Goal: Communication & Community: Participate in discussion

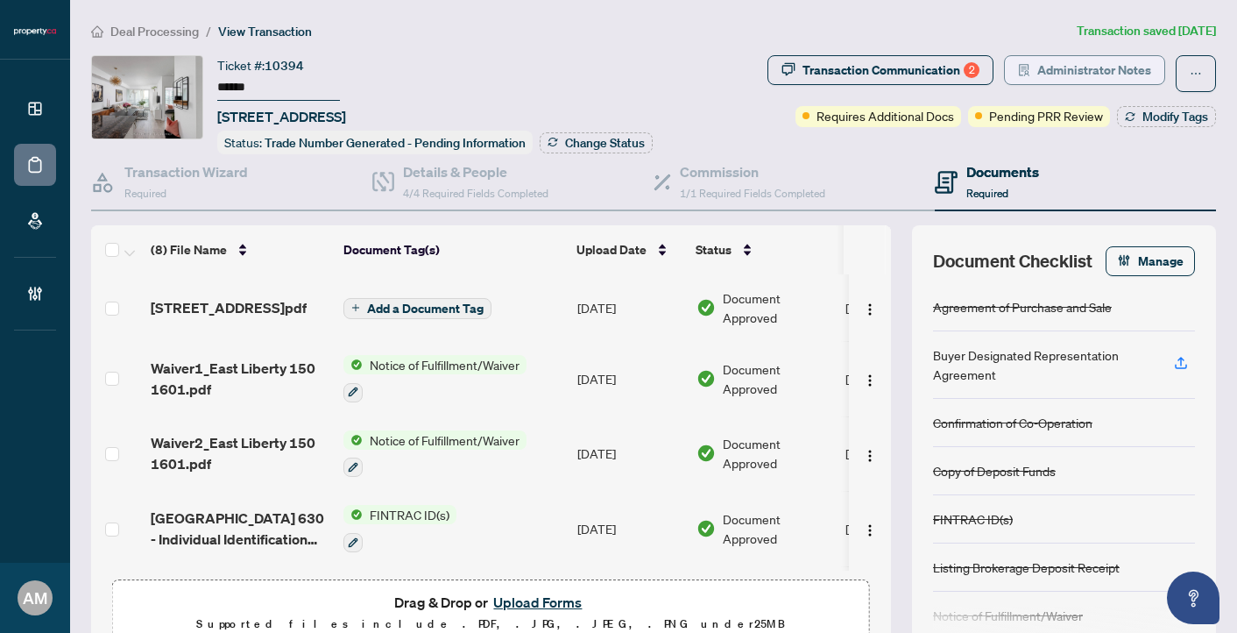
click at [1092, 64] on span "Administrator Notes" at bounding box center [1094, 70] width 114 height 28
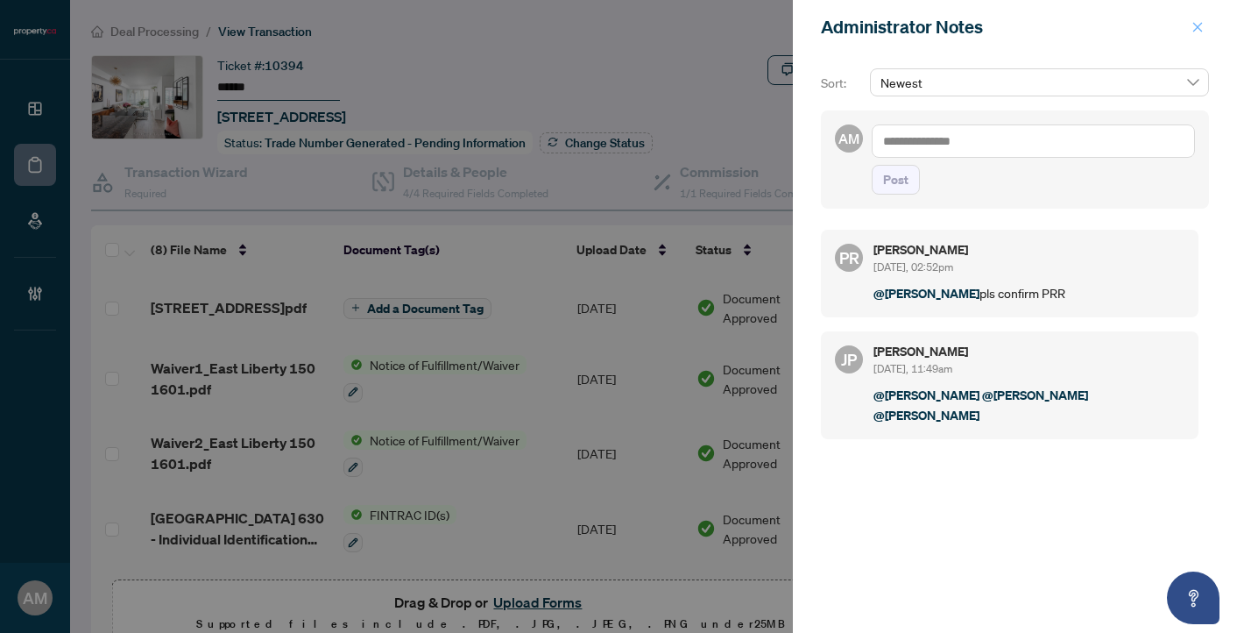
click at [1201, 35] on span "button" at bounding box center [1197, 27] width 12 height 28
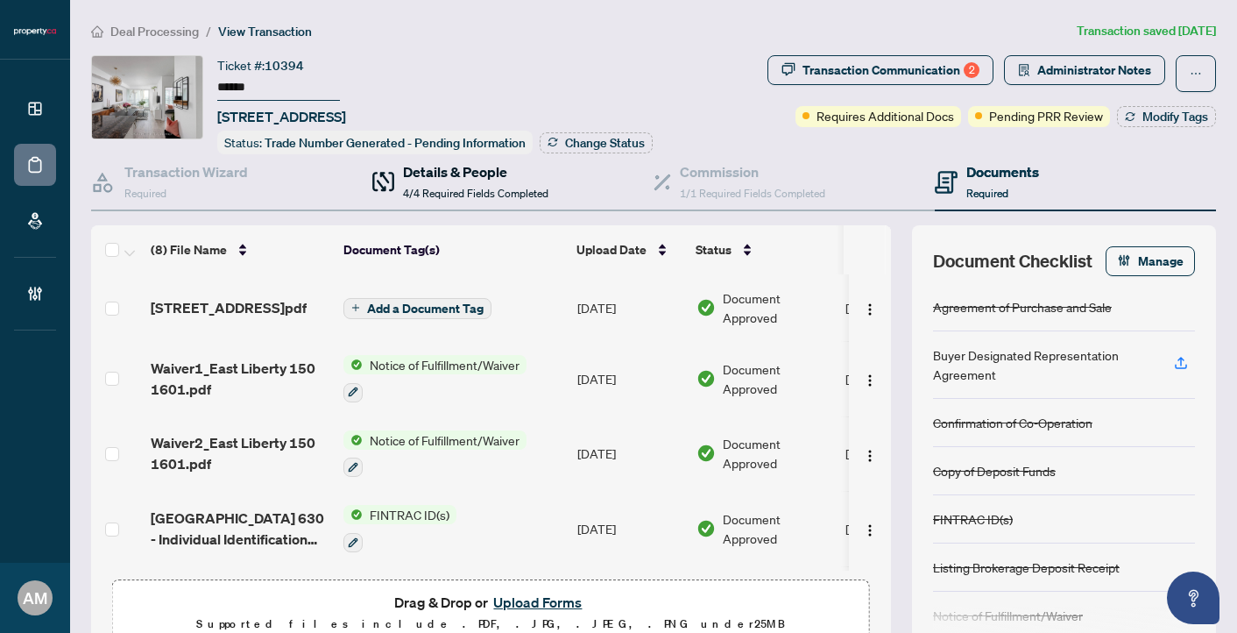
click at [531, 187] on span "4/4 Required Fields Completed" at bounding box center [475, 193] width 145 height 13
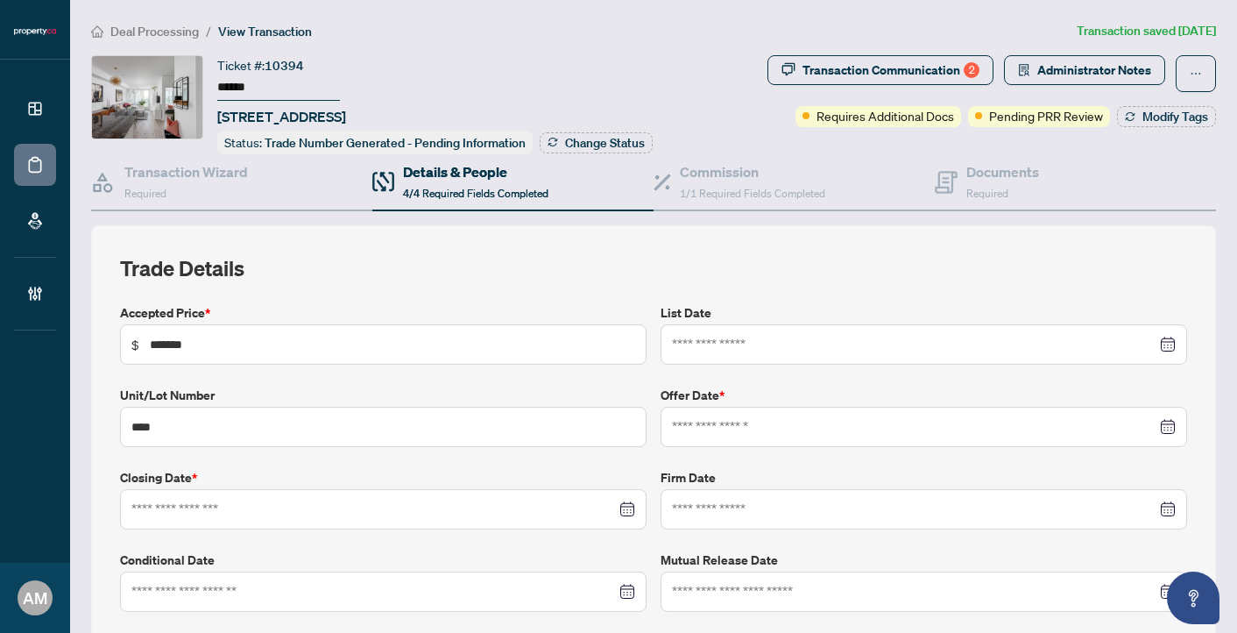
type input "**********"
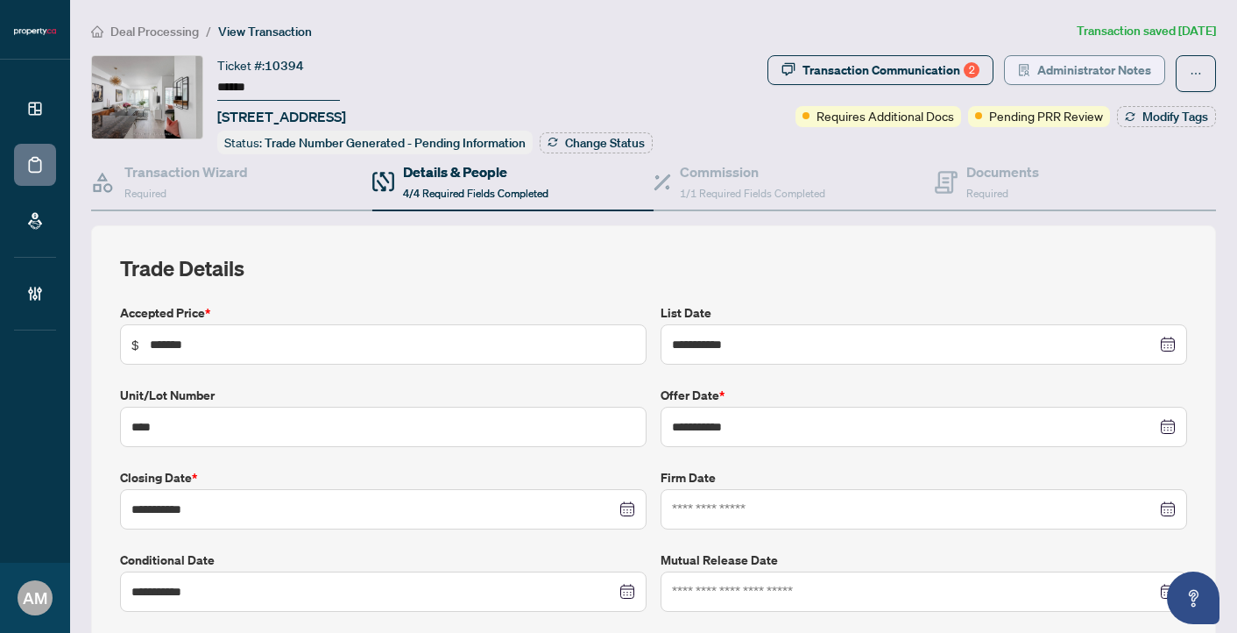
click at [1093, 72] on span "Administrator Notes" at bounding box center [1094, 70] width 114 height 28
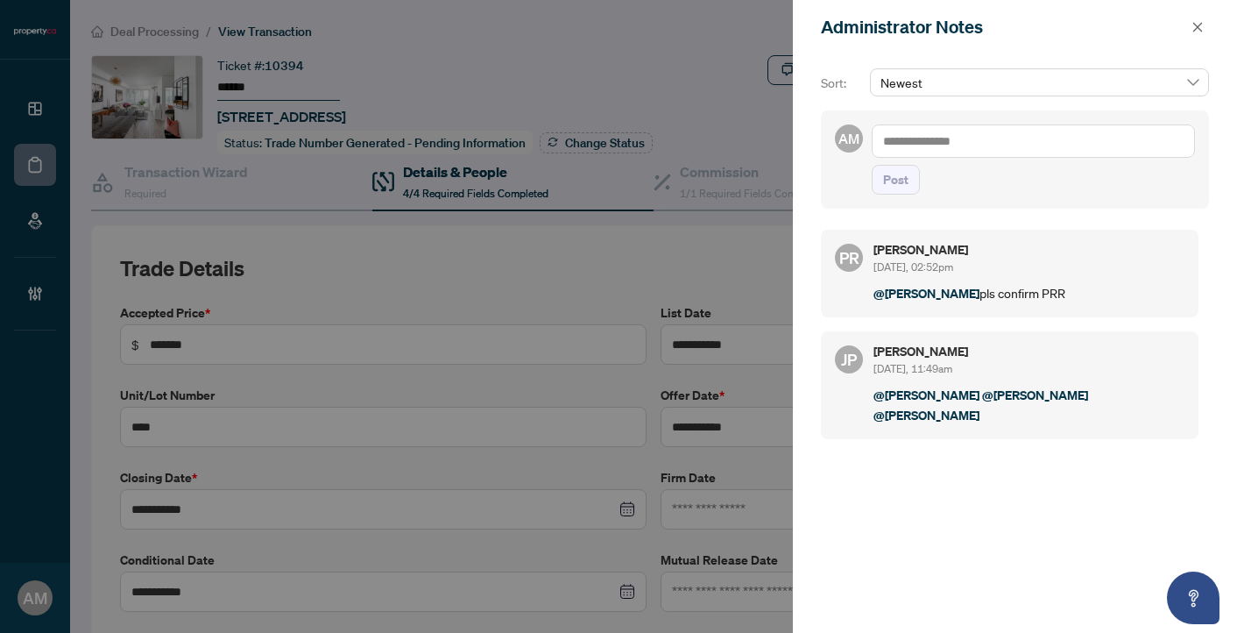
click at [997, 130] on textarea at bounding box center [1033, 140] width 323 height 33
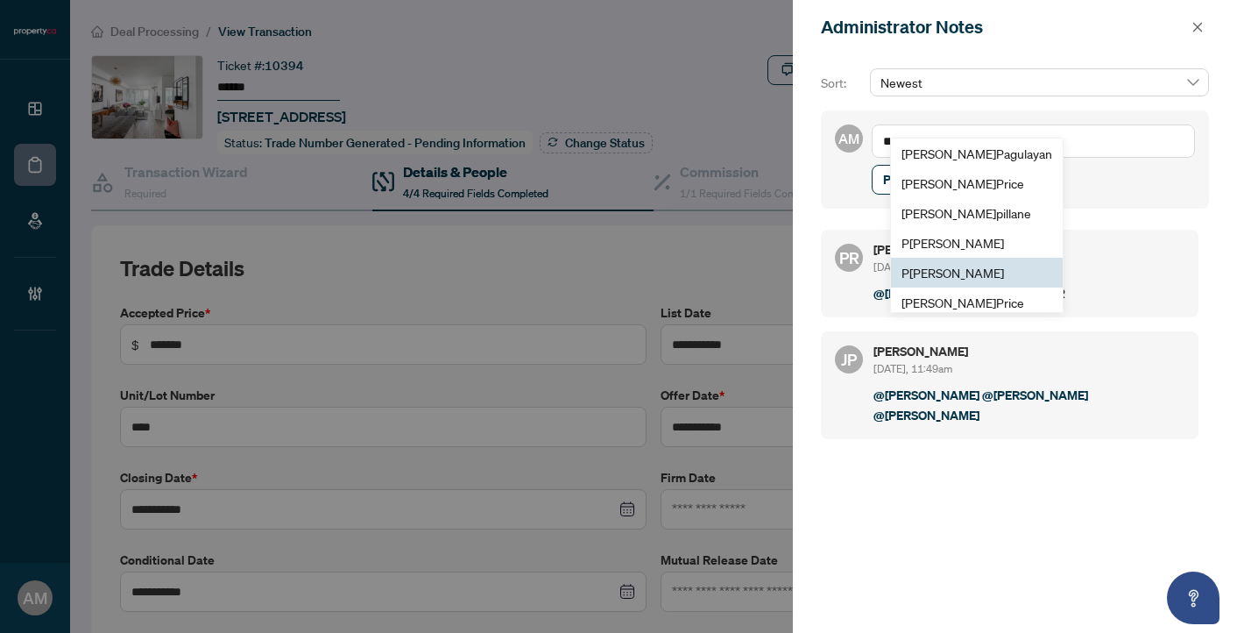
click at [957, 272] on span "P [PERSON_NAME]" at bounding box center [952, 273] width 103 height 16
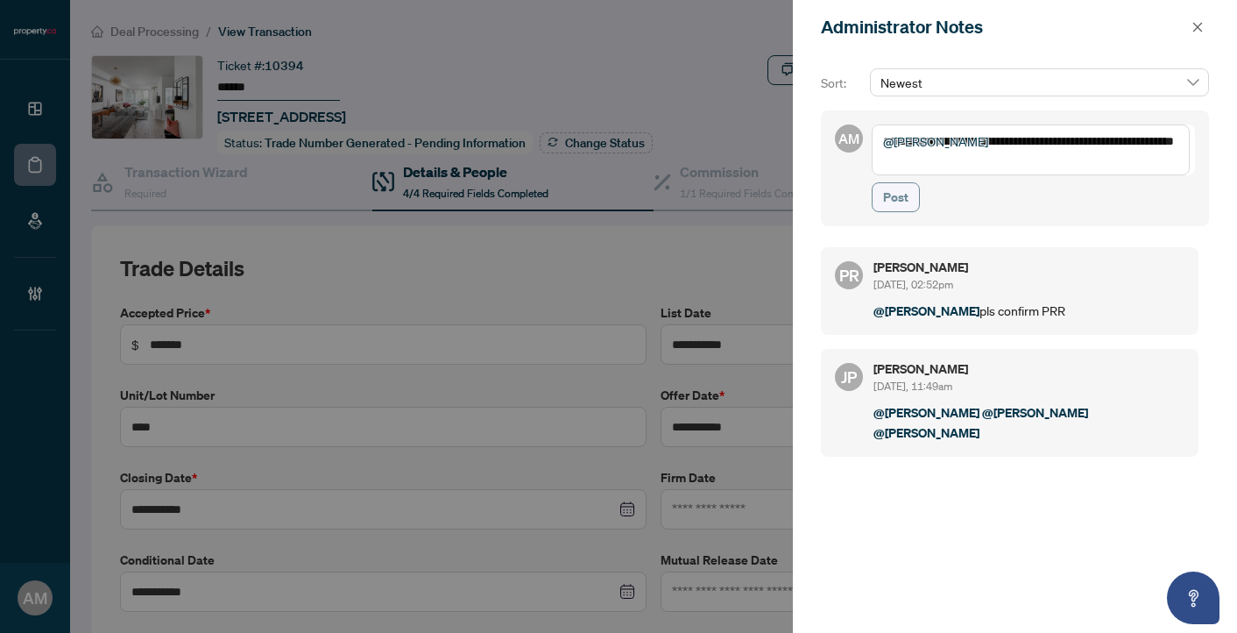
type textarea "**********"
click at [905, 207] on span "Post" at bounding box center [895, 197] width 25 height 28
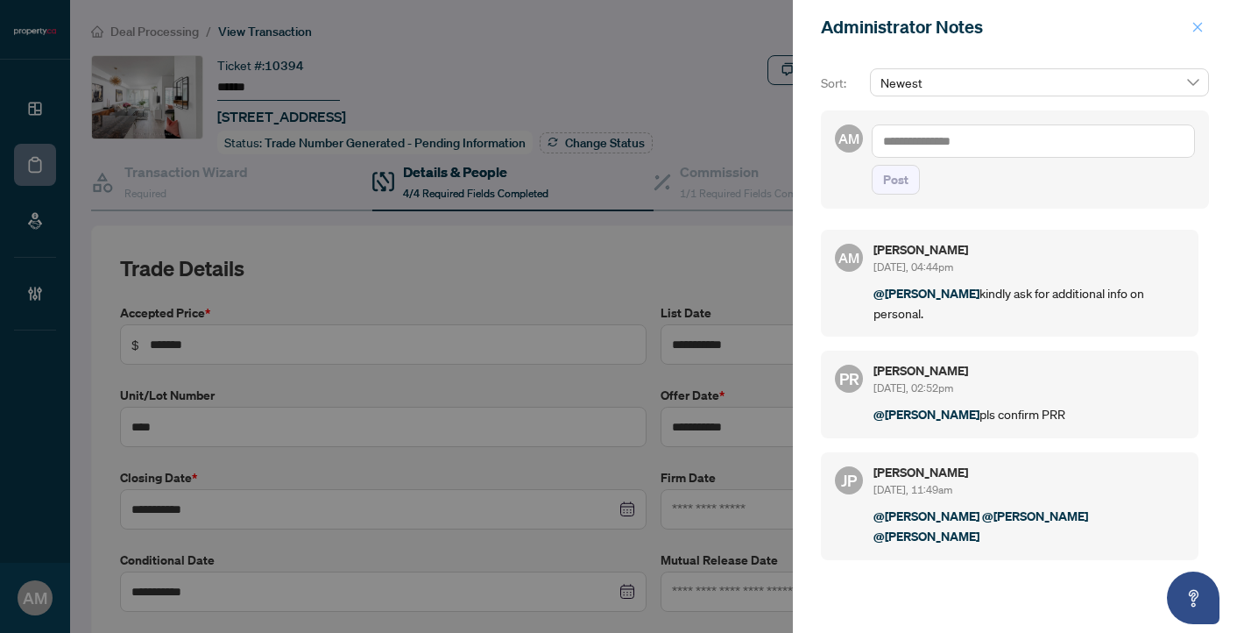
click at [1188, 30] on button "button" at bounding box center [1197, 27] width 23 height 21
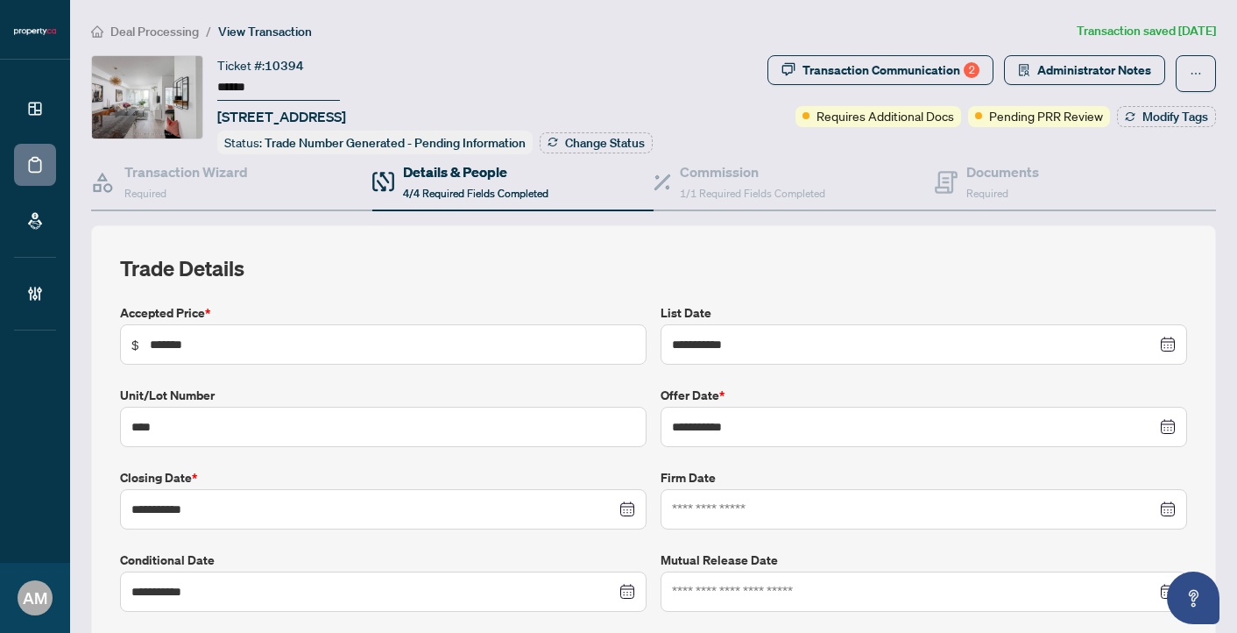
click at [160, 33] on span "Deal Processing" at bounding box center [154, 32] width 88 height 16
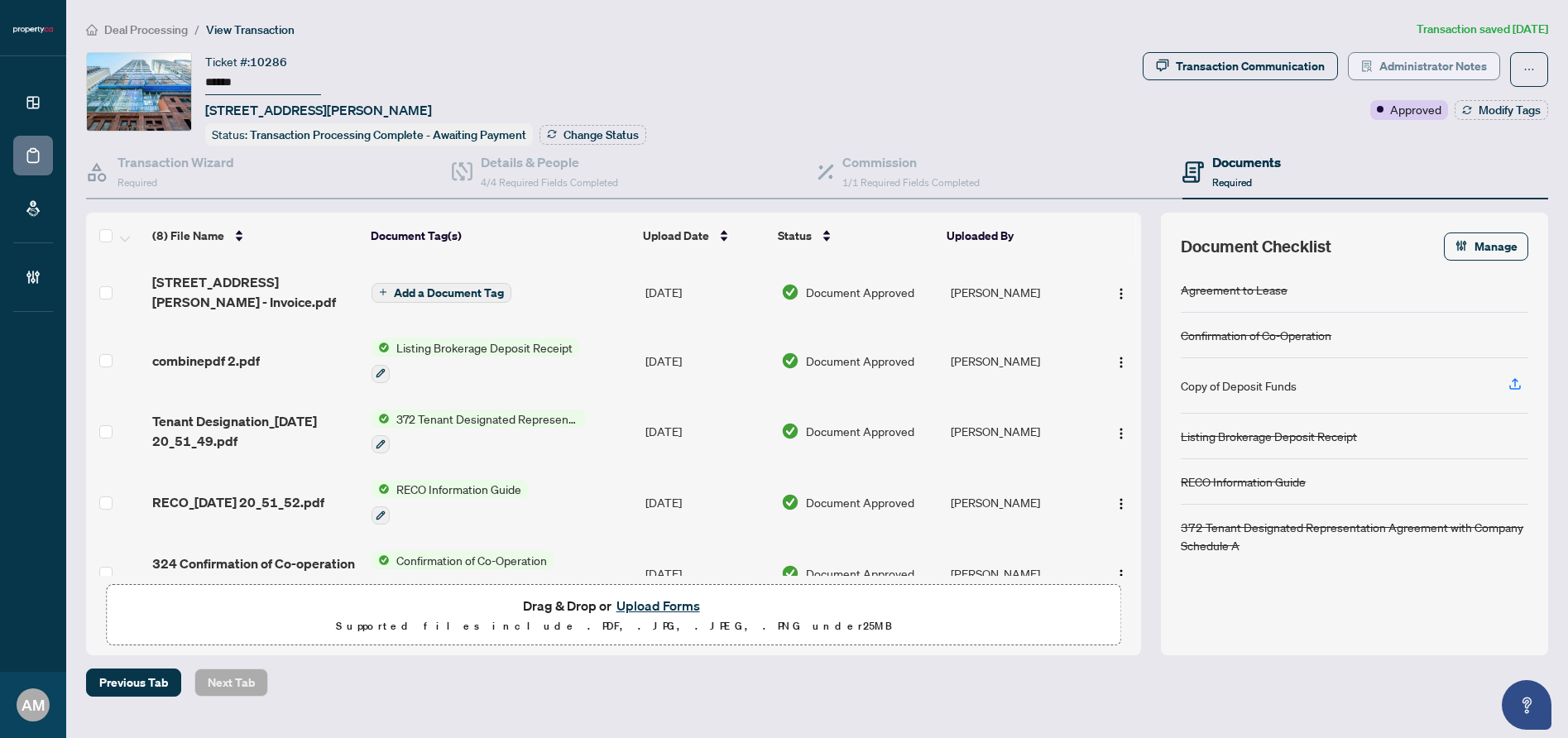
click at [1421, 72] on span "Administrator Notes" at bounding box center [1433, 66] width 108 height 26
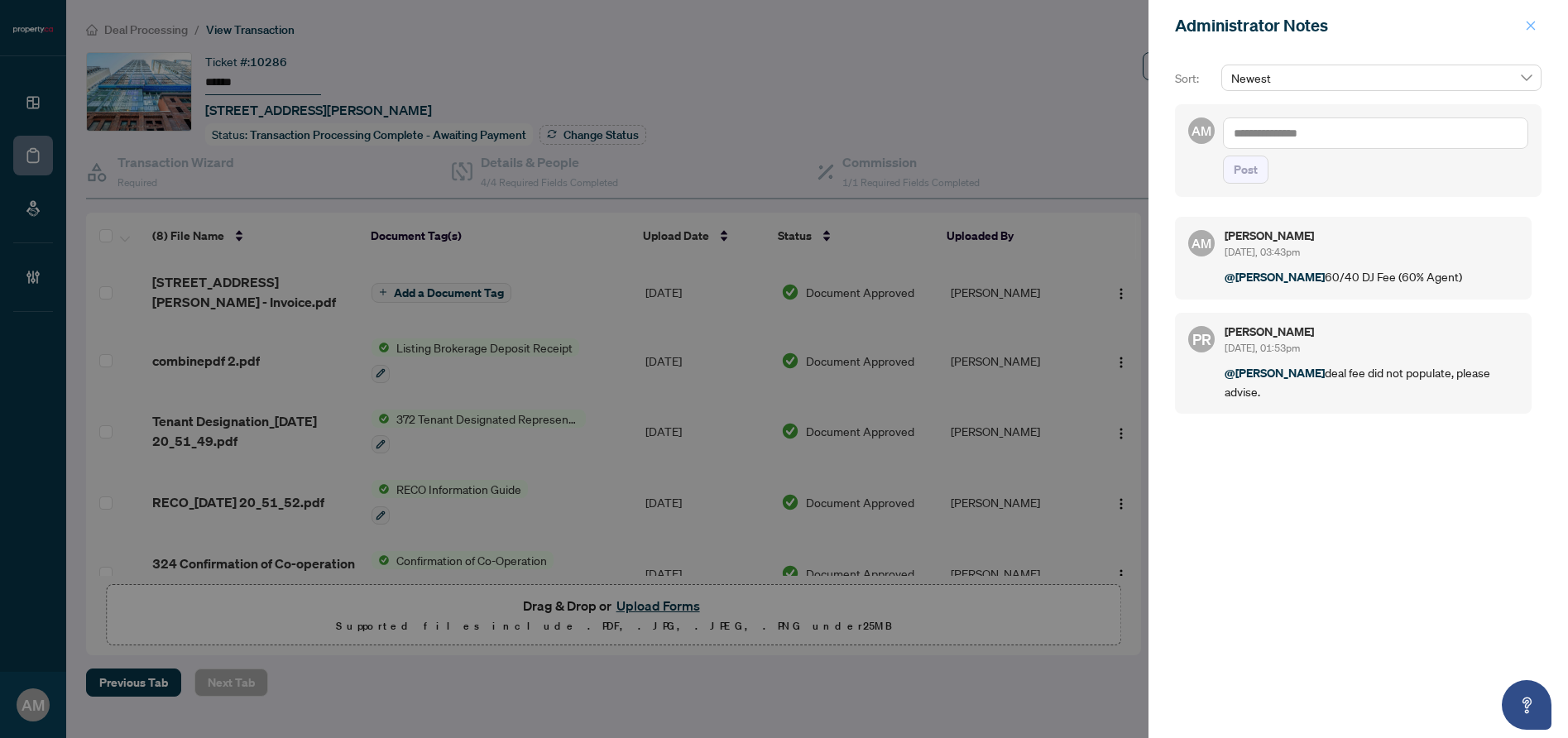
click at [1533, 32] on span "button" at bounding box center [1531, 26] width 11 height 26
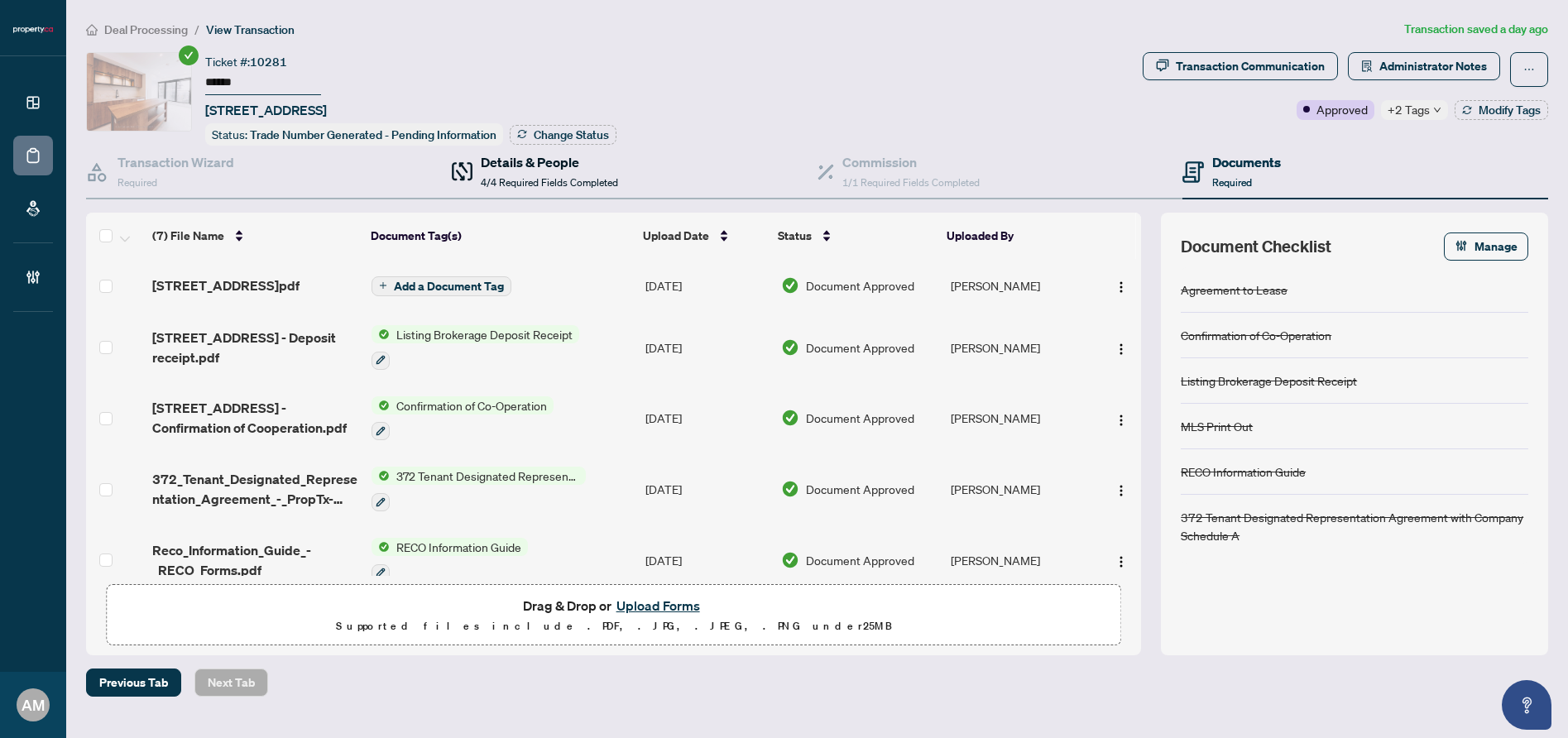
click at [588, 177] on span "4/4 Required Fields Completed" at bounding box center [549, 182] width 137 height 12
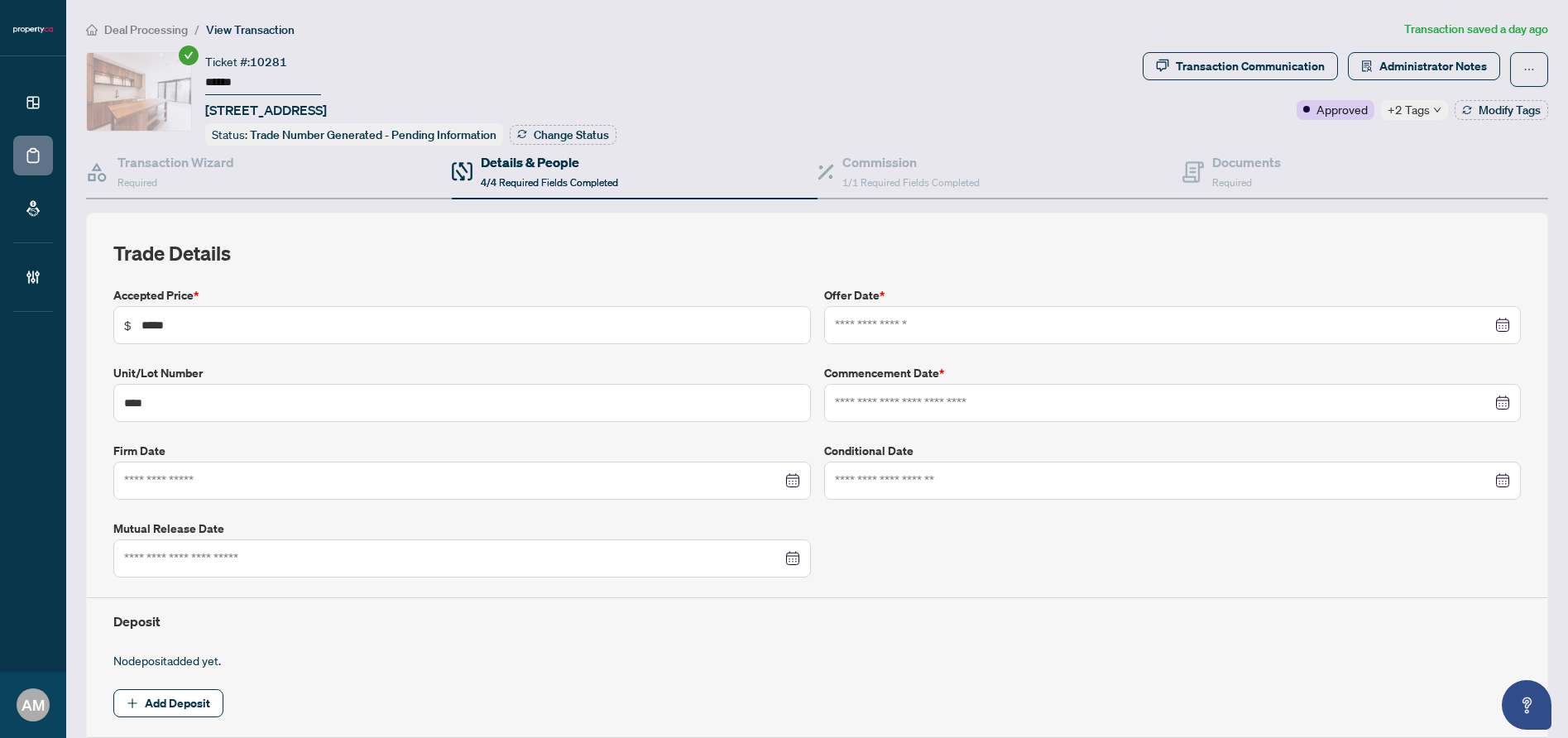
type input "**********"
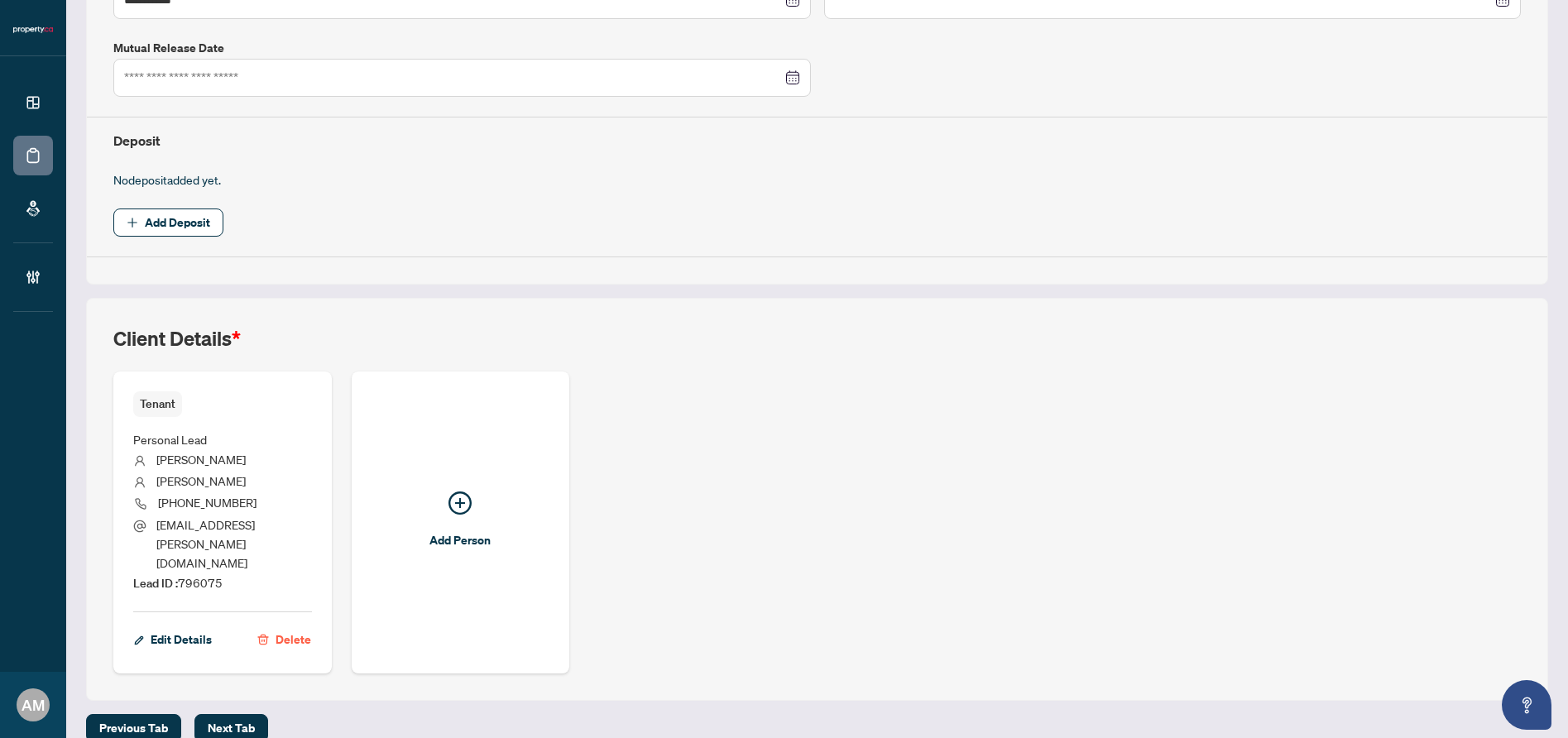
scroll to position [483, 0]
drag, startPoint x: 252, startPoint y: 554, endPoint x: 179, endPoint y: 560, distance: 73.2
click at [179, 572] on li "Lead ID : 796075" at bounding box center [222, 581] width 179 height 20
copy span "796075"
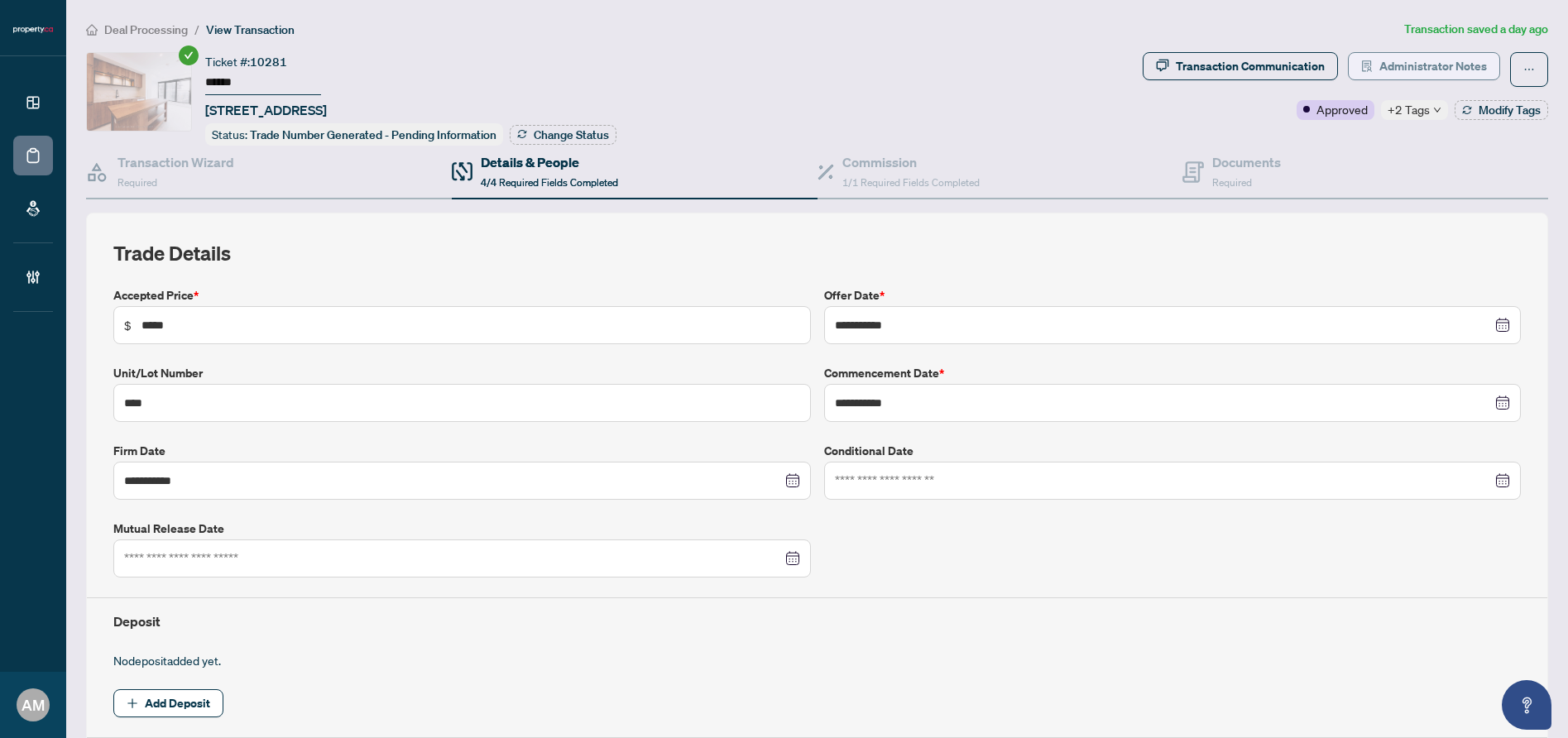
click at [1441, 62] on span "Administrator Notes" at bounding box center [1433, 66] width 108 height 26
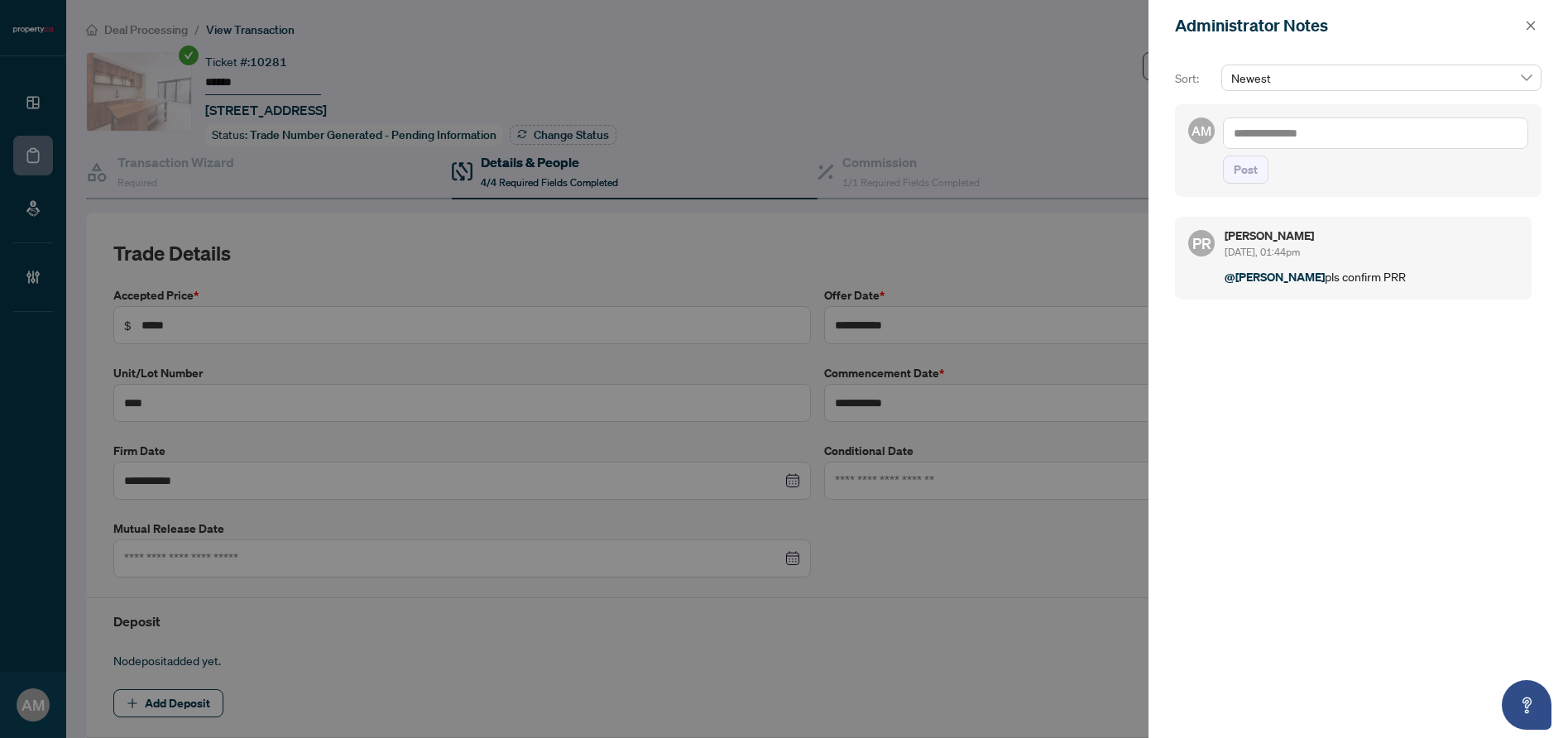
click at [555, 26] on div at bounding box center [784, 369] width 1568 height 738
click at [1319, 126] on textarea at bounding box center [1375, 132] width 305 height 31
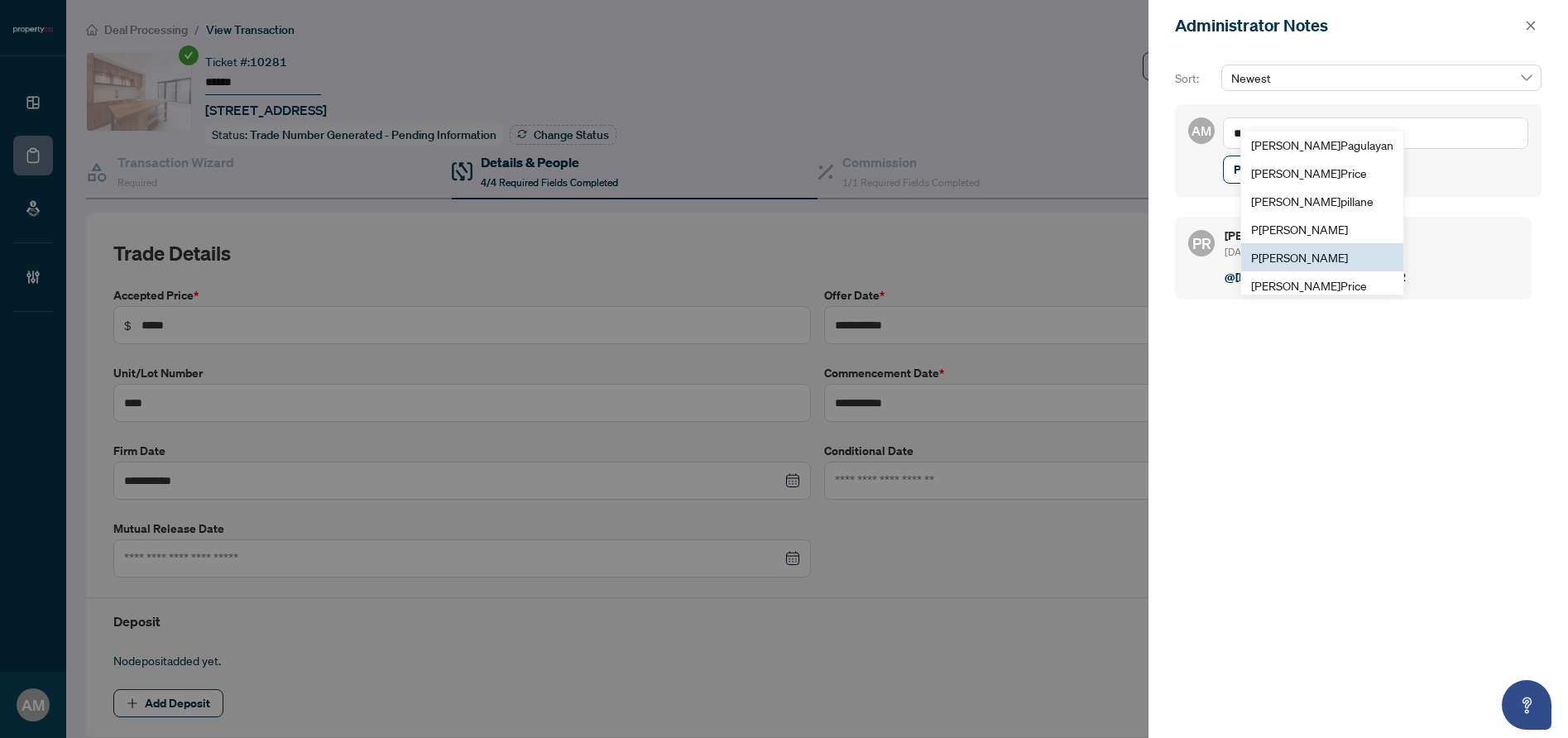
click at [1305, 261] on span "P uvitha Ramachandran" at bounding box center [1300, 258] width 97 height 15
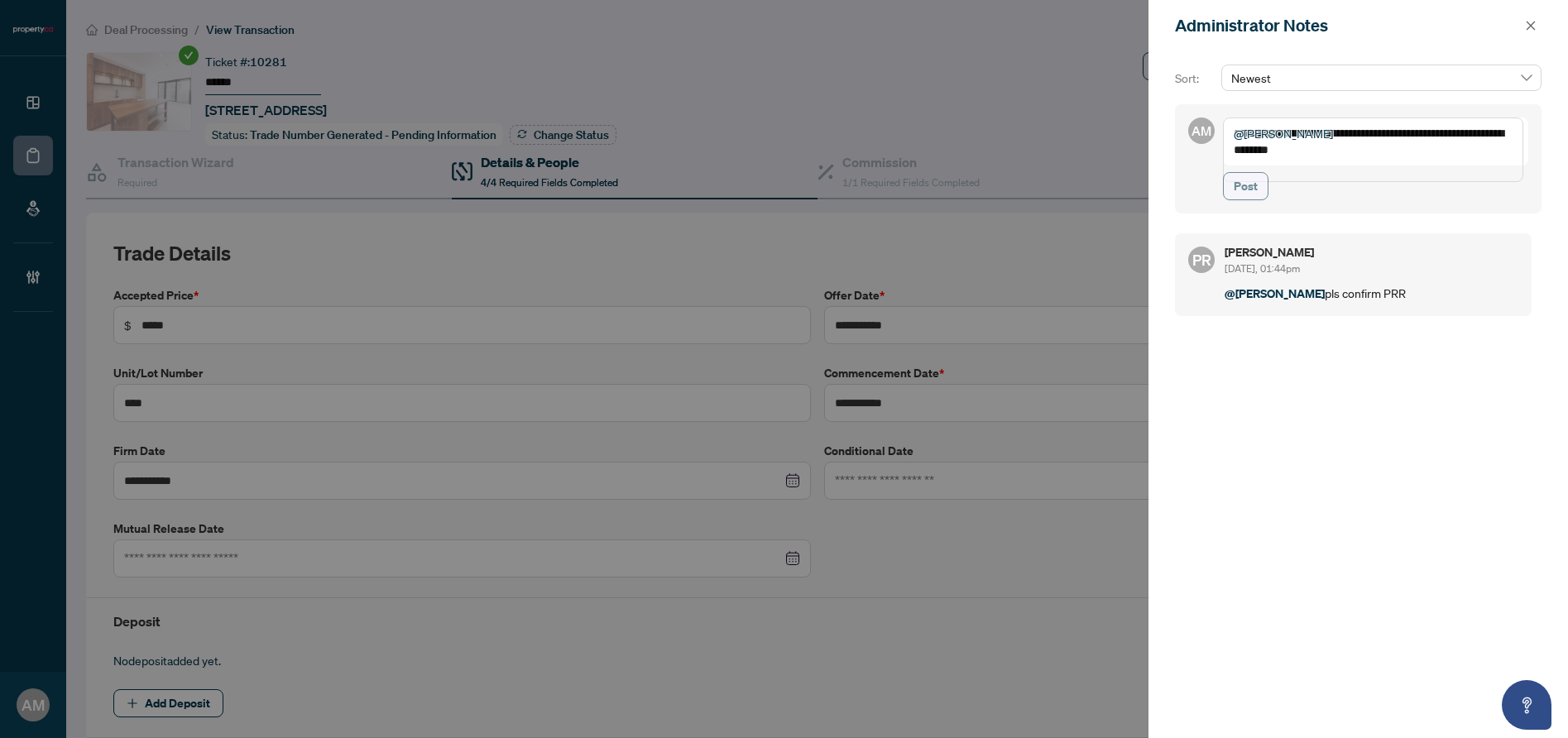
type textarea "**********"
click at [1253, 199] on span "Post" at bounding box center [1245, 186] width 24 height 26
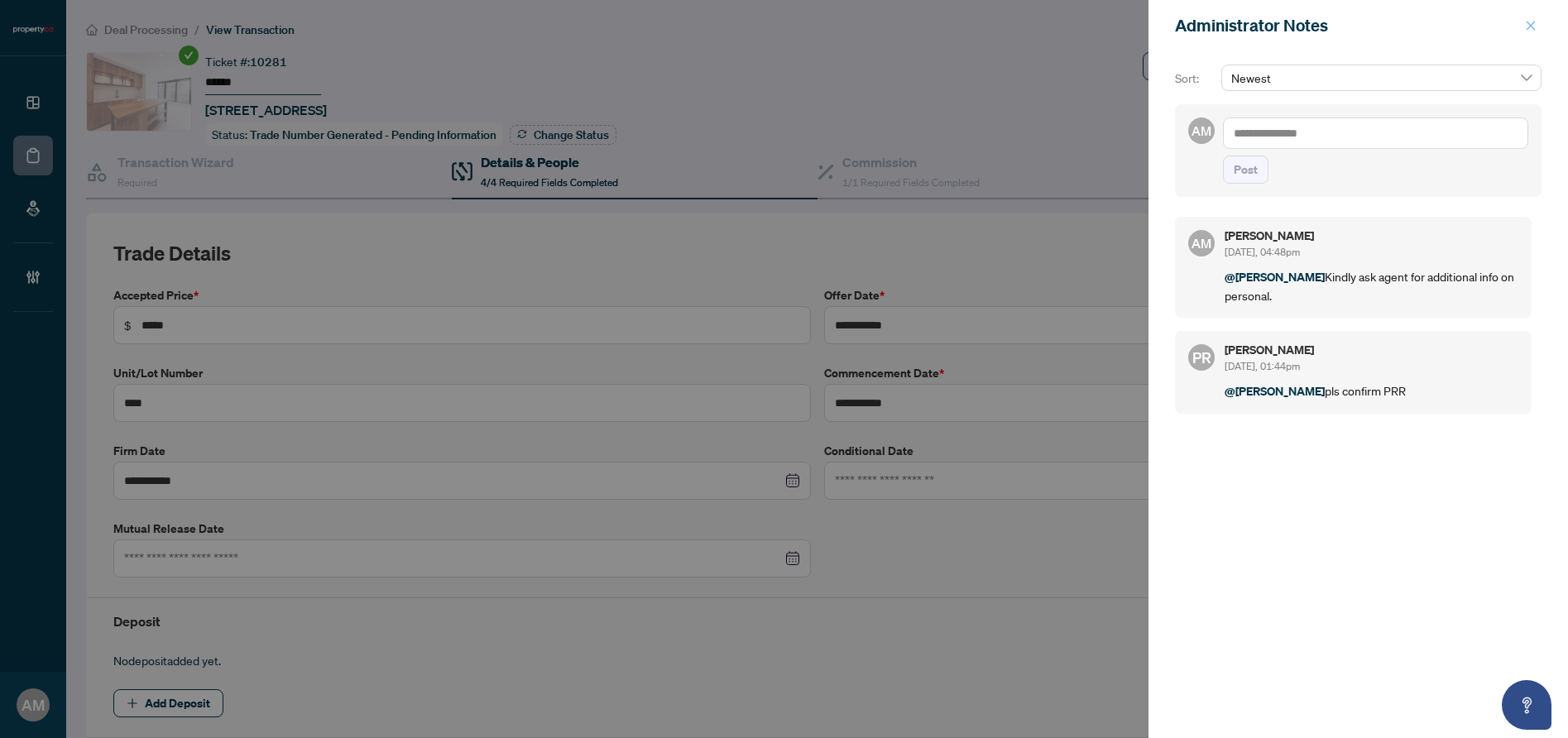
click at [1524, 24] on button "button" at bounding box center [1530, 26] width 22 height 20
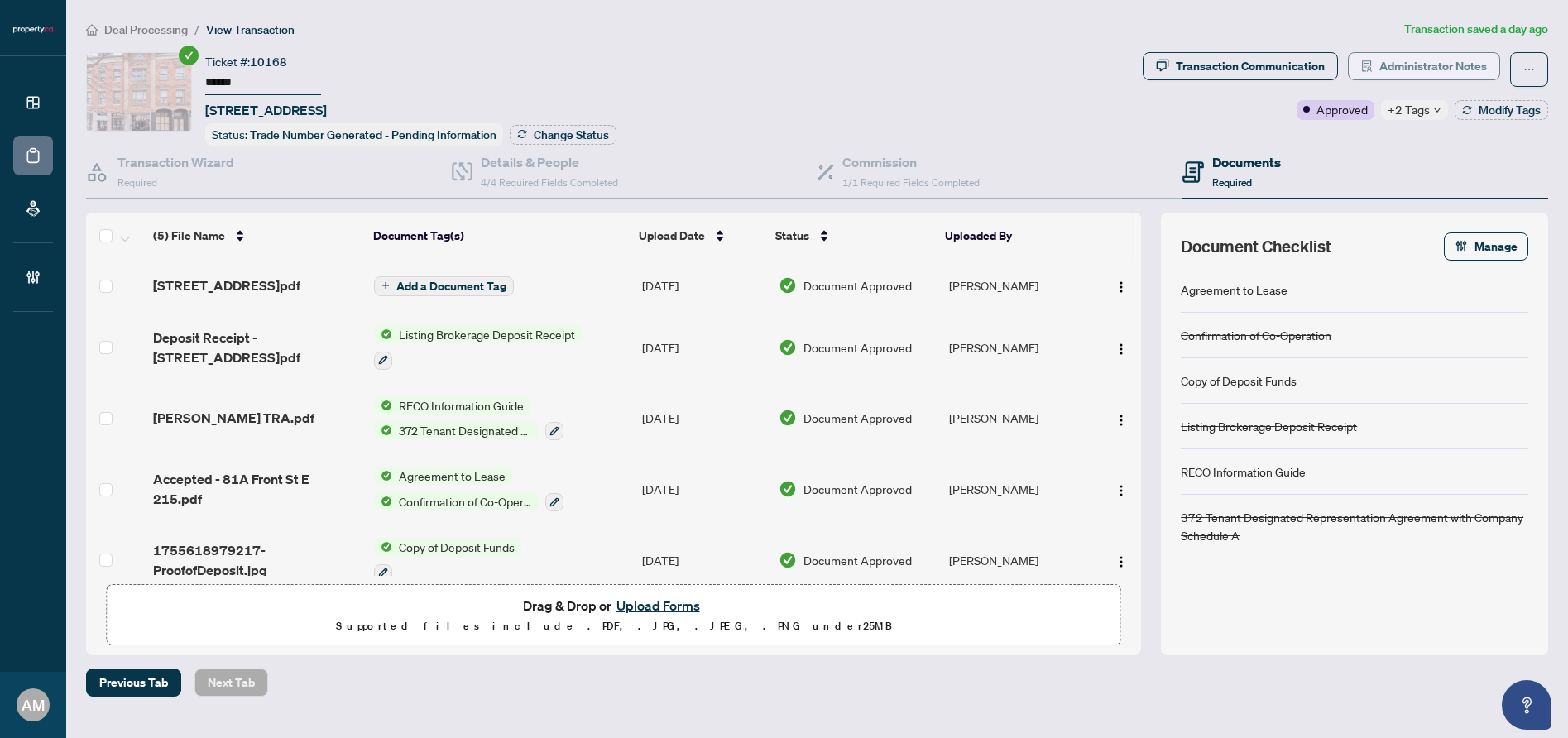
click at [1389, 66] on span "Administrator Notes" at bounding box center [1433, 66] width 108 height 26
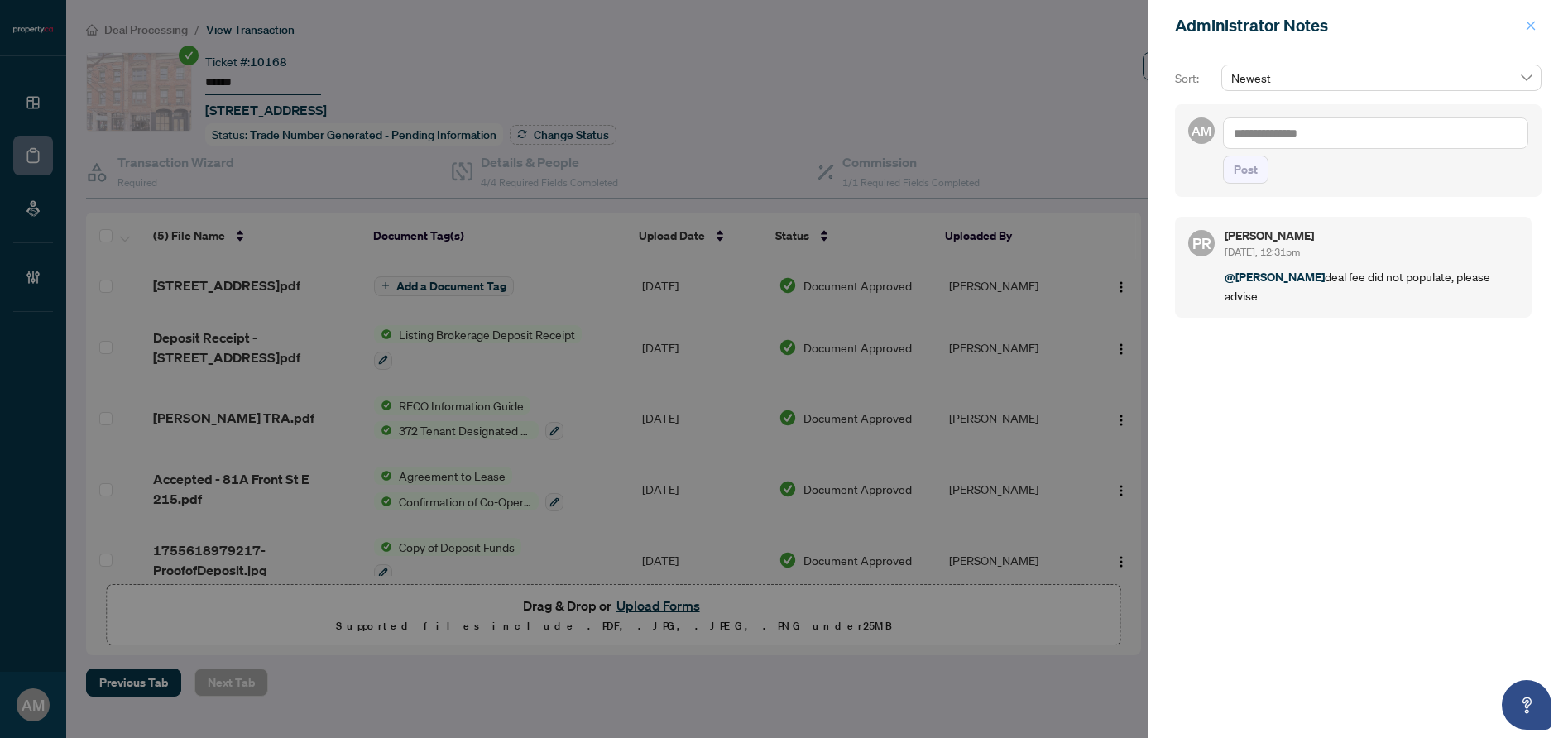
click at [1534, 24] on icon "close" at bounding box center [1531, 26] width 11 height 11
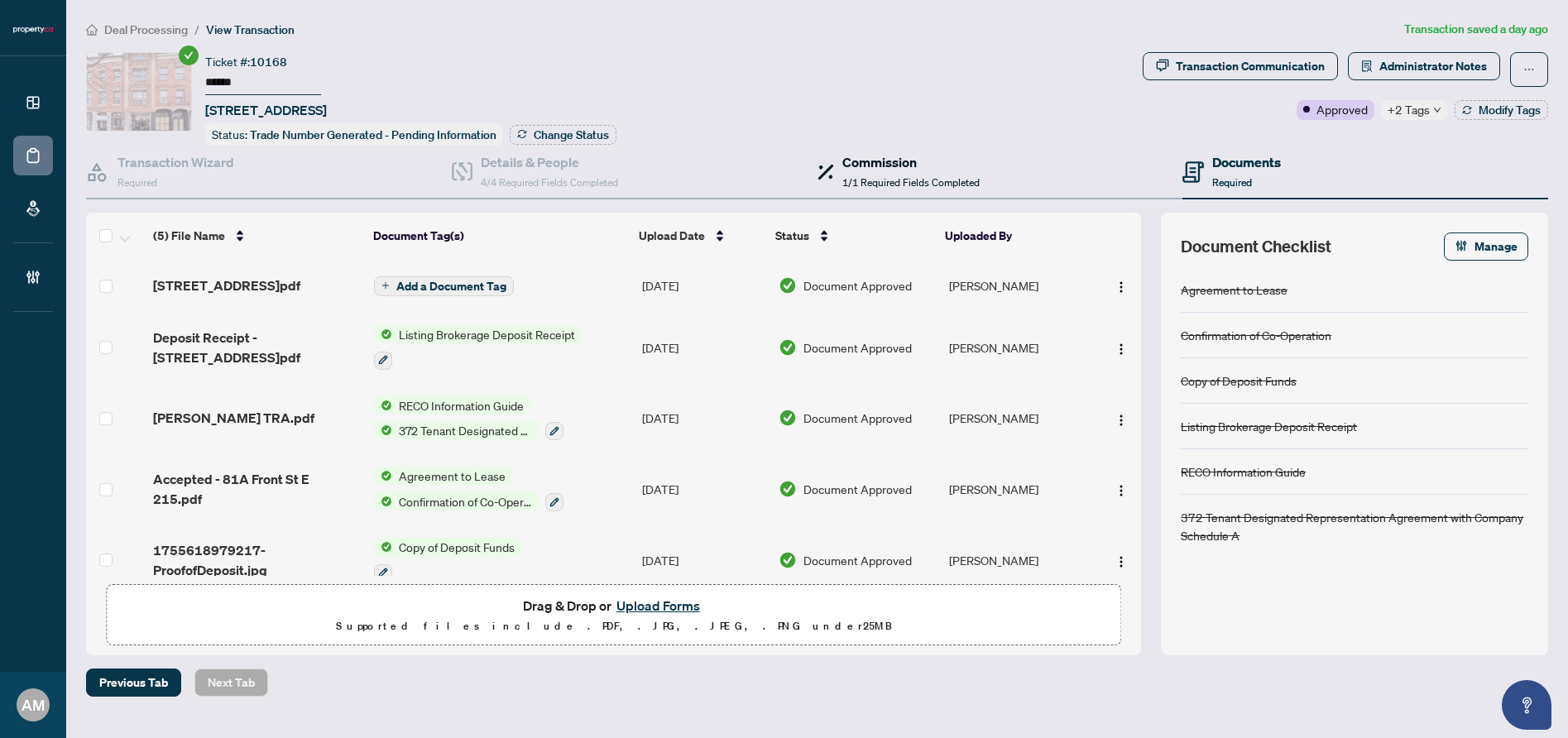
click at [878, 170] on div "Commission 1/1 Required Fields Completed" at bounding box center [911, 171] width 137 height 39
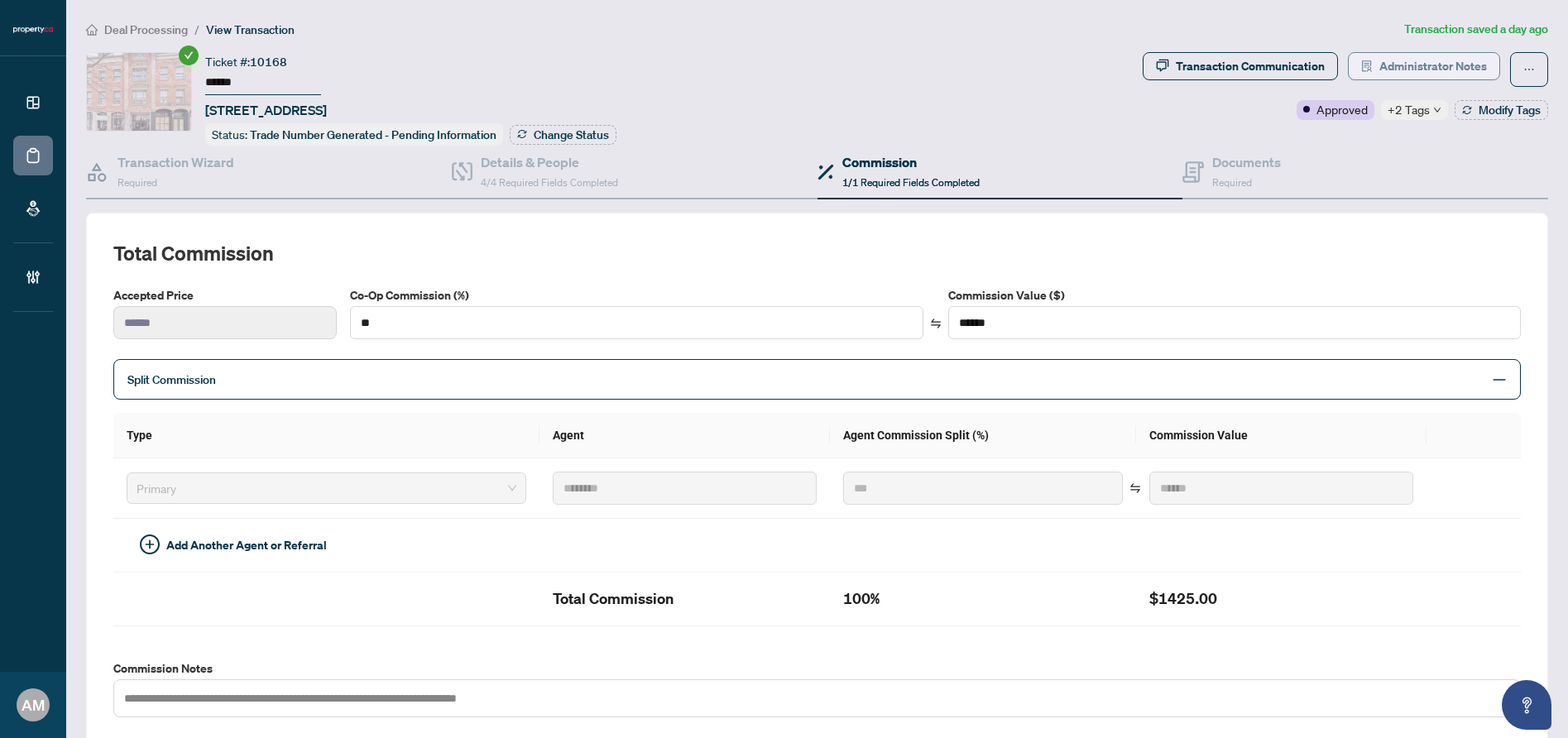
click at [1426, 63] on span "Administrator Notes" at bounding box center [1433, 66] width 108 height 26
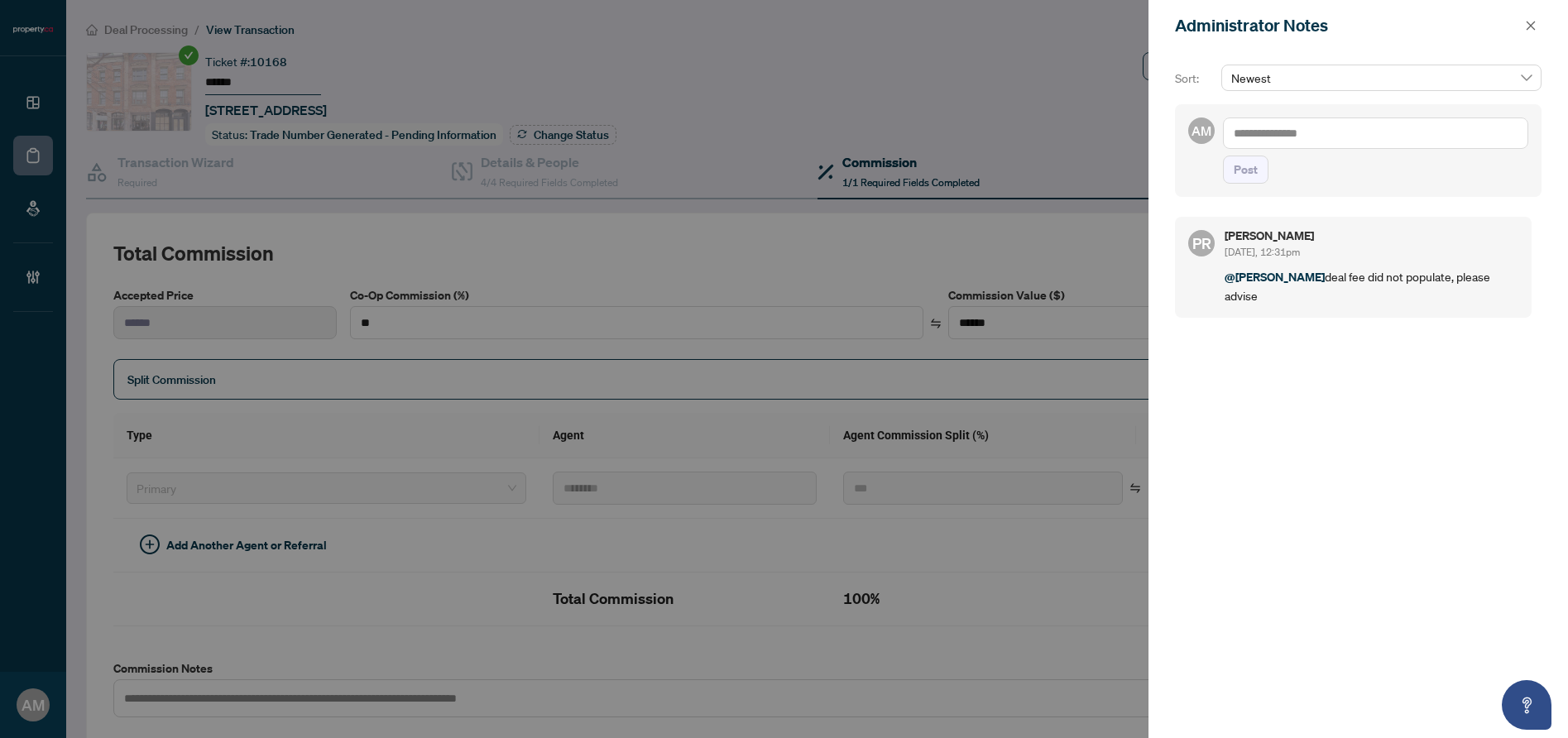
click at [1277, 137] on textarea at bounding box center [1375, 132] width 305 height 31
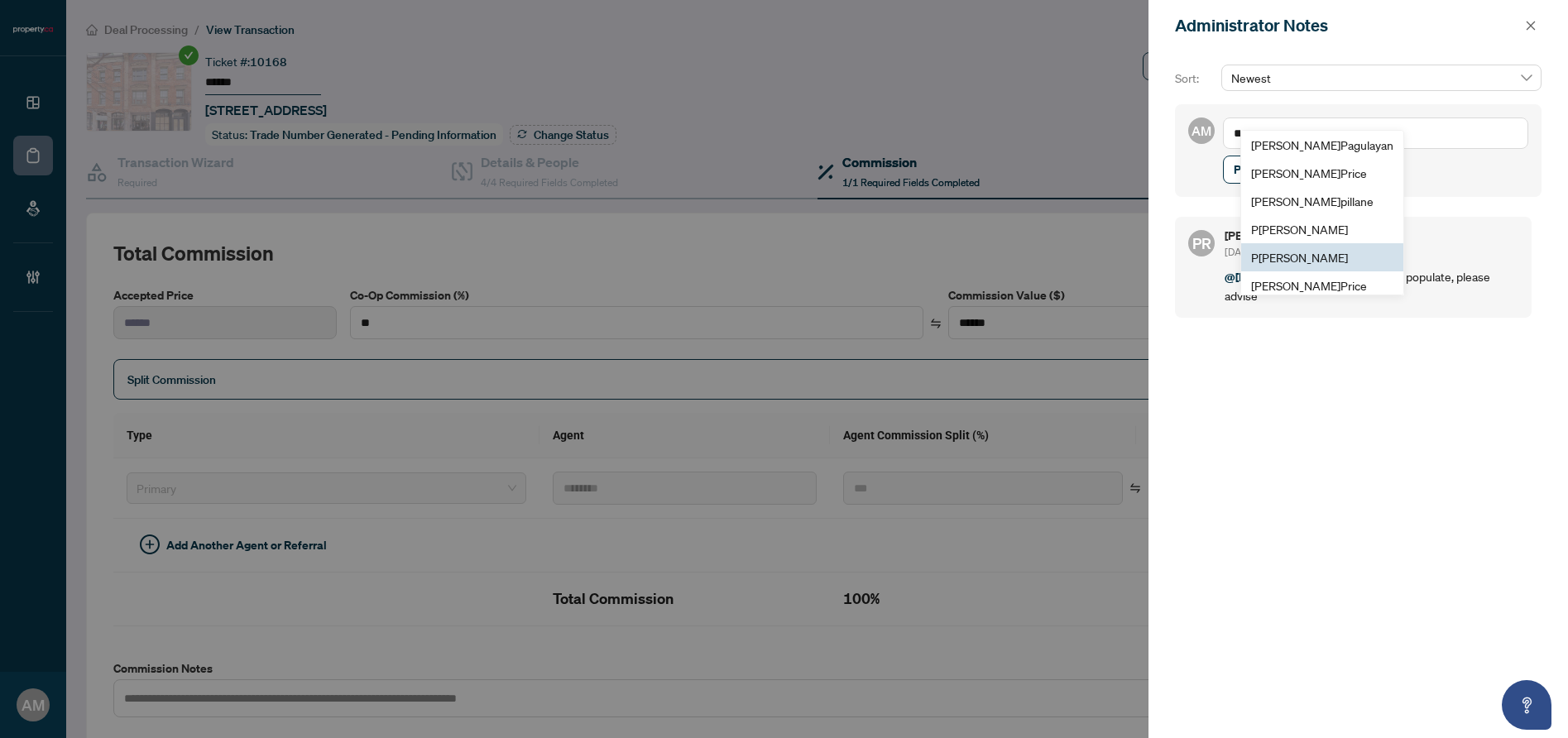
click at [1294, 258] on span "P [PERSON_NAME]" at bounding box center [1300, 258] width 97 height 15
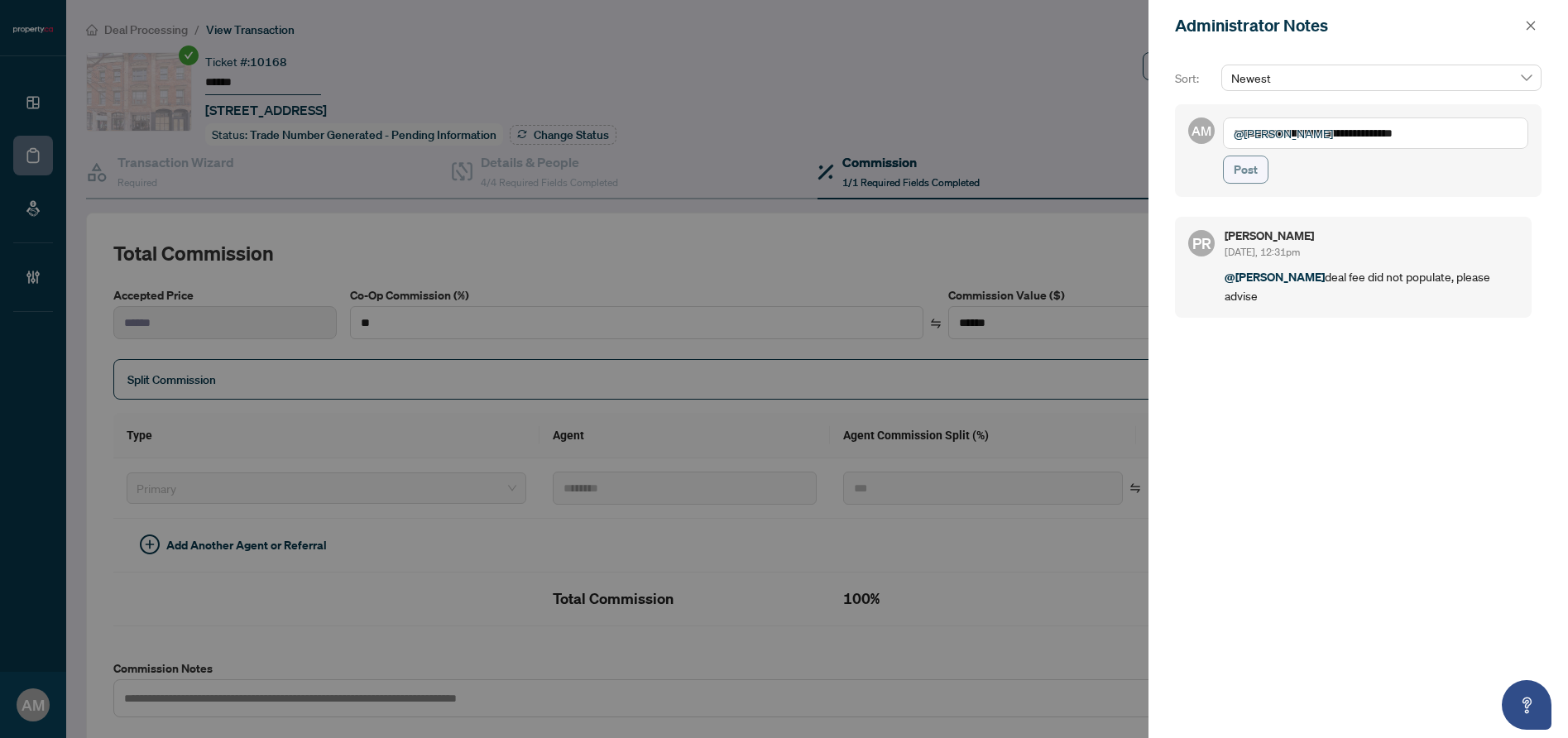
type textarea "**********"
click at [1245, 164] on span "Post" at bounding box center [1245, 170] width 24 height 26
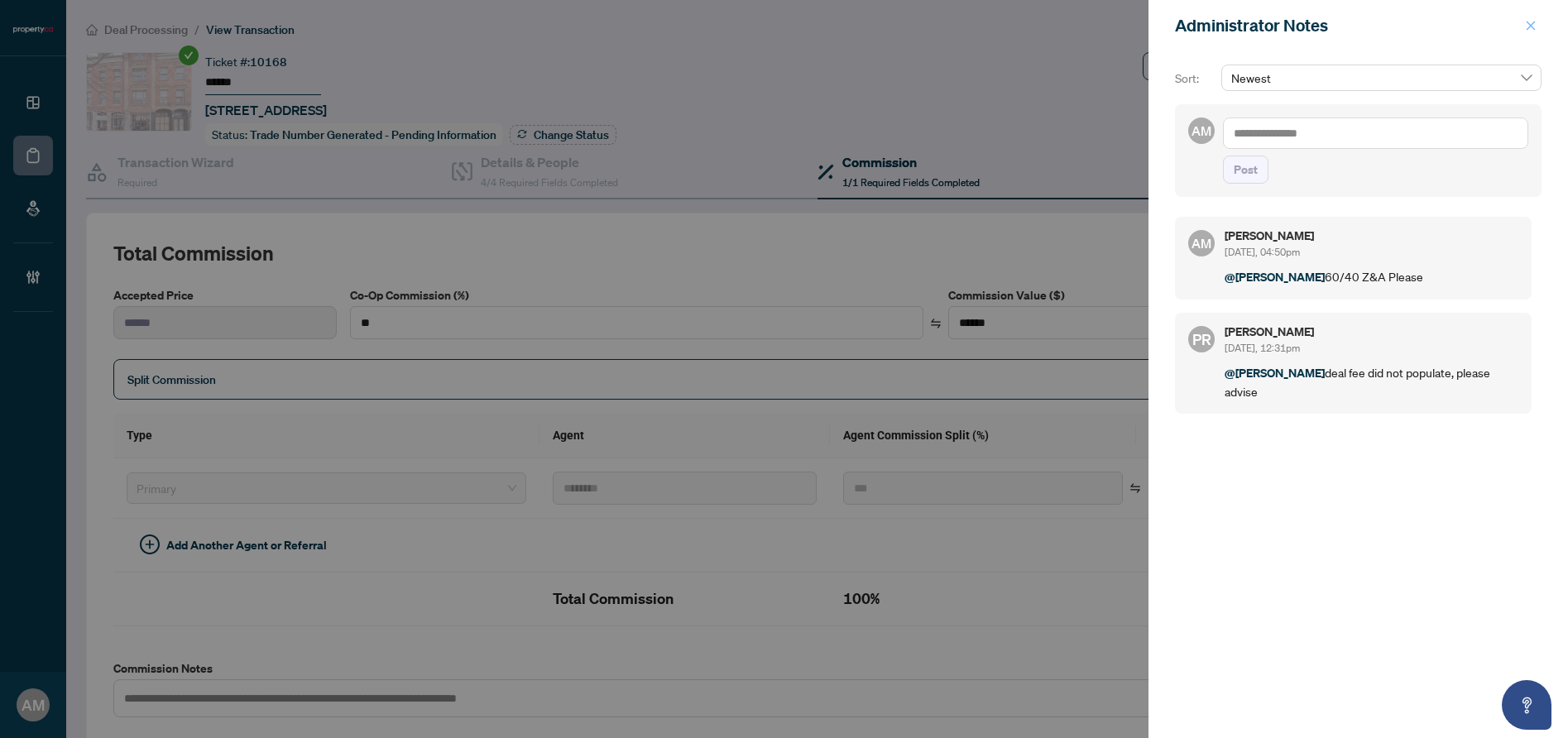
click at [1537, 31] on button "button" at bounding box center [1530, 26] width 22 height 20
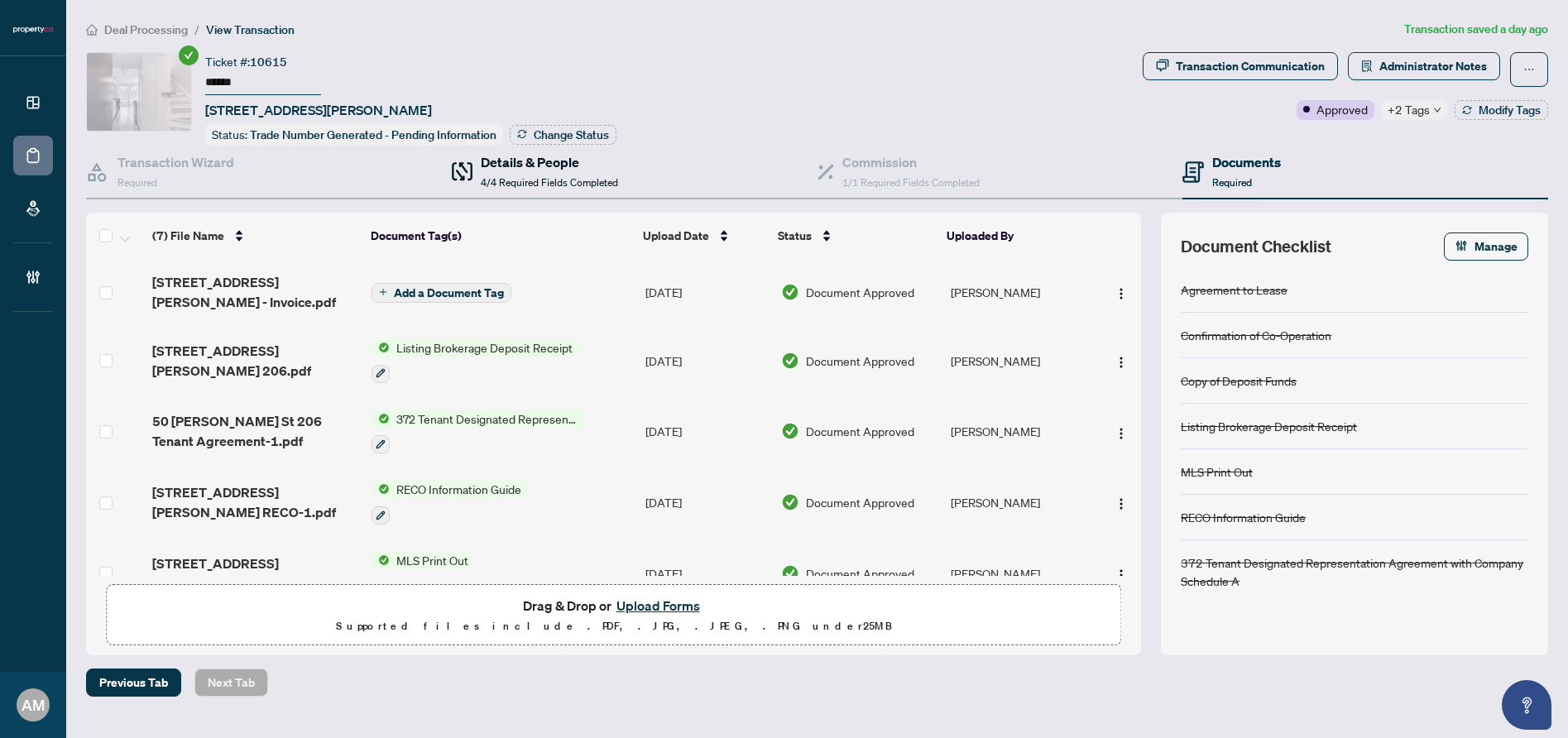
click at [571, 170] on div "Details & People 4/4 Required Fields Completed" at bounding box center [549, 171] width 137 height 39
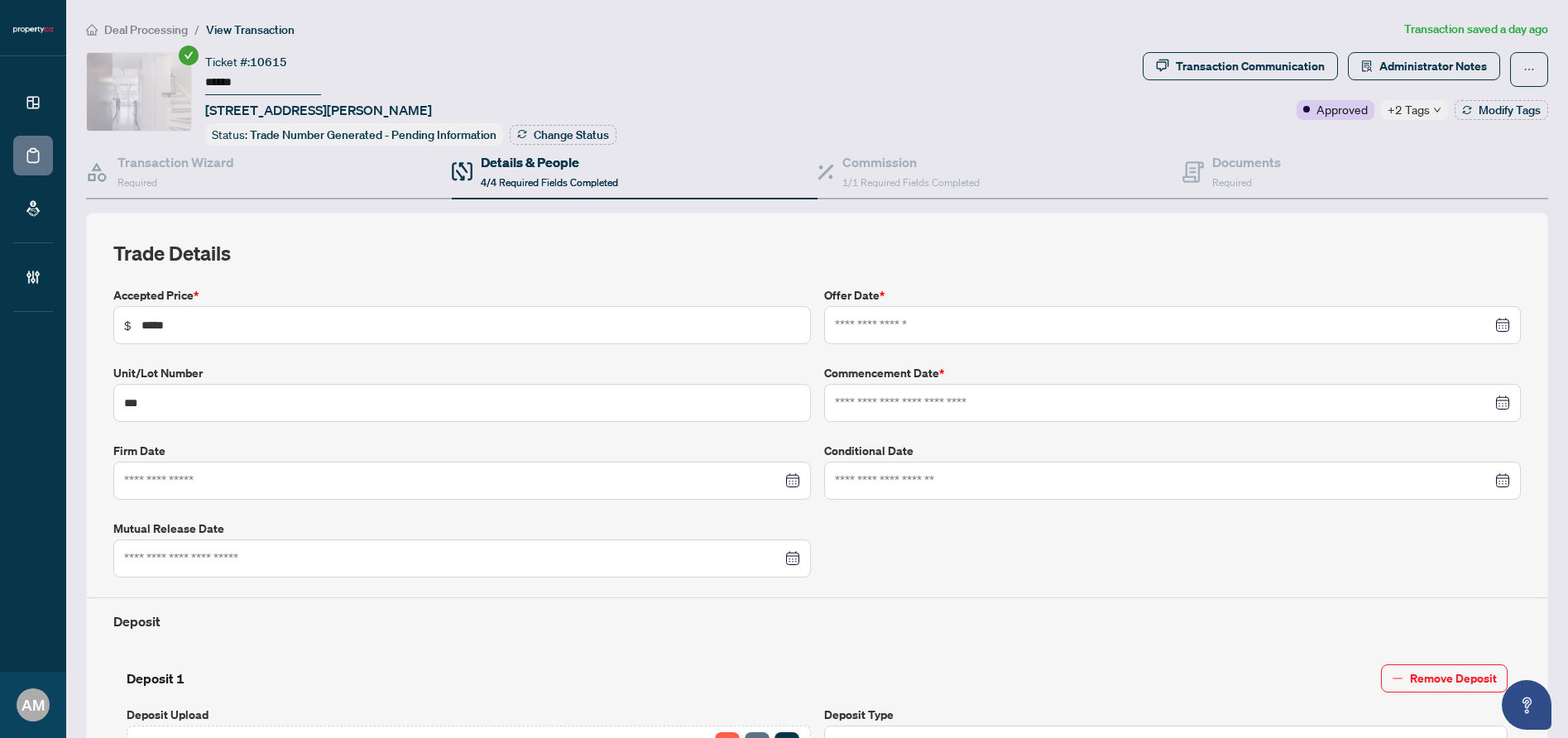
type input "**********"
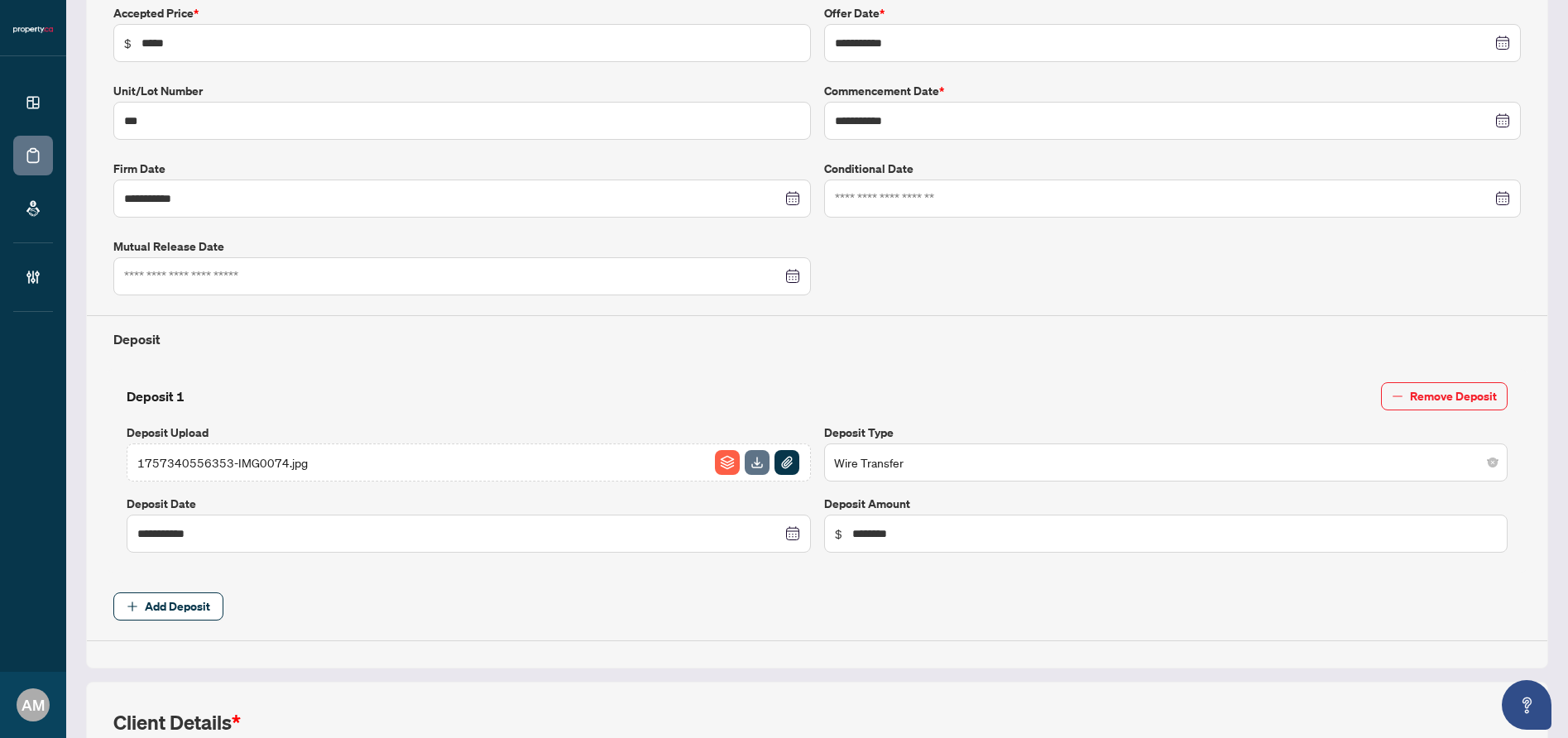
scroll to position [651, 0]
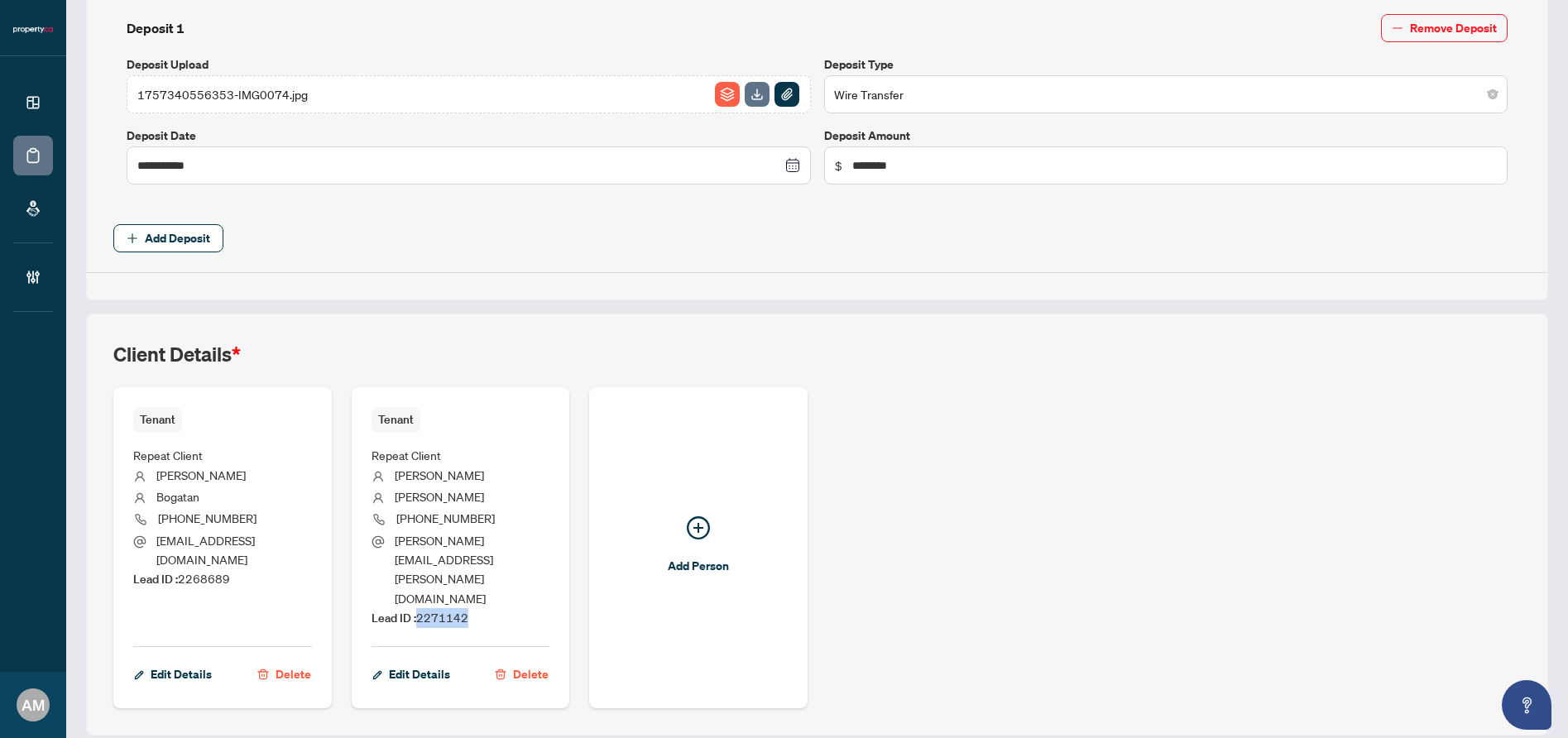
drag, startPoint x: 477, startPoint y: 562, endPoint x: 418, endPoint y: 560, distance: 59.0
click at [418, 609] on li "Lead ID : 2271142" at bounding box center [460, 618] width 179 height 20
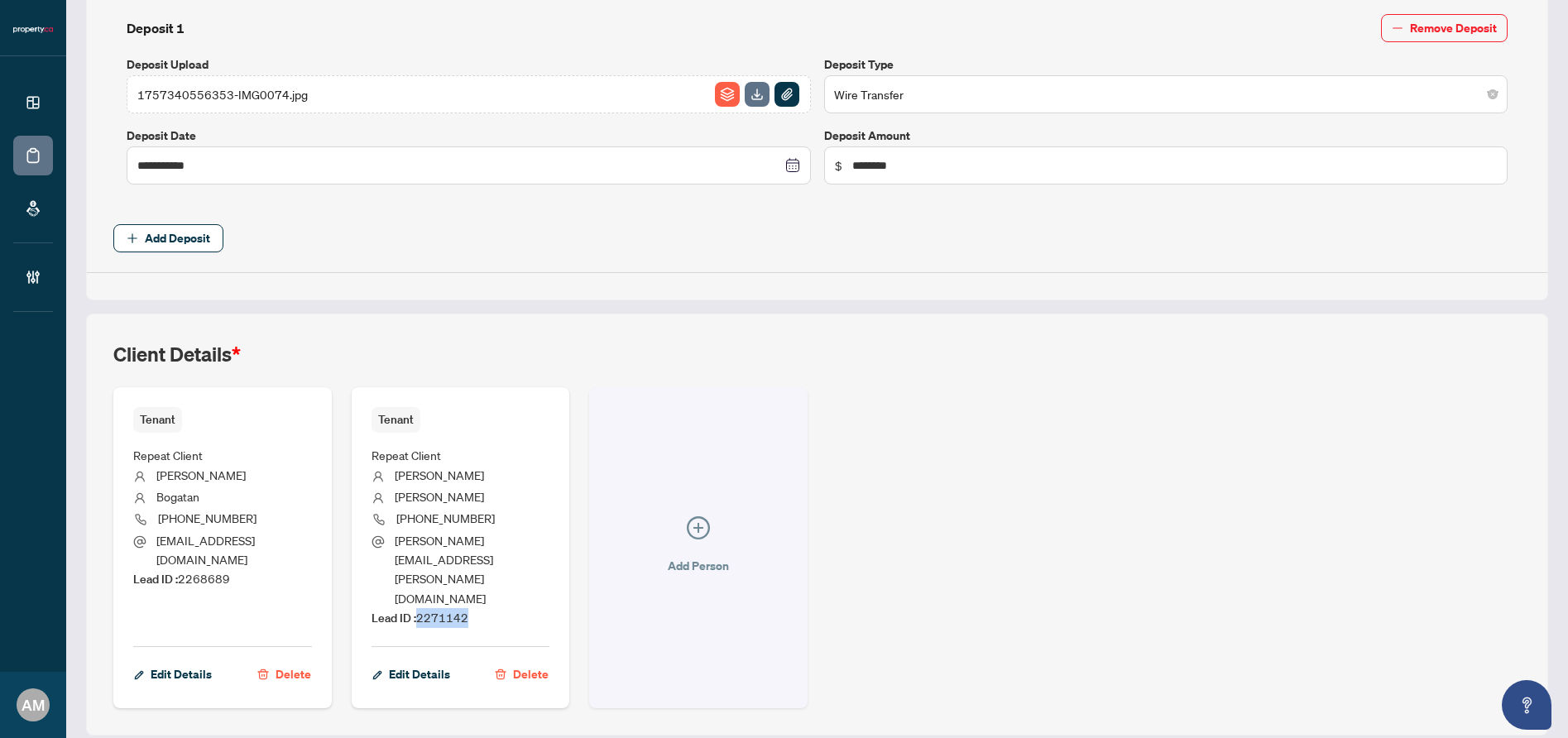
copy span "2271142"
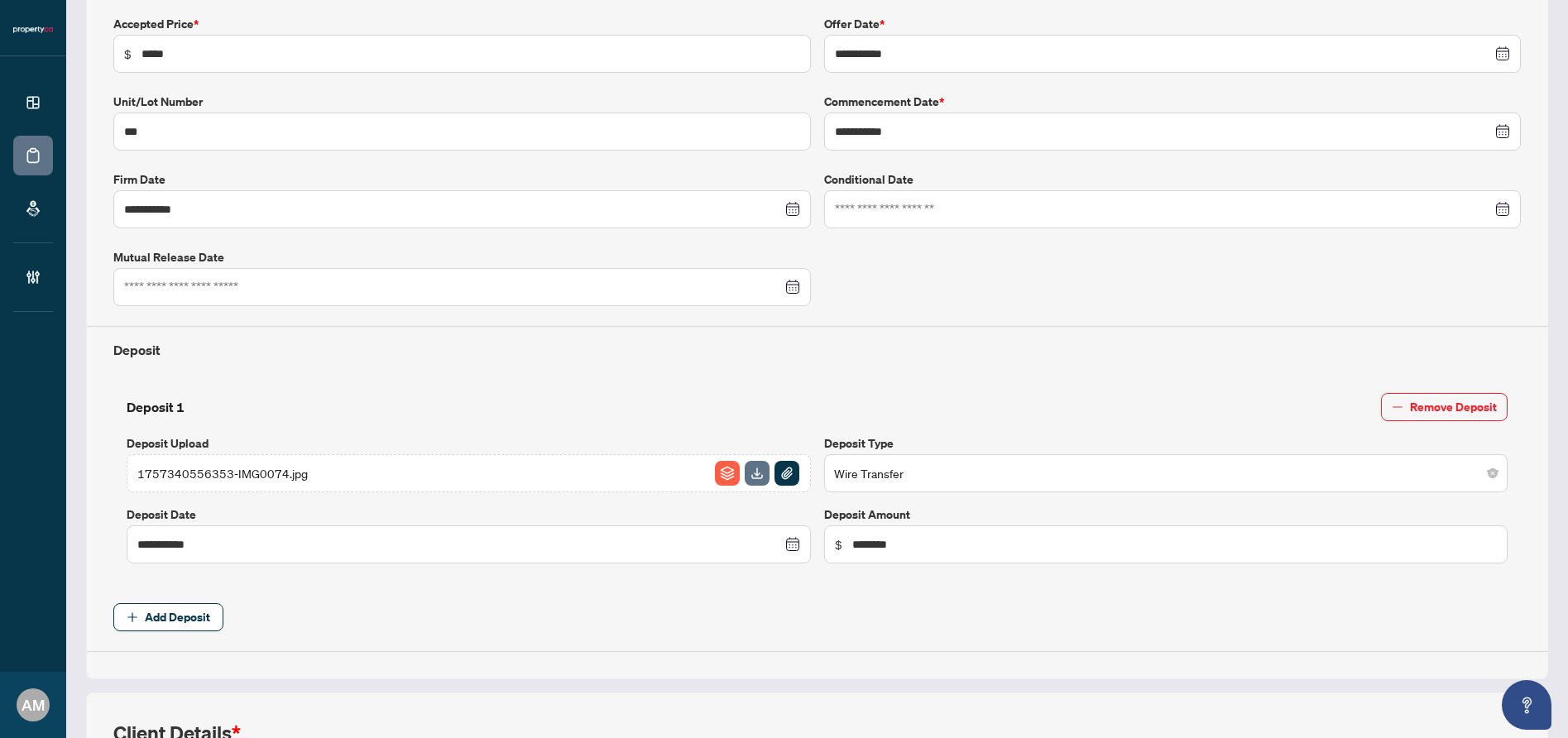
scroll to position [0, 0]
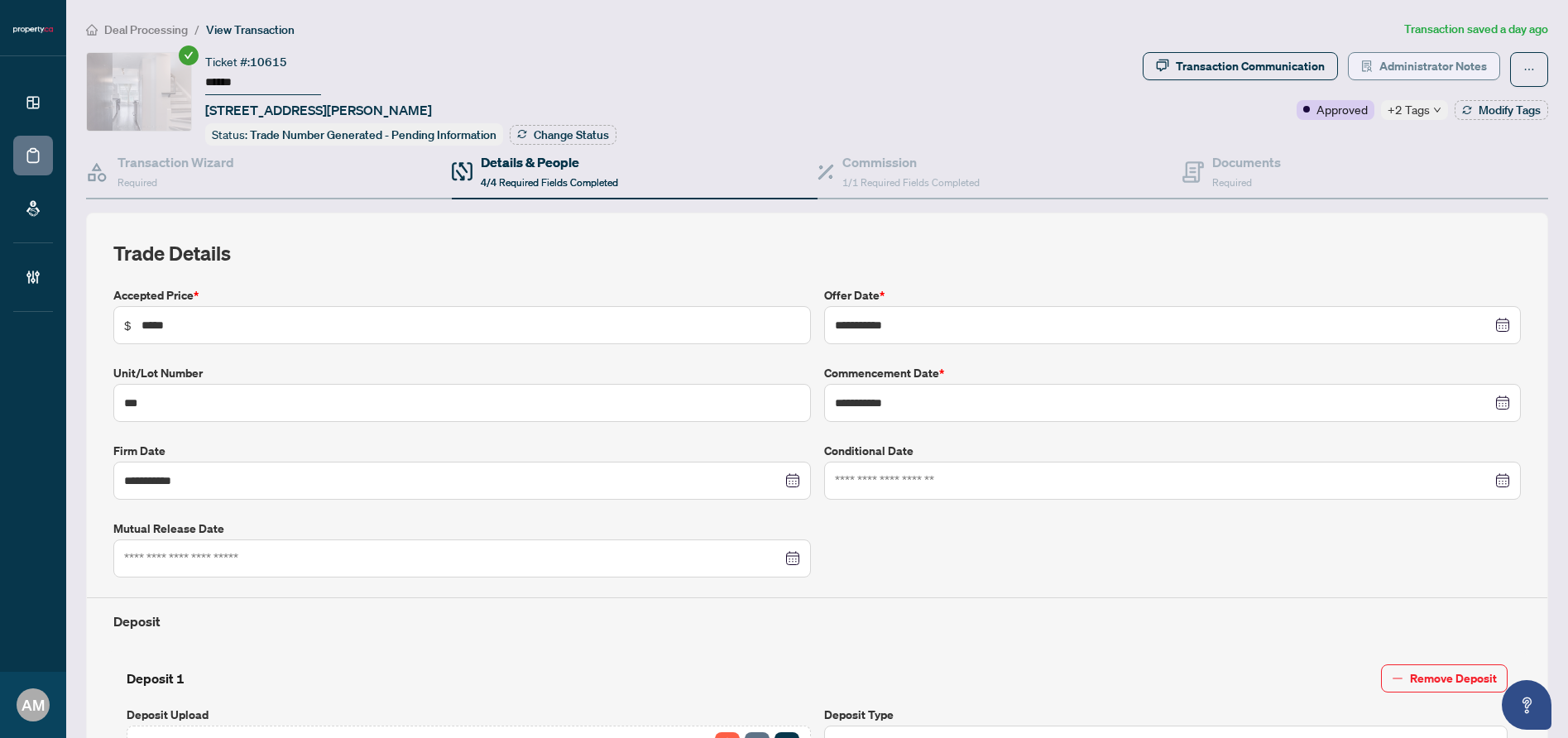
click at [1402, 73] on span "Administrator Notes" at bounding box center [1433, 66] width 108 height 26
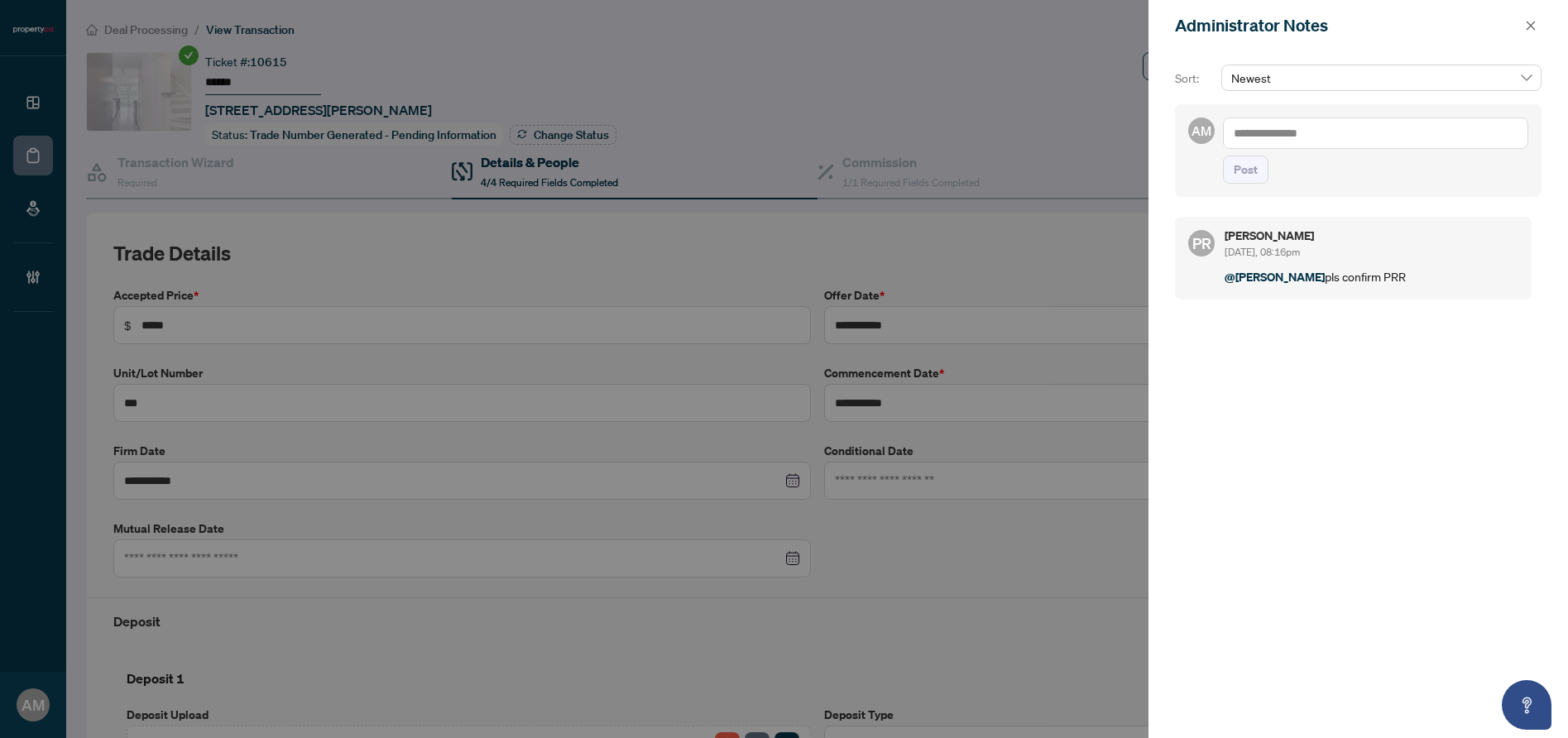
click at [1370, 125] on textarea at bounding box center [1375, 132] width 305 height 31
click at [1533, 26] on icon "close" at bounding box center [1531, 26] width 11 height 11
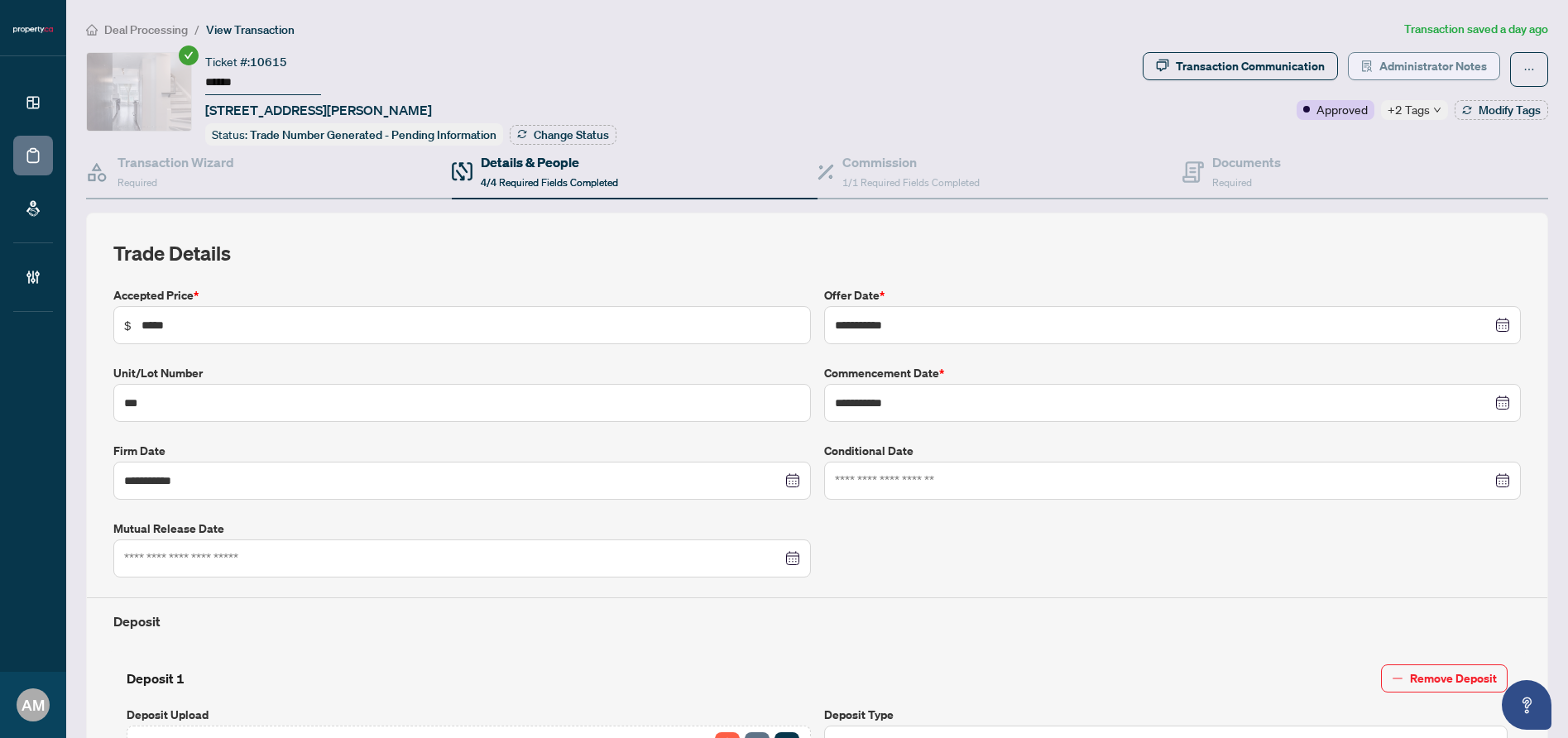
click at [1464, 60] on span "Administrator Notes" at bounding box center [1433, 66] width 108 height 26
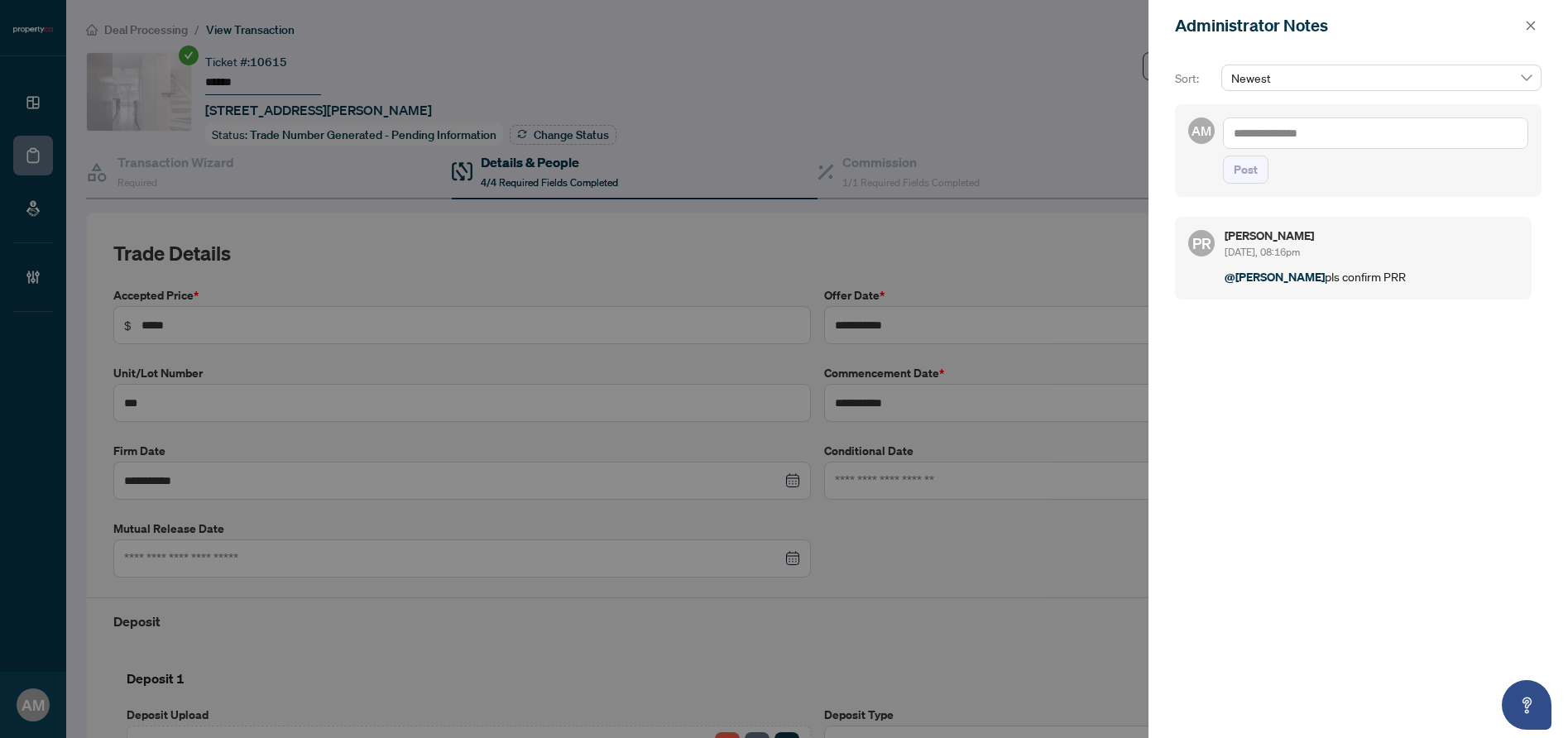
click at [1325, 129] on textarea at bounding box center [1375, 132] width 305 height 31
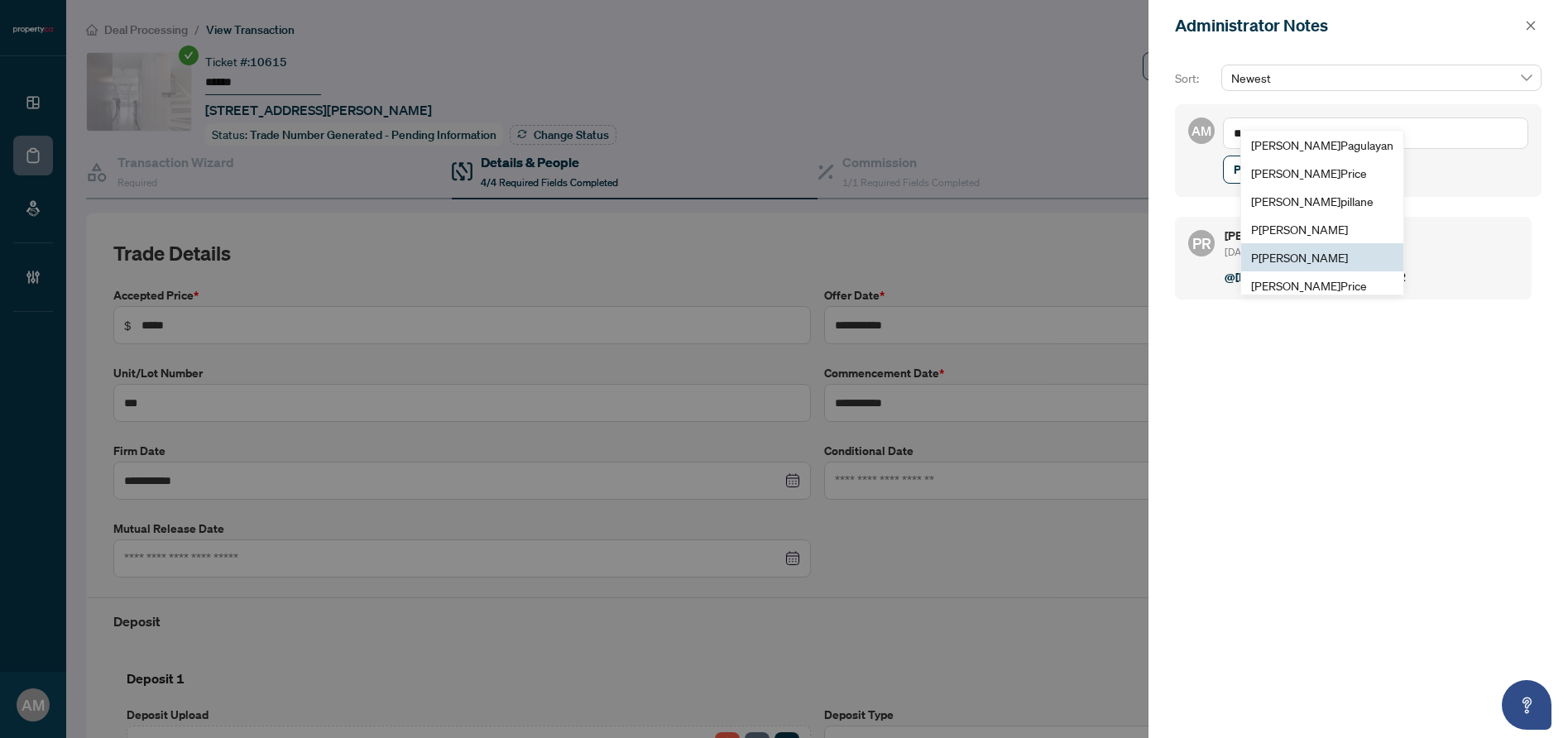
click at [1312, 258] on span "P [PERSON_NAME]" at bounding box center [1300, 258] width 97 height 15
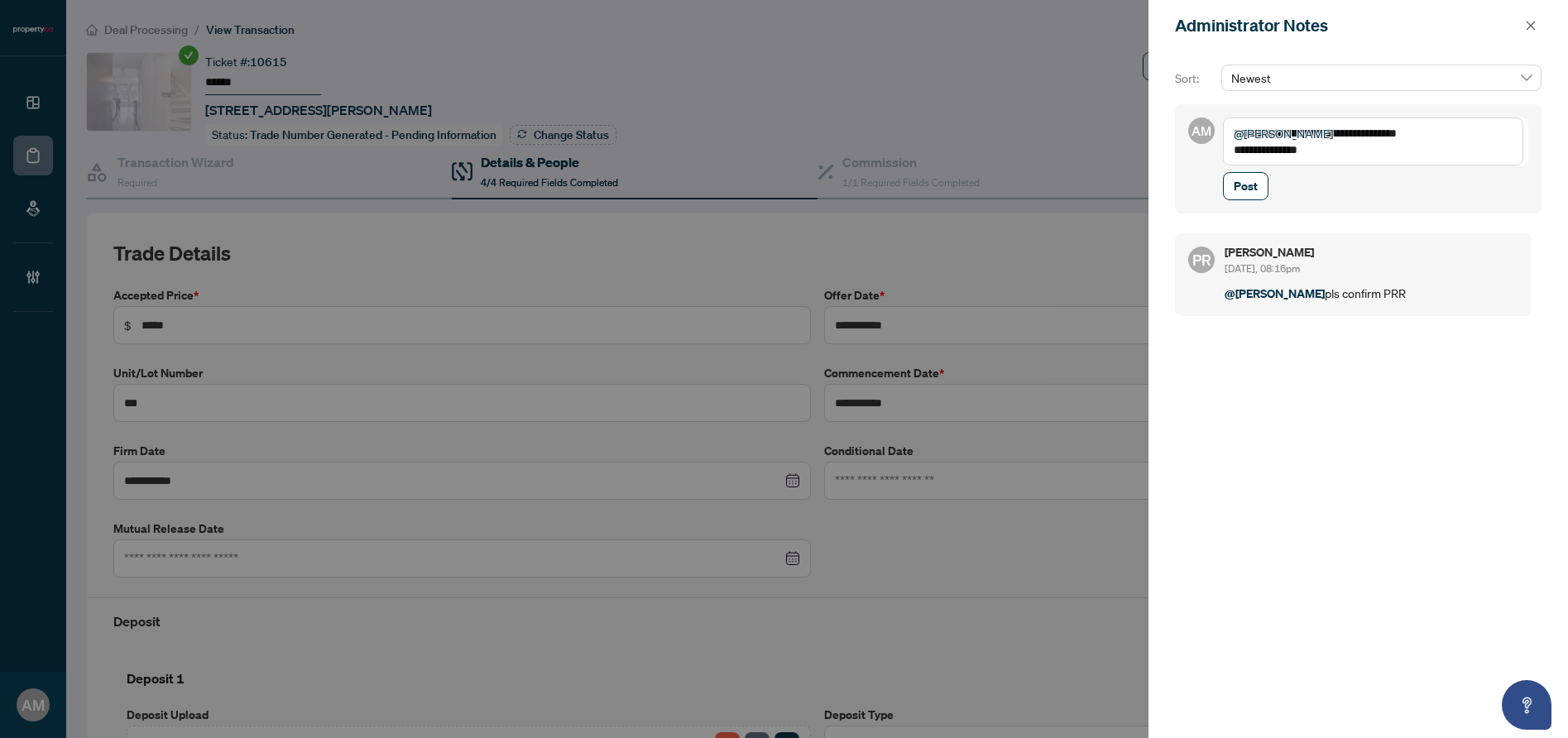
paste textarea "*******"
type textarea "**********"
click at [1239, 180] on span "Post" at bounding box center [1245, 186] width 24 height 26
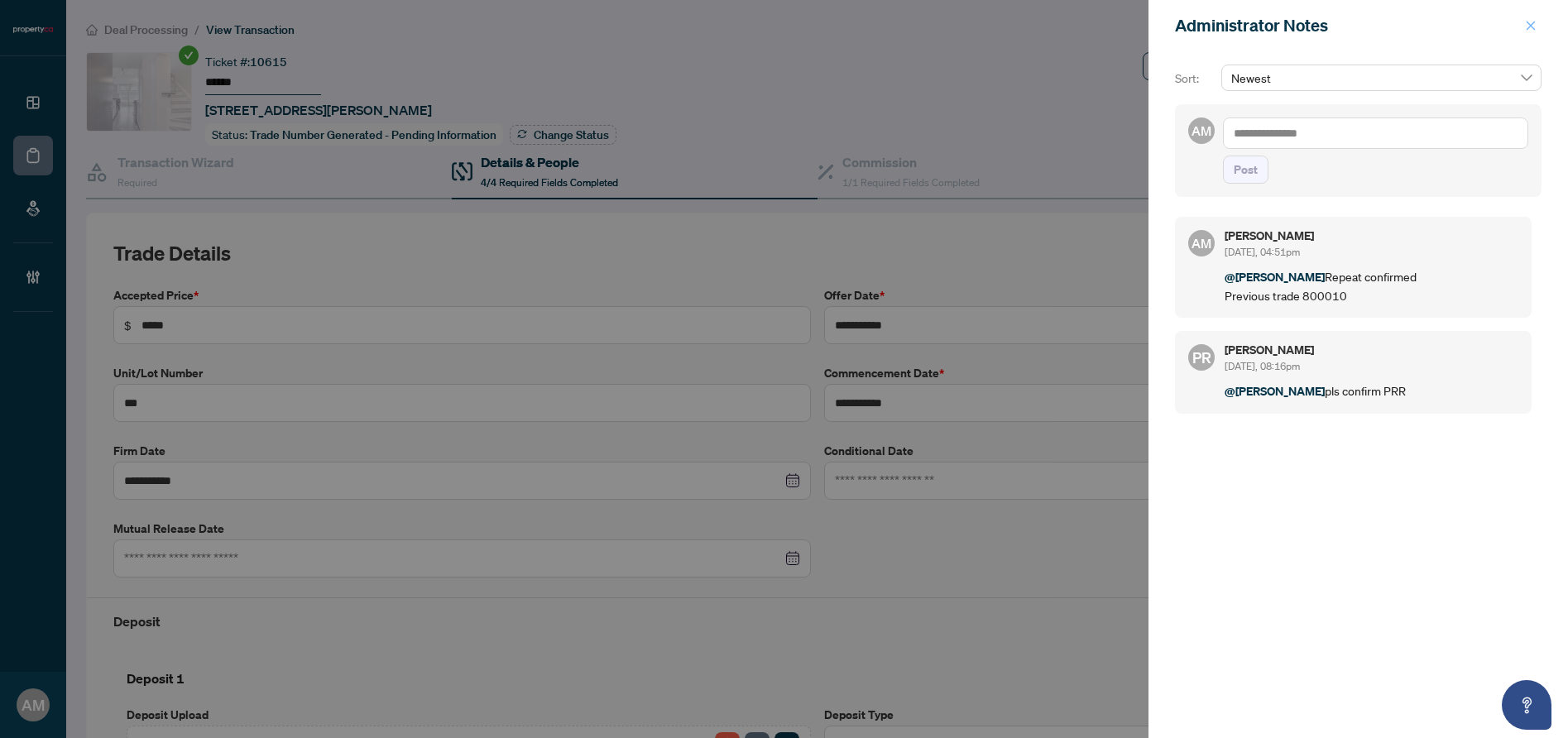
click at [1538, 27] on button "button" at bounding box center [1530, 26] width 22 height 20
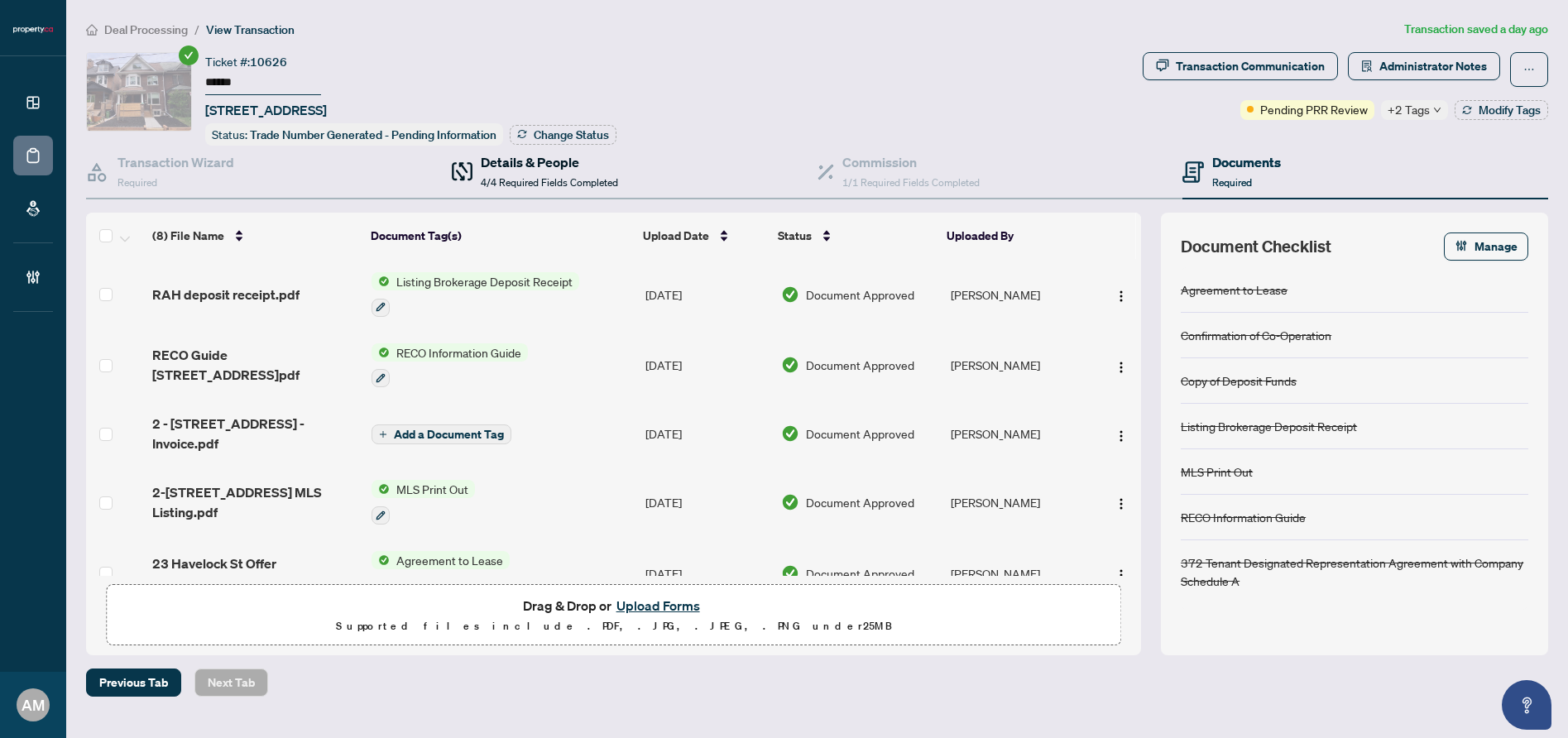
click at [589, 177] on span "4/4 Required Fields Completed" at bounding box center [549, 182] width 137 height 12
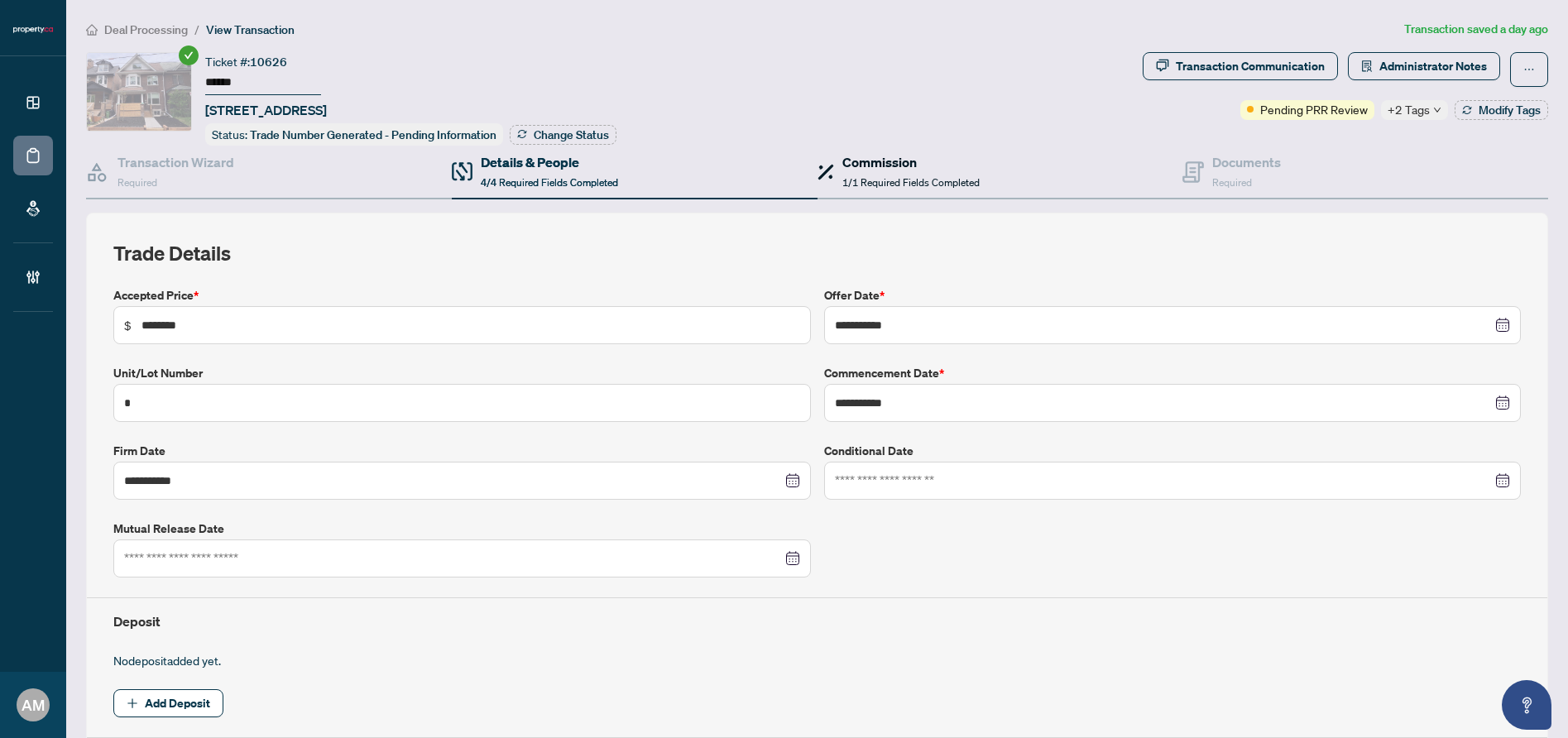
click at [892, 177] on span "1/1 Required Fields Completed" at bounding box center [911, 182] width 137 height 12
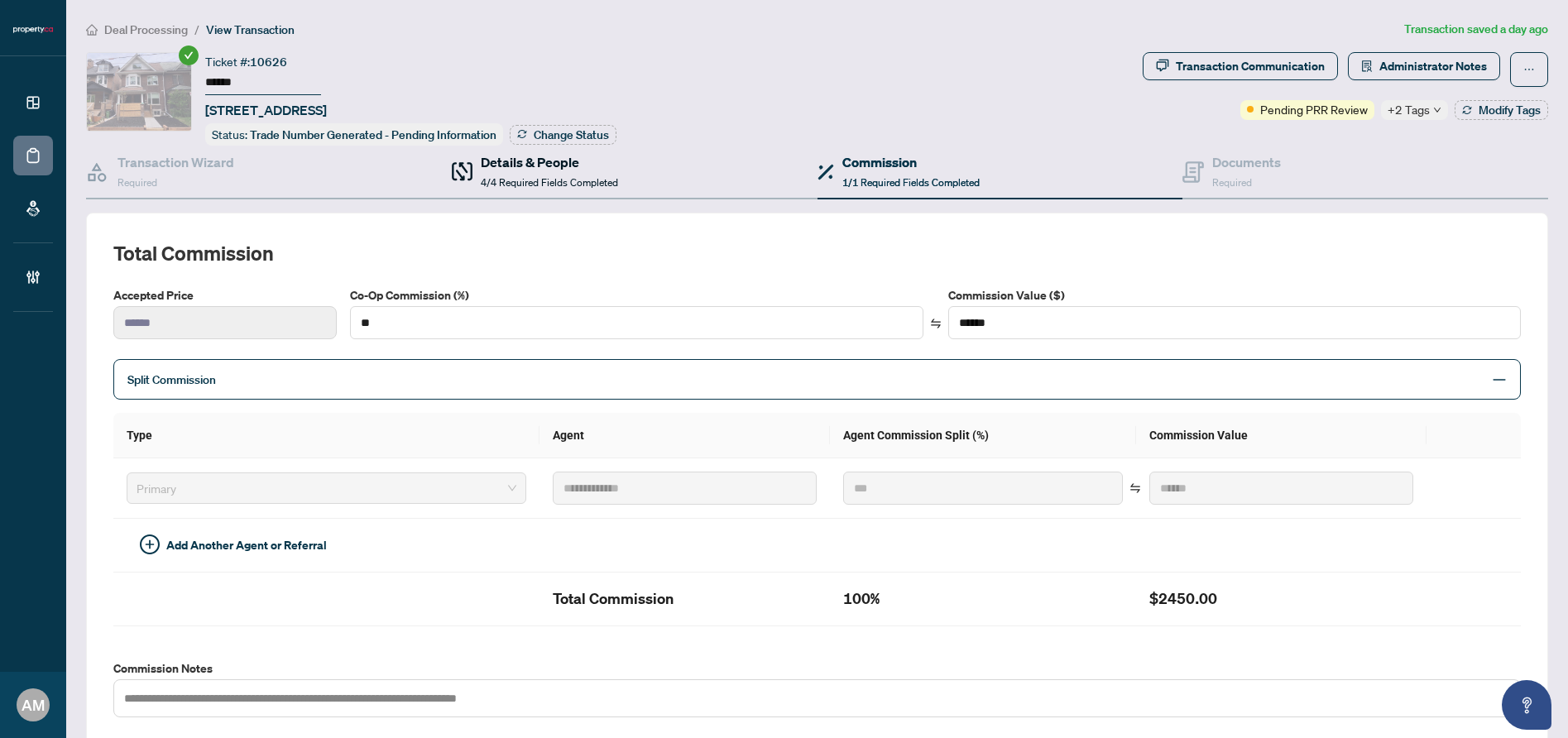
click at [543, 177] on span "4/4 Required Fields Completed" at bounding box center [549, 182] width 137 height 12
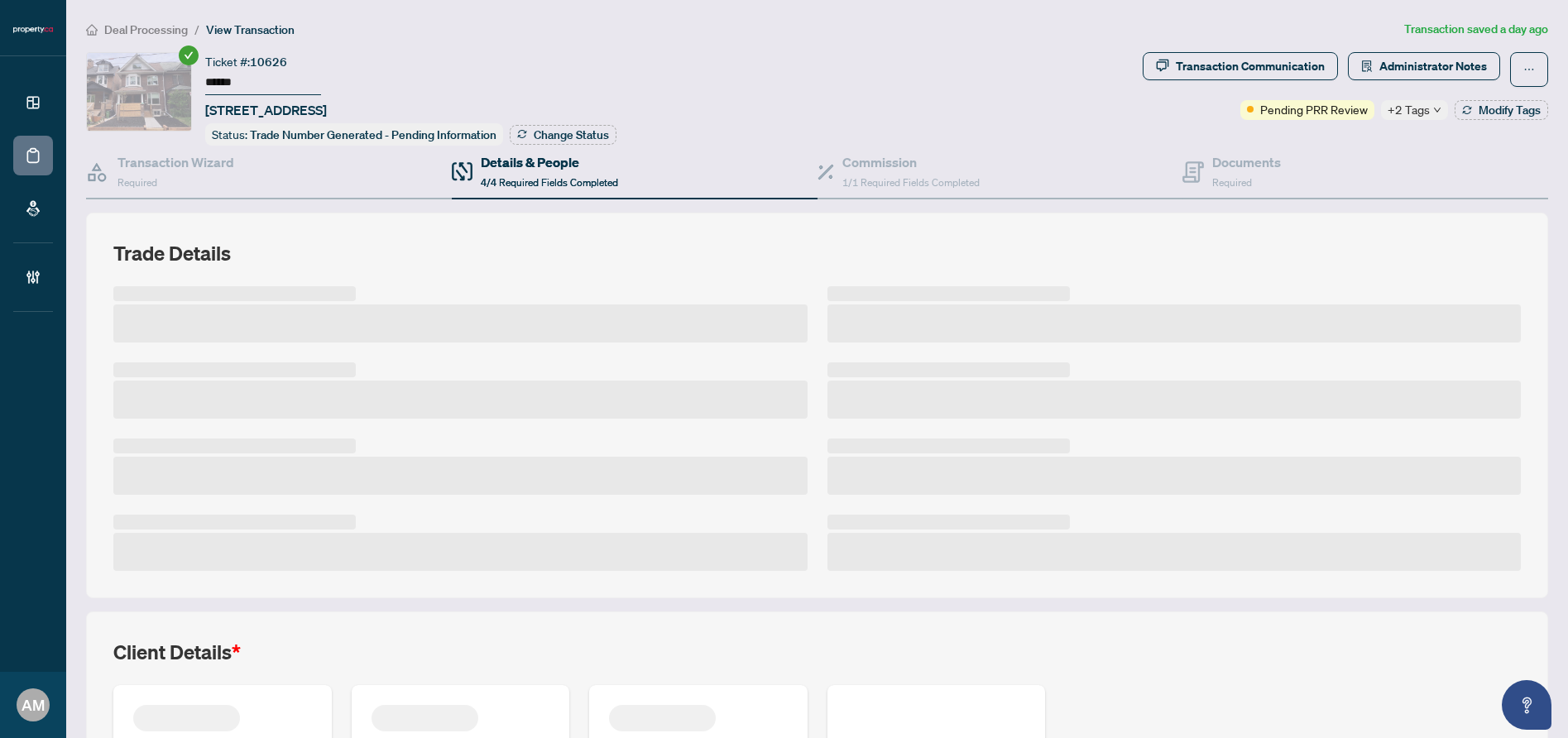
scroll to position [244, 0]
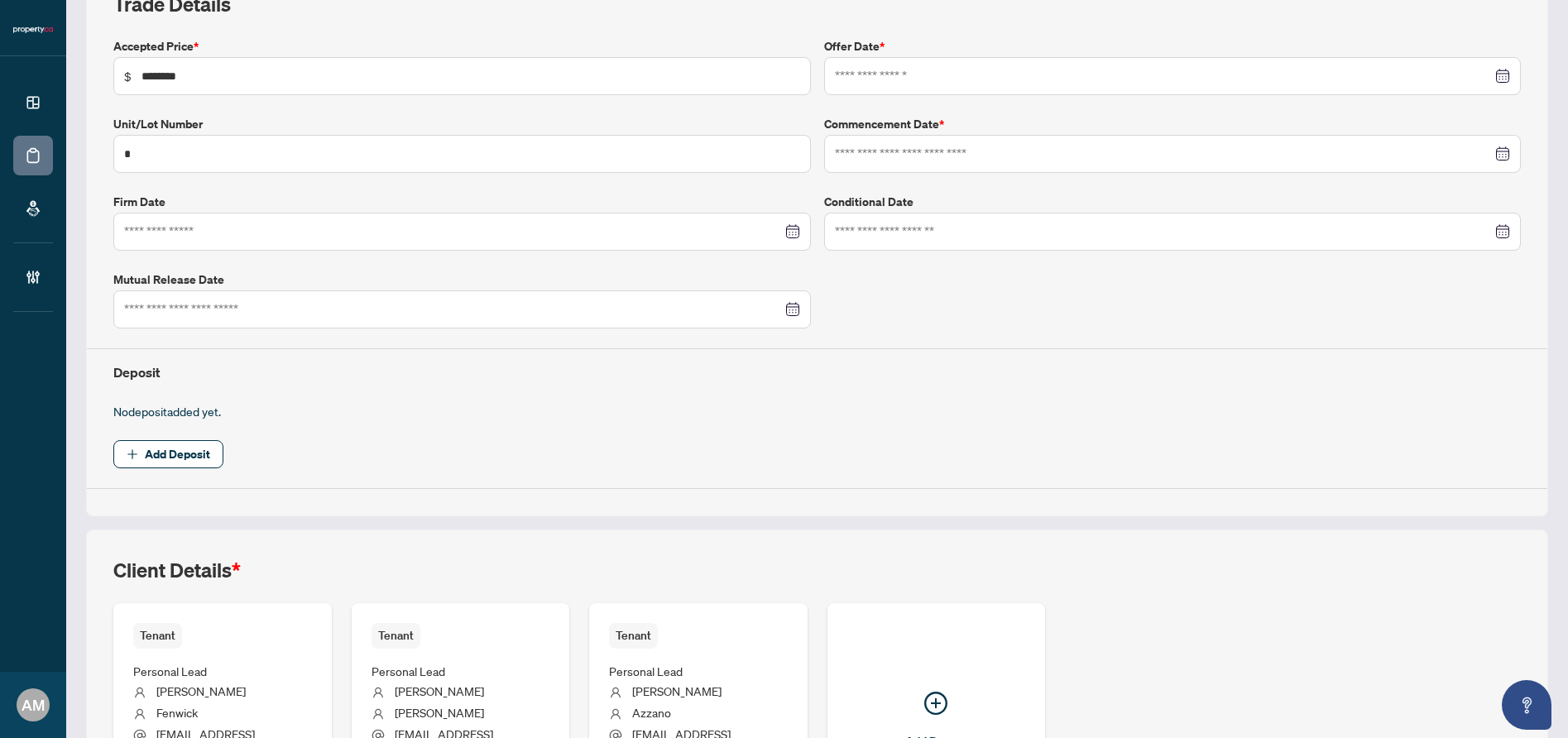
type input "**********"
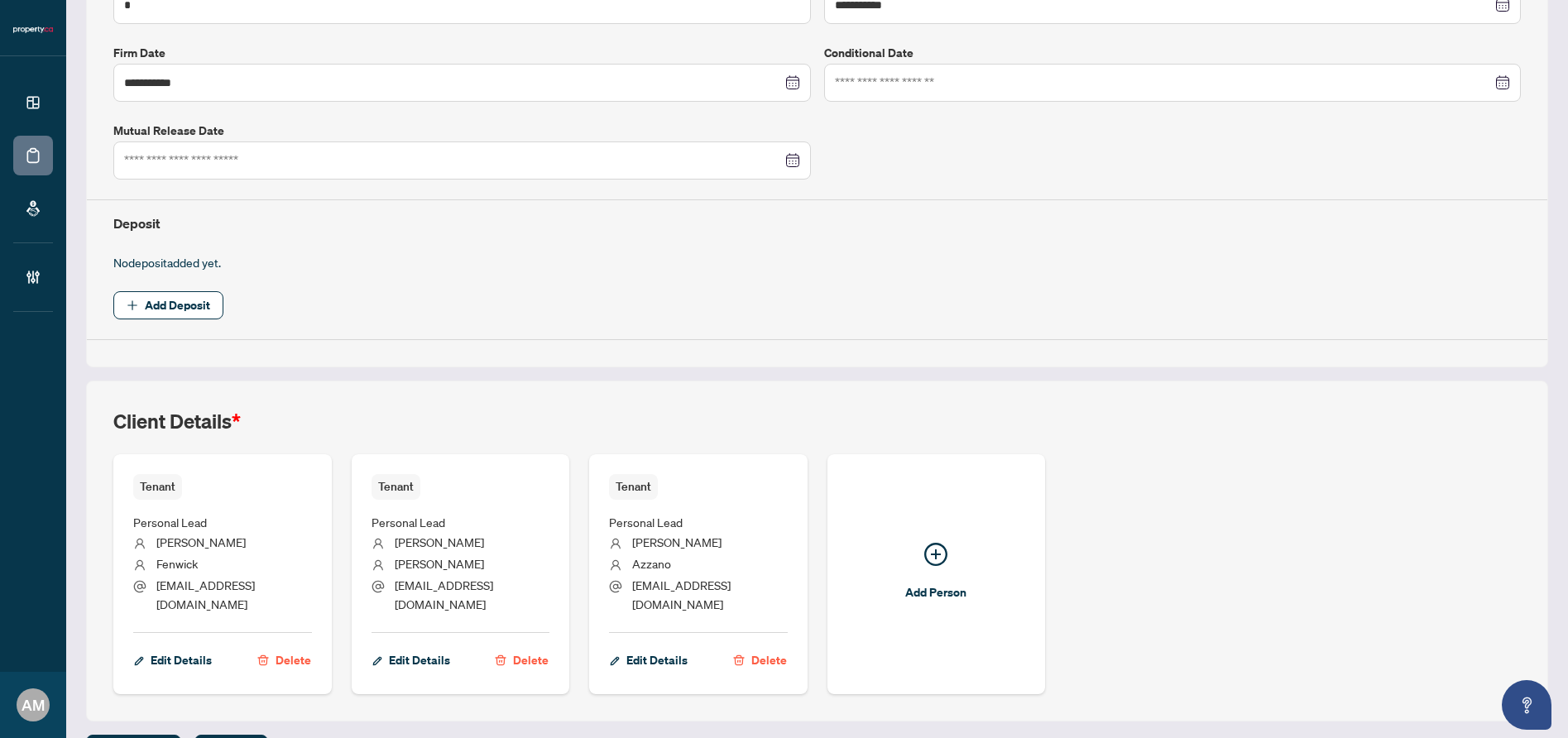
scroll to position [424, 0]
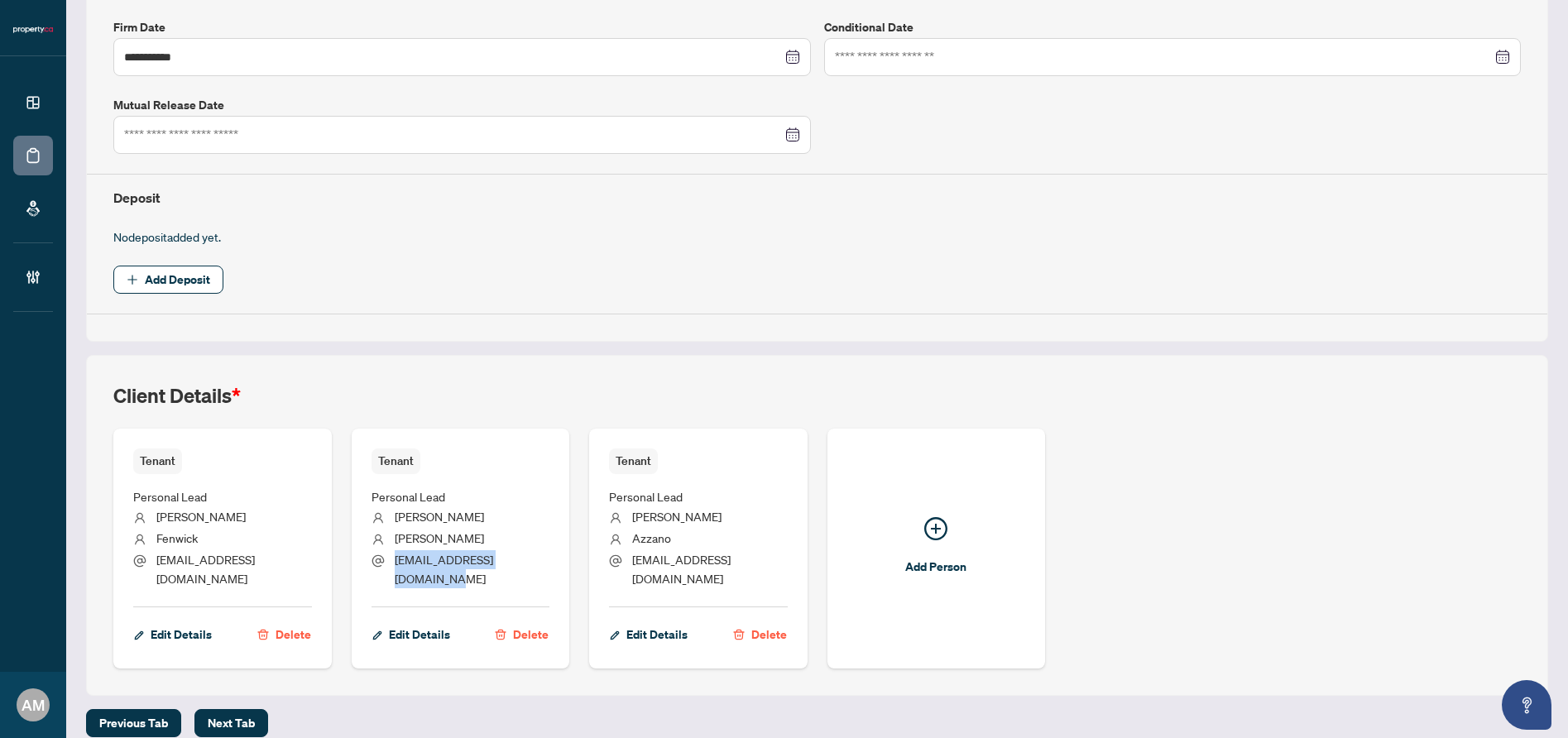
drag, startPoint x: 544, startPoint y: 557, endPoint x: 394, endPoint y: 556, distance: 150.0
click at [394, 556] on li "[EMAIL_ADDRESS][DOMAIN_NAME]" at bounding box center [460, 570] width 179 height 39
copy span "[EMAIL_ADDRESS][DOMAIN_NAME]"
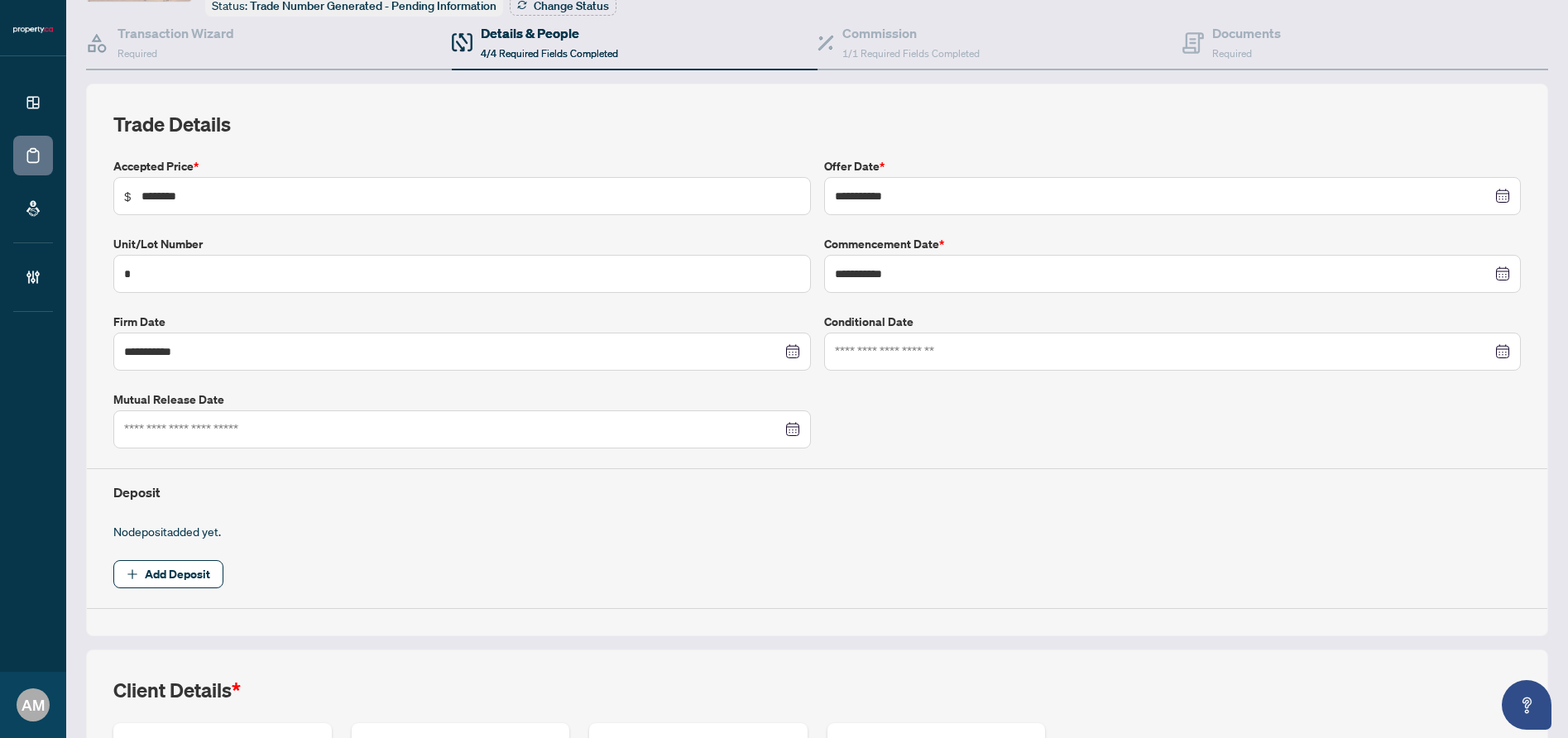
scroll to position [0, 0]
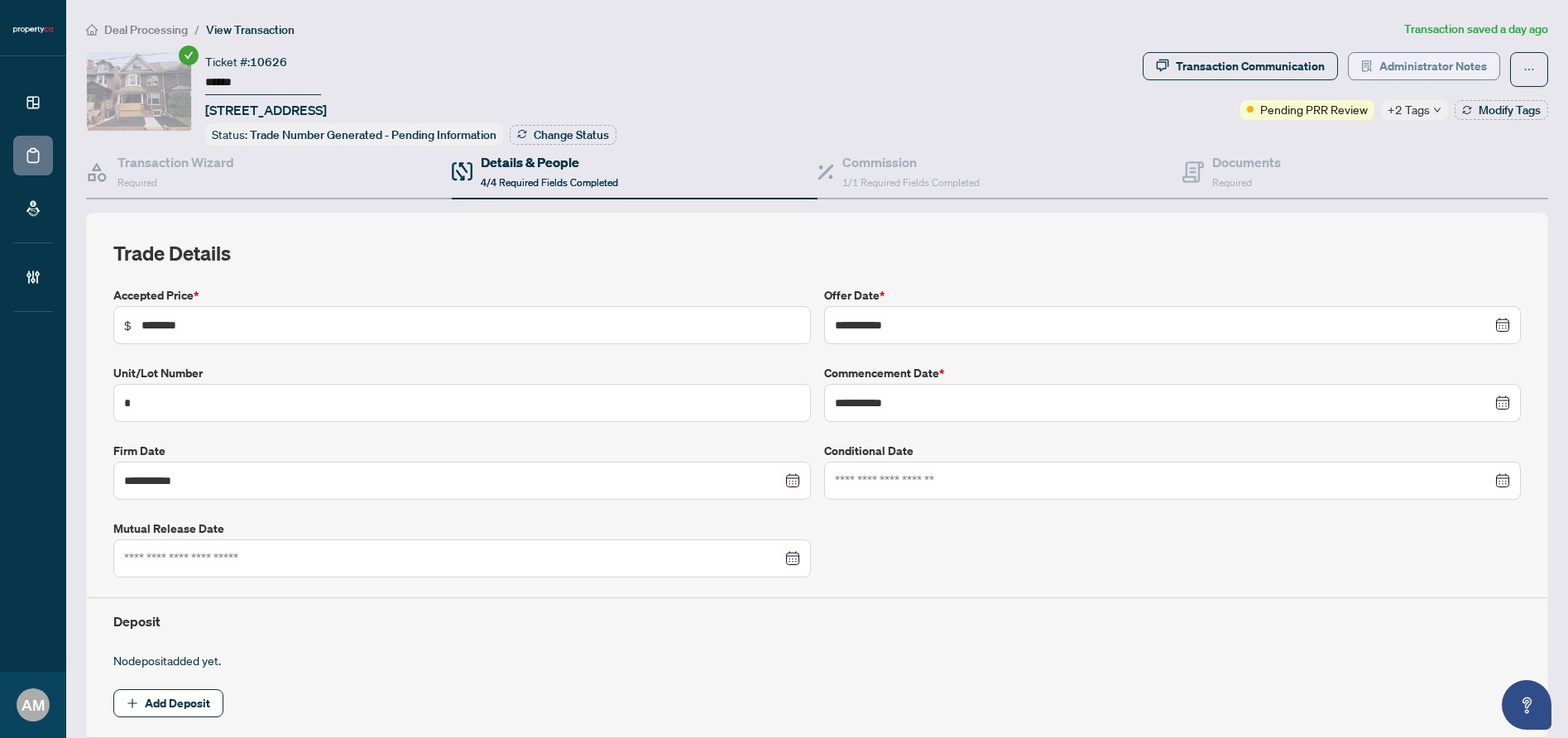
click at [1443, 70] on span "Administrator Notes" at bounding box center [1433, 66] width 108 height 26
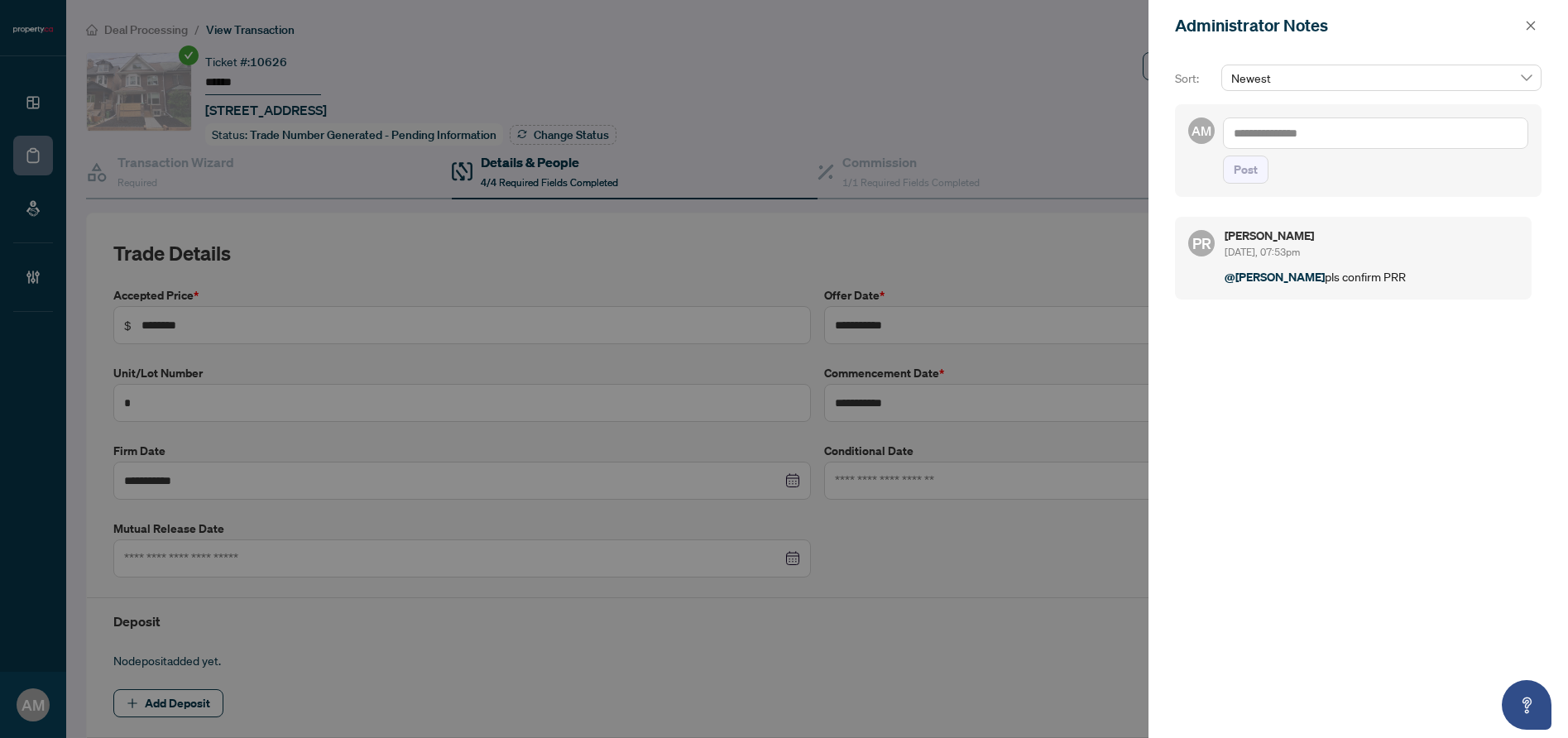
click at [1343, 130] on textarea at bounding box center [1375, 132] width 305 height 31
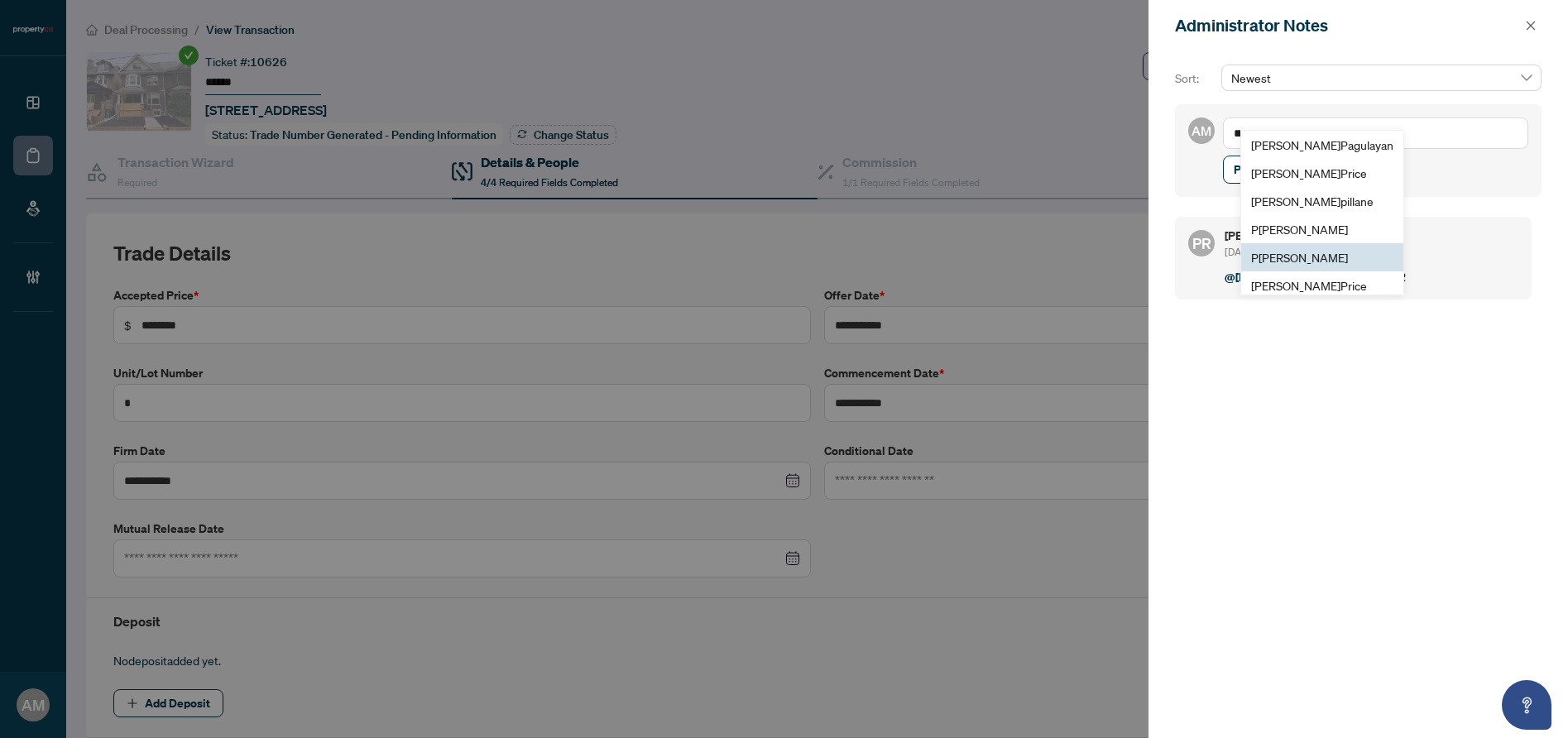
click at [1315, 251] on span "P [PERSON_NAME]" at bounding box center [1300, 258] width 97 height 15
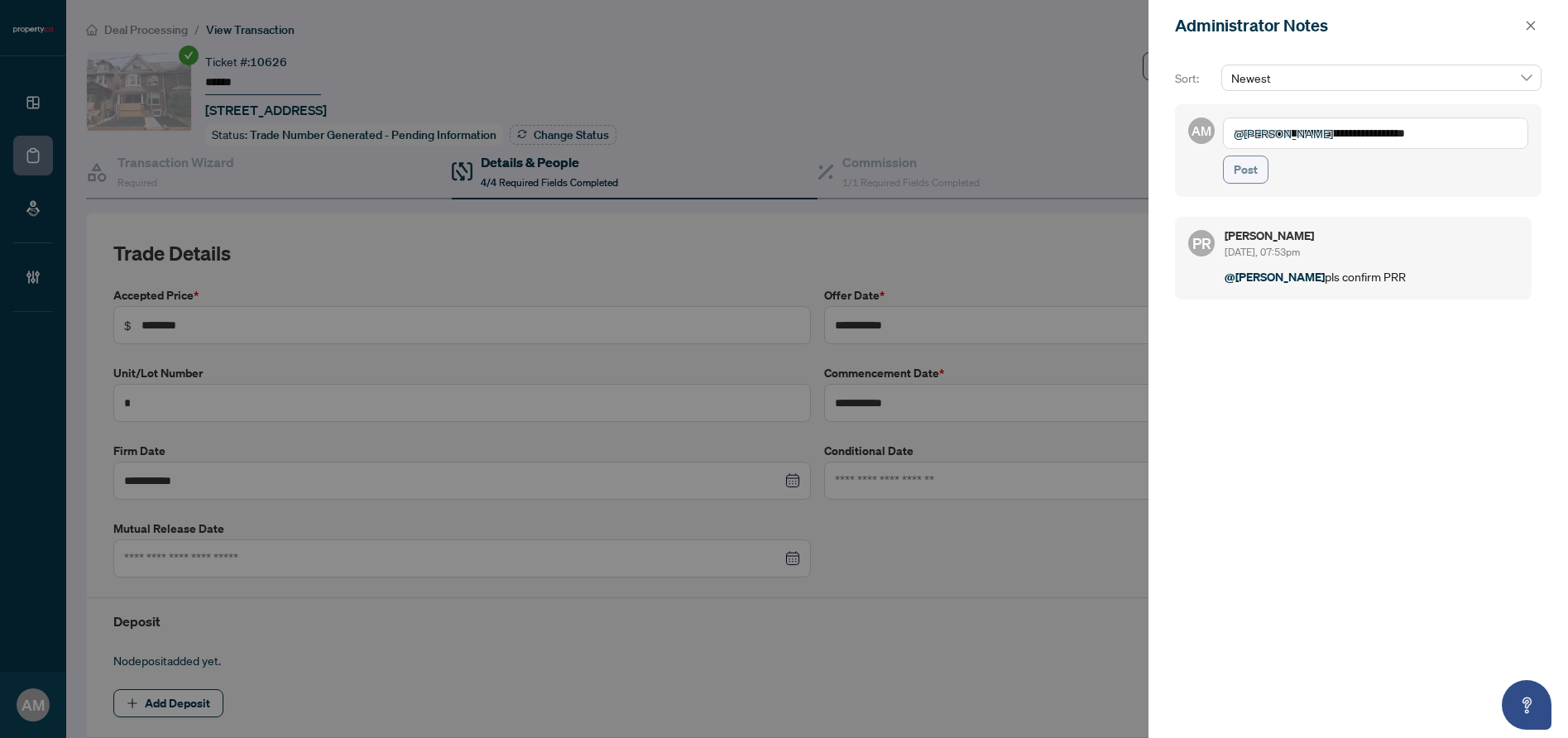
type textarea "**********"
click at [1255, 171] on span "Post" at bounding box center [1245, 170] width 24 height 26
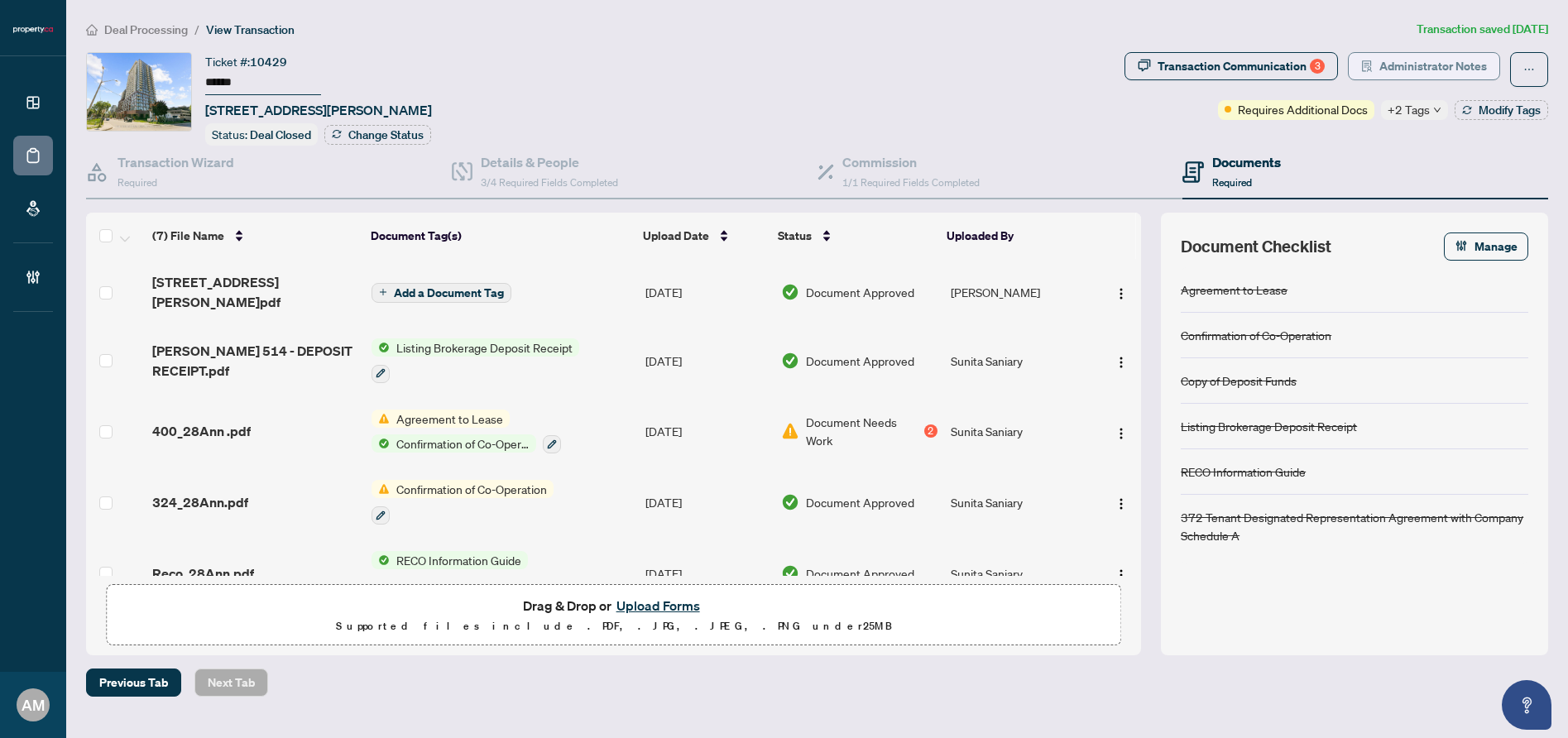
click at [1395, 57] on span "Administrator Notes" at bounding box center [1433, 66] width 108 height 26
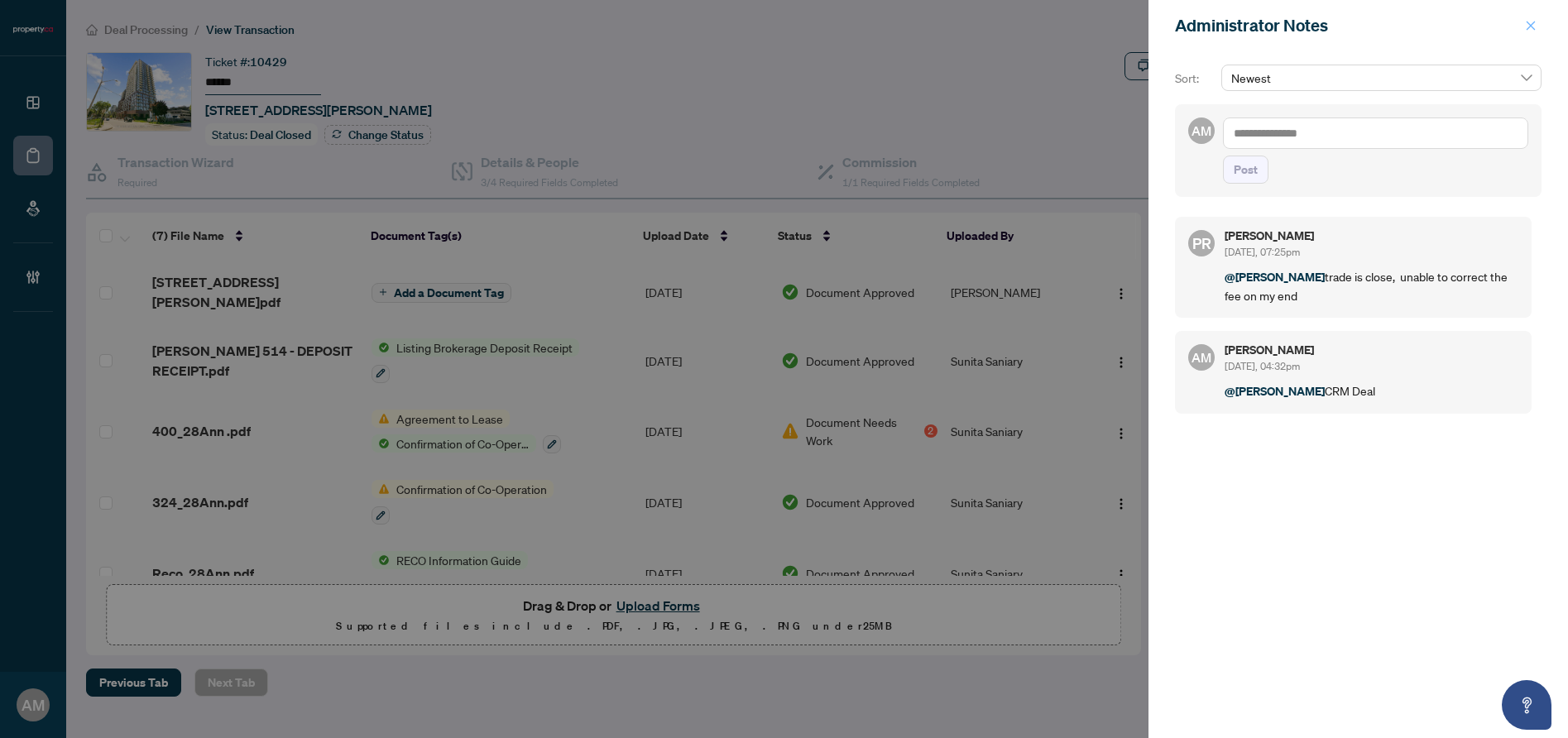
click at [1525, 32] on span "button" at bounding box center [1531, 26] width 11 height 26
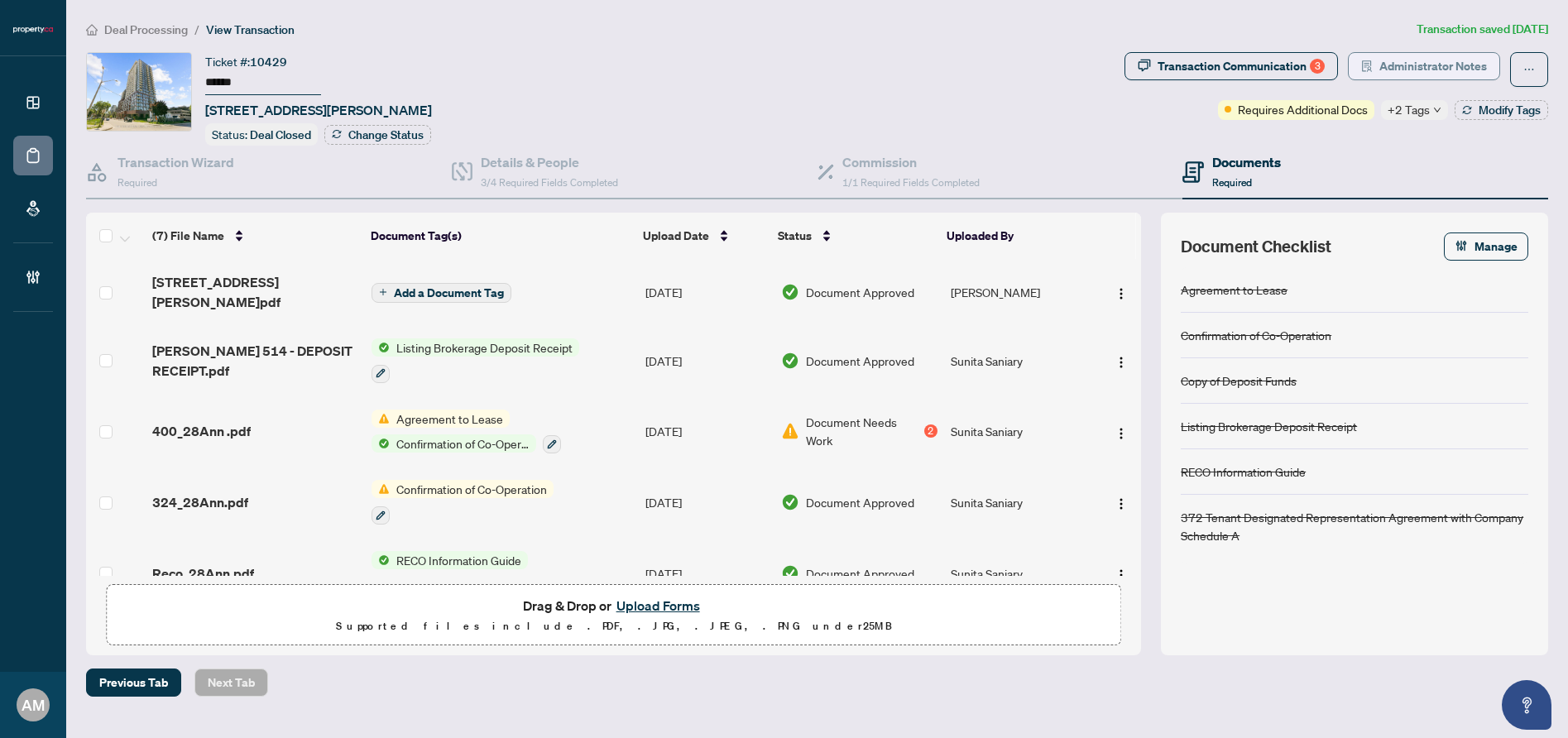
click at [1438, 57] on span "Administrator Notes" at bounding box center [1433, 66] width 108 height 26
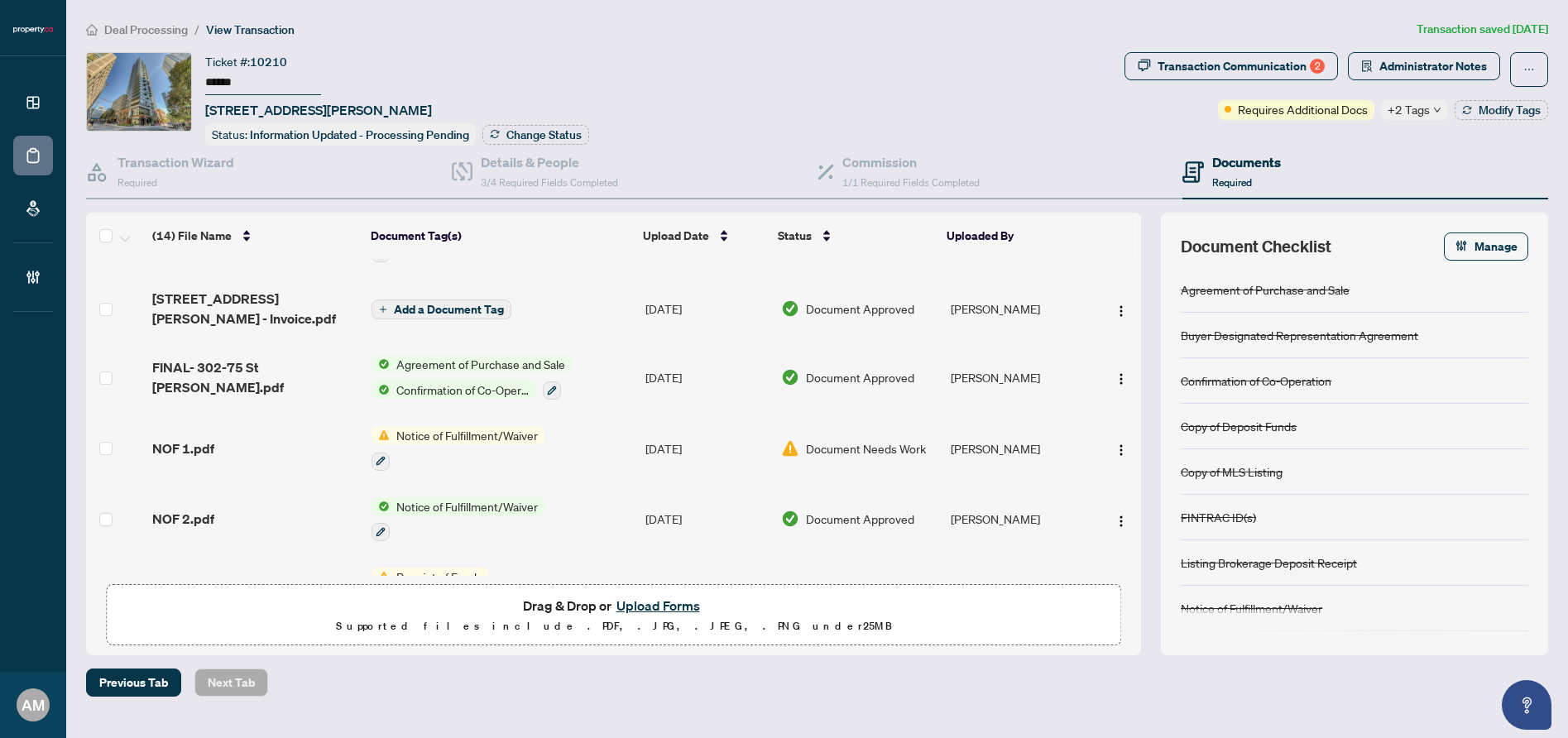
scroll to position [129, 0]
click at [520, 160] on h4 "Details & People" at bounding box center [549, 162] width 137 height 20
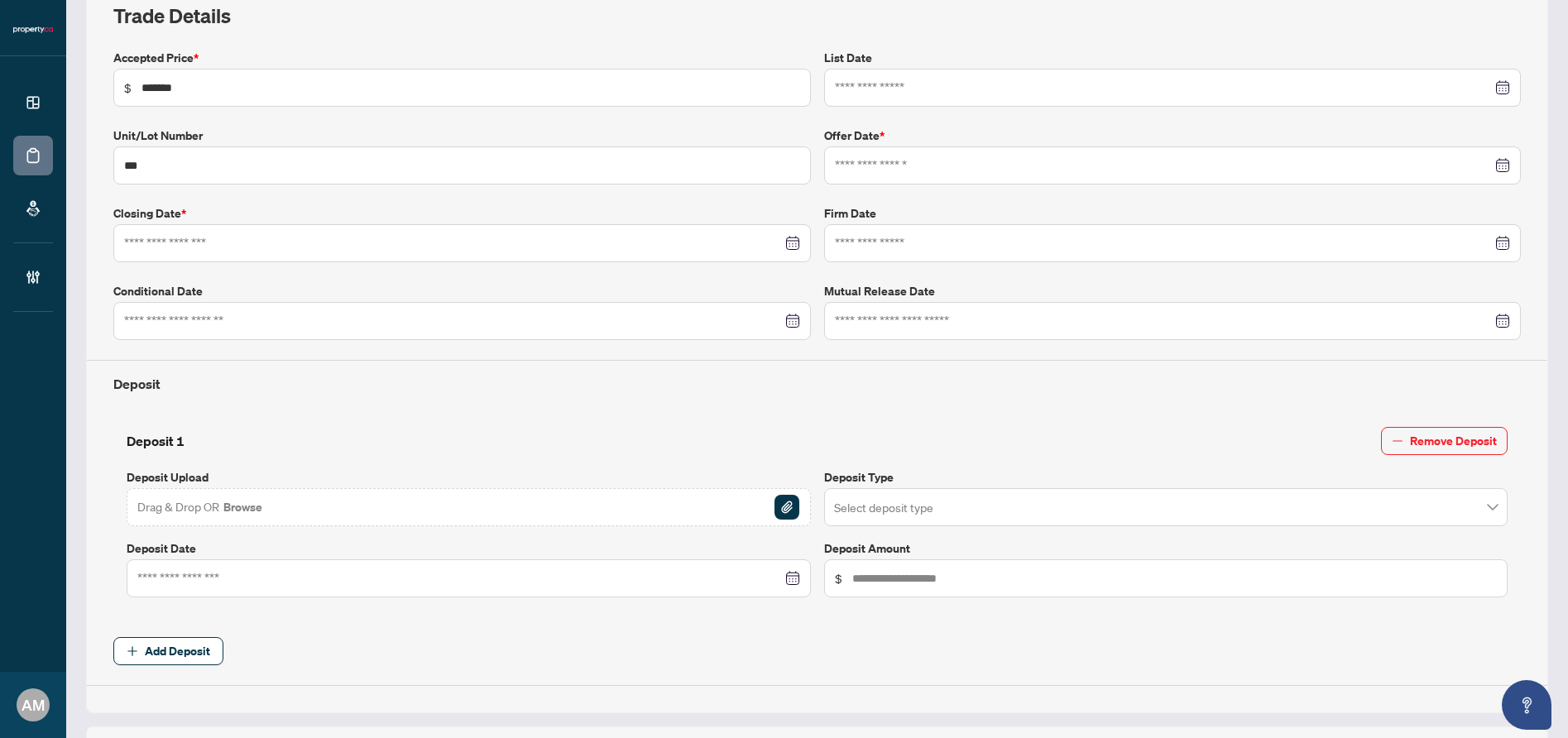
type input "**********"
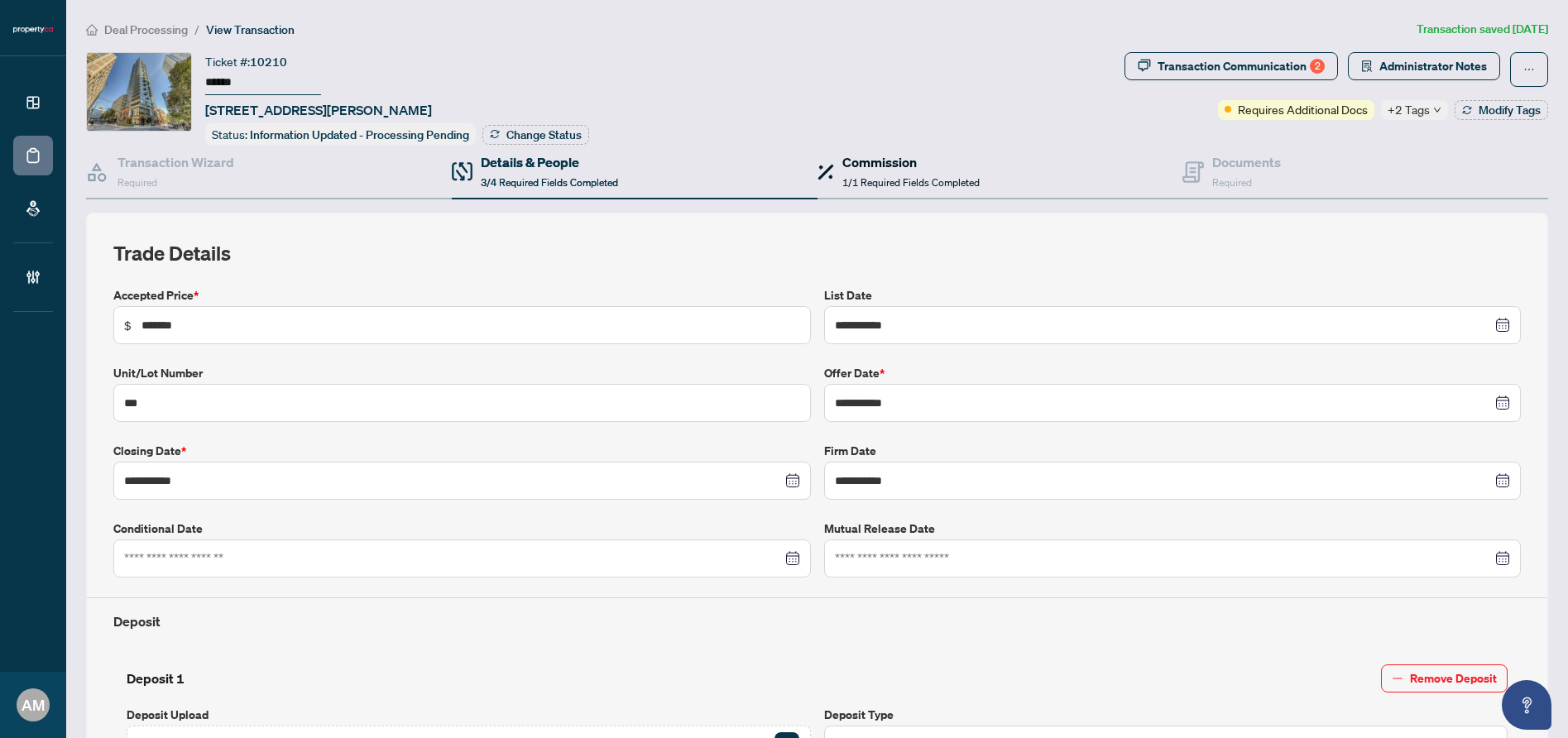
click at [867, 177] on span "1/1 Required Fields Completed" at bounding box center [911, 182] width 137 height 12
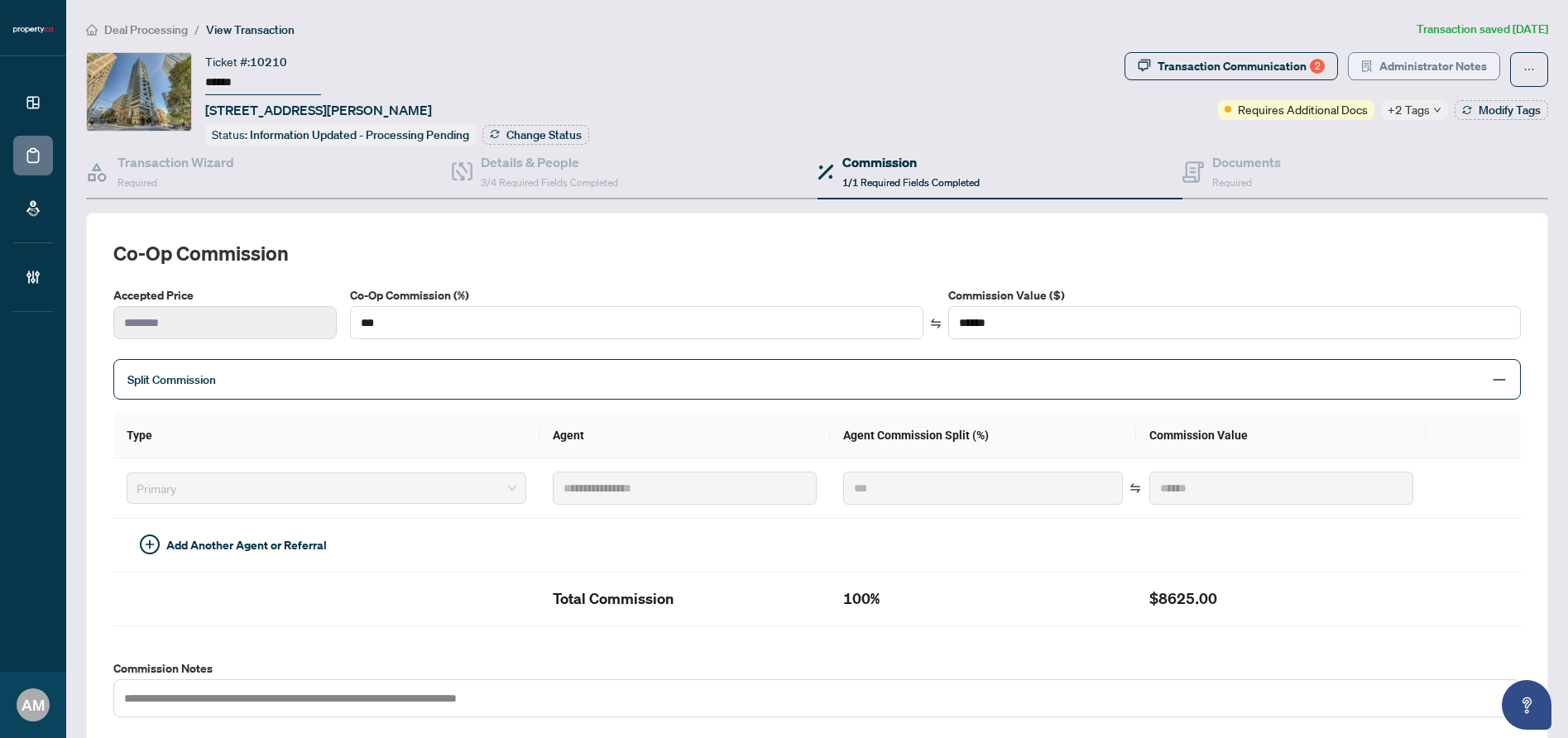
click at [1448, 59] on span "Administrator Notes" at bounding box center [1433, 66] width 108 height 26
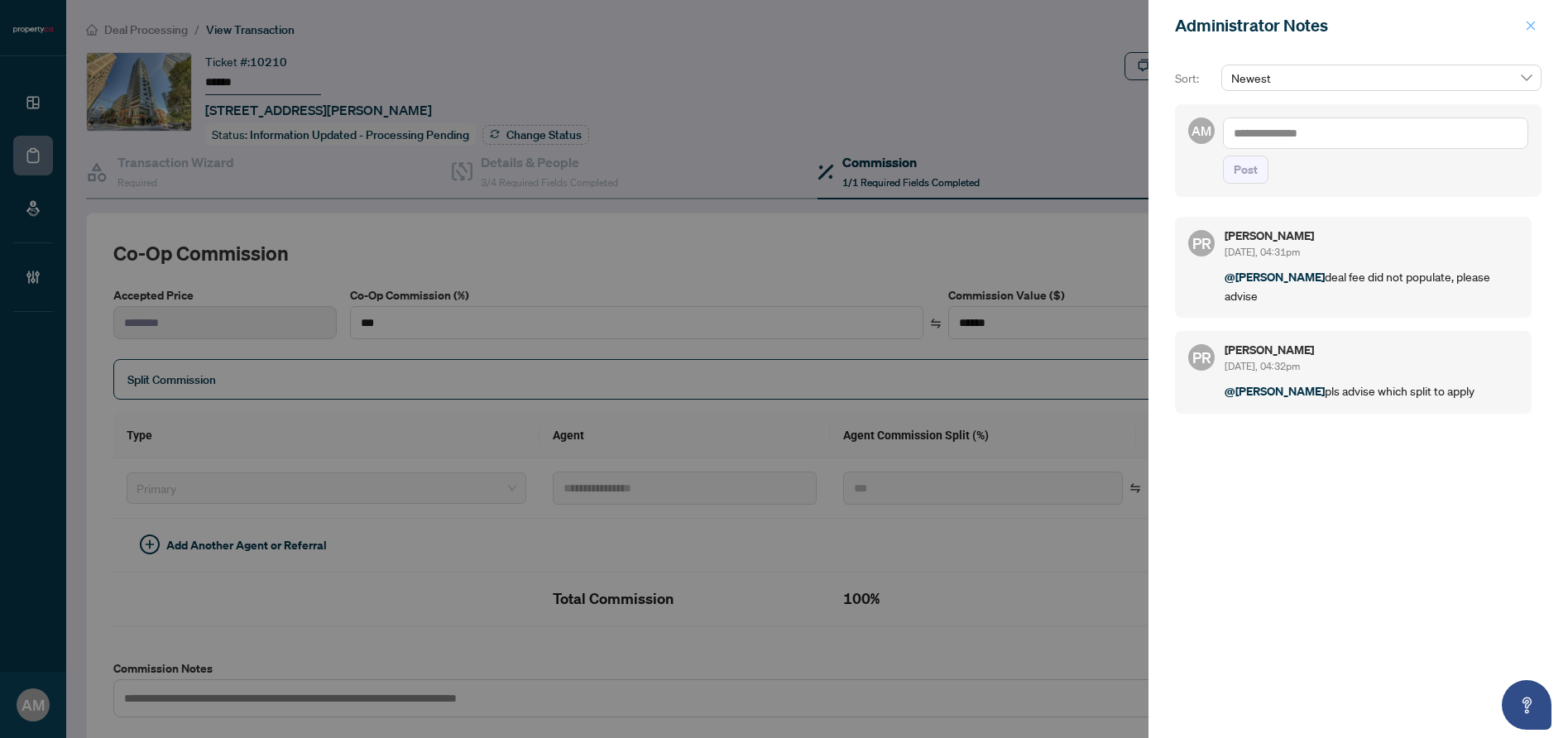
click at [1532, 25] on icon "close" at bounding box center [1531, 26] width 9 height 9
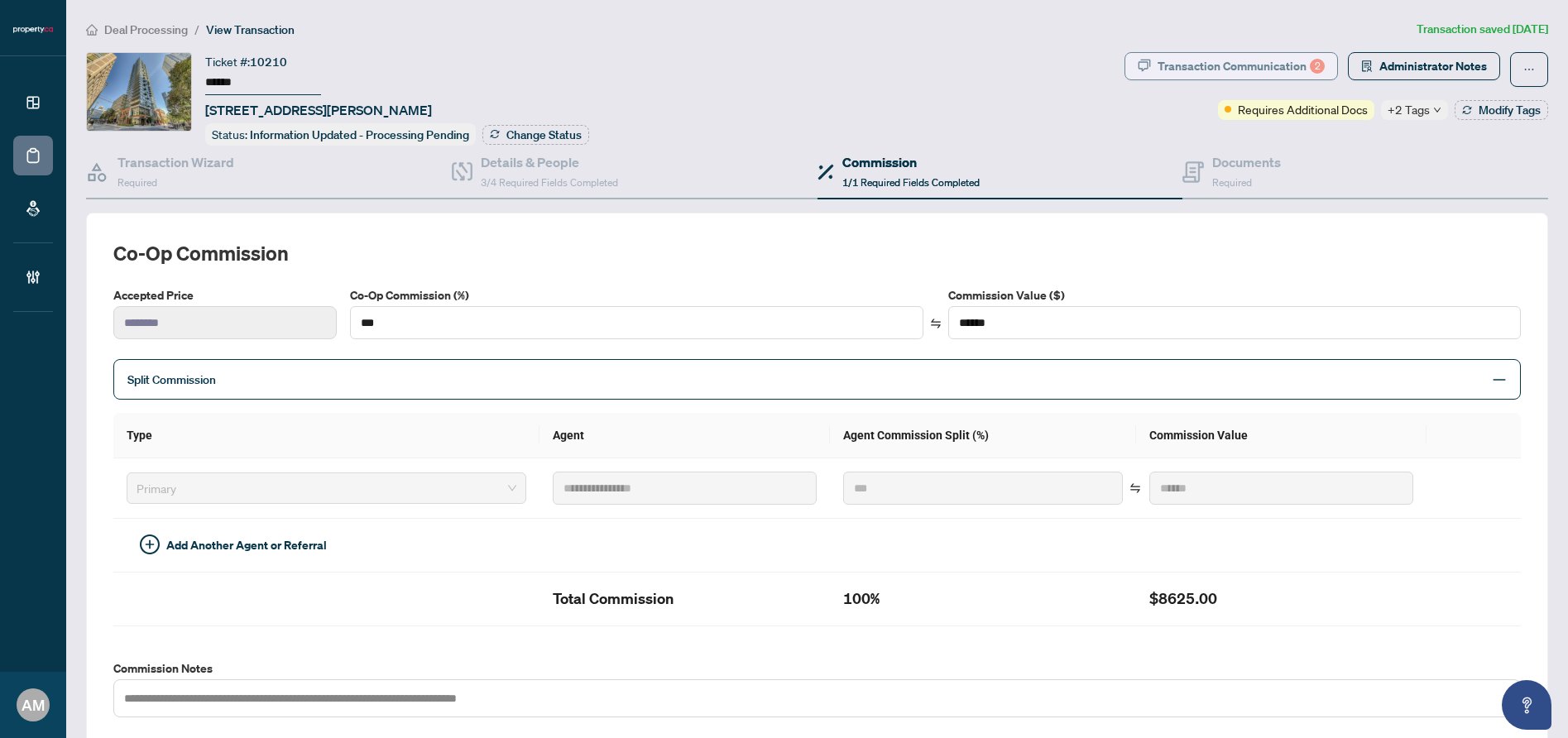
click at [1246, 57] on div "Transaction Communication 2" at bounding box center [1241, 66] width 167 height 26
type textarea "**********"
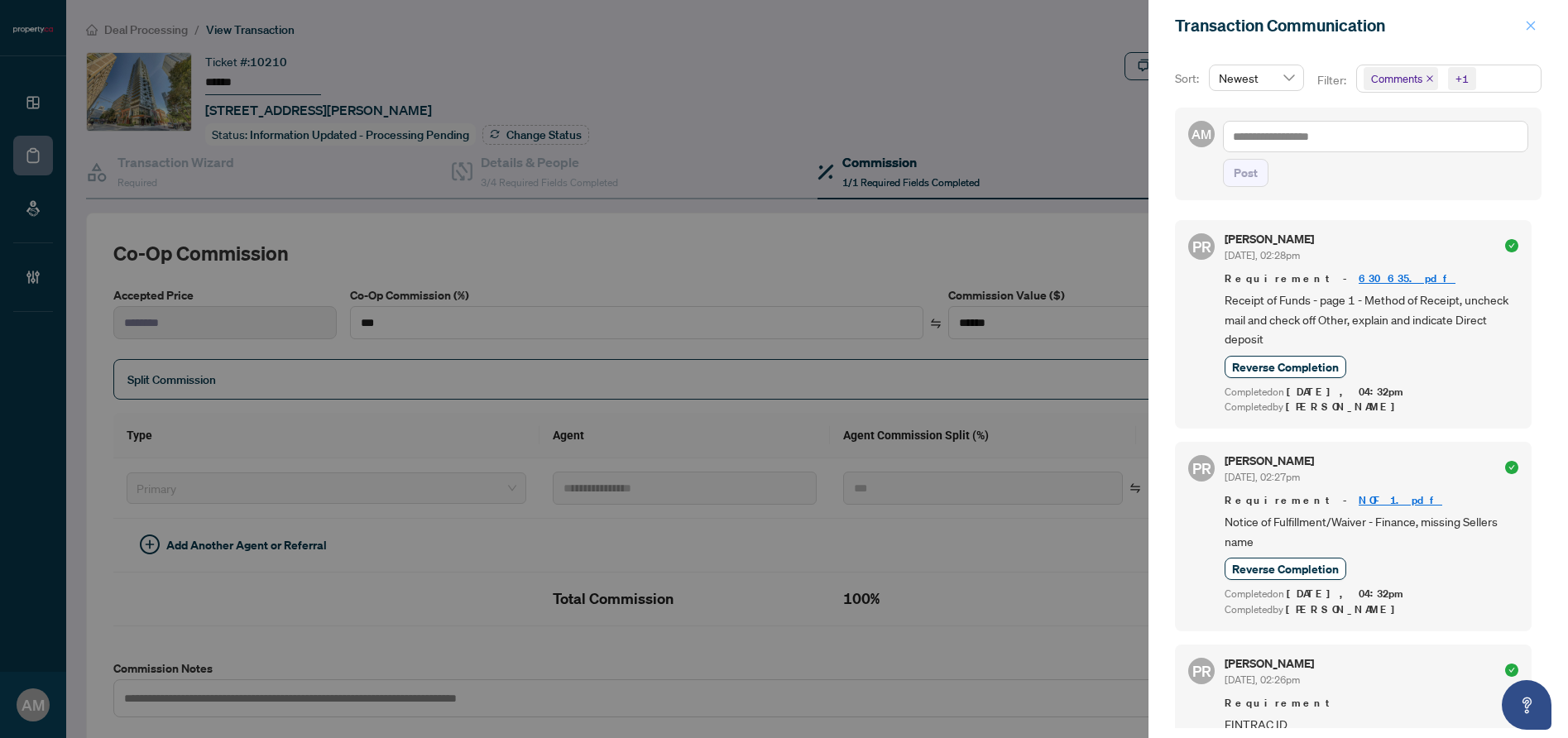
click at [1530, 33] on span "button" at bounding box center [1531, 26] width 11 height 26
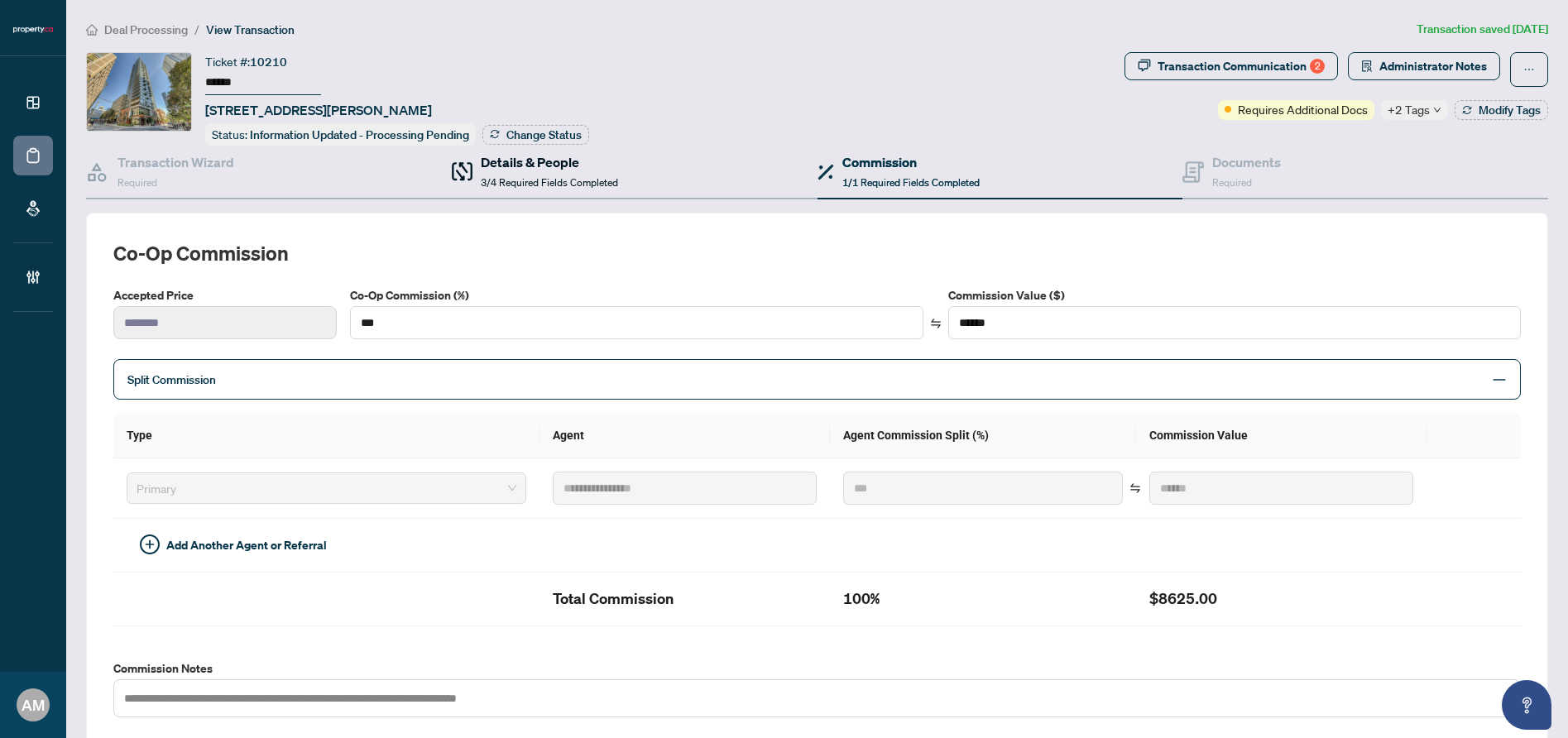
click at [525, 177] on span "3/4 Required Fields Completed" at bounding box center [549, 182] width 137 height 12
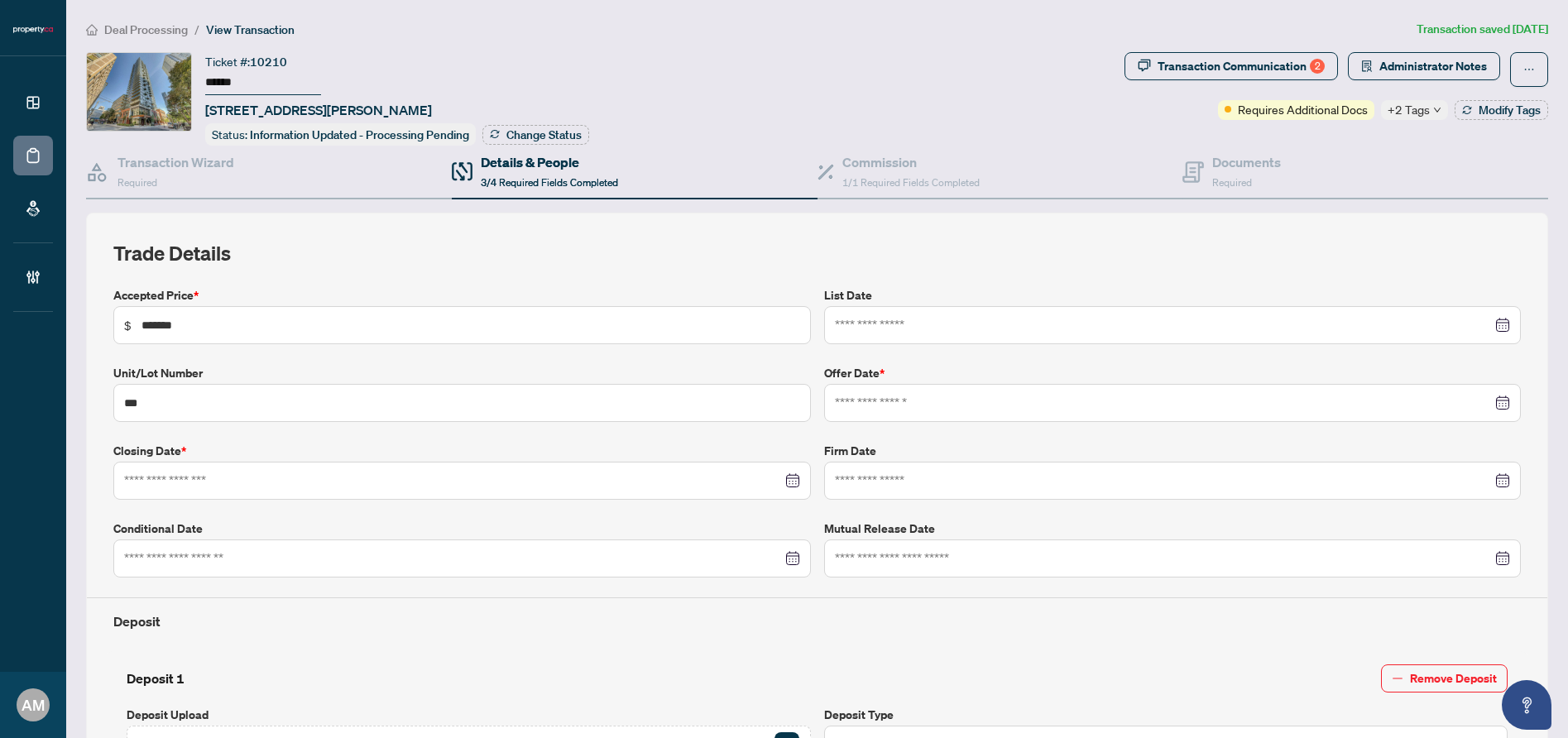
type input "**********"
click at [1392, 65] on span "Administrator Notes" at bounding box center [1433, 66] width 108 height 26
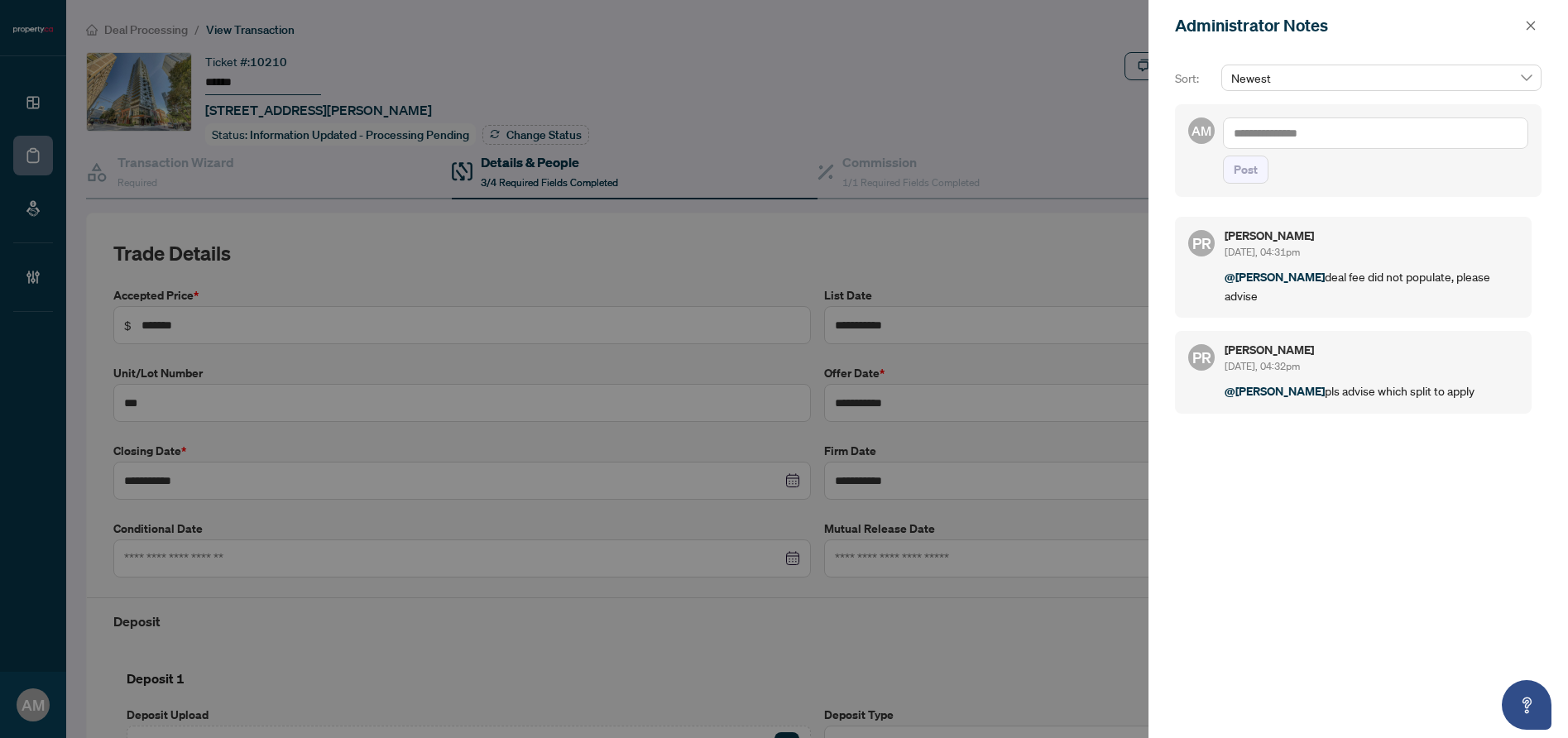
click at [1344, 129] on textarea at bounding box center [1375, 132] width 305 height 31
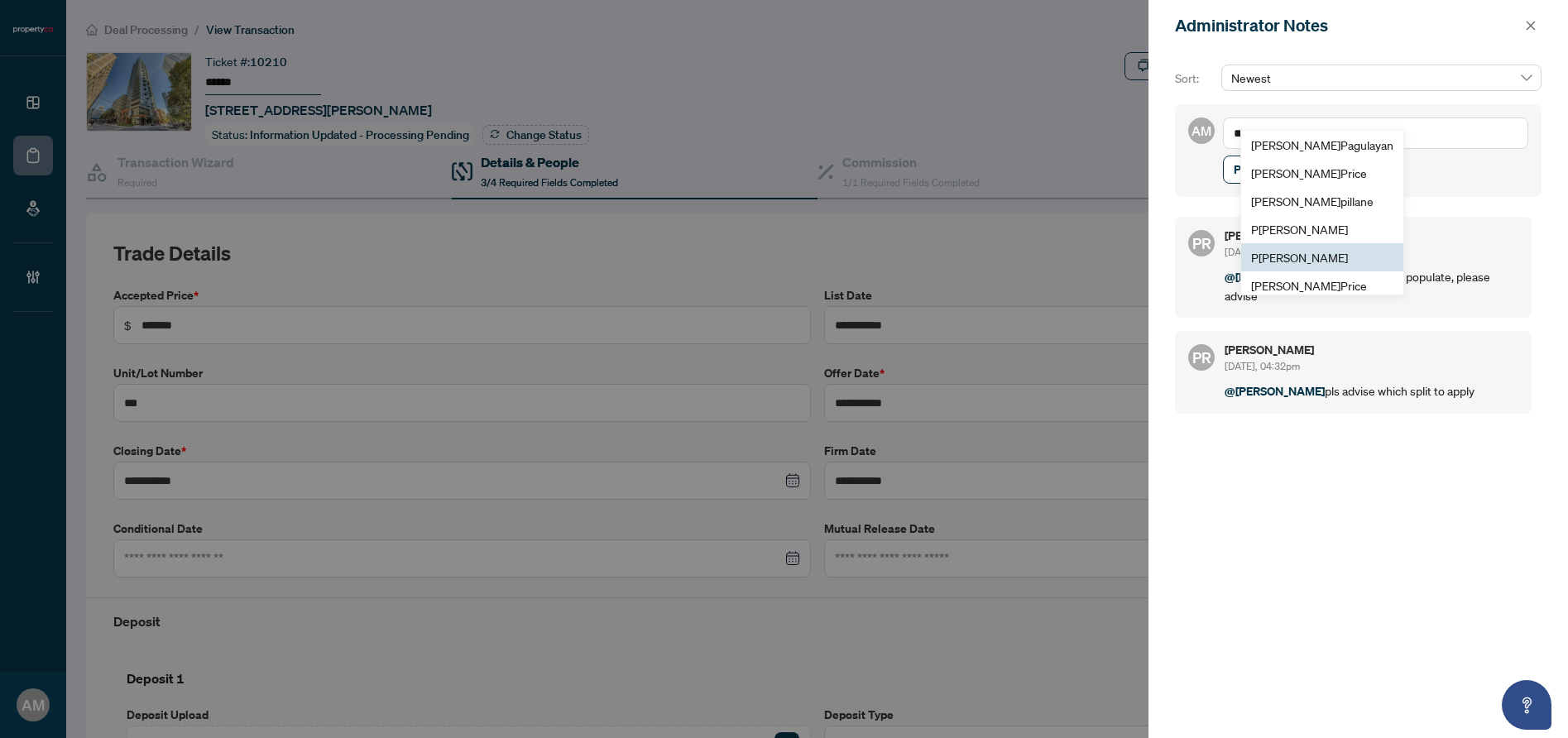
click at [1305, 261] on span "P uvitha Ramachandran" at bounding box center [1300, 258] width 97 height 15
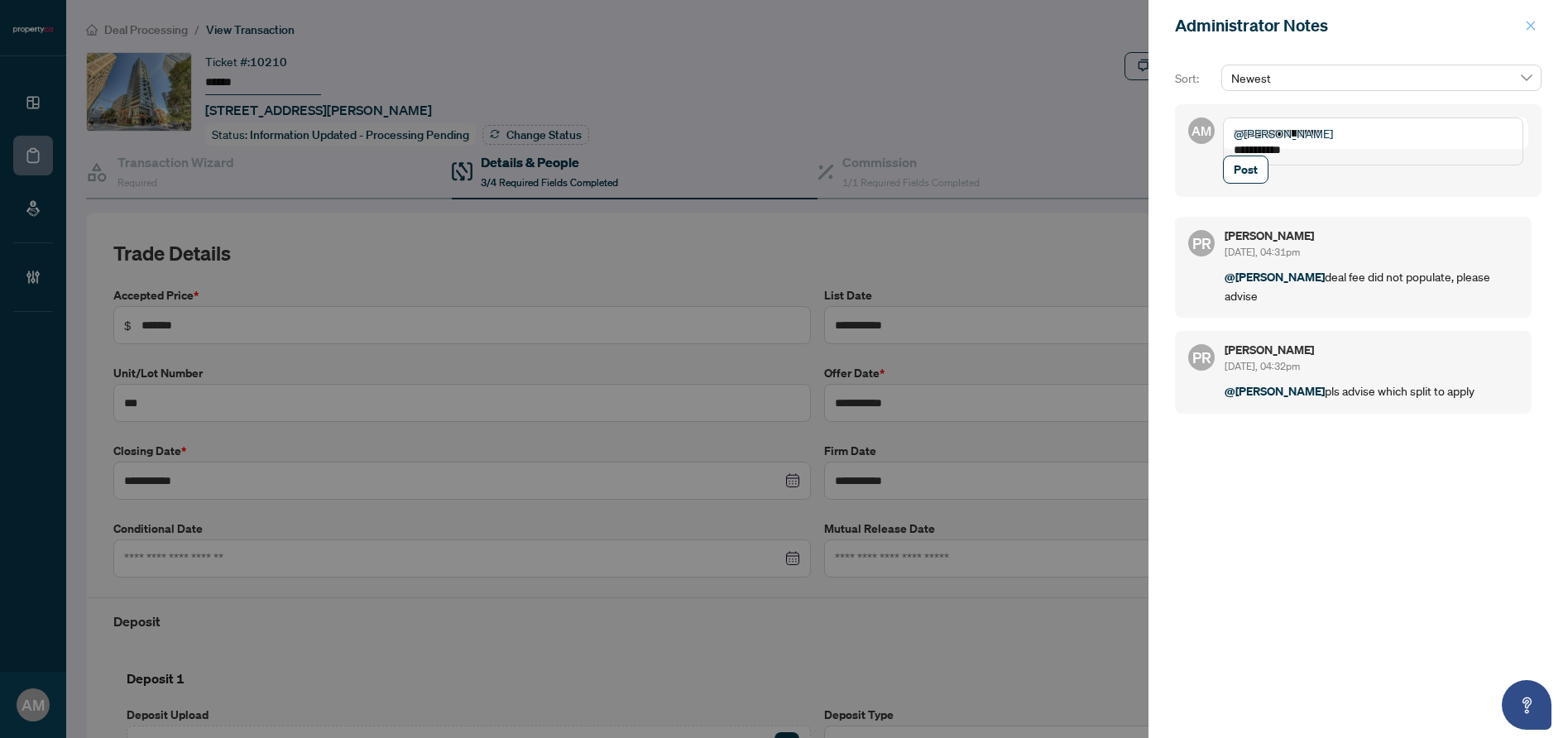
type textarea "**********"
click at [1528, 26] on icon "close" at bounding box center [1531, 26] width 11 height 11
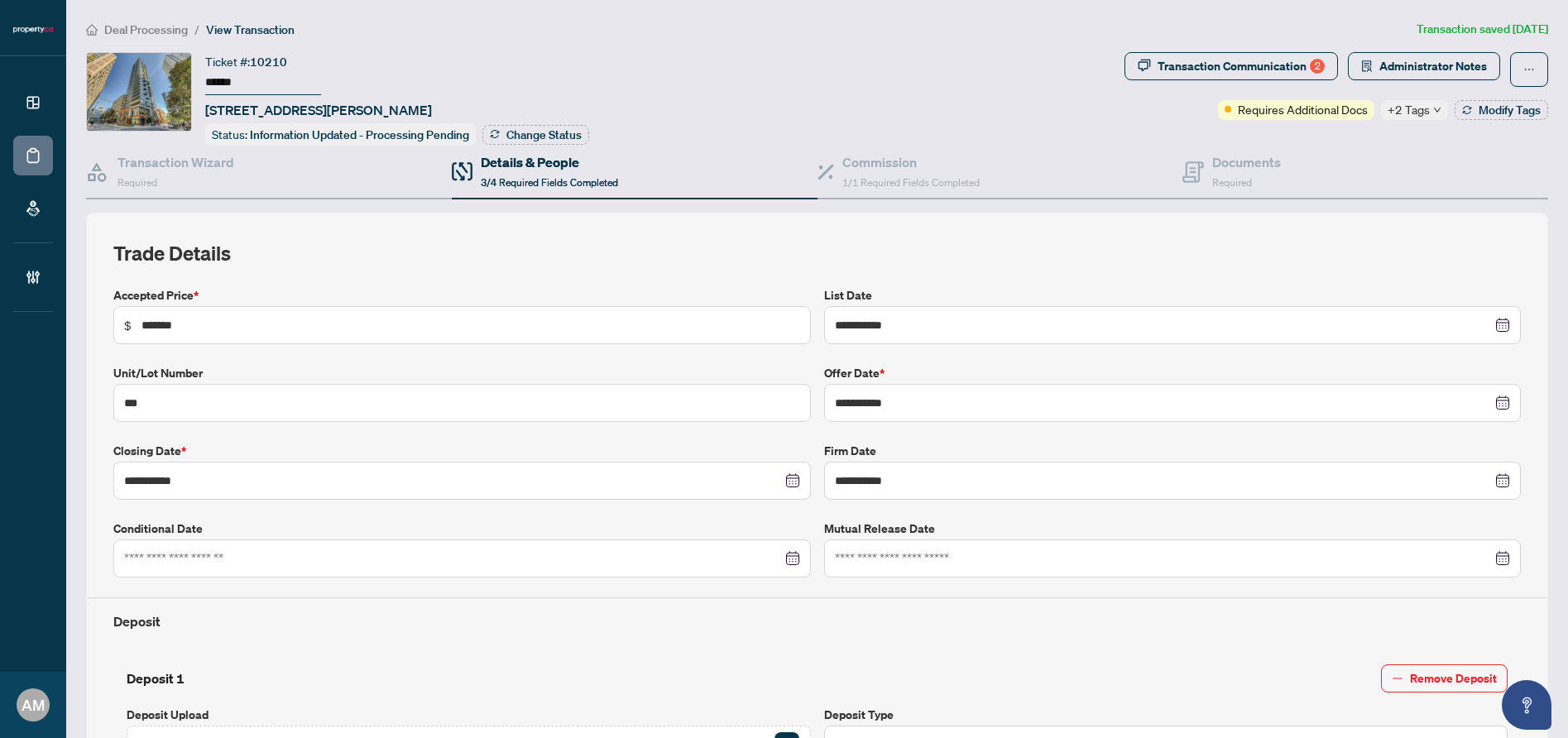
click at [481, 157] on h4 "Details & People" at bounding box center [549, 162] width 137 height 20
click at [1213, 159] on h4 "Documents" at bounding box center [1246, 162] width 69 height 20
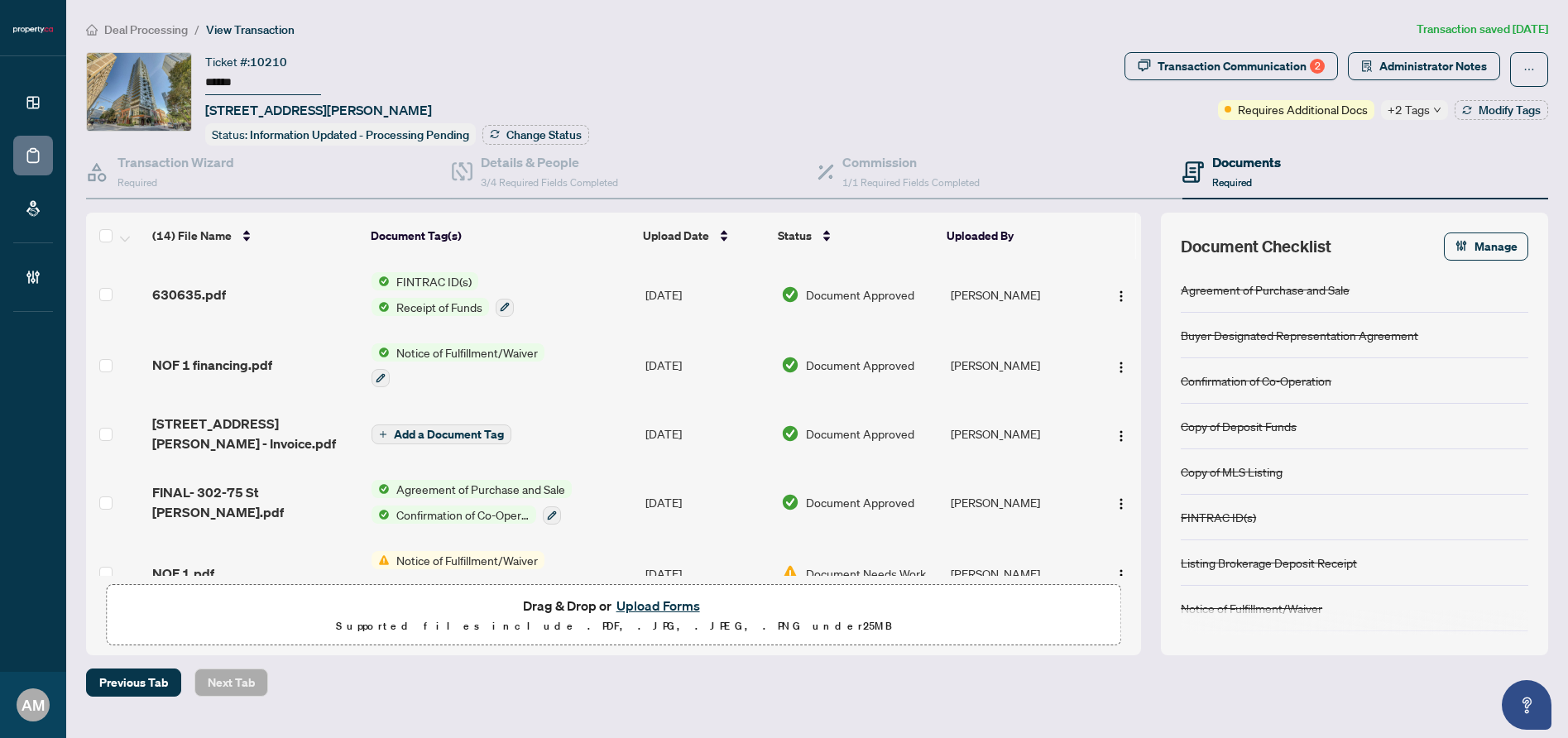
click at [271, 375] on td "NOF 1 financing.pdf" at bounding box center [255, 366] width 219 height 71
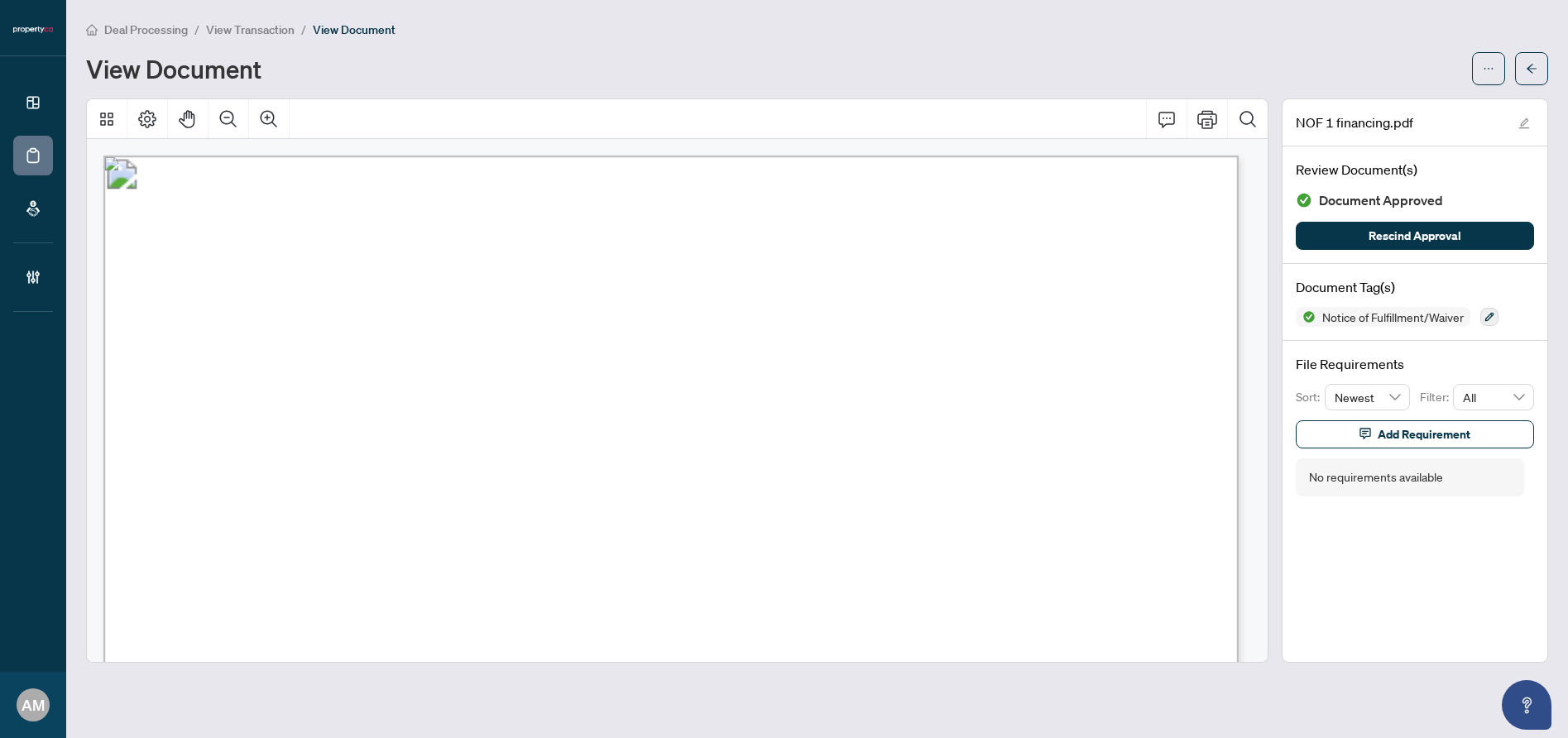
drag, startPoint x: 451, startPoint y: 349, endPoint x: 254, endPoint y: 357, distance: 197.2
click at [254, 357] on span "Aja Noelle Jardine" at bounding box center [315, 355] width 130 height 18
click at [1525, 60] on button "button" at bounding box center [1531, 68] width 33 height 33
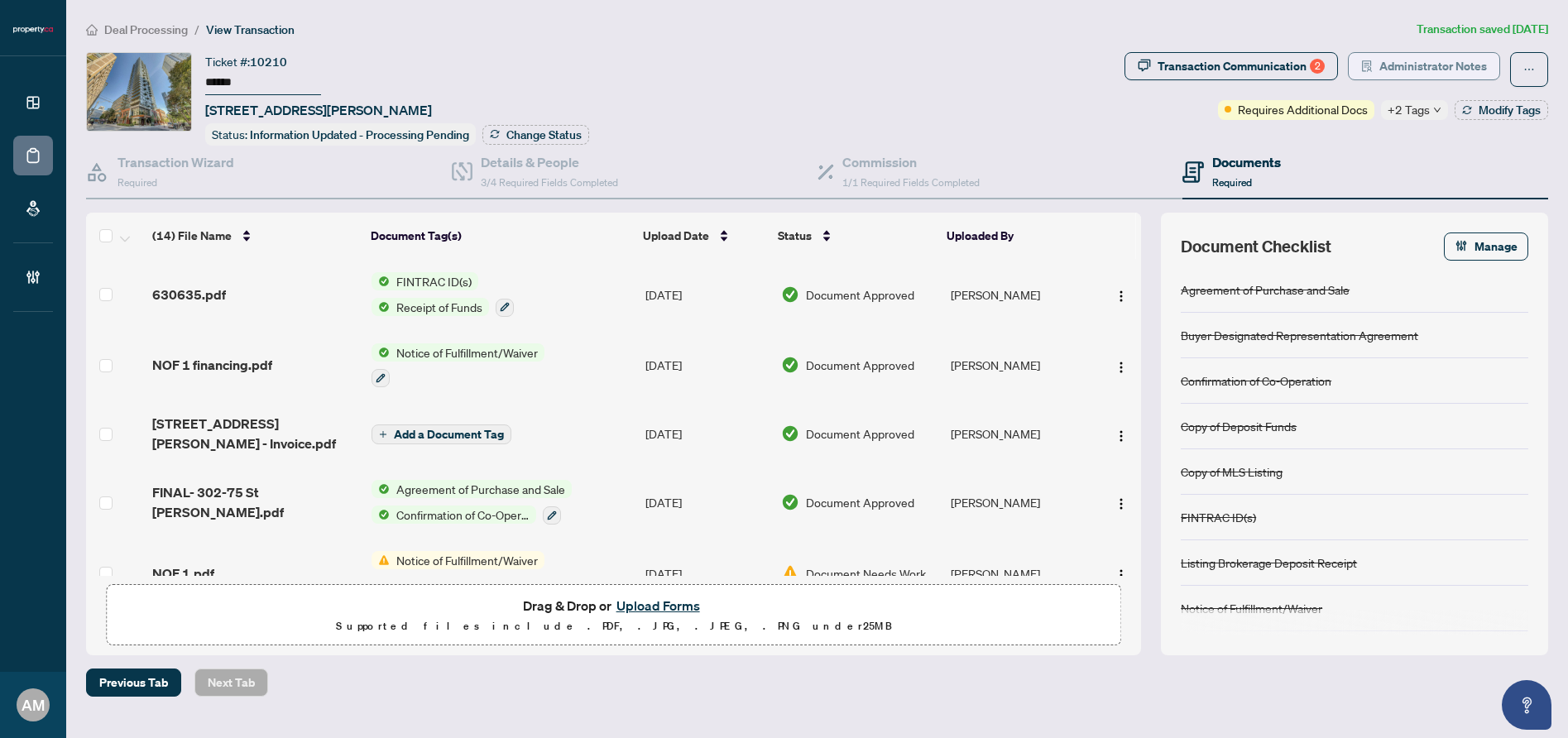
click at [1434, 70] on span "Administrator Notes" at bounding box center [1433, 66] width 108 height 26
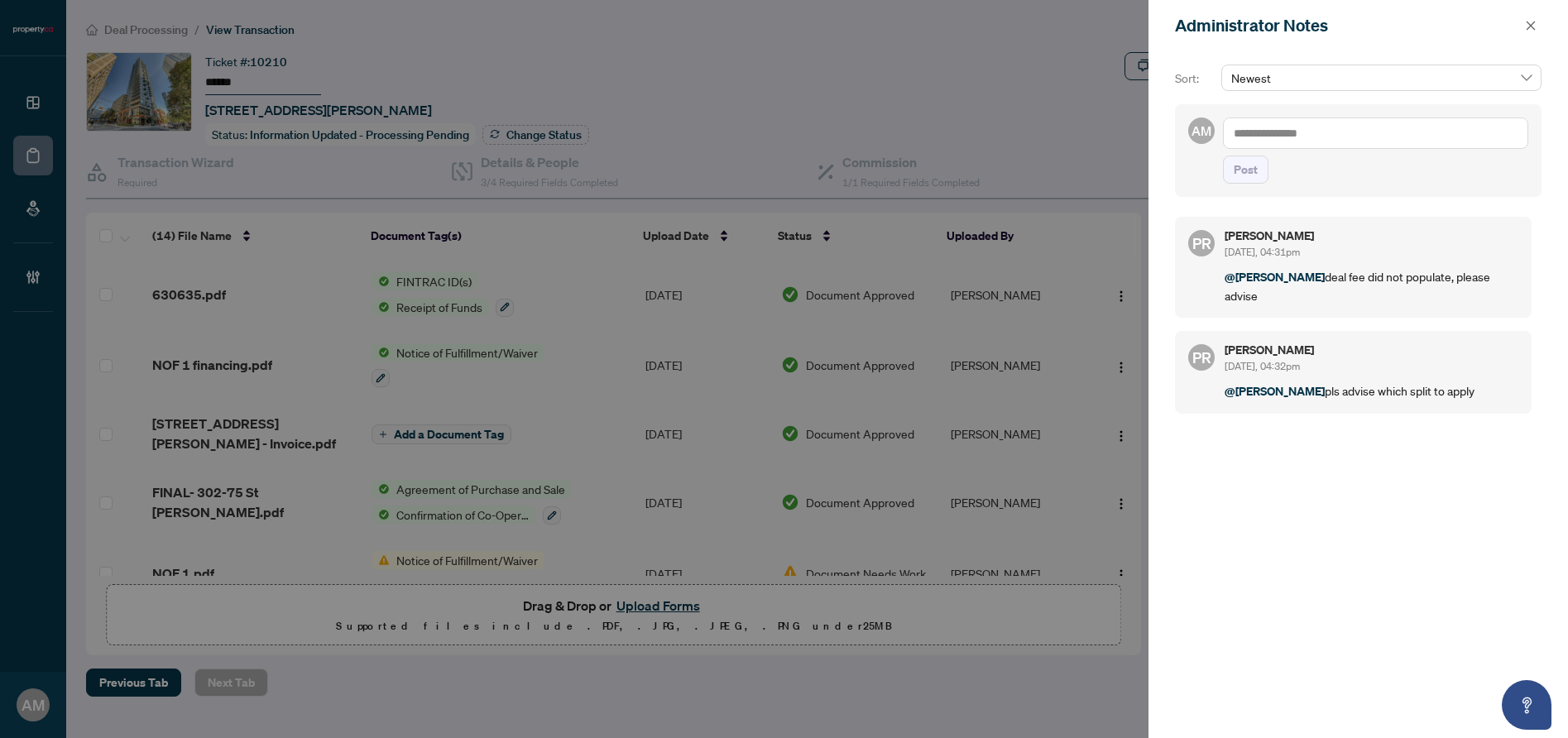
click at [1348, 137] on textarea at bounding box center [1375, 132] width 305 height 31
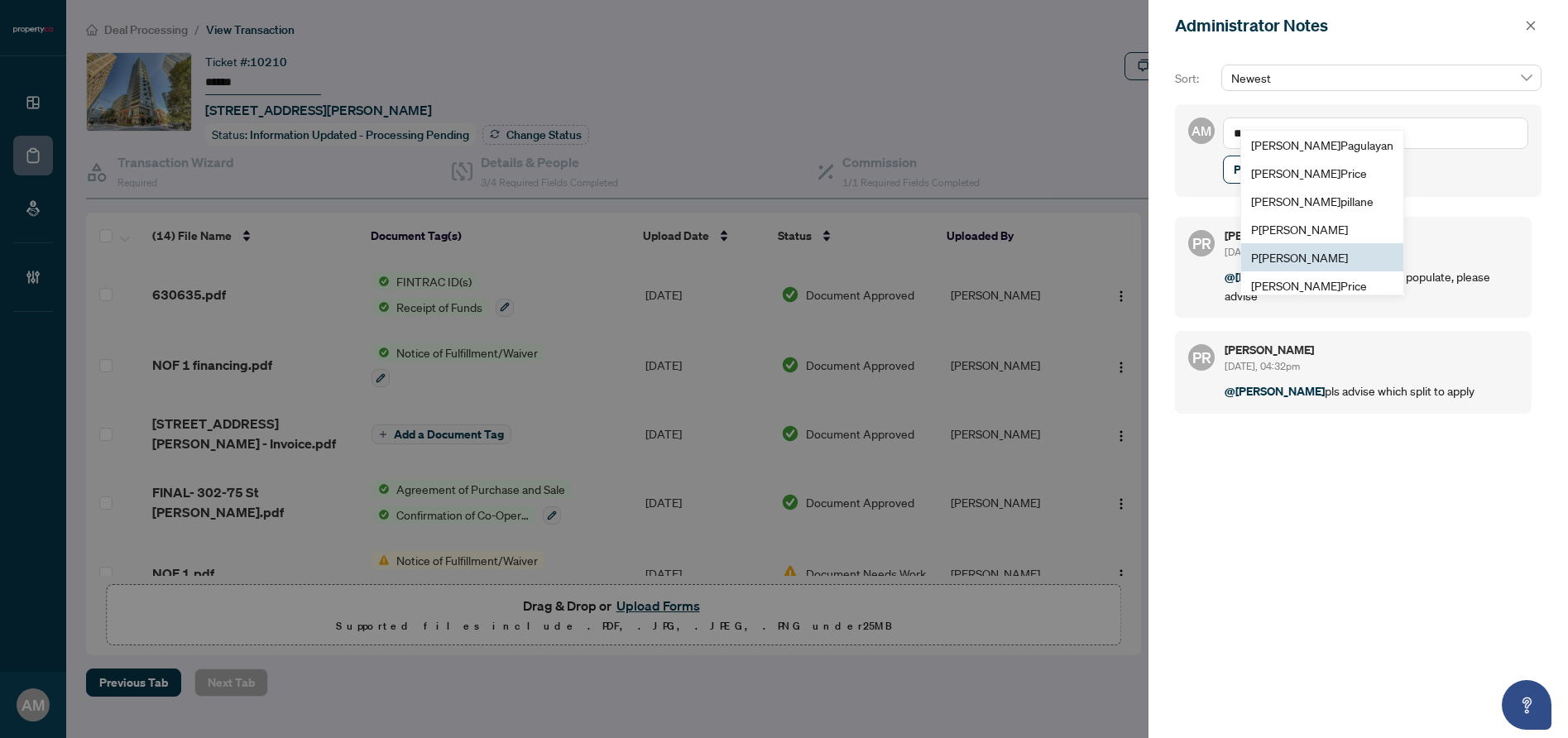
click at [1321, 260] on span "P [PERSON_NAME]" at bounding box center [1300, 258] width 97 height 15
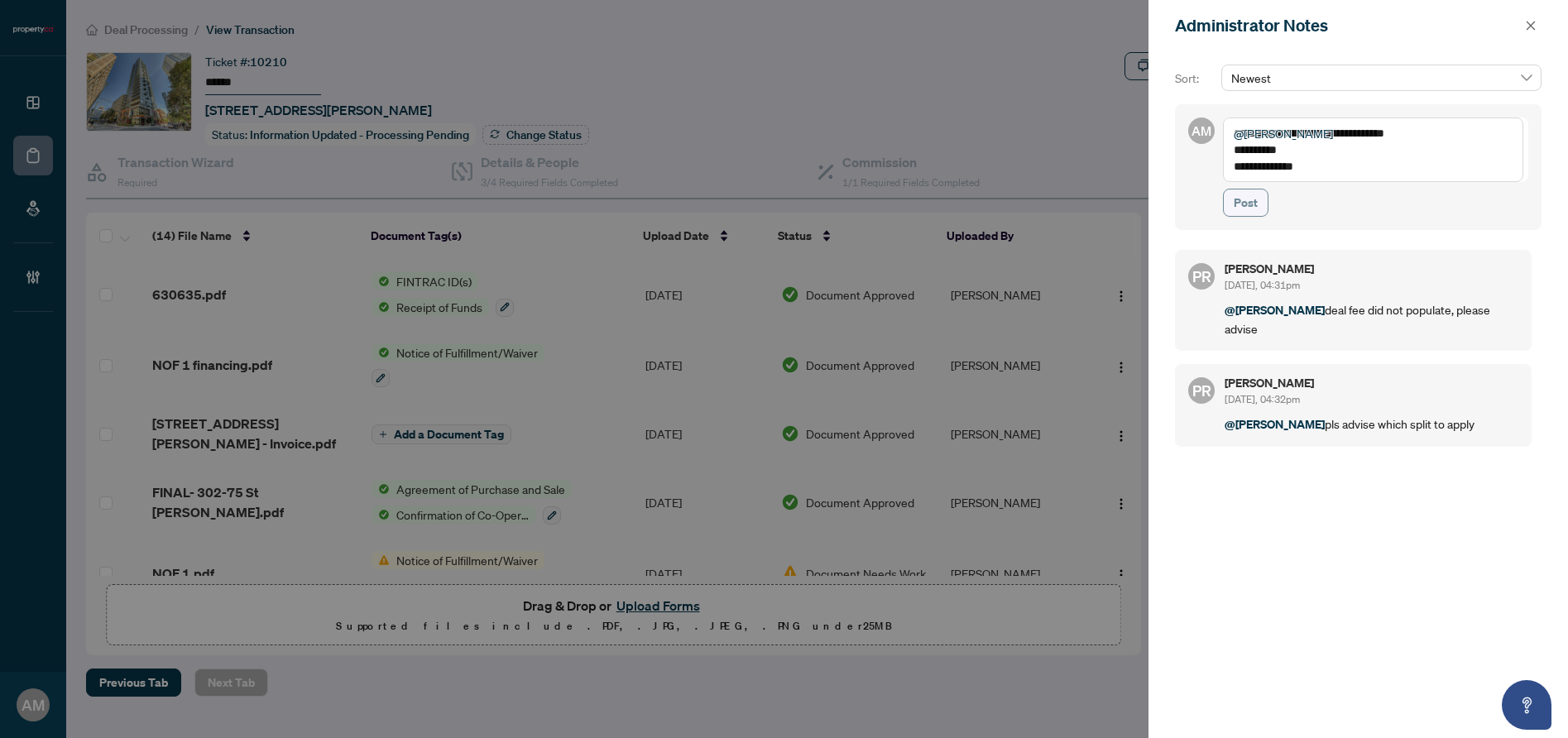
type textarea "**********"
click at [1247, 211] on span "Post" at bounding box center [1245, 203] width 24 height 26
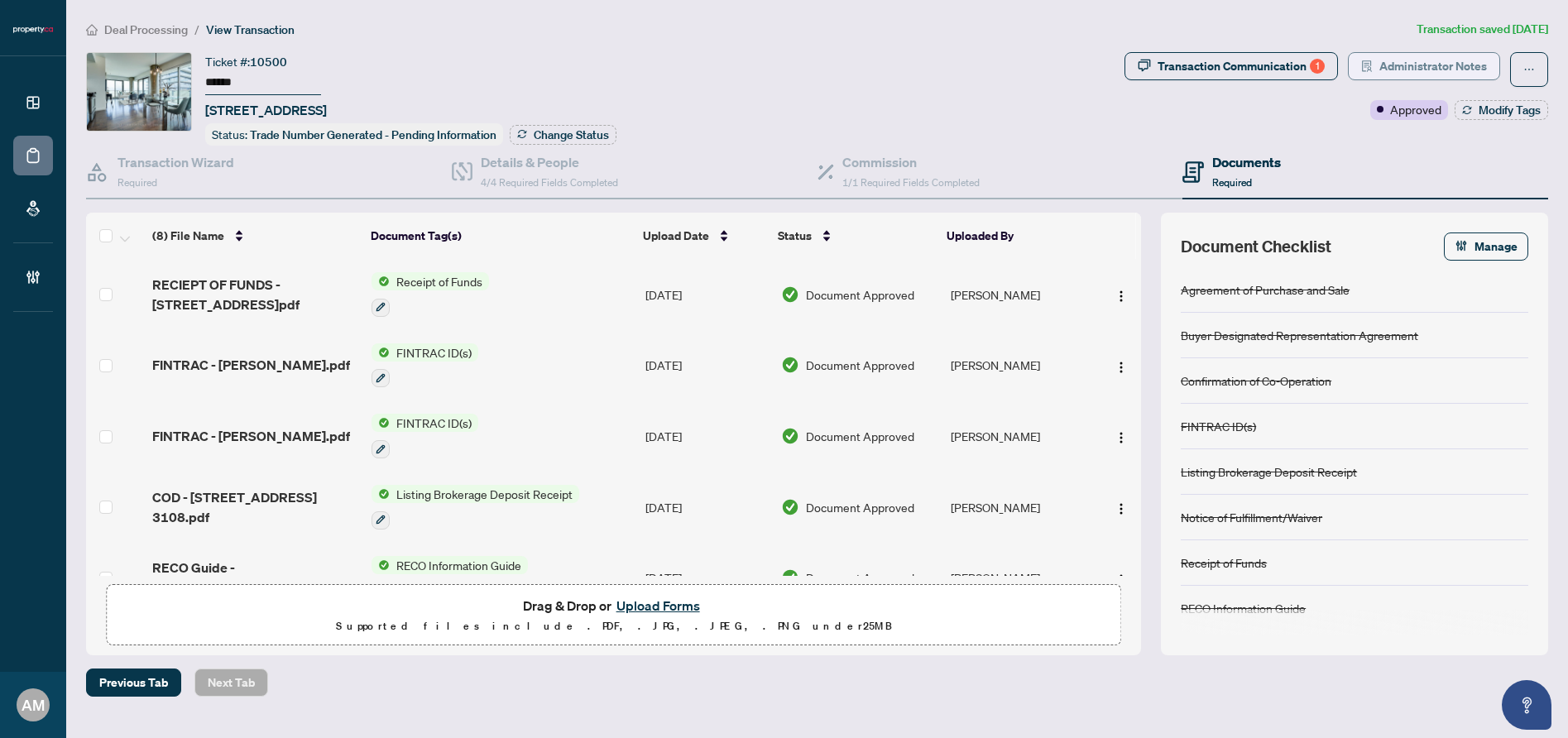
click at [1453, 58] on span "Administrator Notes" at bounding box center [1433, 66] width 108 height 26
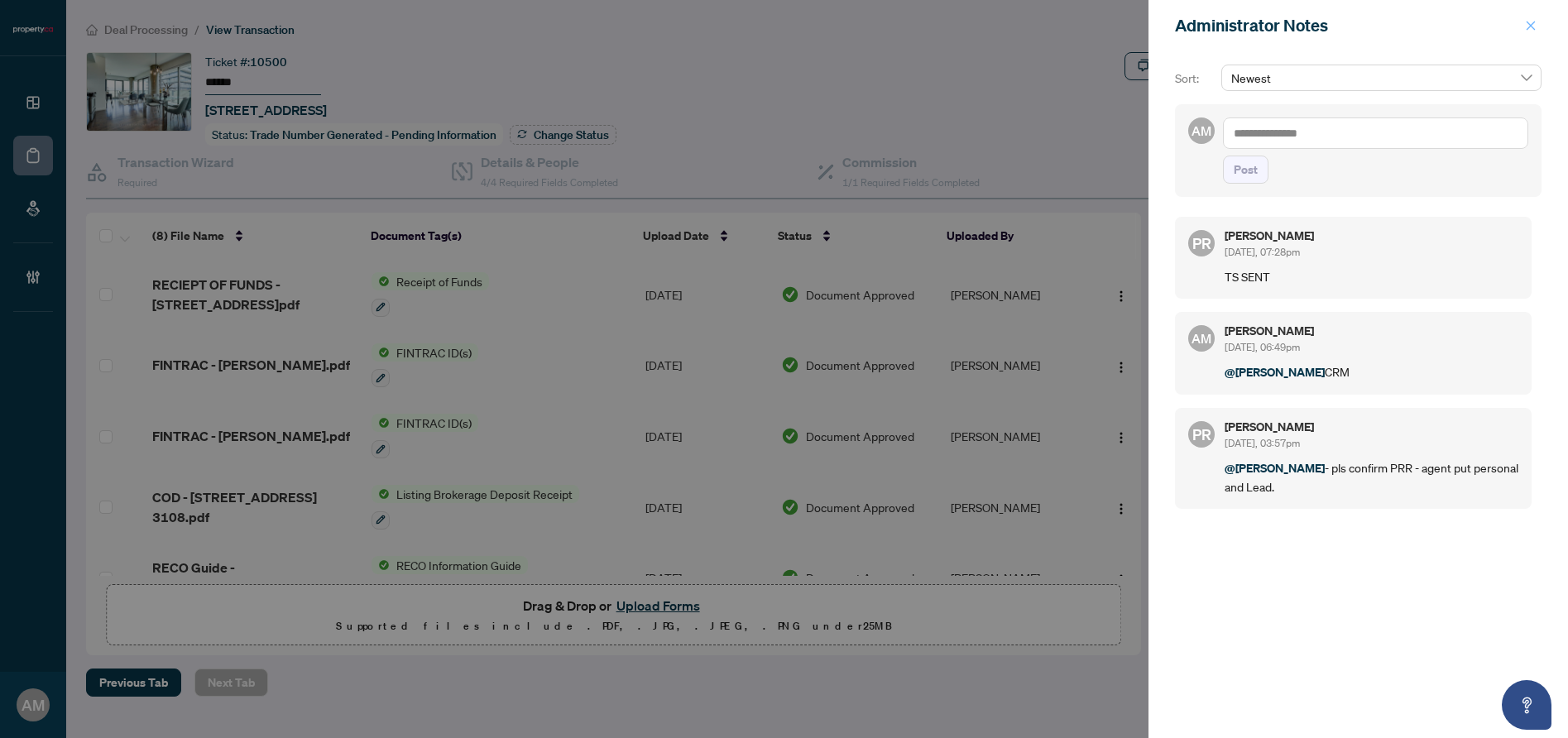
click at [1533, 32] on span "button" at bounding box center [1531, 26] width 11 height 26
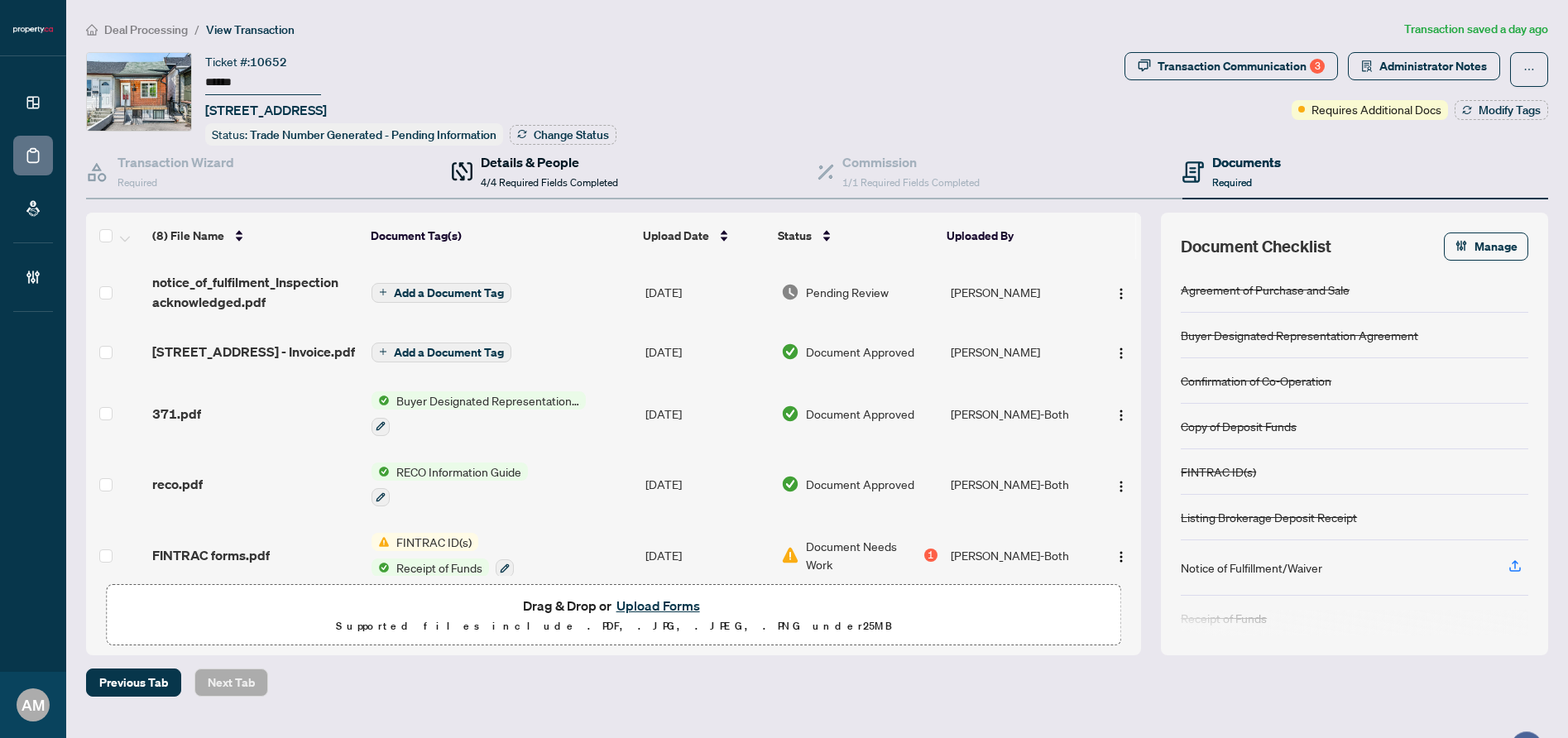
click at [545, 162] on h4 "Details & People" at bounding box center [549, 162] width 137 height 20
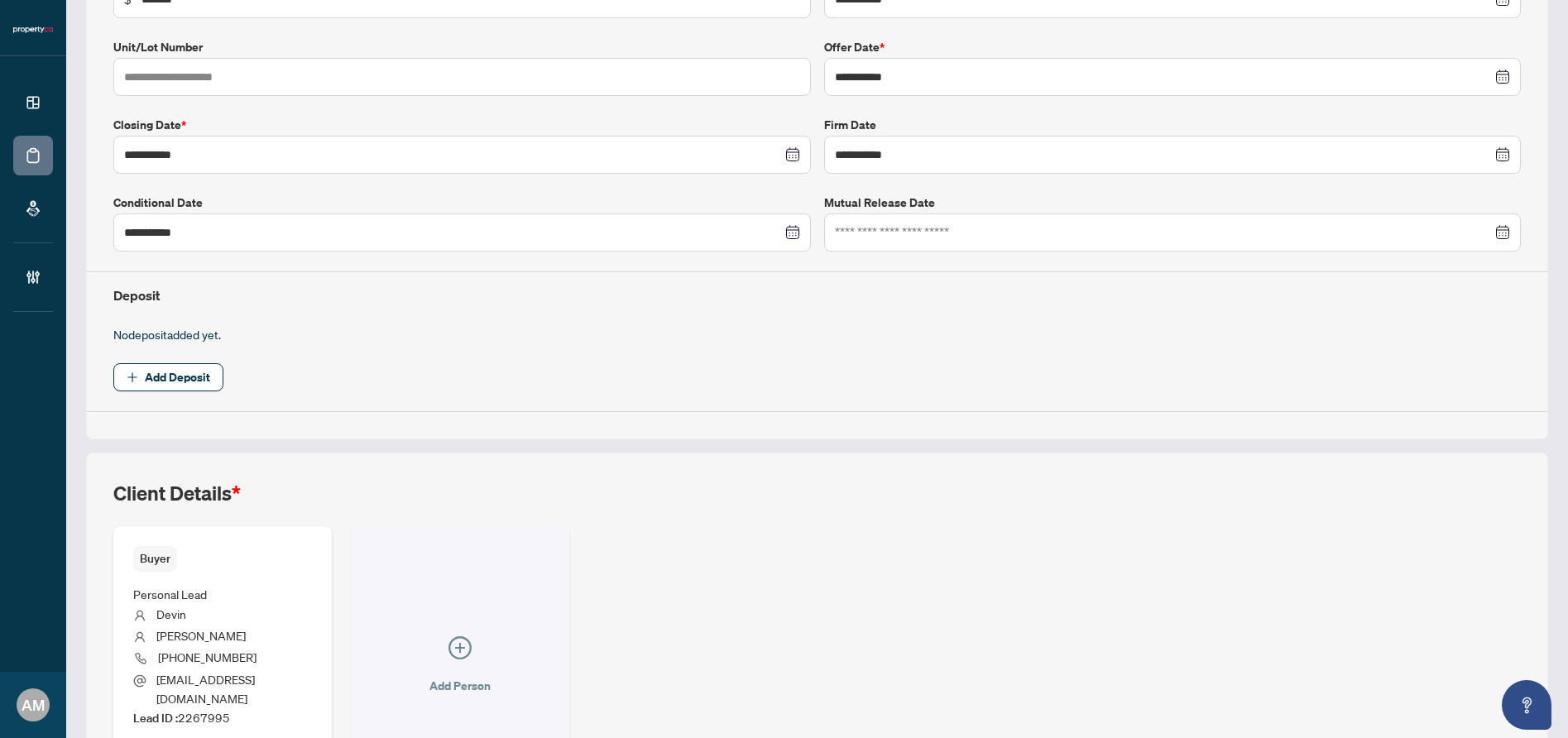
scroll to position [465, 0]
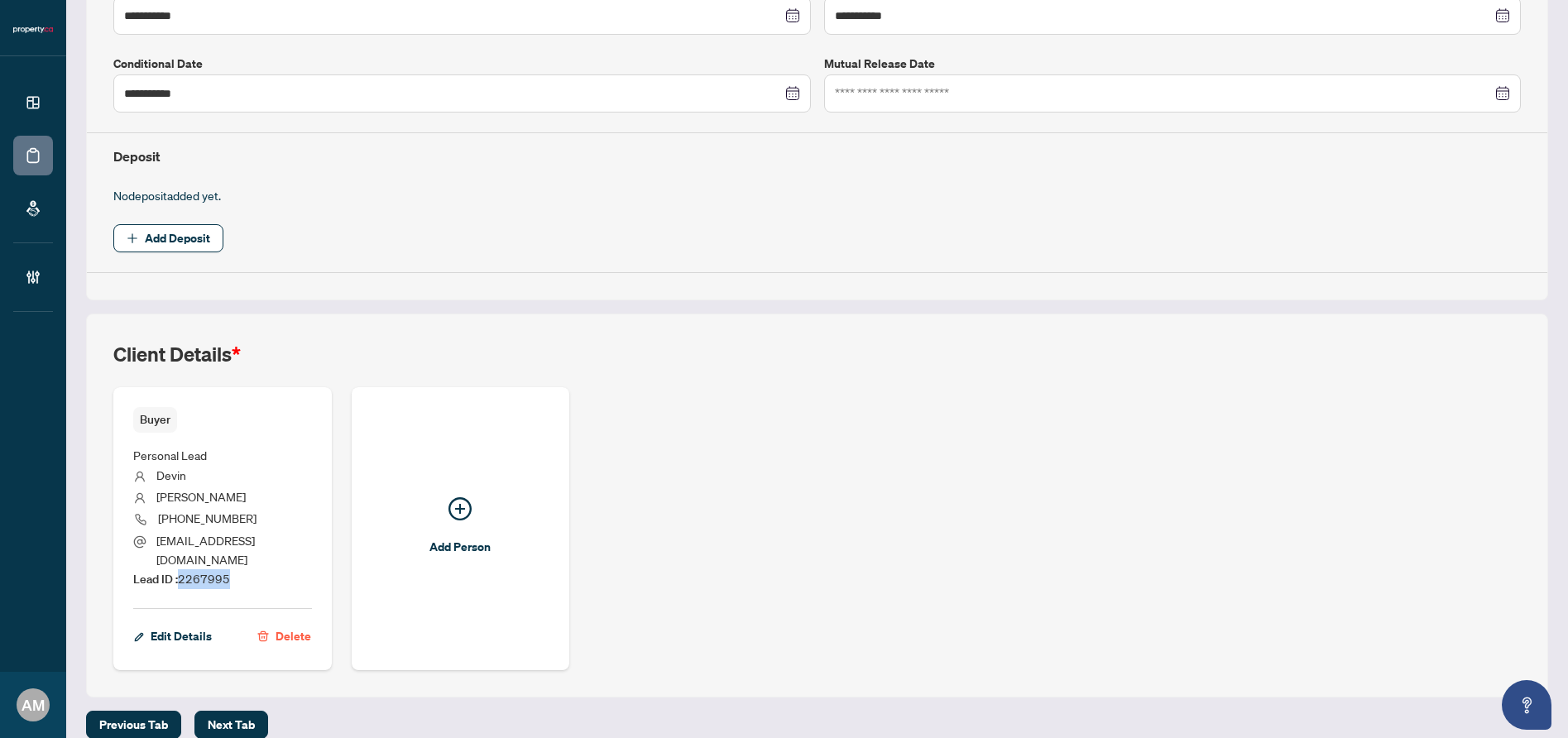
drag, startPoint x: 247, startPoint y: 561, endPoint x: 182, endPoint y: 564, distance: 65.1
click at [182, 570] on li "Lead ID : 2267995" at bounding box center [222, 579] width 179 height 20
copy span "2267995"
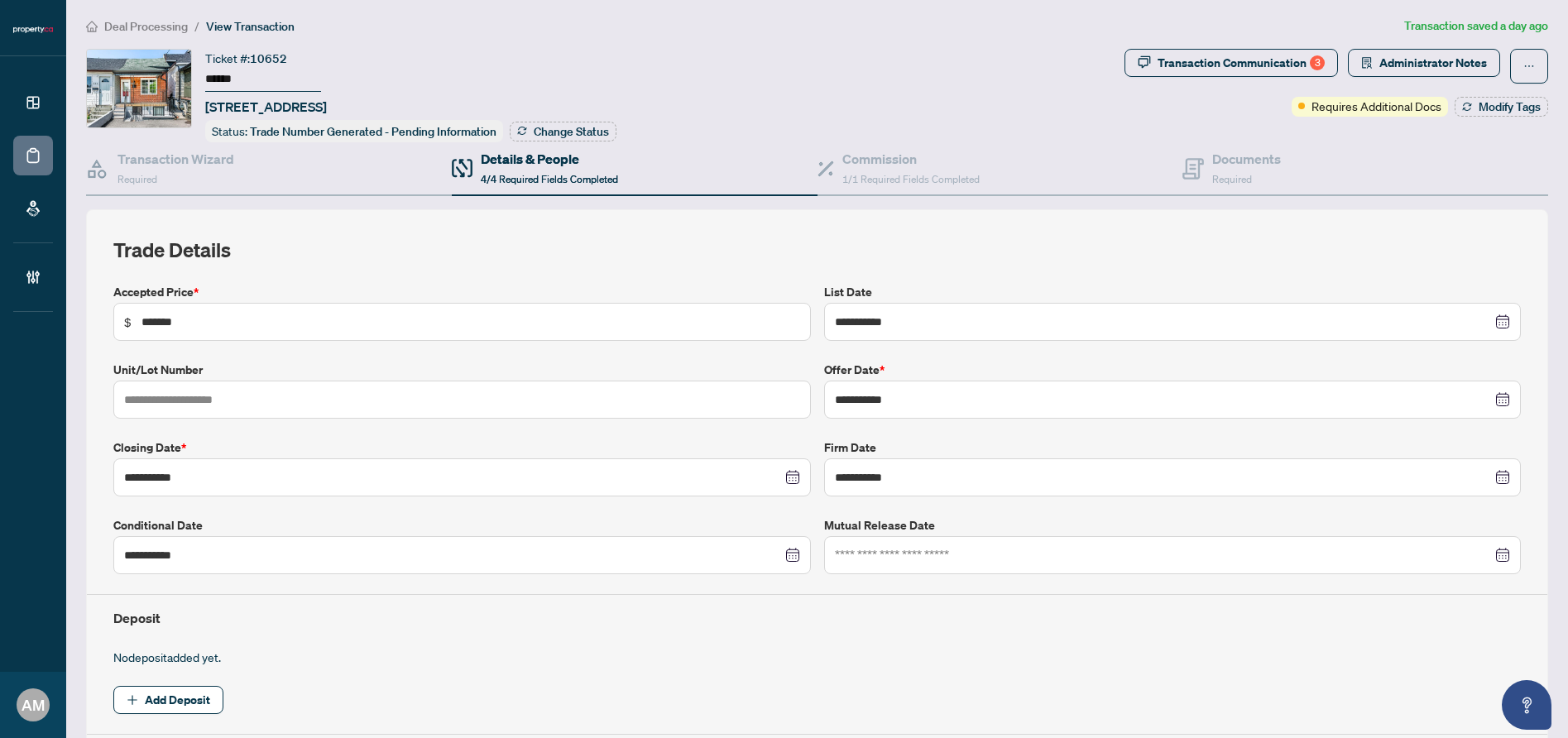
scroll to position [0, 0]
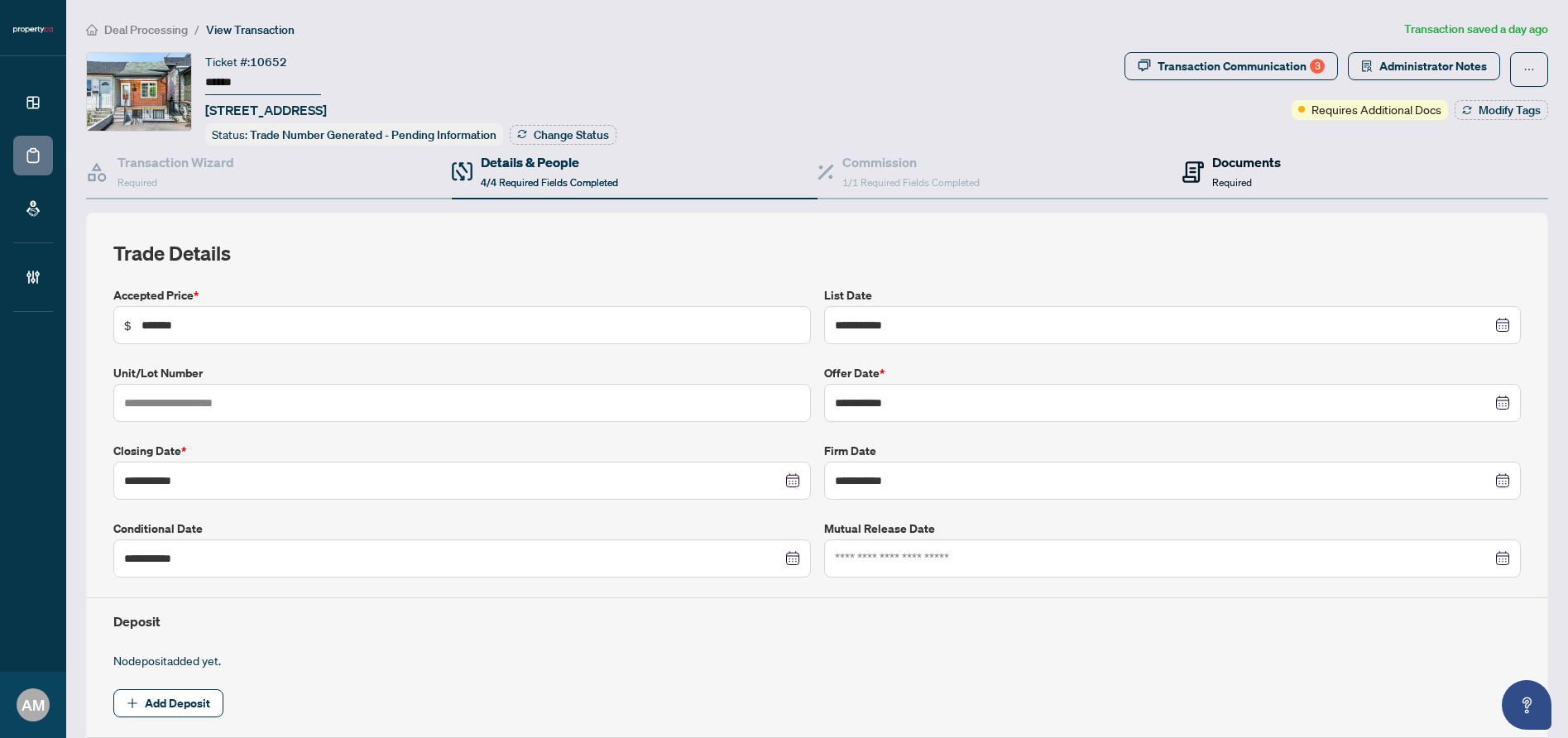
click at [1192, 171] on icon at bounding box center [1193, 172] width 22 height 22
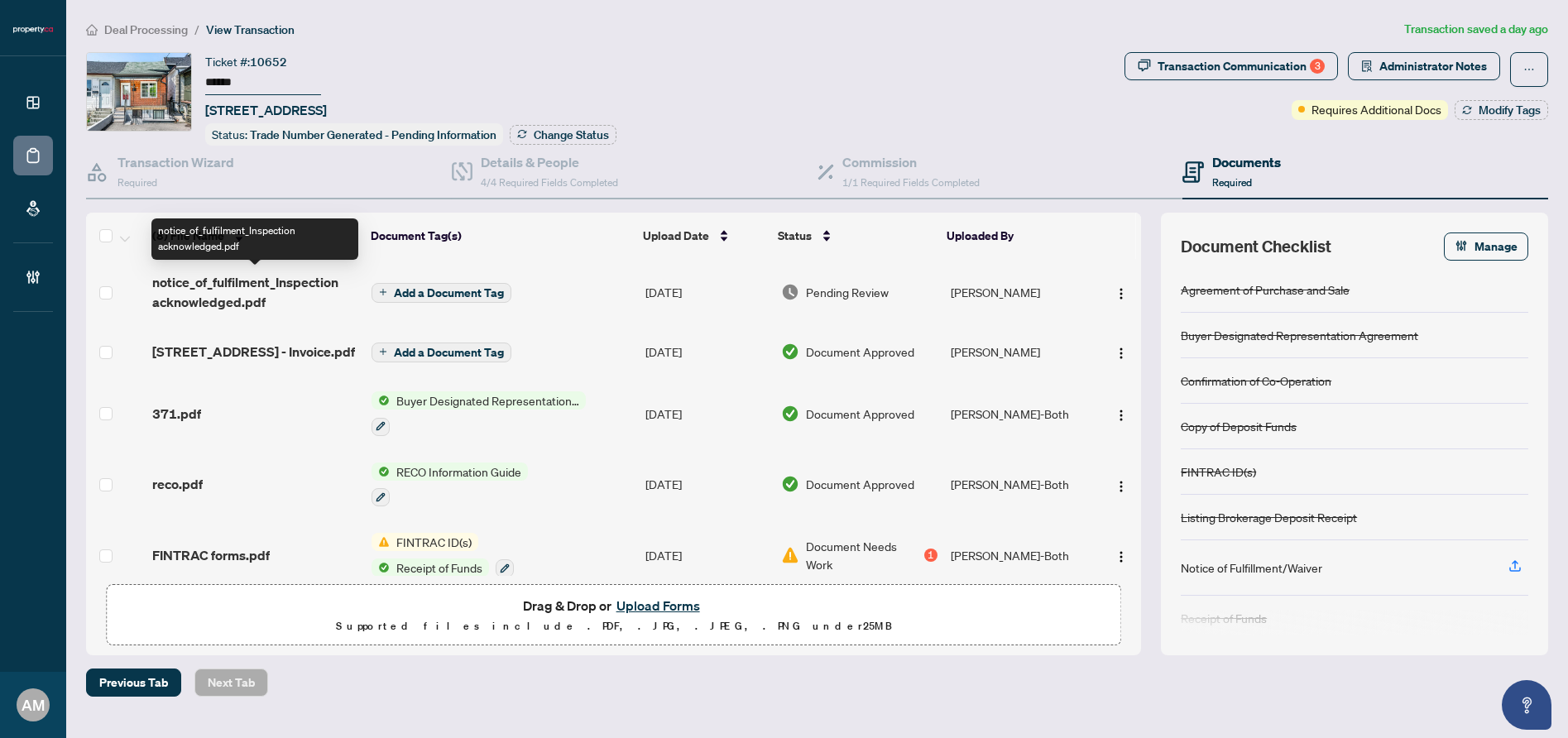
click at [281, 297] on span "notice_of_fulfilment_Inspection acknowledged.pdf" at bounding box center [255, 292] width 206 height 40
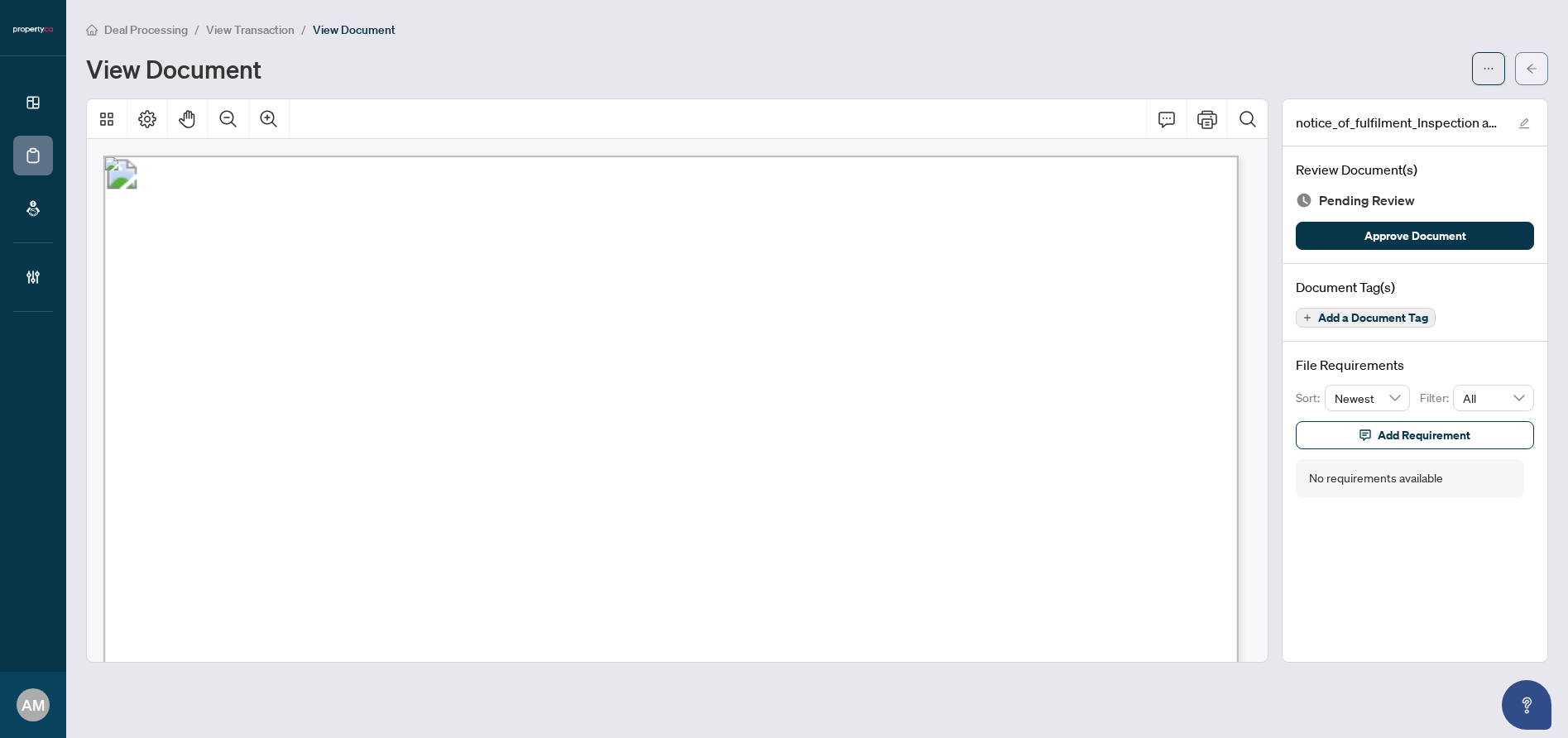
click at [1526, 63] on icon "arrow-left" at bounding box center [1532, 69] width 11 height 11
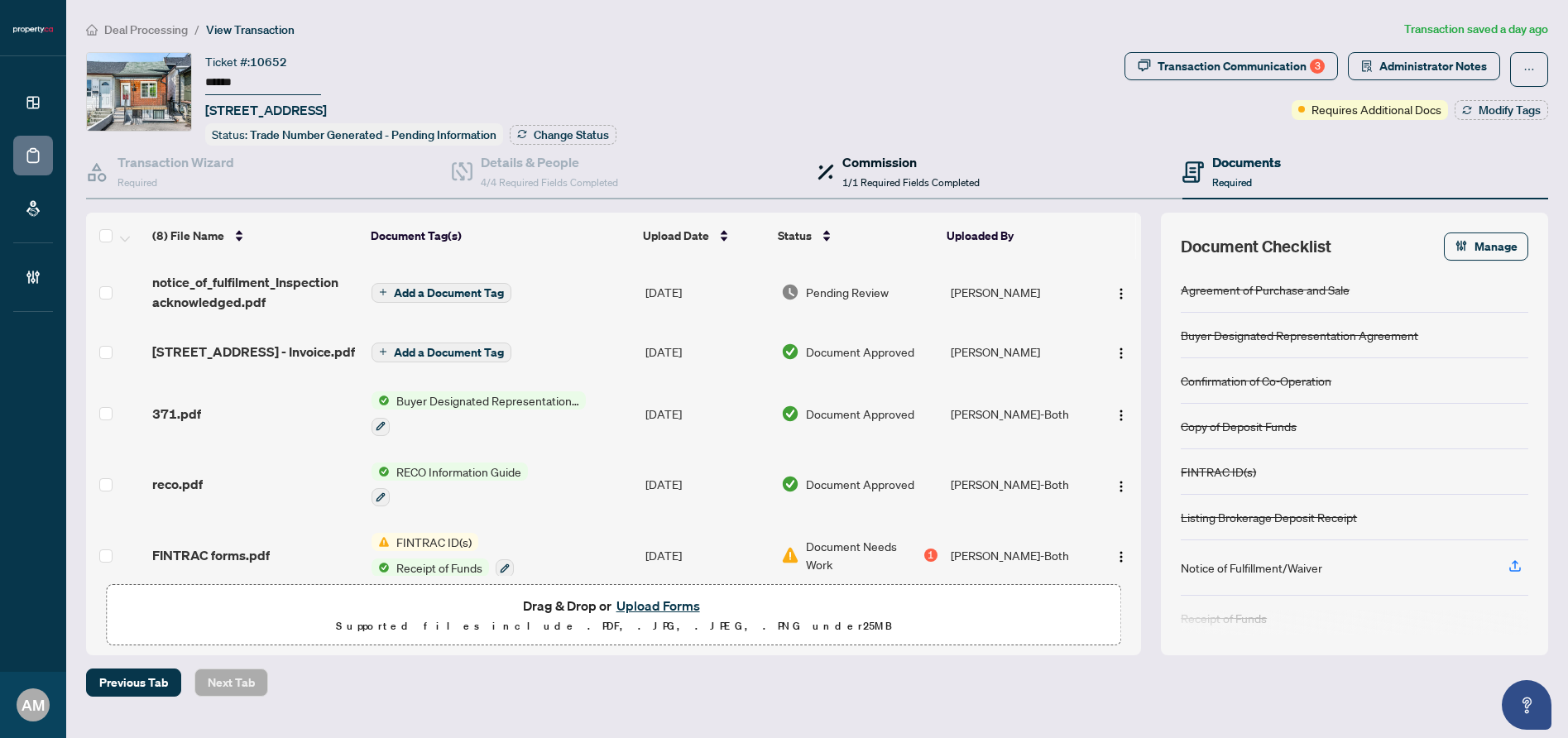
click at [871, 177] on span "1/1 Required Fields Completed" at bounding box center [911, 182] width 137 height 12
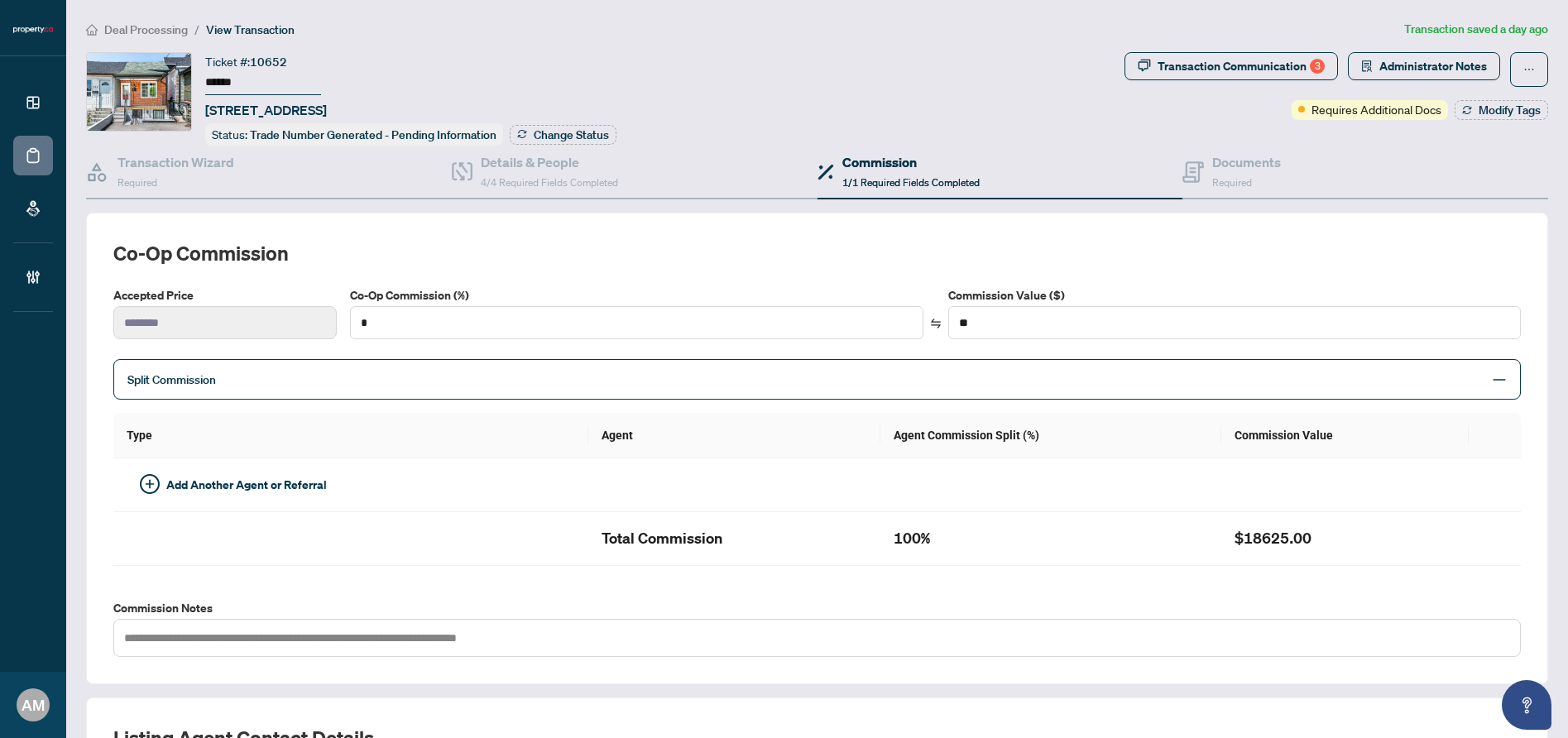
type input "***"
type input "*******"
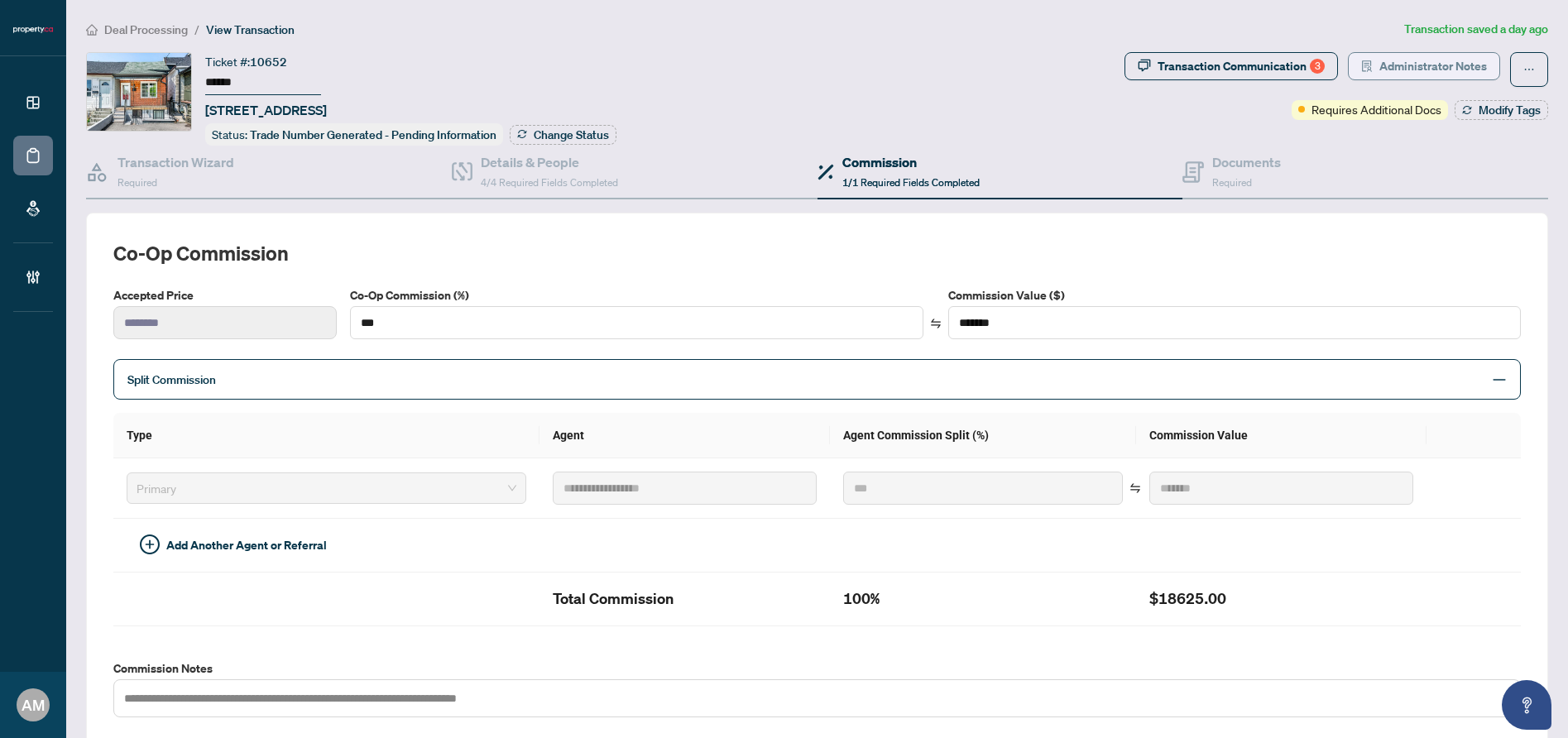
click at [1451, 71] on span "Administrator Notes" at bounding box center [1433, 66] width 108 height 26
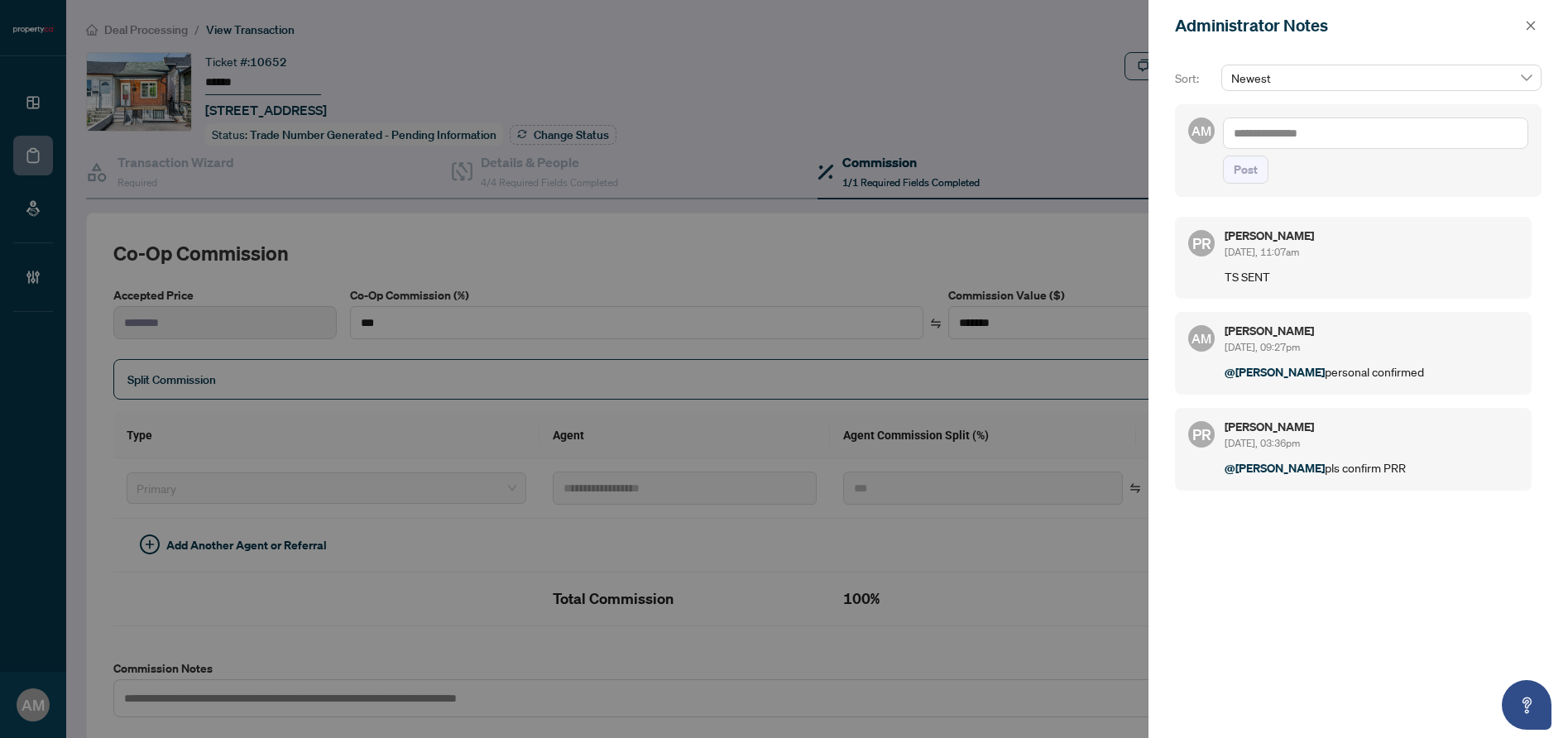
click at [1273, 131] on textarea at bounding box center [1375, 132] width 305 height 31
click at [1532, 27] on icon "close" at bounding box center [1531, 26] width 9 height 9
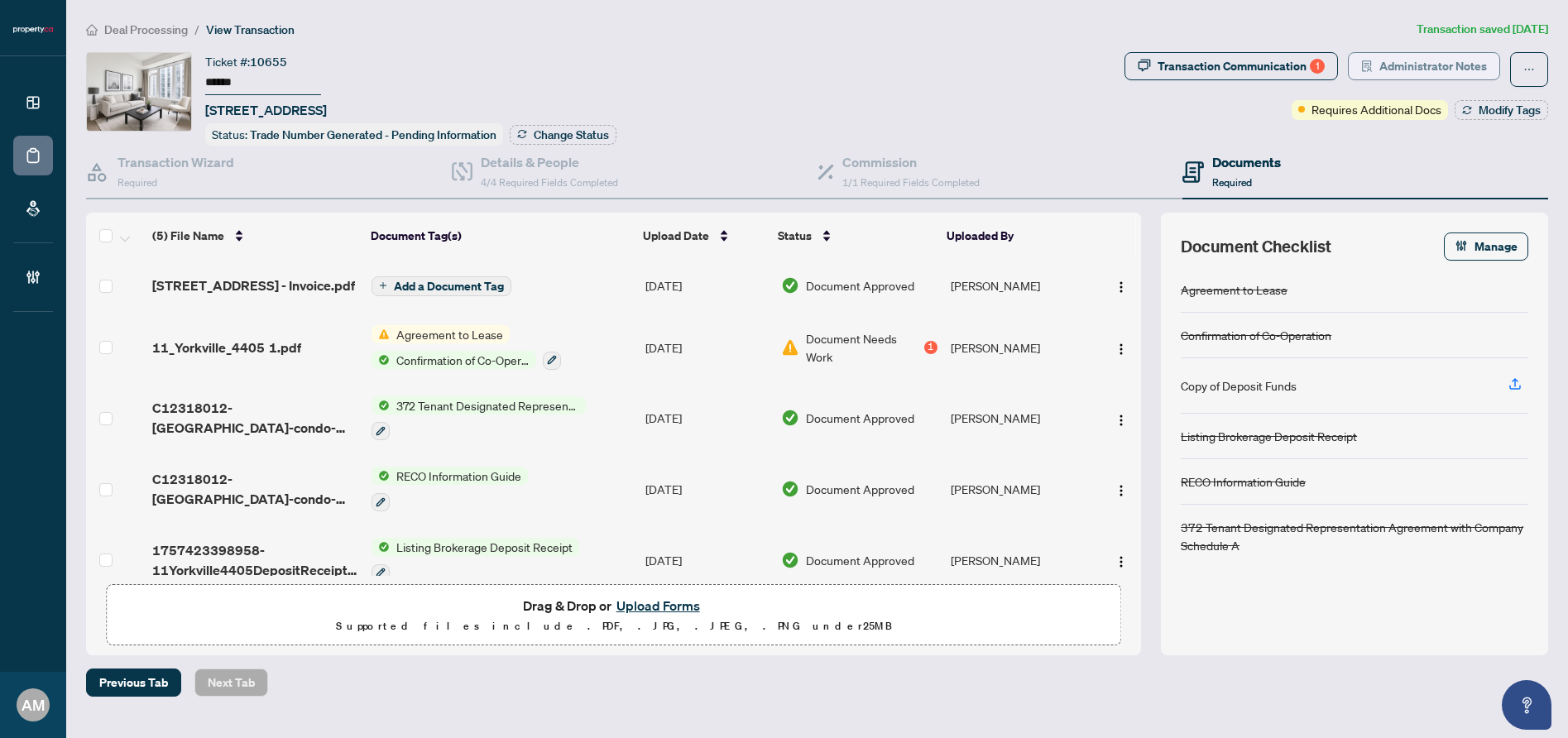
click at [1426, 68] on span "Administrator Notes" at bounding box center [1433, 66] width 108 height 26
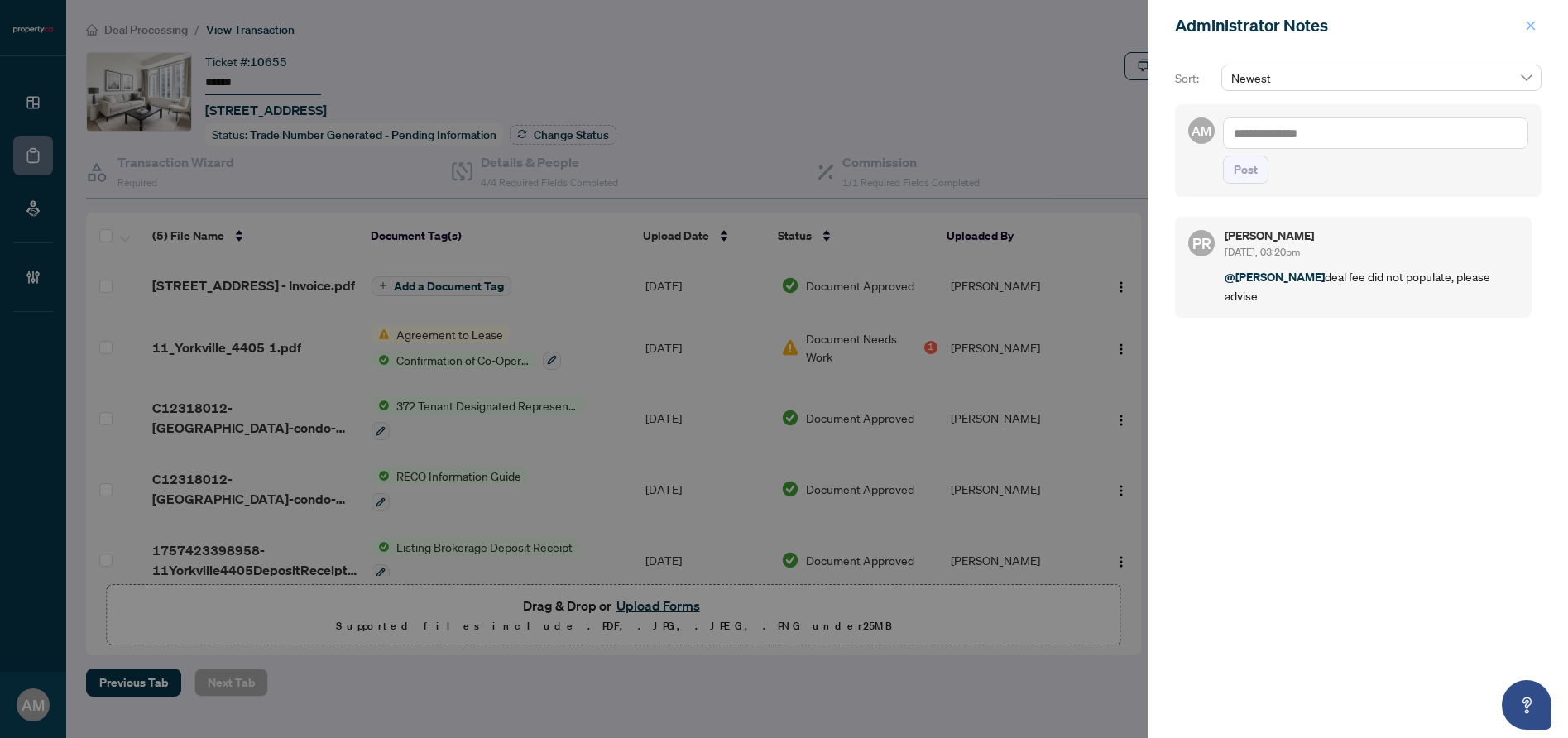
click at [1526, 24] on icon "close" at bounding box center [1531, 26] width 11 height 11
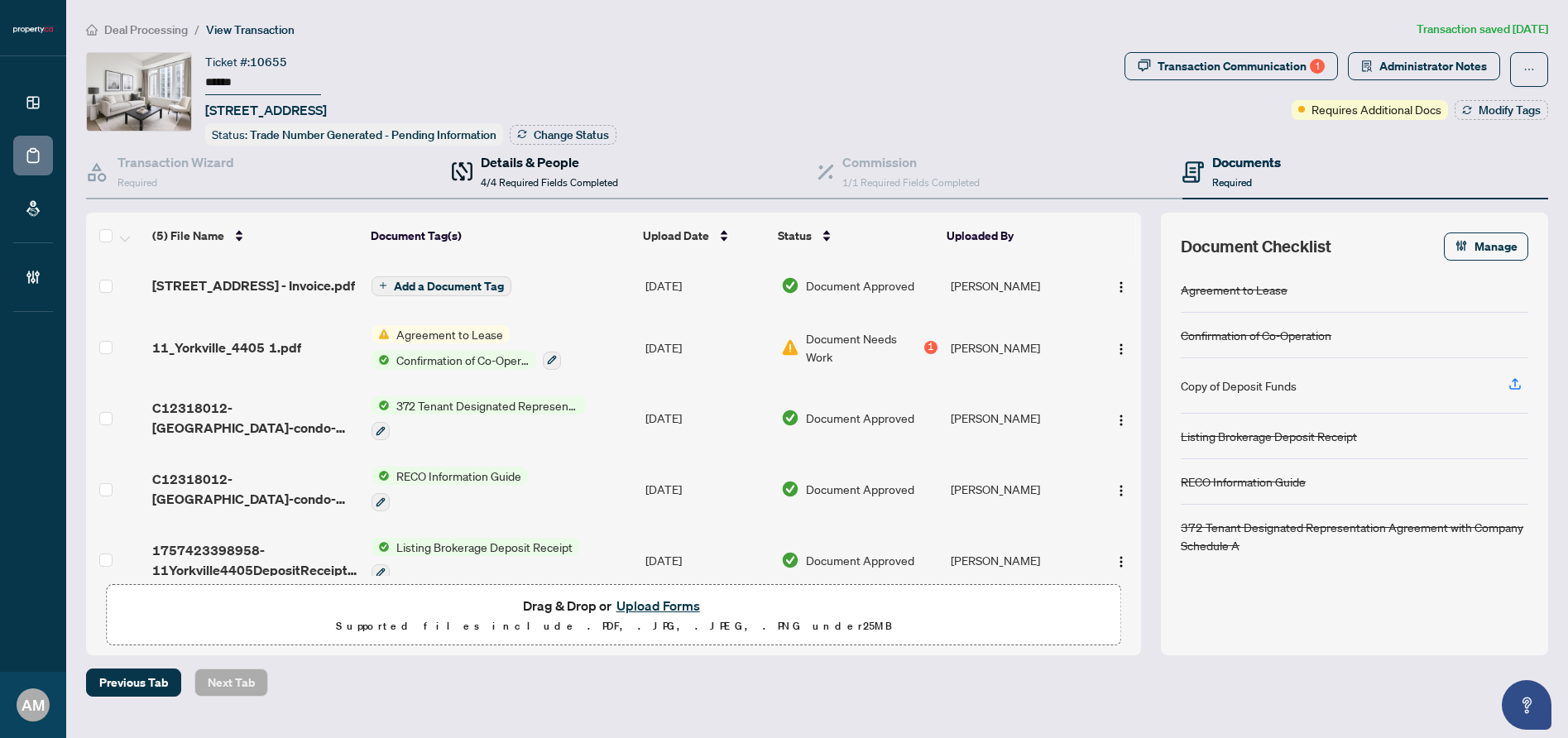
click at [565, 180] on span "4/4 Required Fields Completed" at bounding box center [549, 182] width 137 height 12
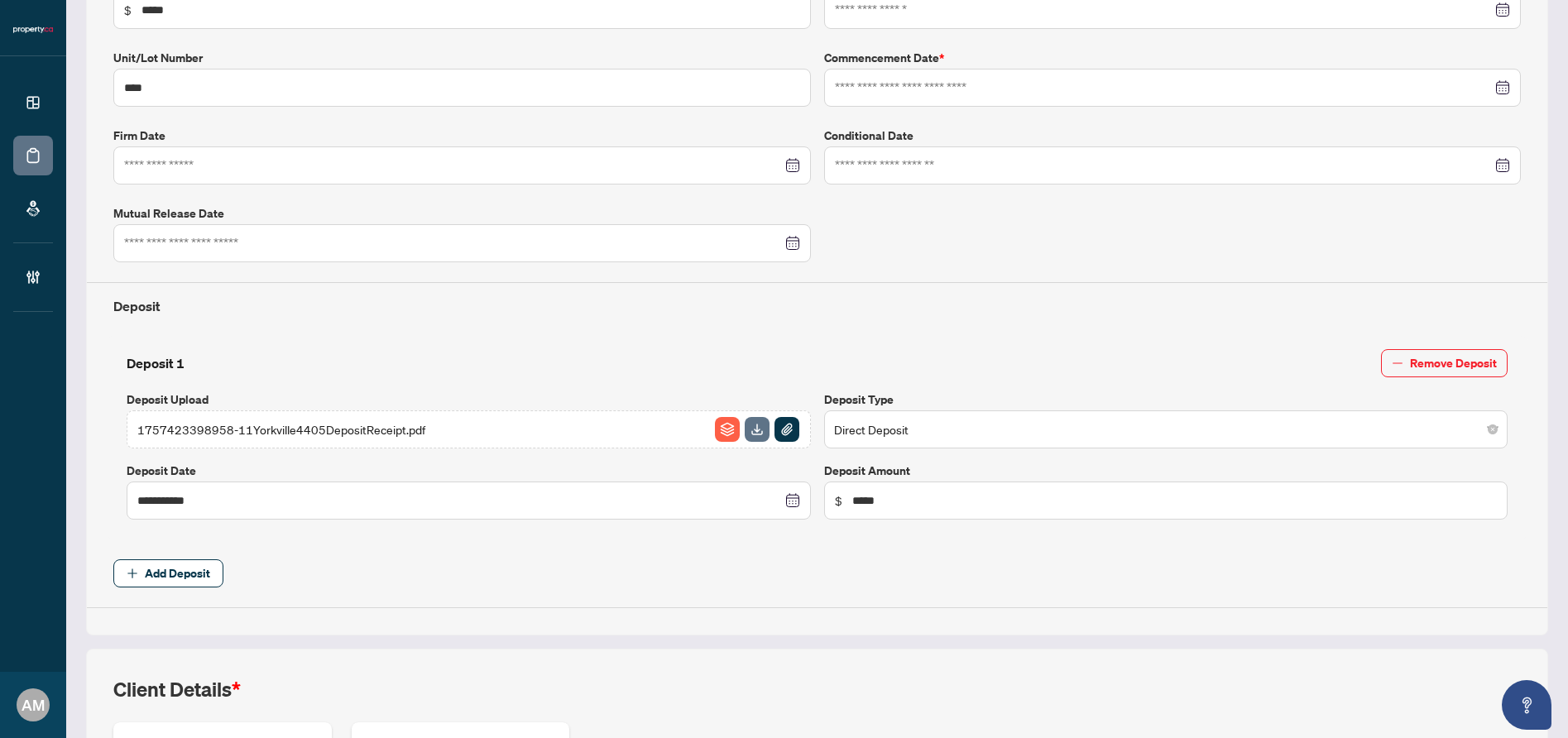
type input "**********"
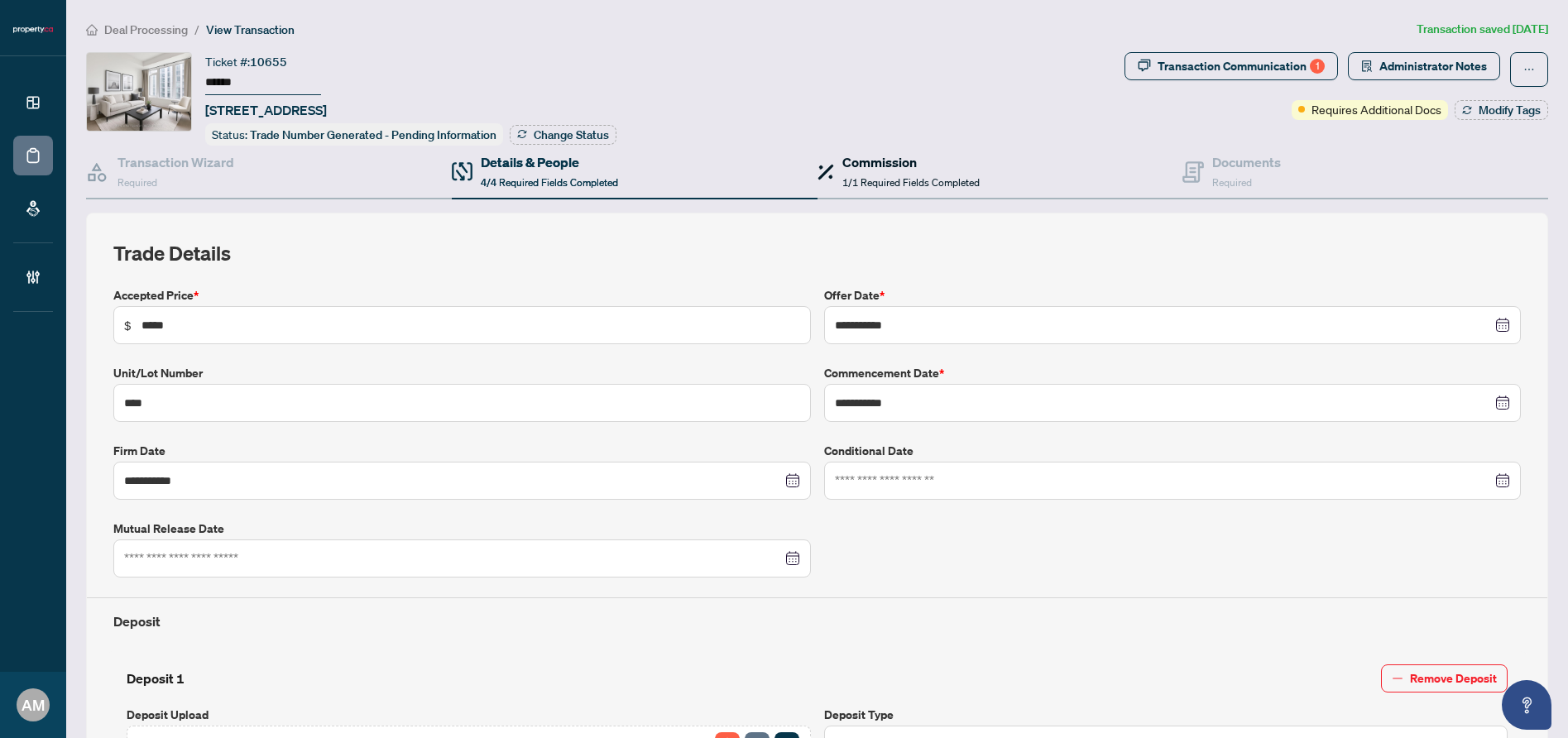
click at [856, 177] on span "1/1 Required Fields Completed" at bounding box center [911, 182] width 137 height 12
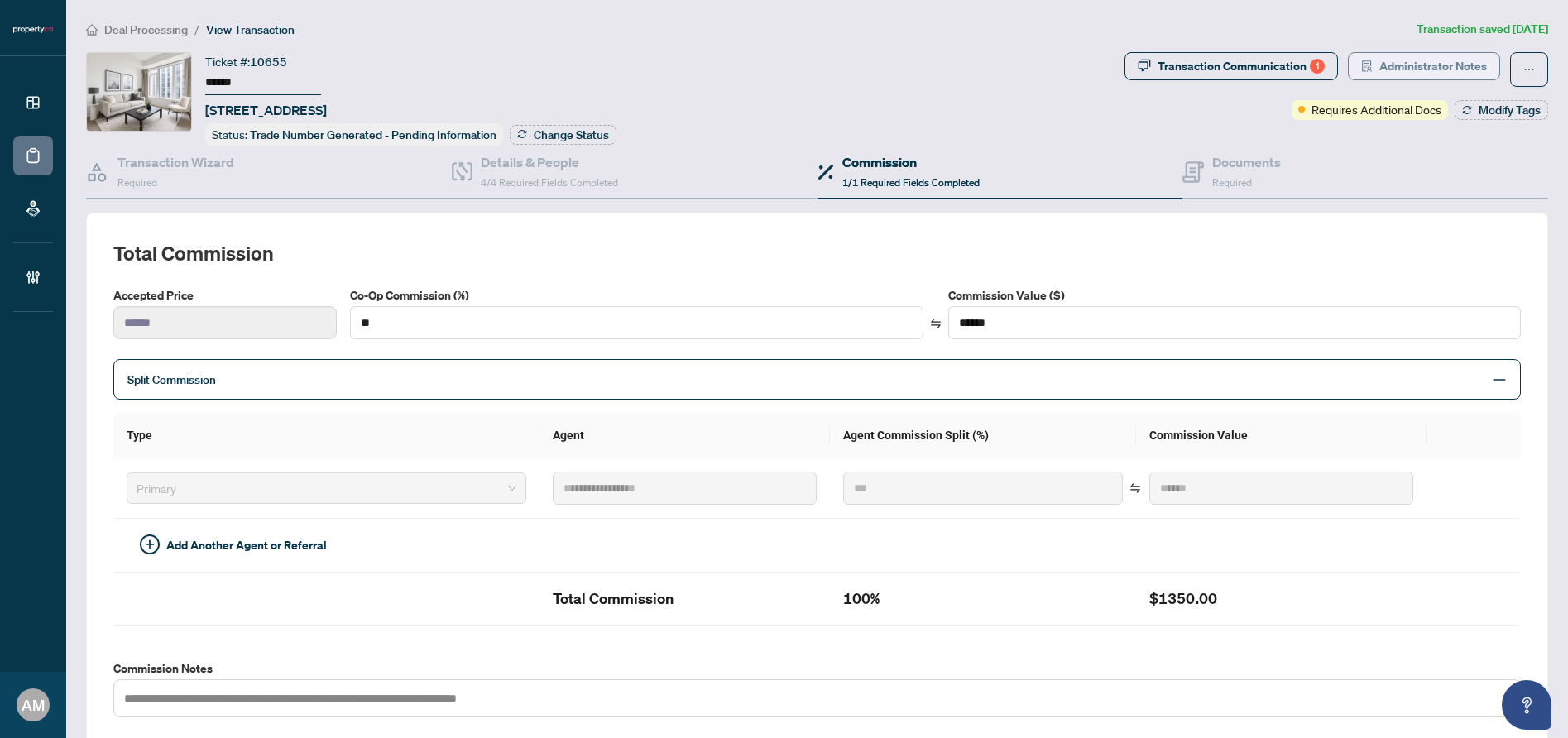
click at [1394, 64] on span "Administrator Notes" at bounding box center [1433, 66] width 108 height 26
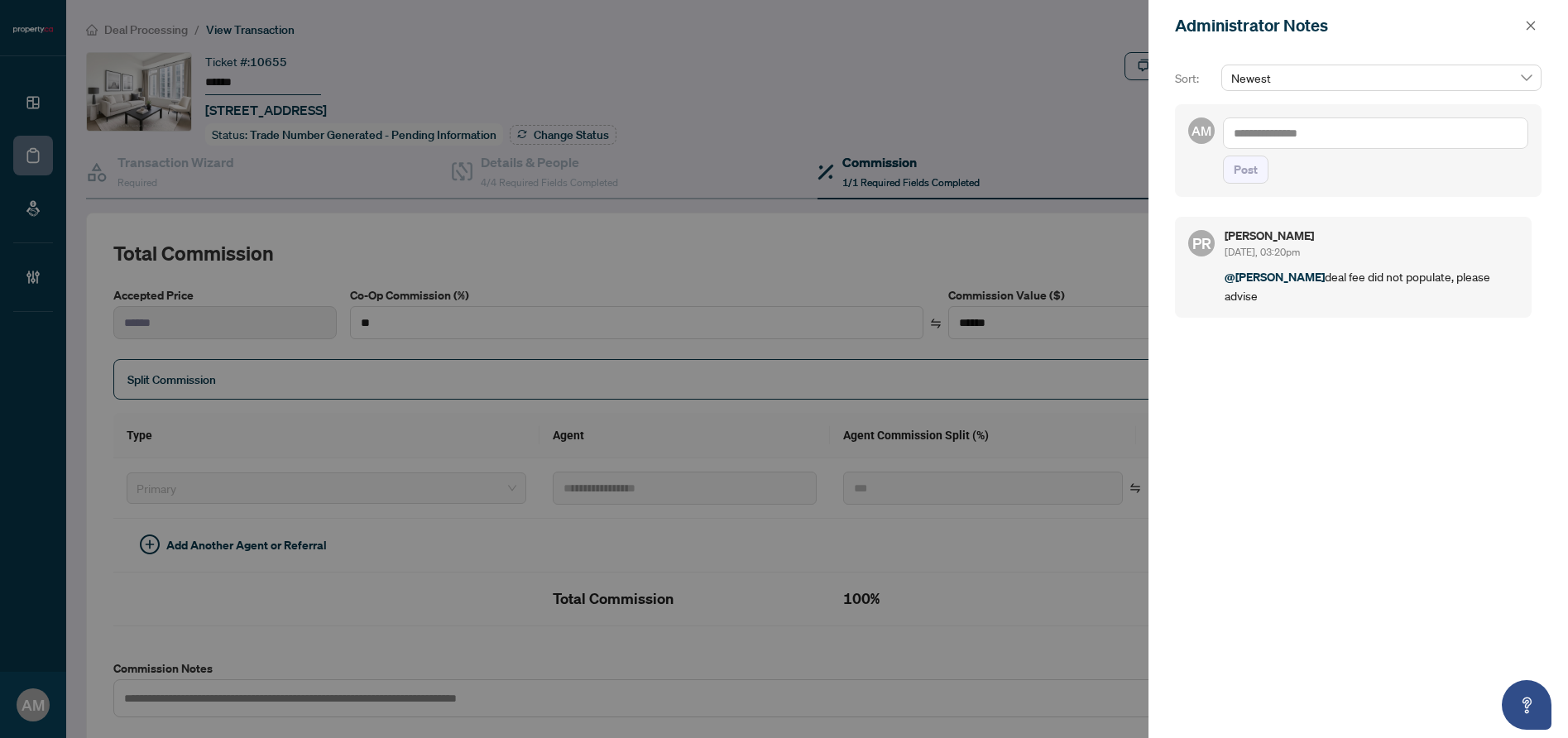
click at [1378, 135] on textarea at bounding box center [1375, 132] width 305 height 31
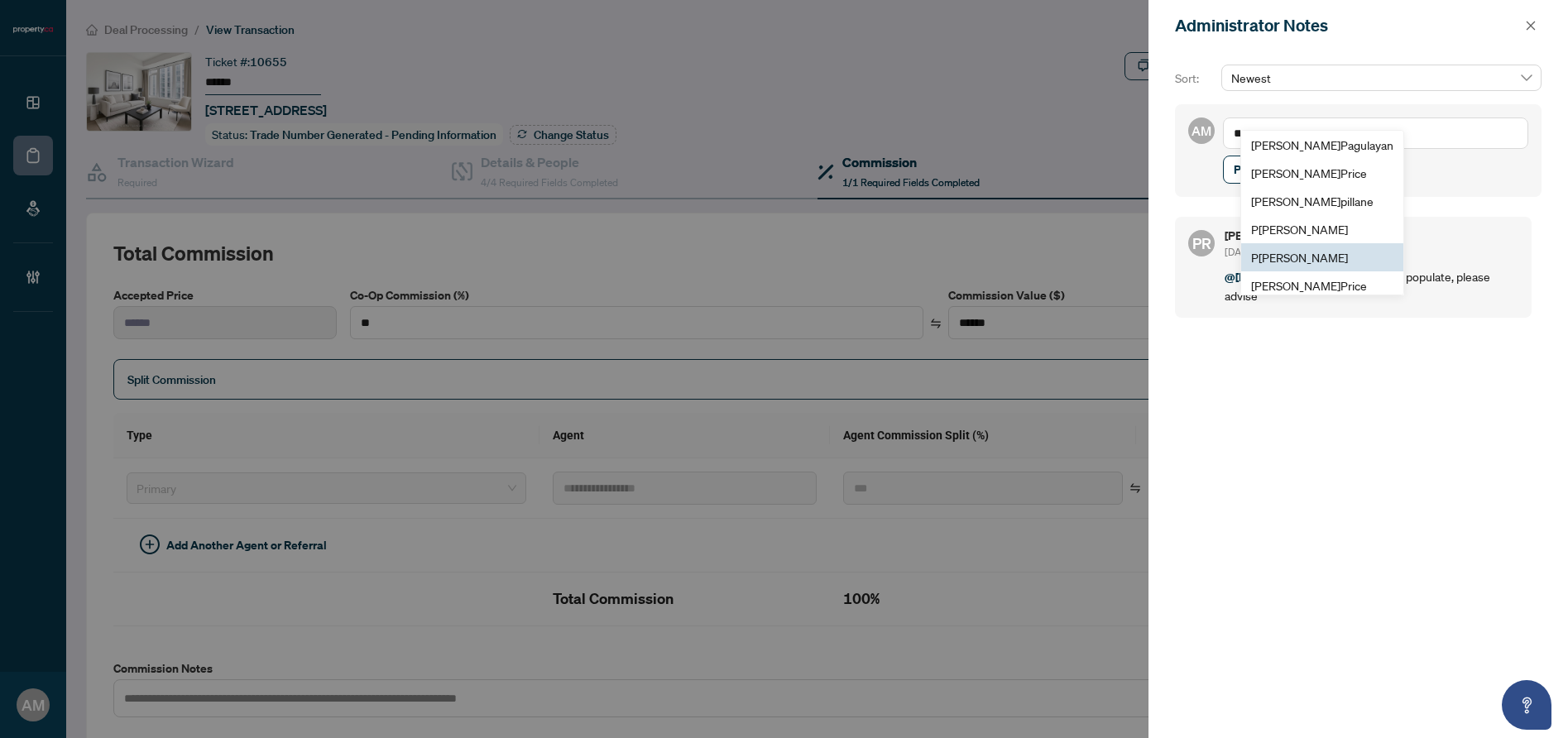
click at [1284, 257] on span "P [PERSON_NAME]" at bounding box center [1300, 258] width 97 height 15
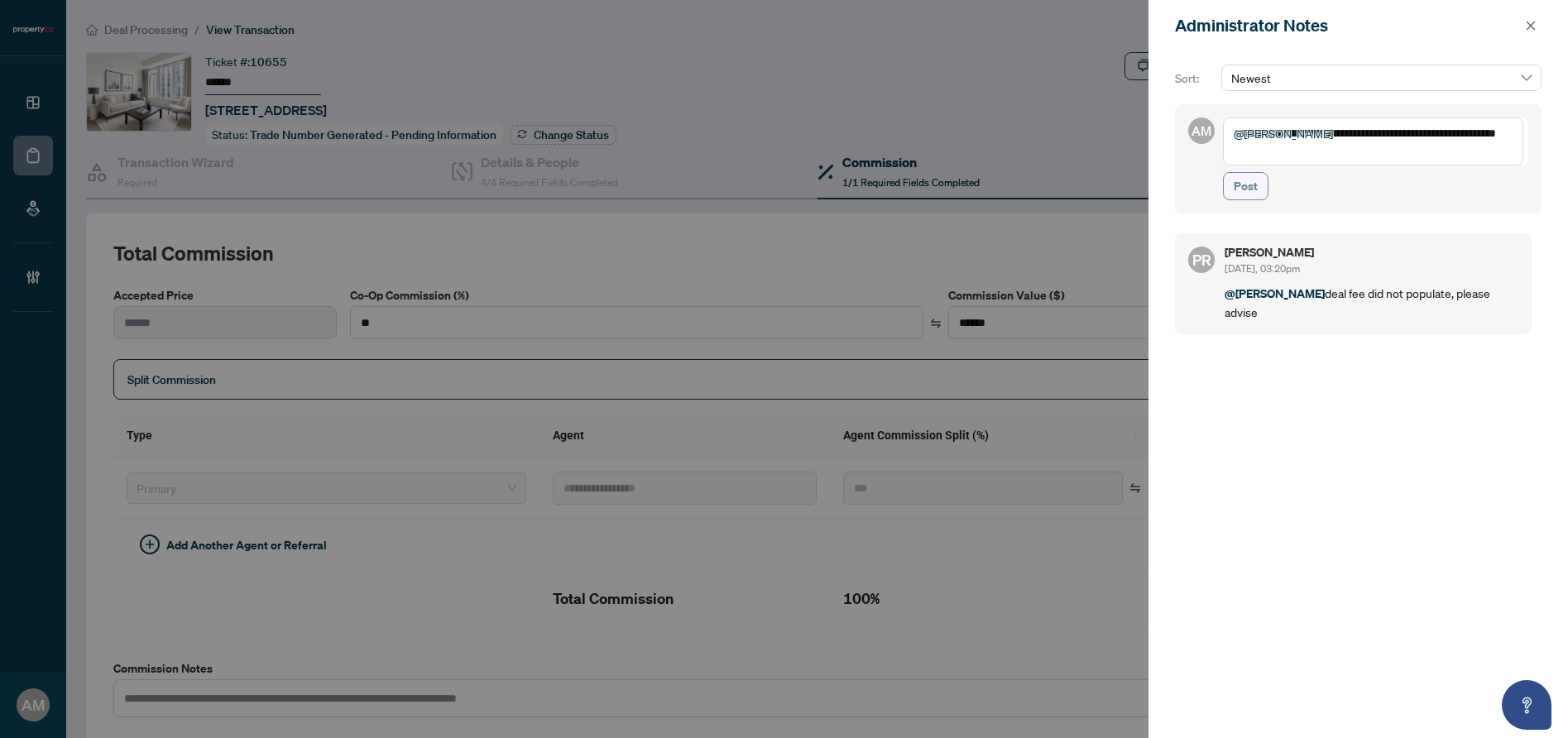
type textarea "**********"
click at [1254, 193] on span "Post" at bounding box center [1245, 186] width 24 height 26
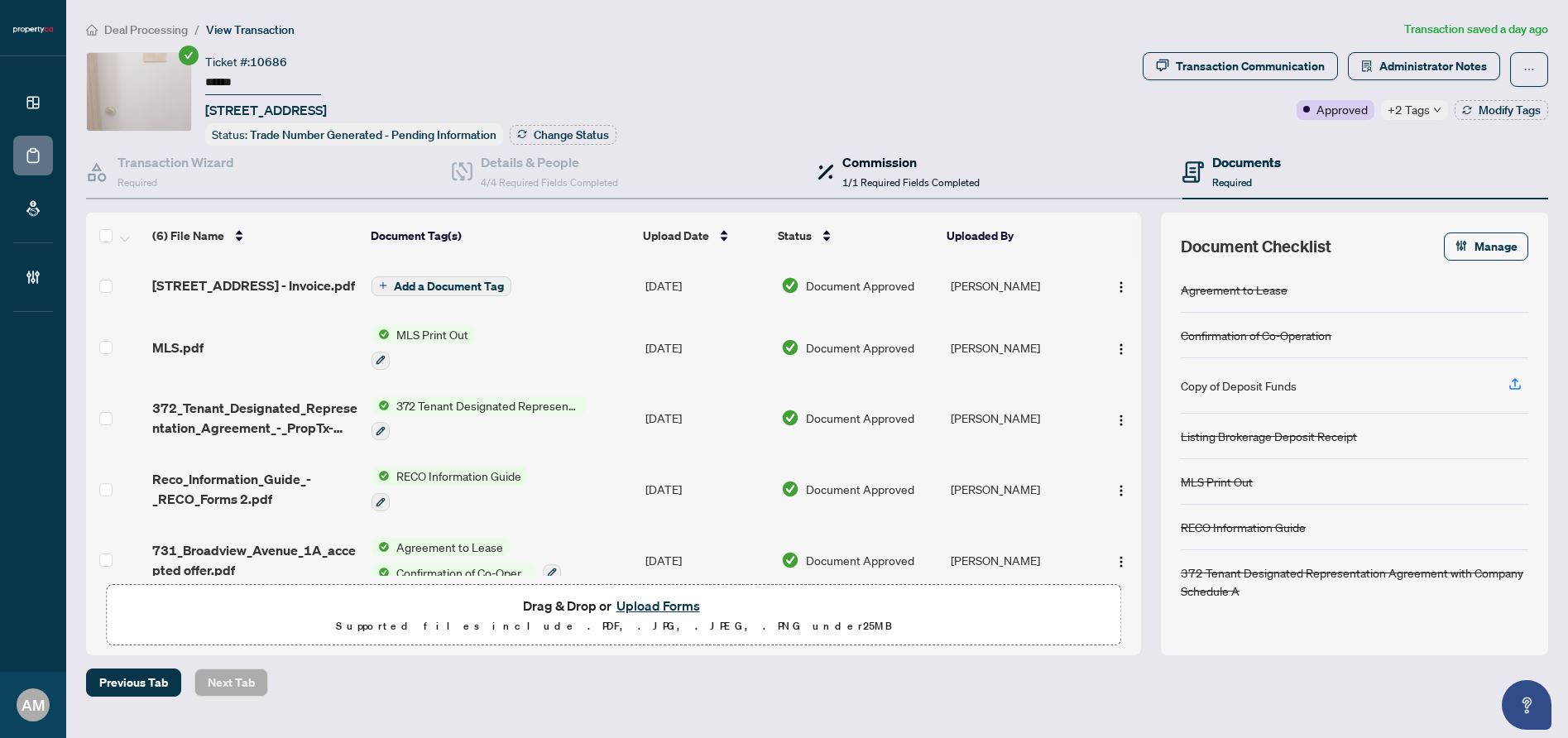
click at [884, 166] on h4 "Commission" at bounding box center [911, 162] width 137 height 20
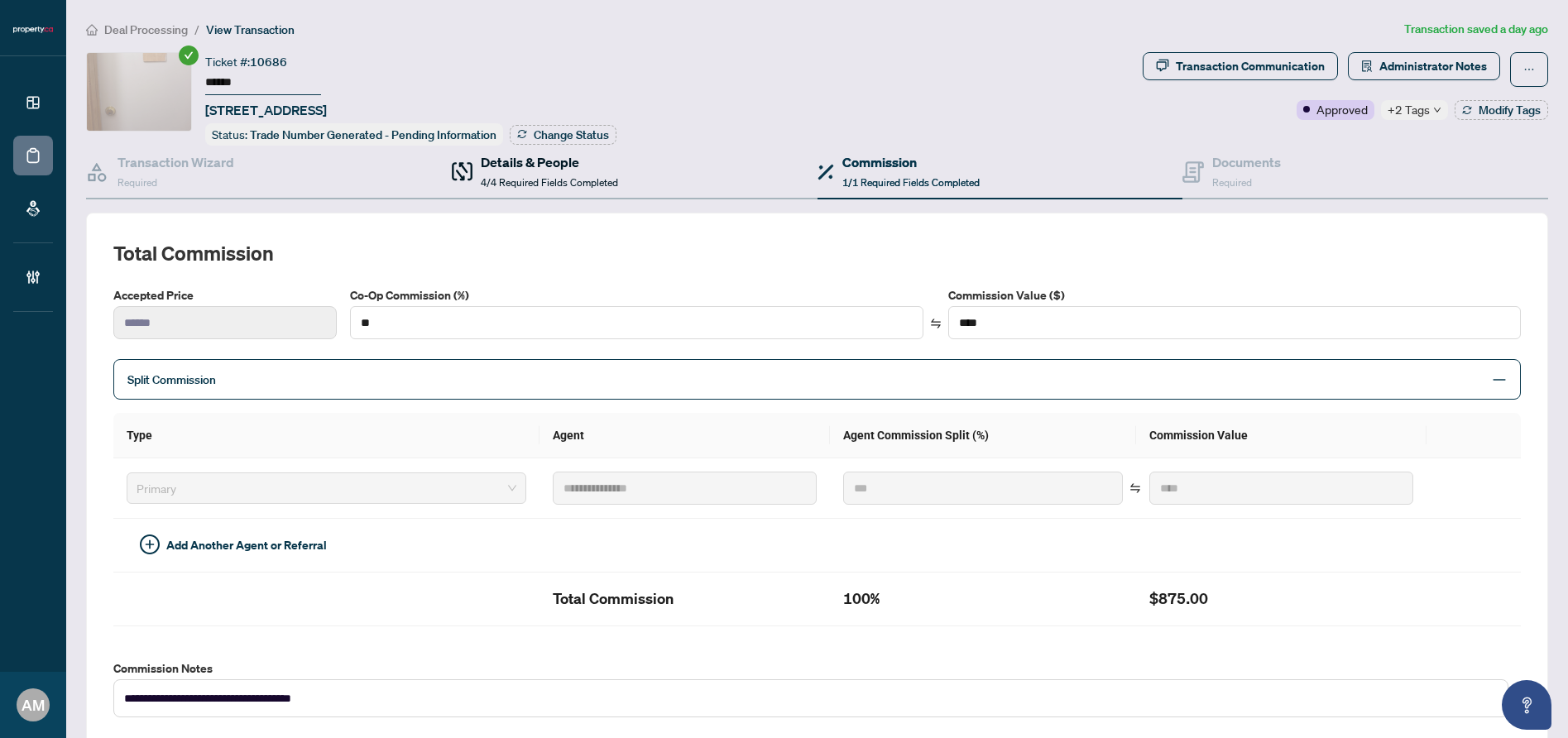
click at [504, 185] on span "4/4 Required Fields Completed" at bounding box center [549, 182] width 137 height 12
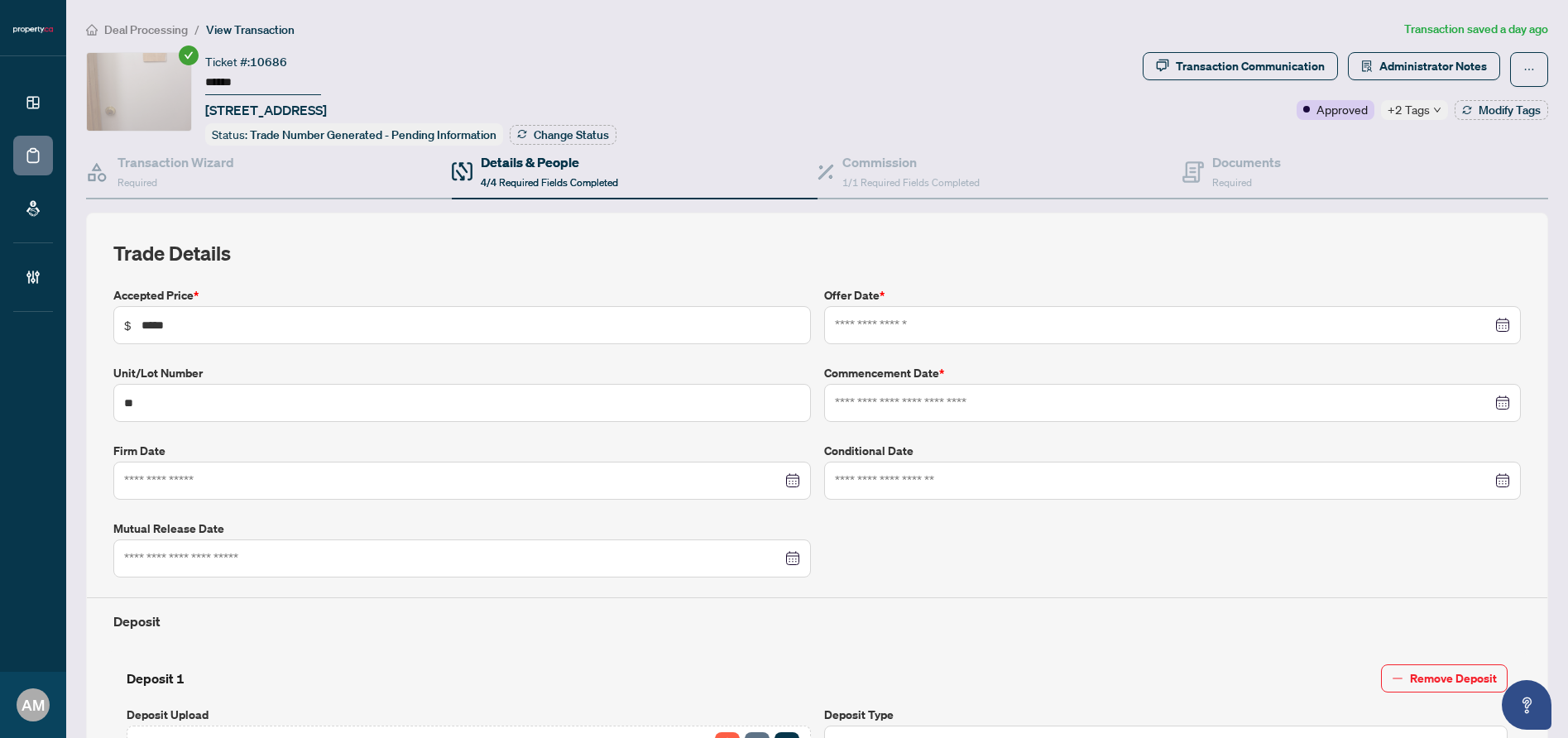
type input "**********"
click at [1417, 52] on button "Administrator Notes" at bounding box center [1423, 66] width 152 height 28
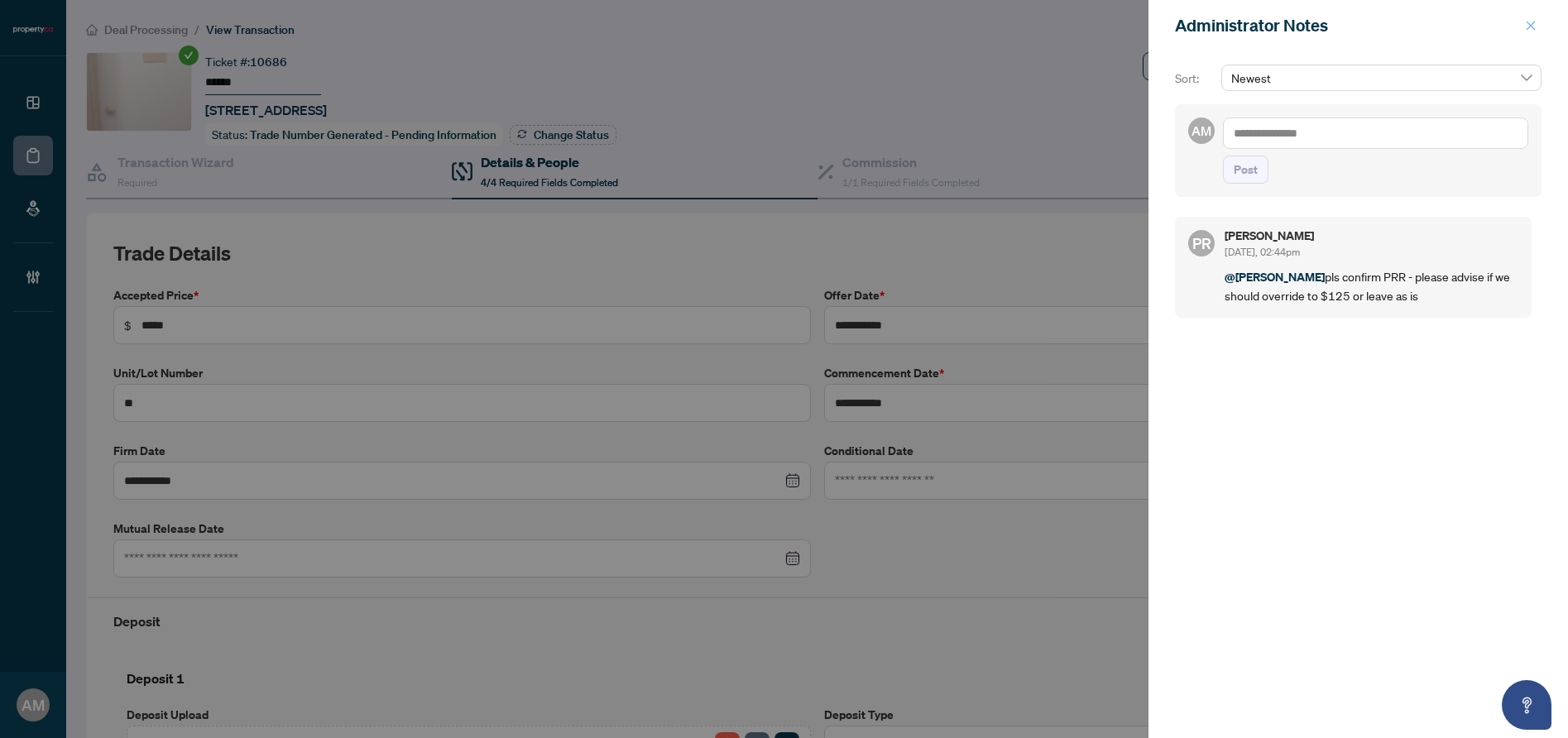
click at [1528, 24] on icon "close" at bounding box center [1531, 26] width 9 height 9
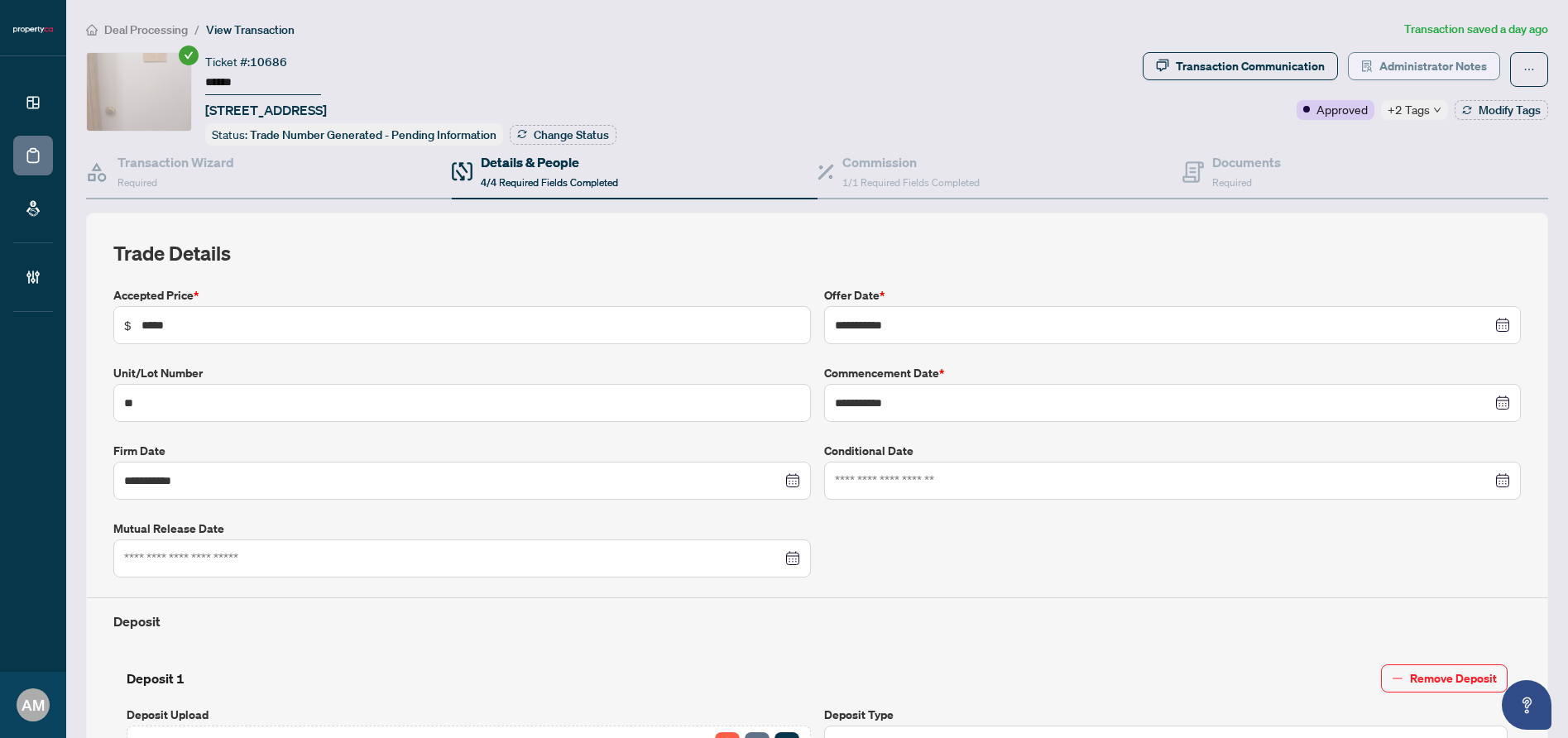
click at [1440, 54] on span "Administrator Notes" at bounding box center [1433, 66] width 108 height 26
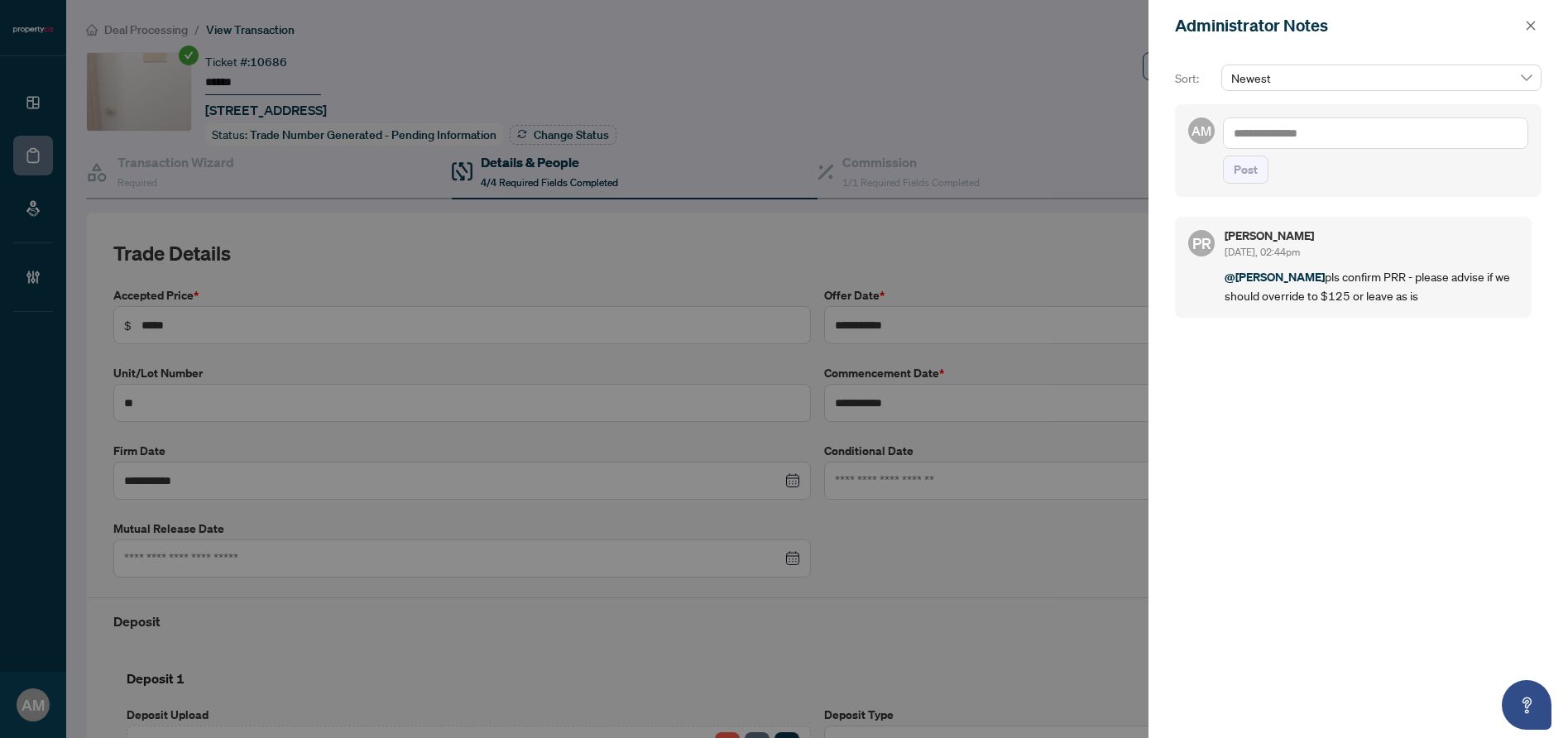
click at [1362, 143] on textarea at bounding box center [1375, 132] width 305 height 31
click at [1311, 257] on span "P [PERSON_NAME]" at bounding box center [1300, 258] width 97 height 15
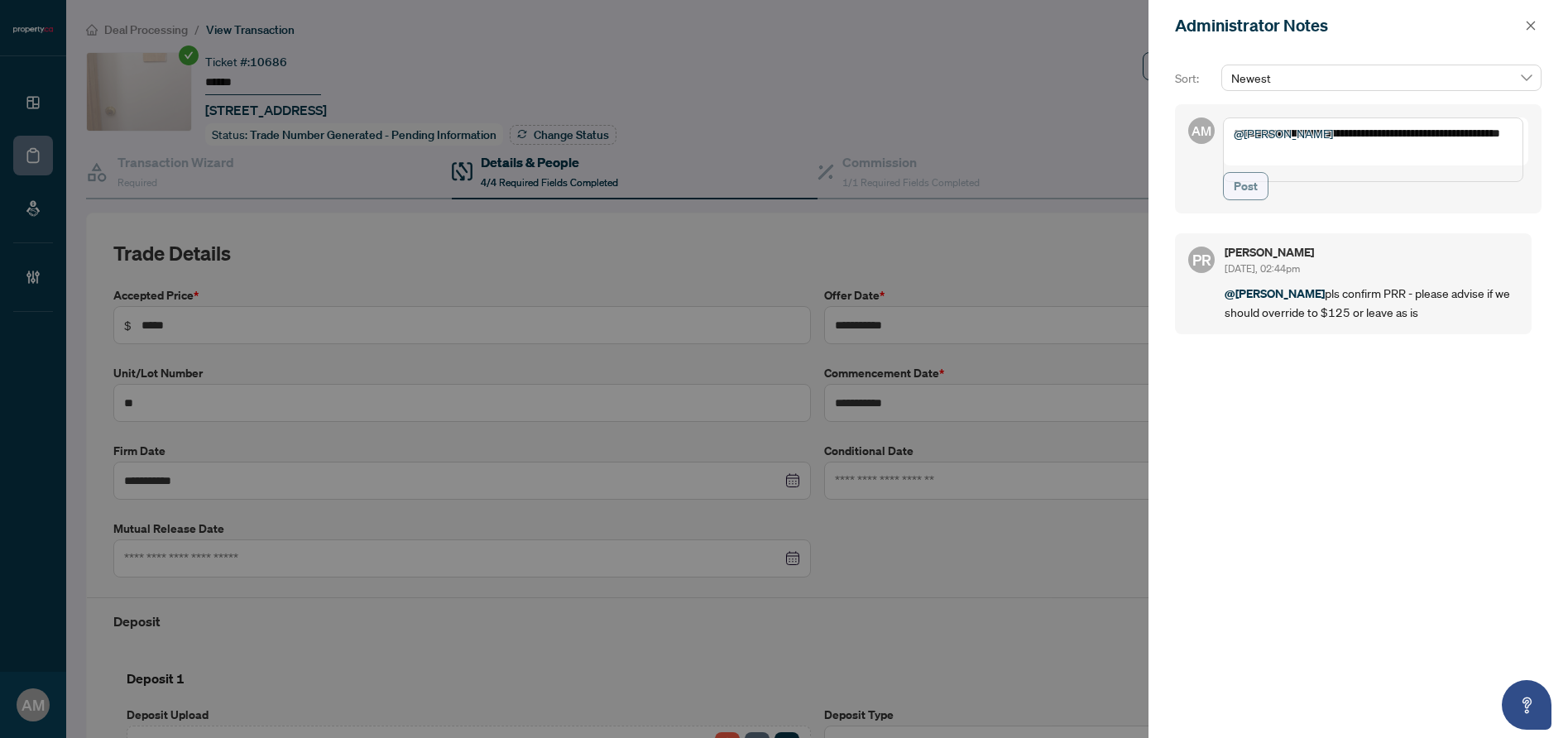
type textarea "**********"
click at [1238, 199] on span "Post" at bounding box center [1245, 186] width 24 height 26
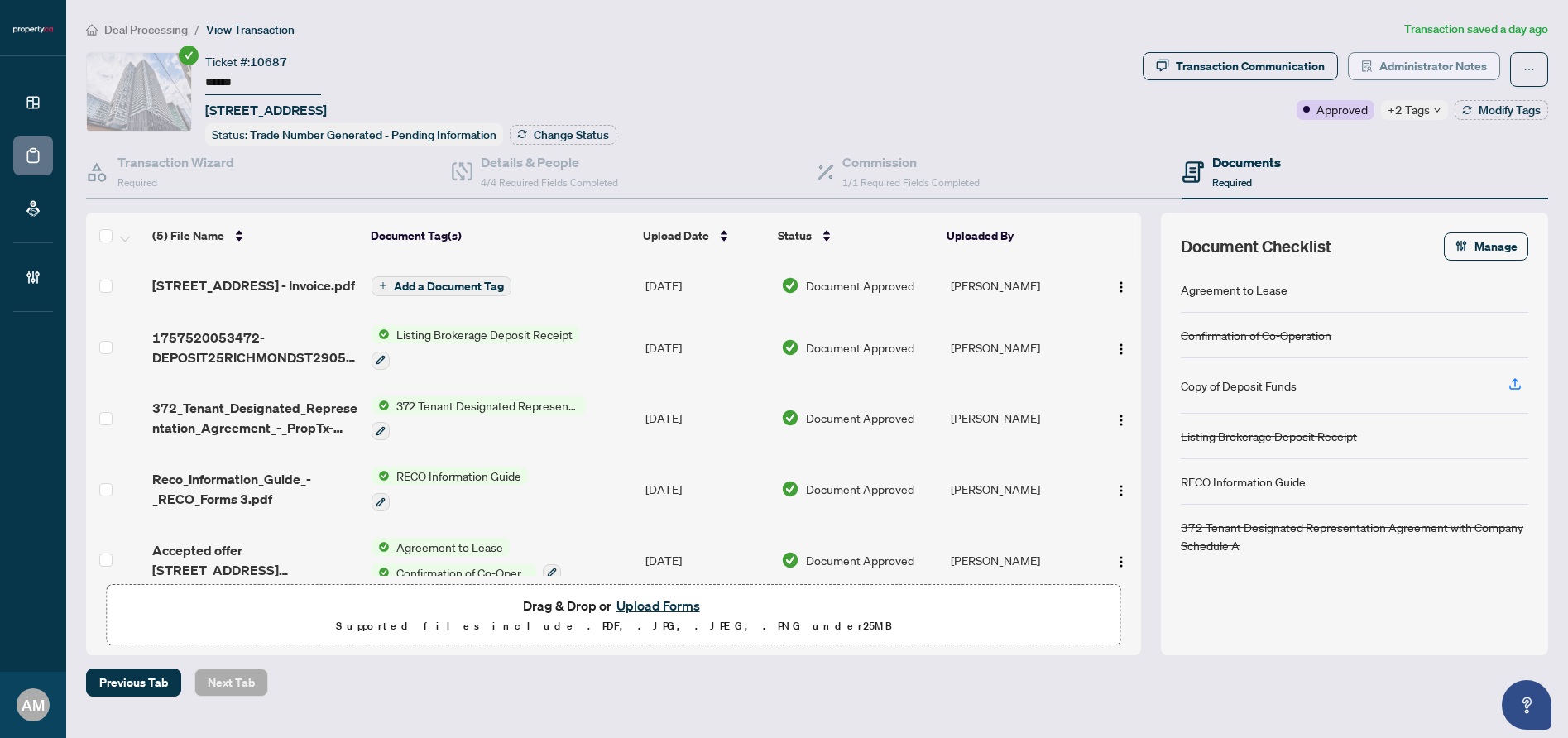
click at [1459, 67] on span "Administrator Notes" at bounding box center [1433, 66] width 108 height 26
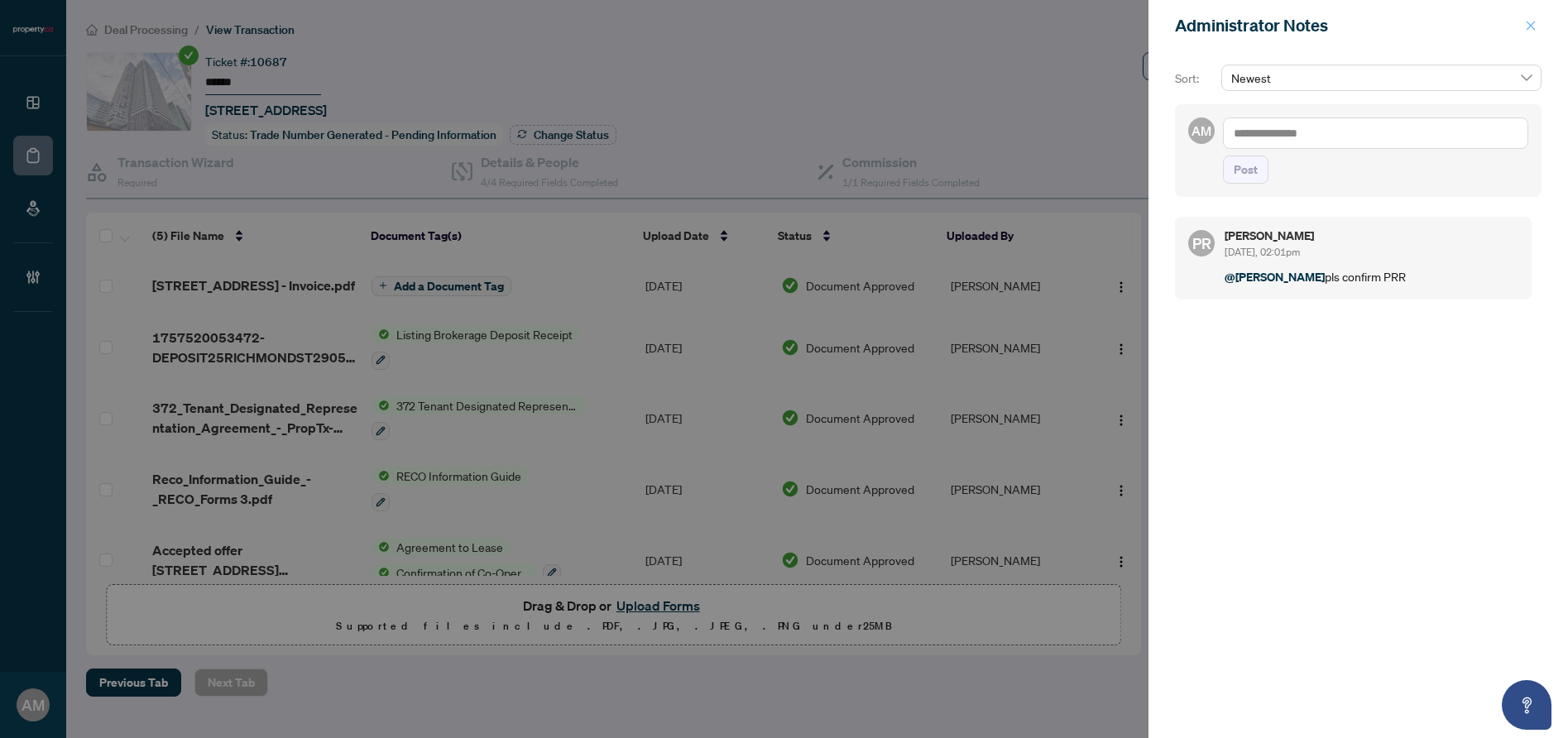
click at [1532, 33] on span "button" at bounding box center [1531, 26] width 11 height 26
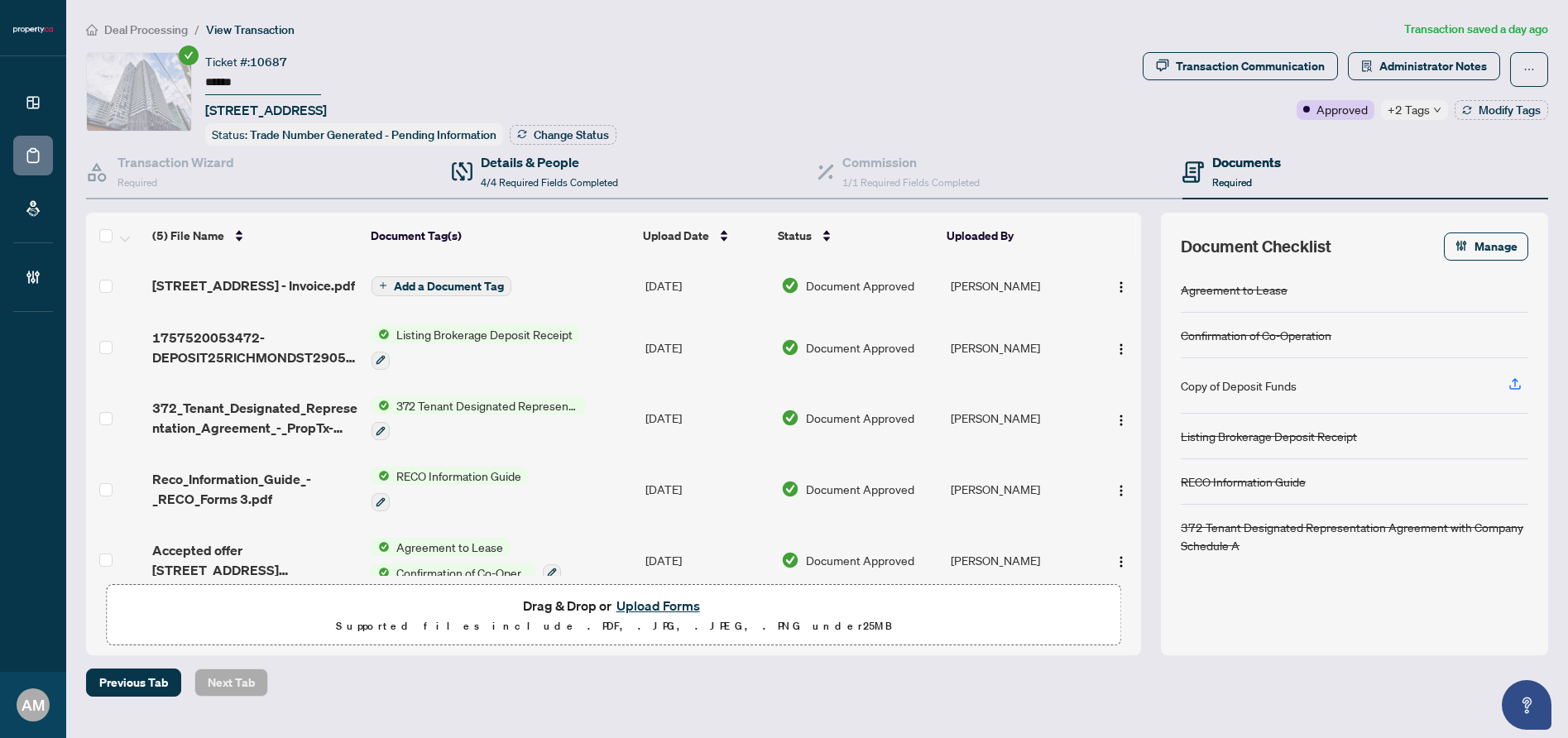
click at [521, 146] on div "Details & People 4/4 Required Fields Completed" at bounding box center [634, 172] width 366 height 54
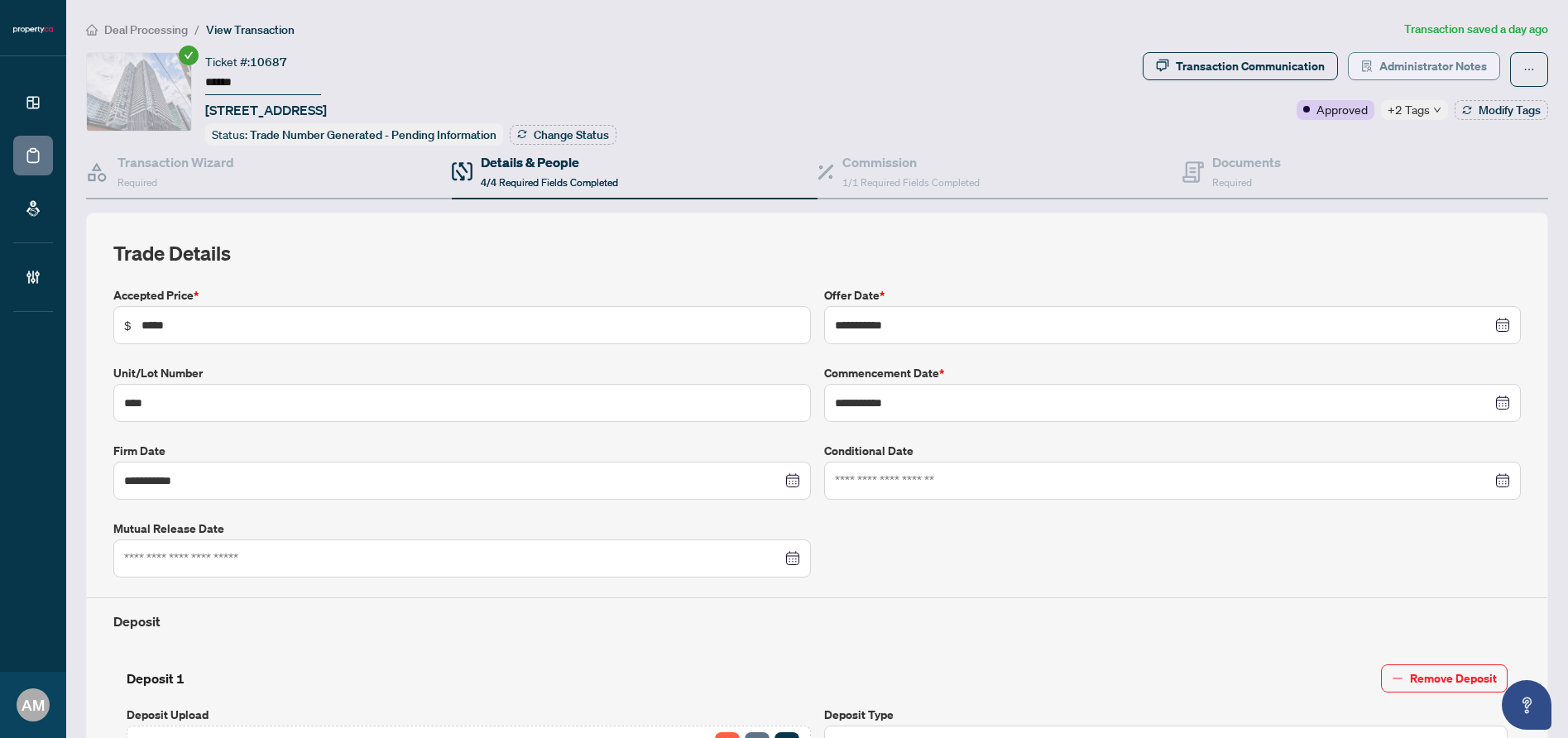
click at [1441, 58] on span "Administrator Notes" at bounding box center [1433, 66] width 108 height 26
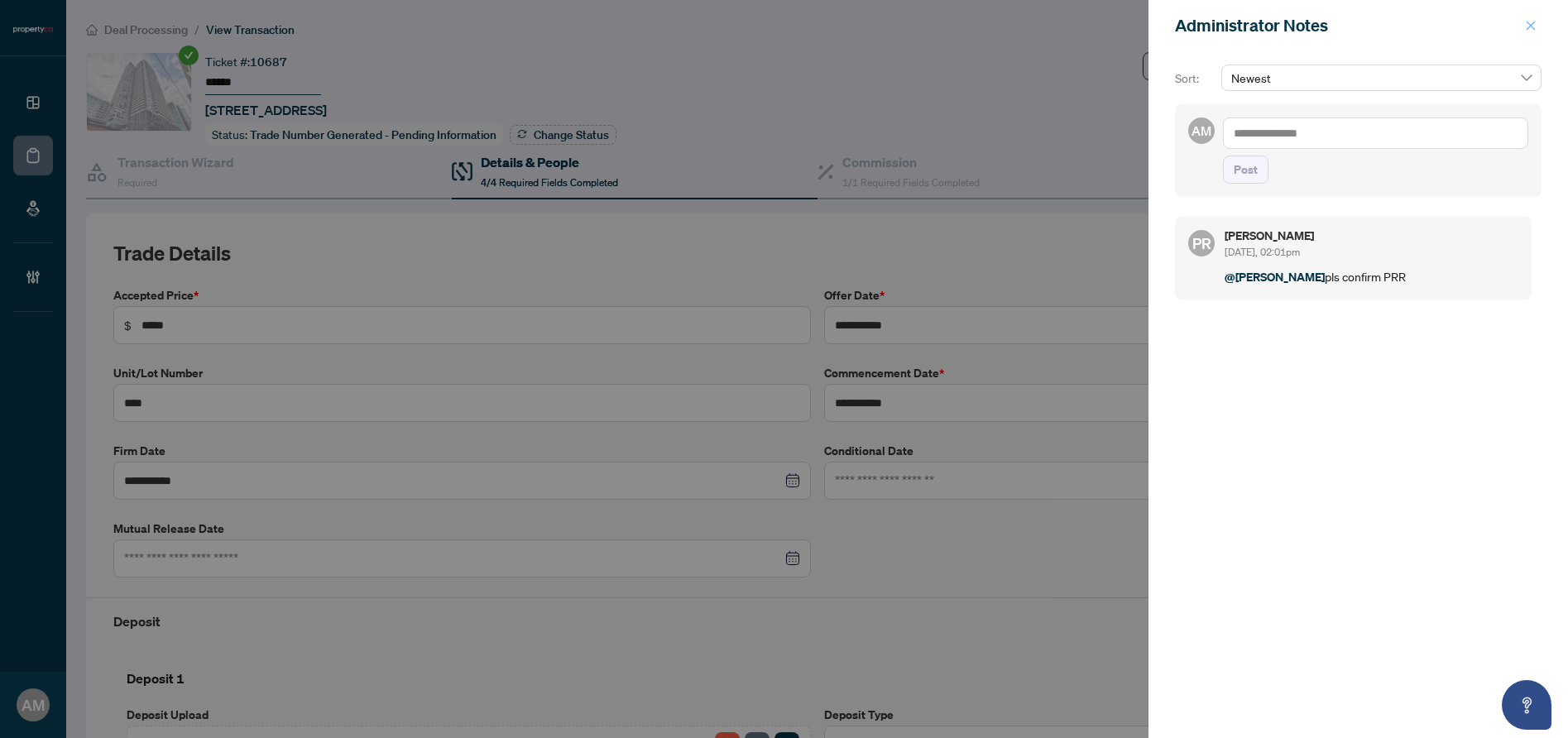
click at [1531, 34] on span "button" at bounding box center [1531, 26] width 11 height 26
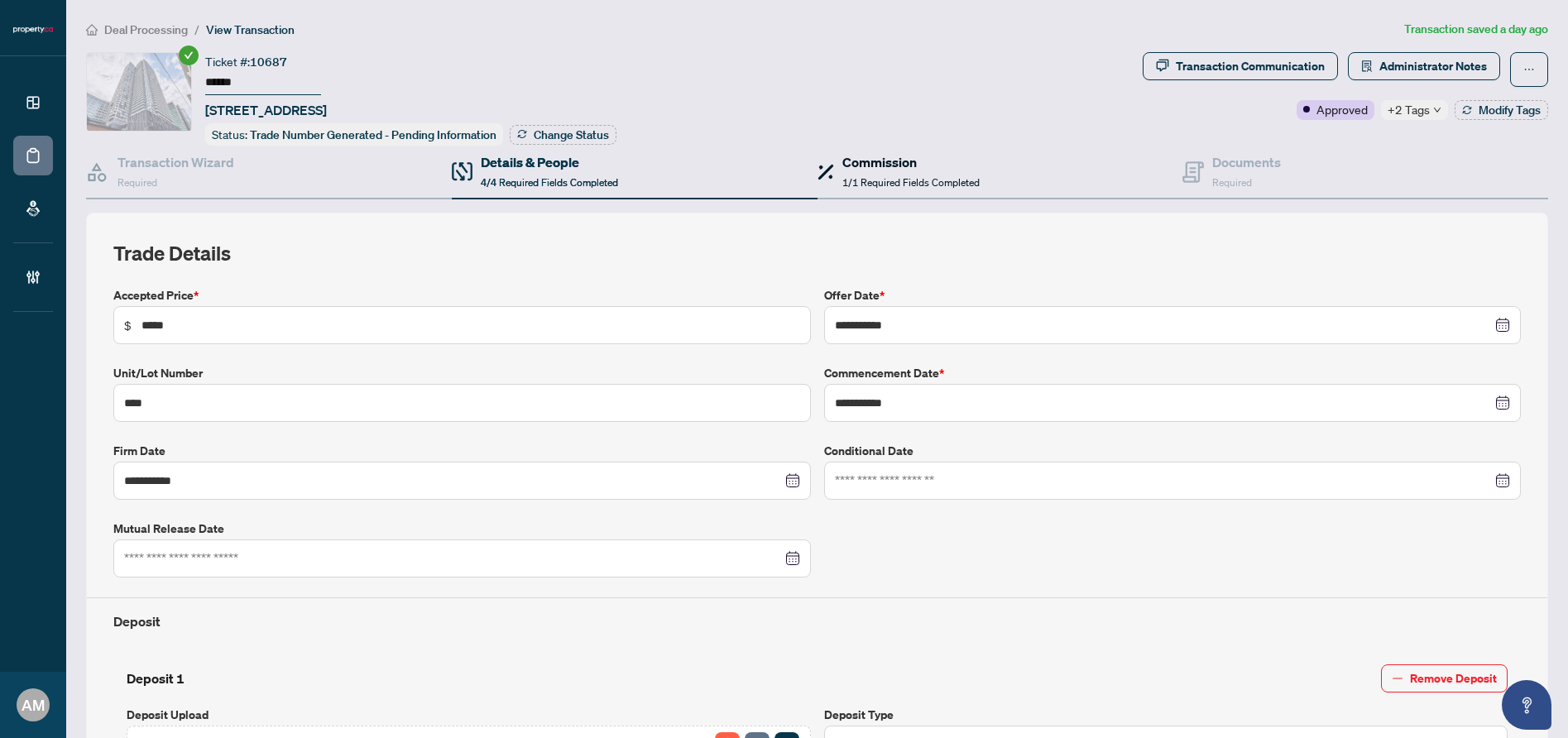
click at [849, 171] on div "Commission 1/1 Required Fields Completed" at bounding box center [911, 171] width 137 height 39
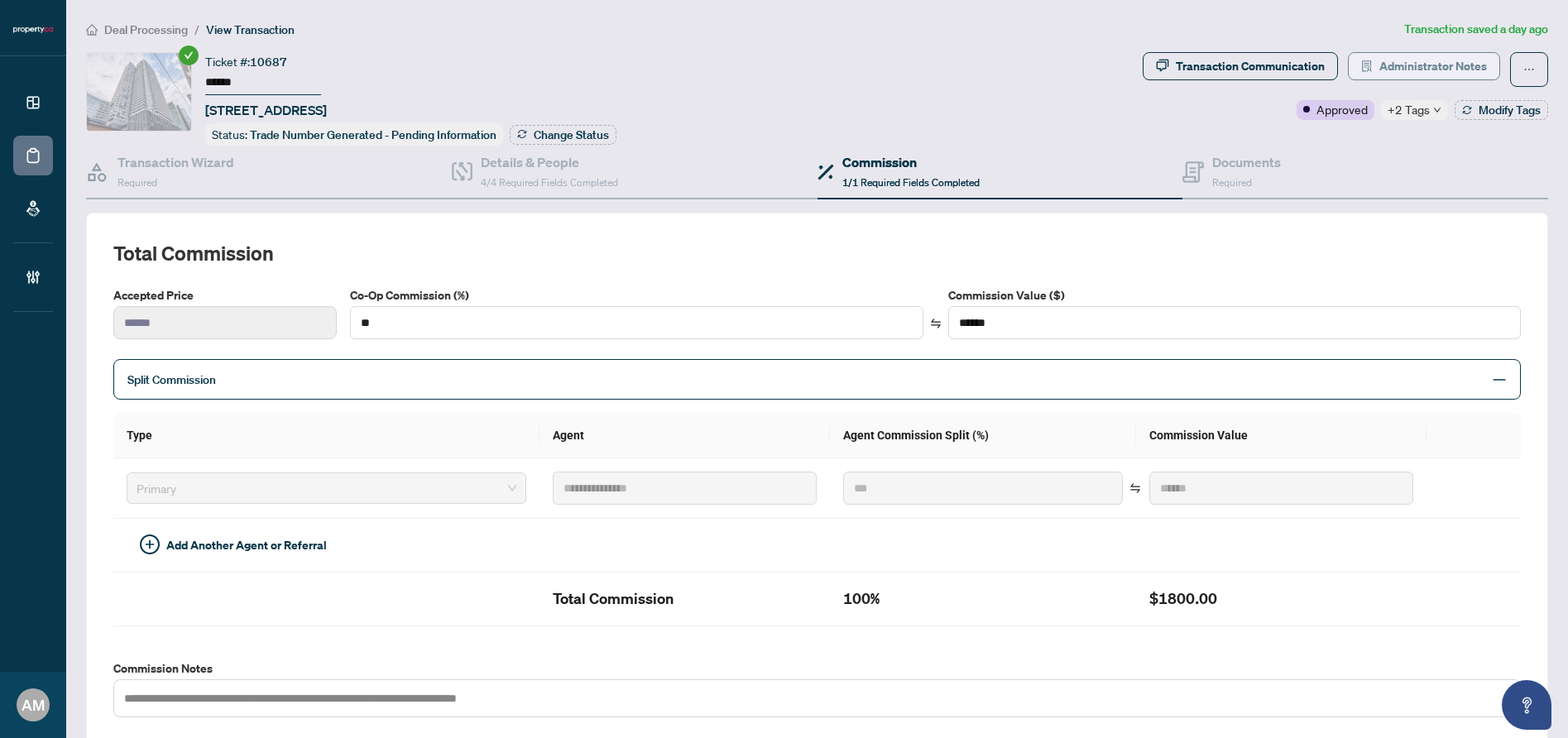
click at [1429, 68] on span "Administrator Notes" at bounding box center [1433, 66] width 108 height 26
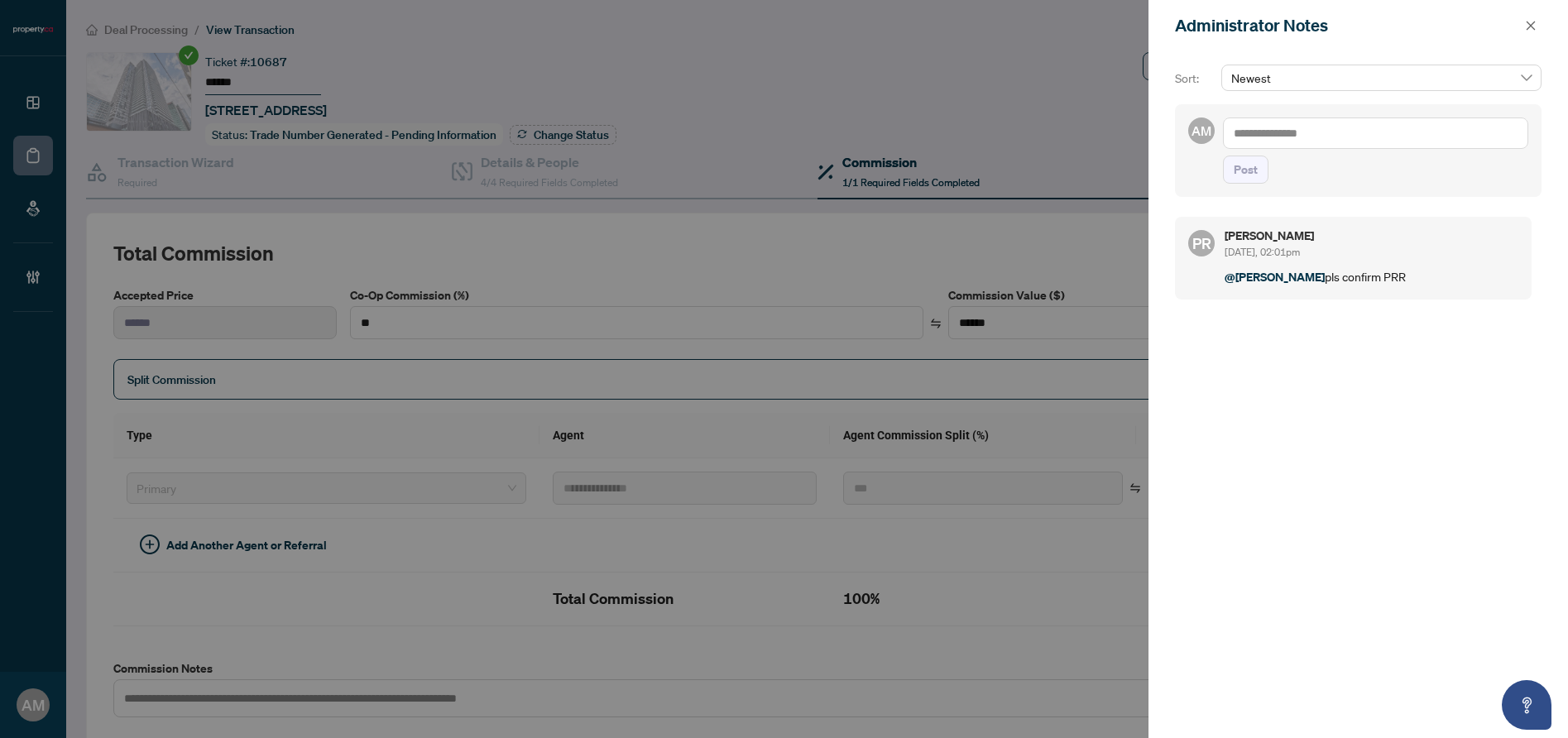
click at [1346, 87] on span "Newest" at bounding box center [1382, 77] width 300 height 25
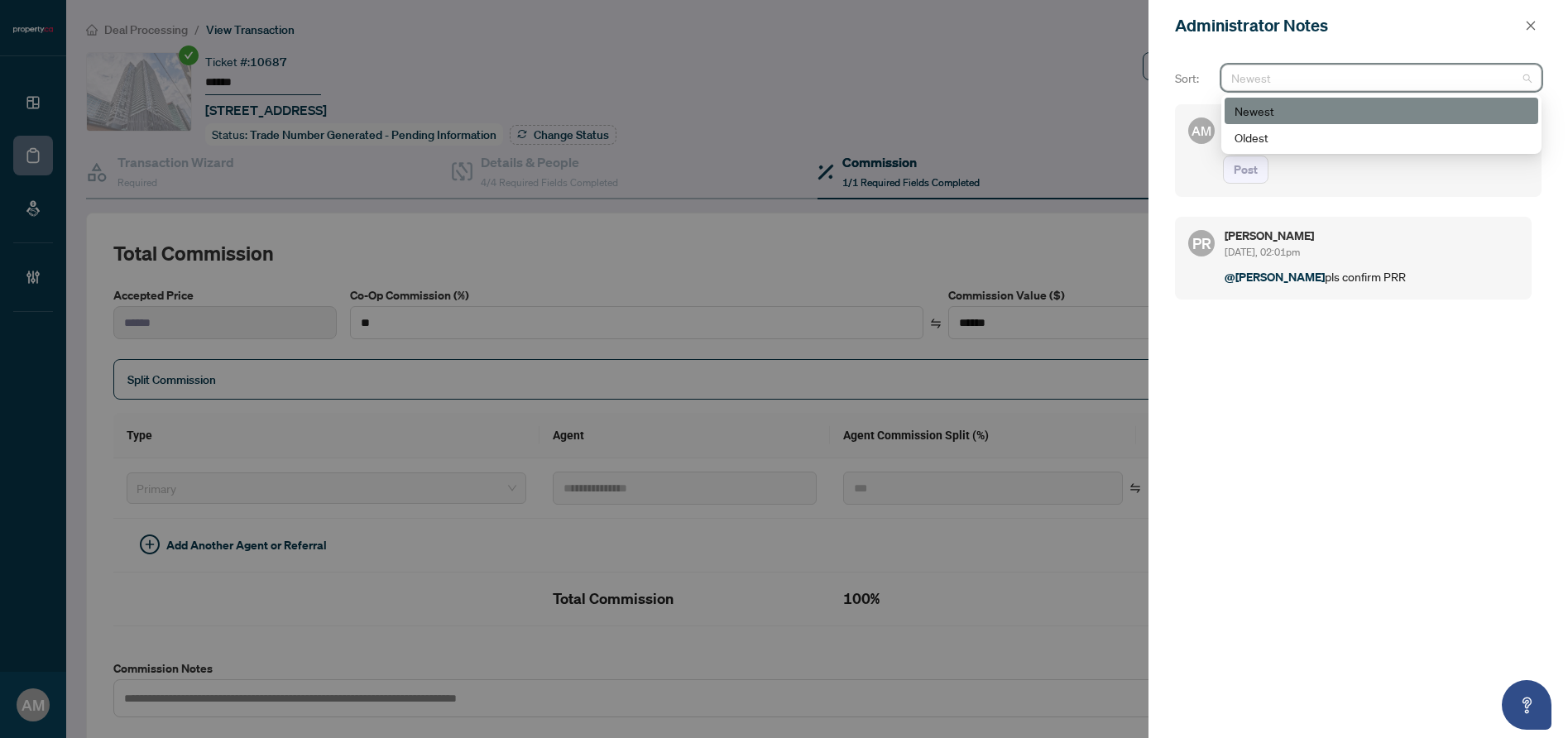
click at [1332, 41] on div "Administrator Notes" at bounding box center [1358, 26] width 419 height 51
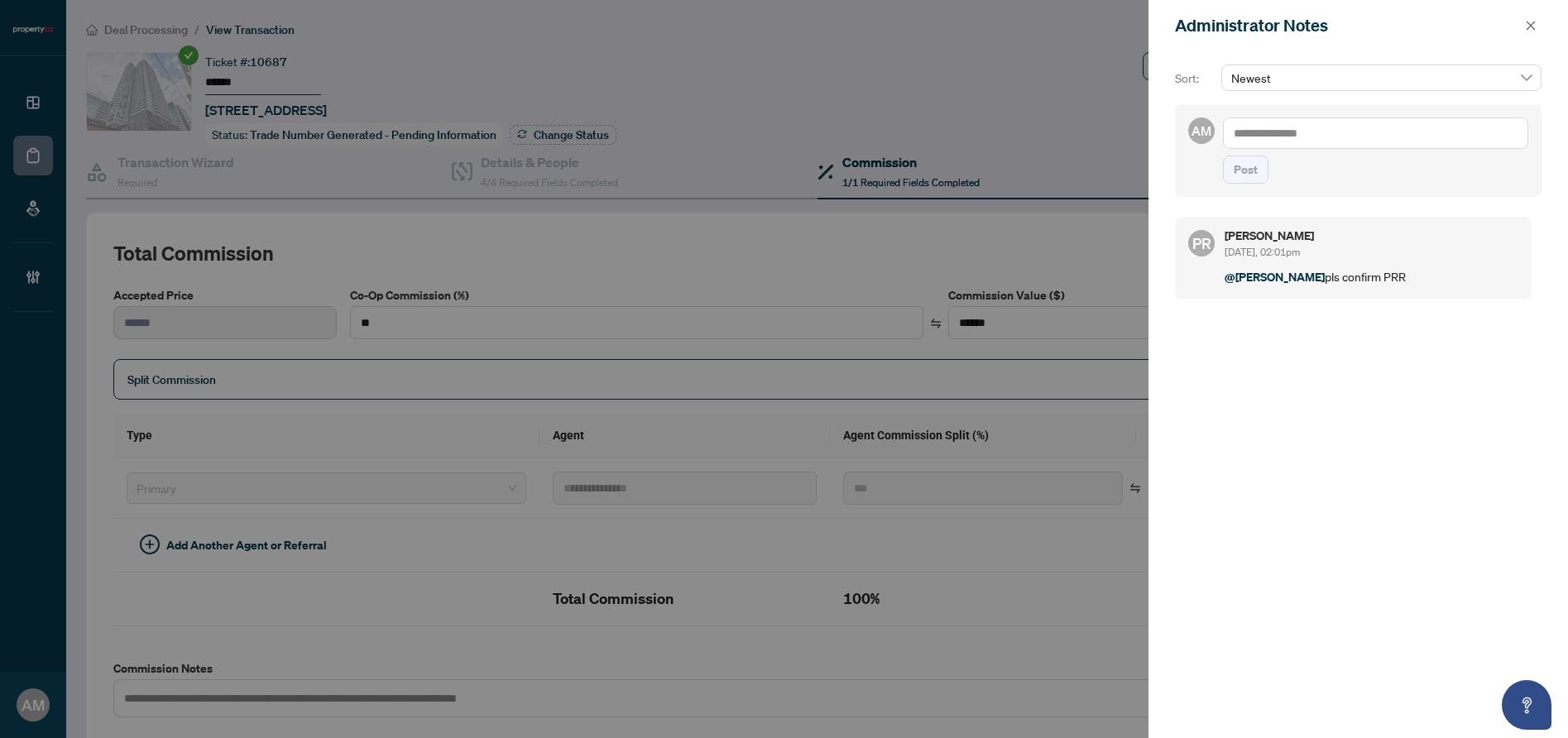
click at [1300, 137] on textarea at bounding box center [1375, 132] width 305 height 31
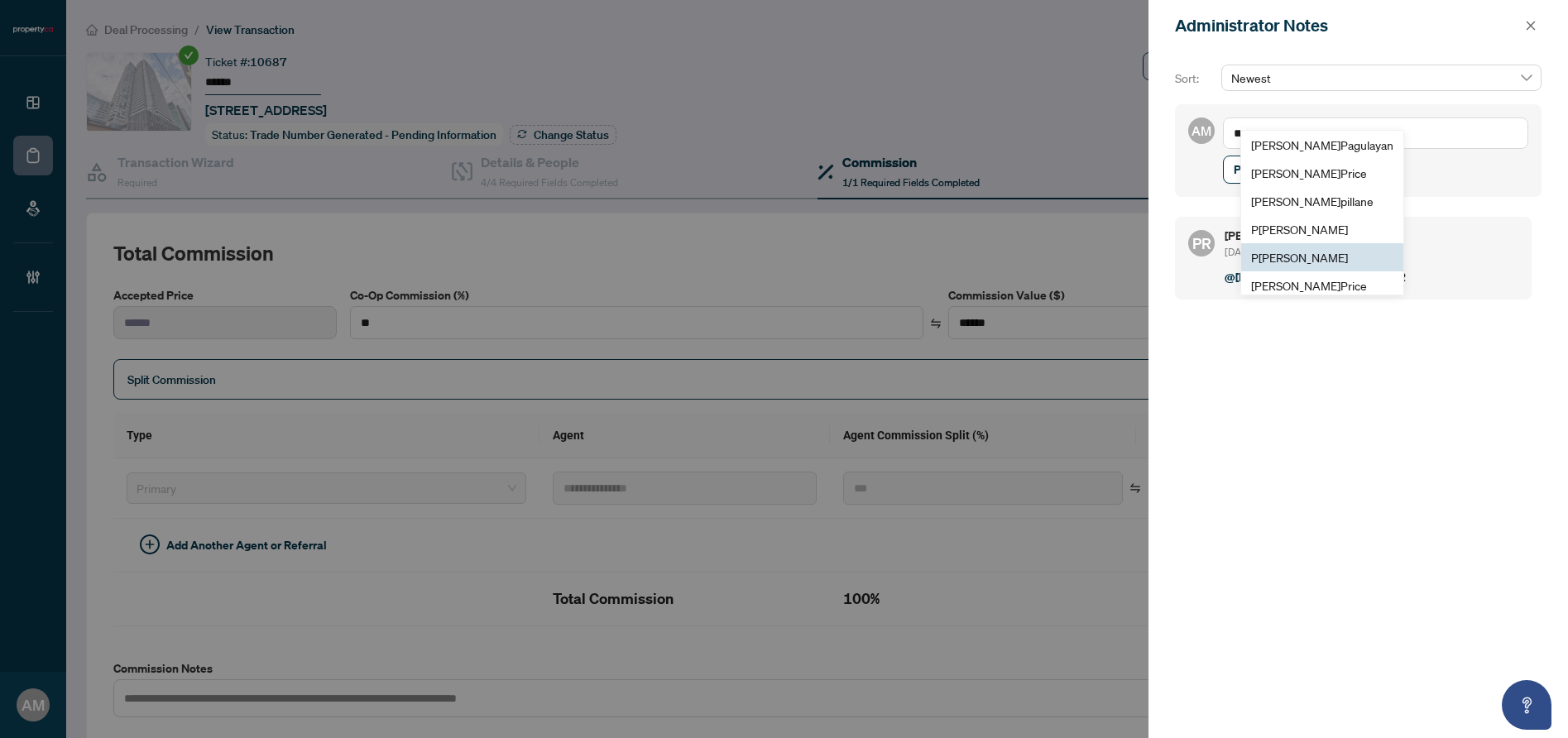
click at [1300, 251] on span "P [PERSON_NAME]" at bounding box center [1300, 258] width 97 height 15
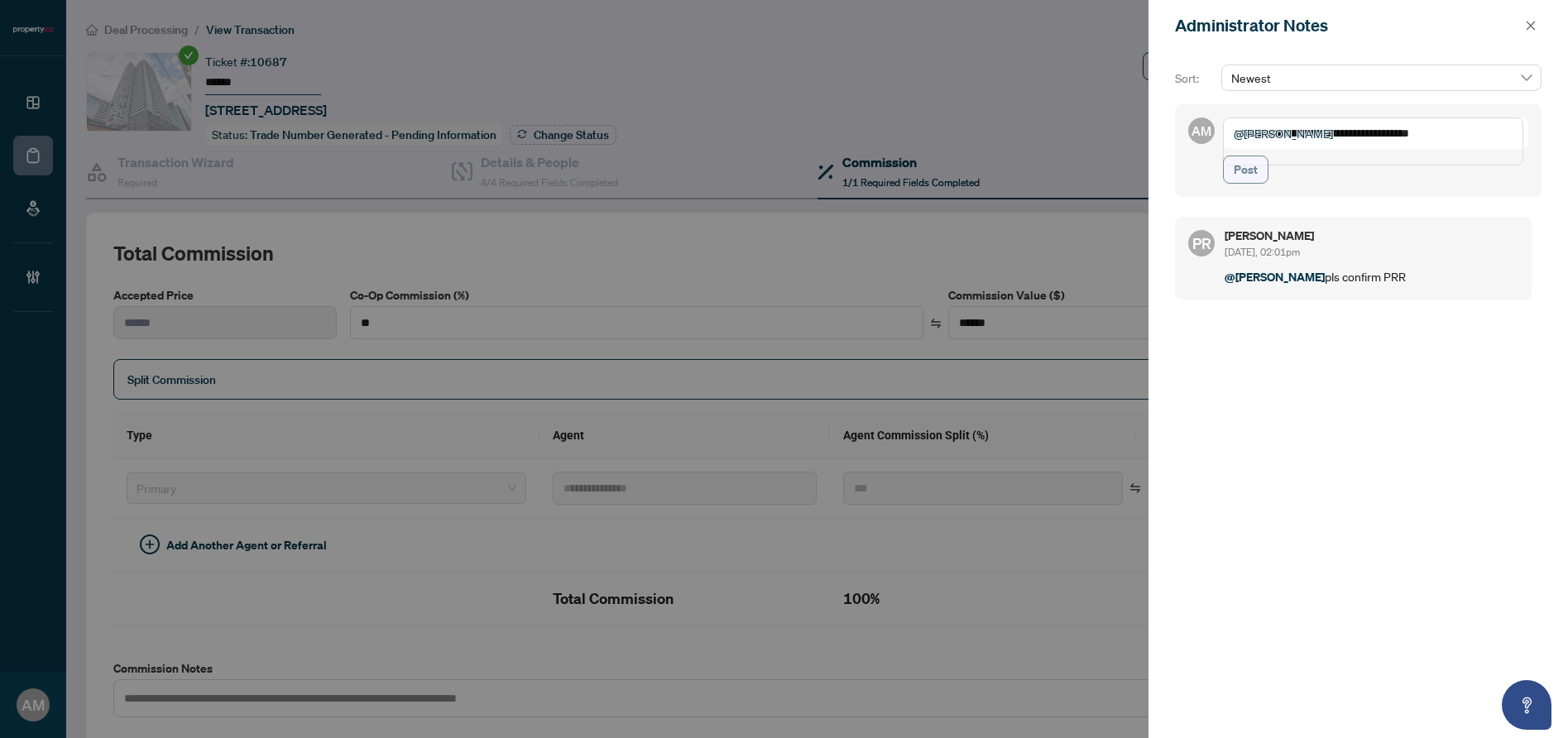
type textarea "**********"
click at [1248, 182] on span "Post" at bounding box center [1245, 170] width 24 height 26
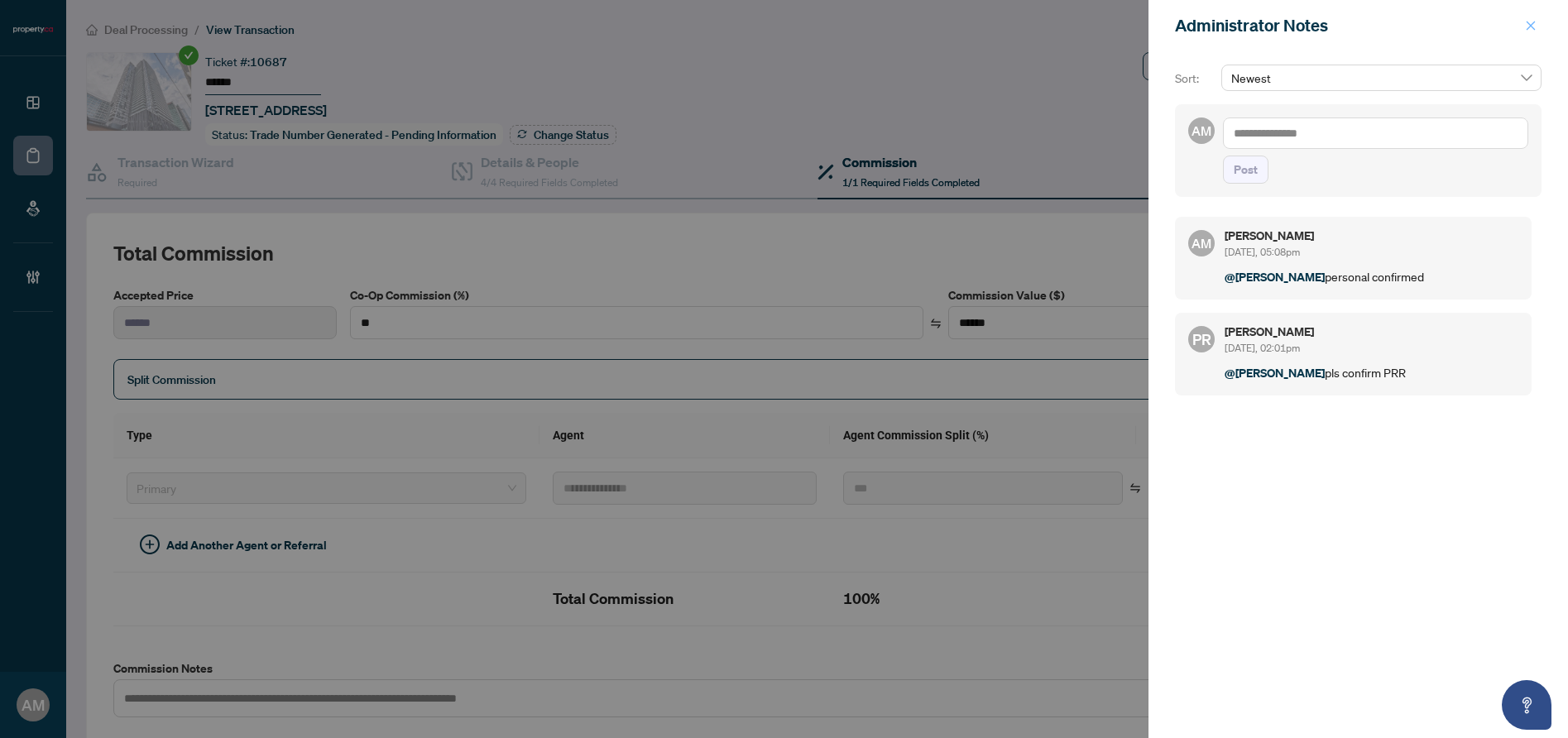
click at [1540, 26] on button "button" at bounding box center [1530, 26] width 22 height 20
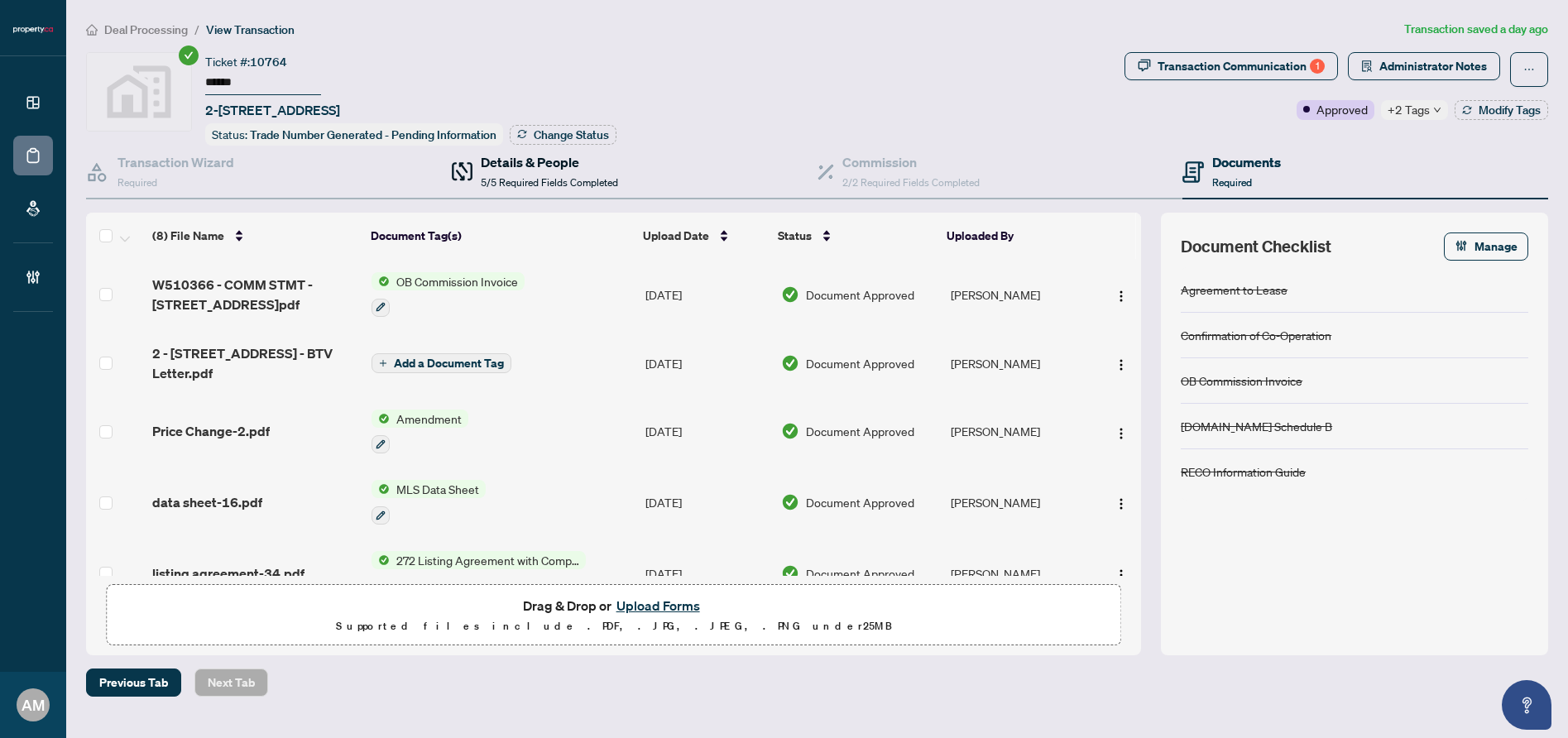
click at [549, 164] on h4 "Details & People" at bounding box center [549, 162] width 137 height 20
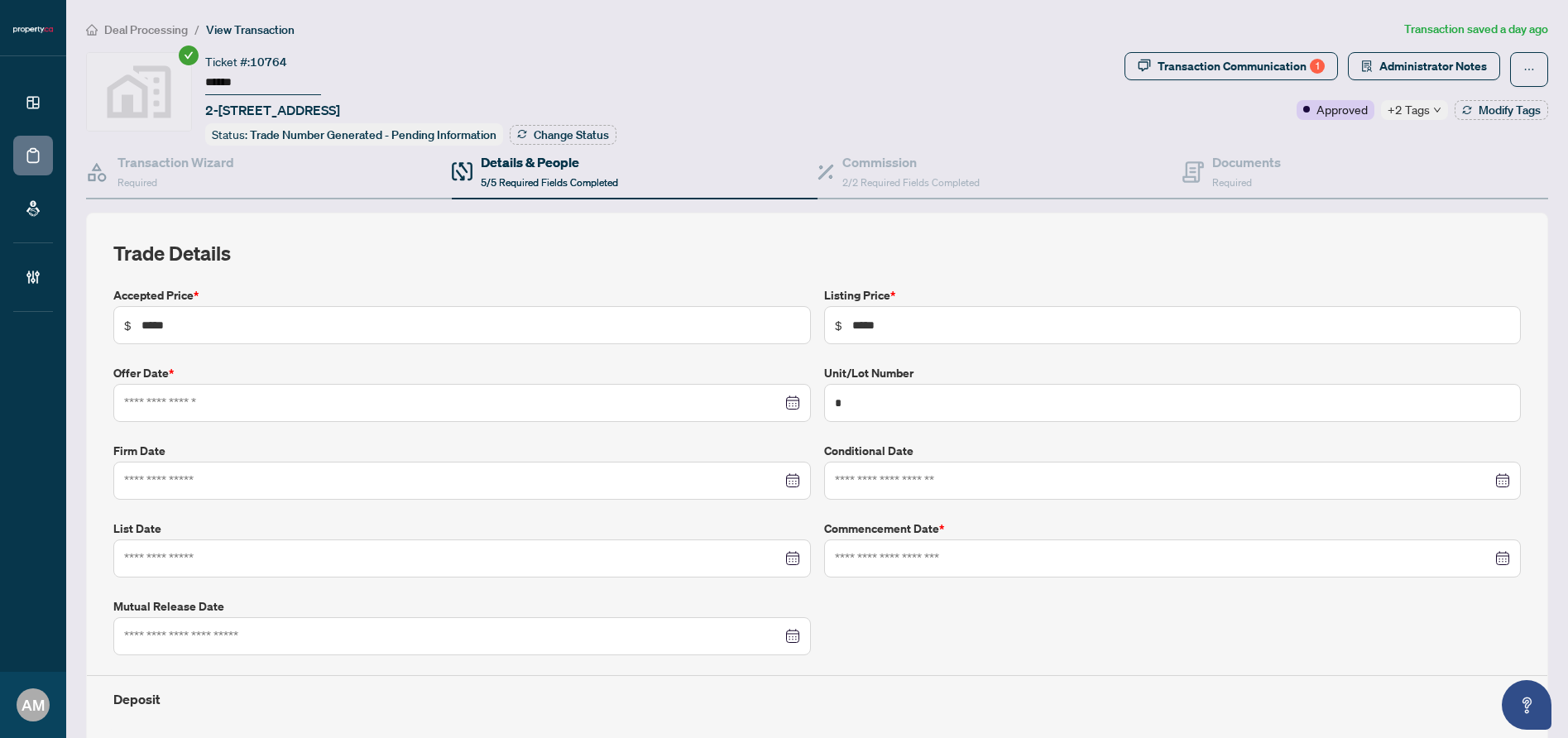
type input "**********"
click at [1425, 77] on span "Administrator Notes" at bounding box center [1433, 66] width 108 height 26
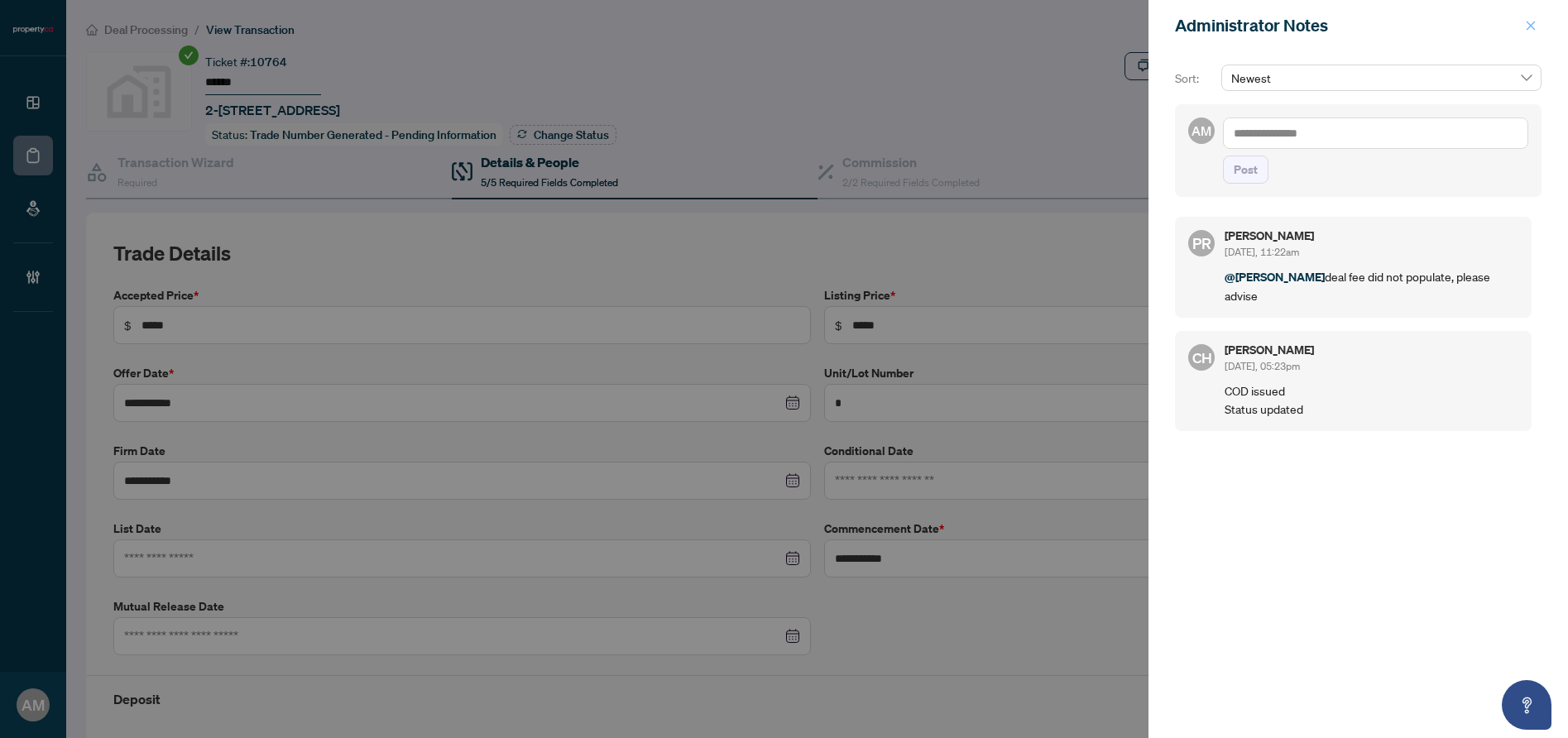
click at [1526, 21] on icon "close" at bounding box center [1531, 26] width 11 height 11
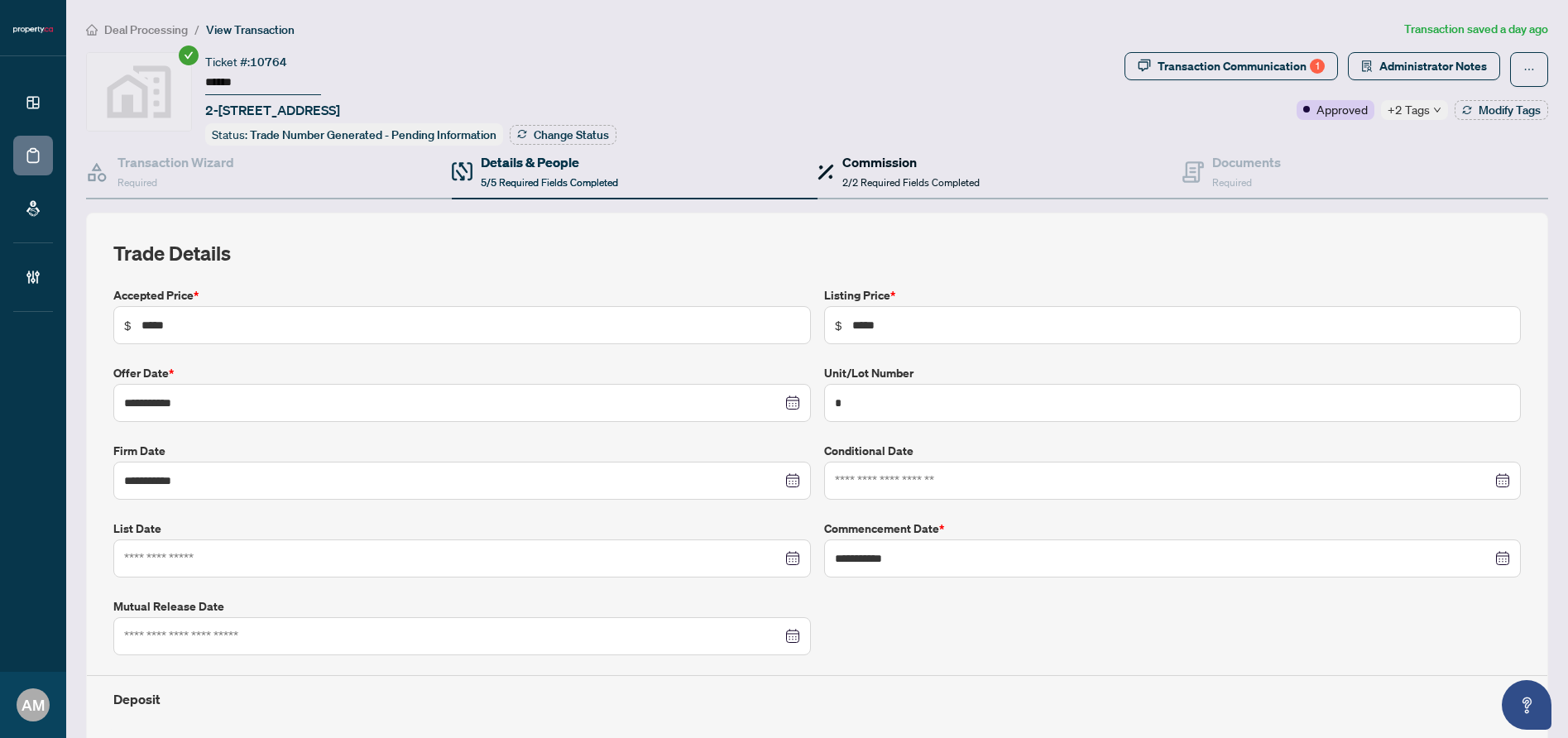
click at [896, 163] on h4 "Commission" at bounding box center [911, 162] width 137 height 20
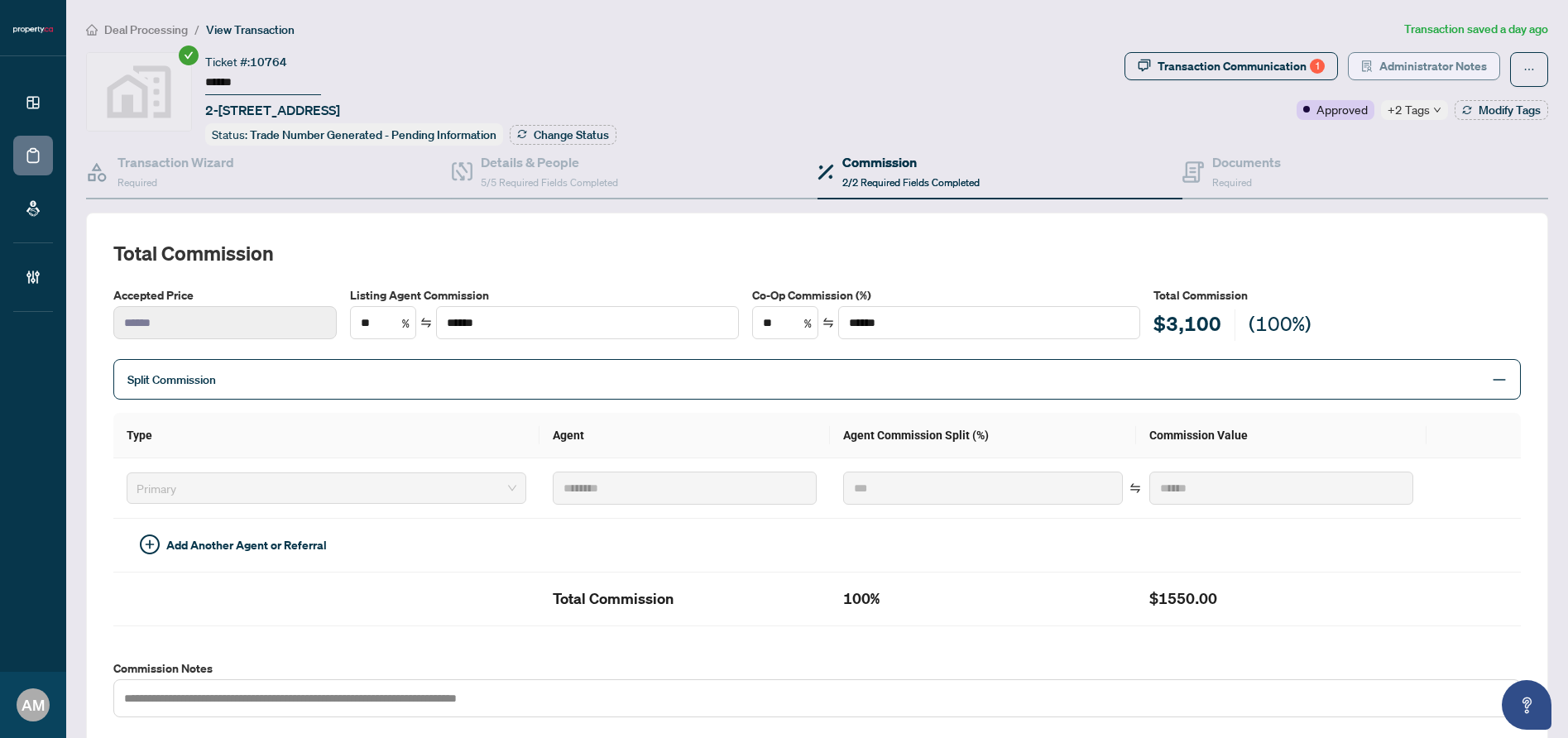
click at [1433, 64] on span "Administrator Notes" at bounding box center [1433, 66] width 108 height 26
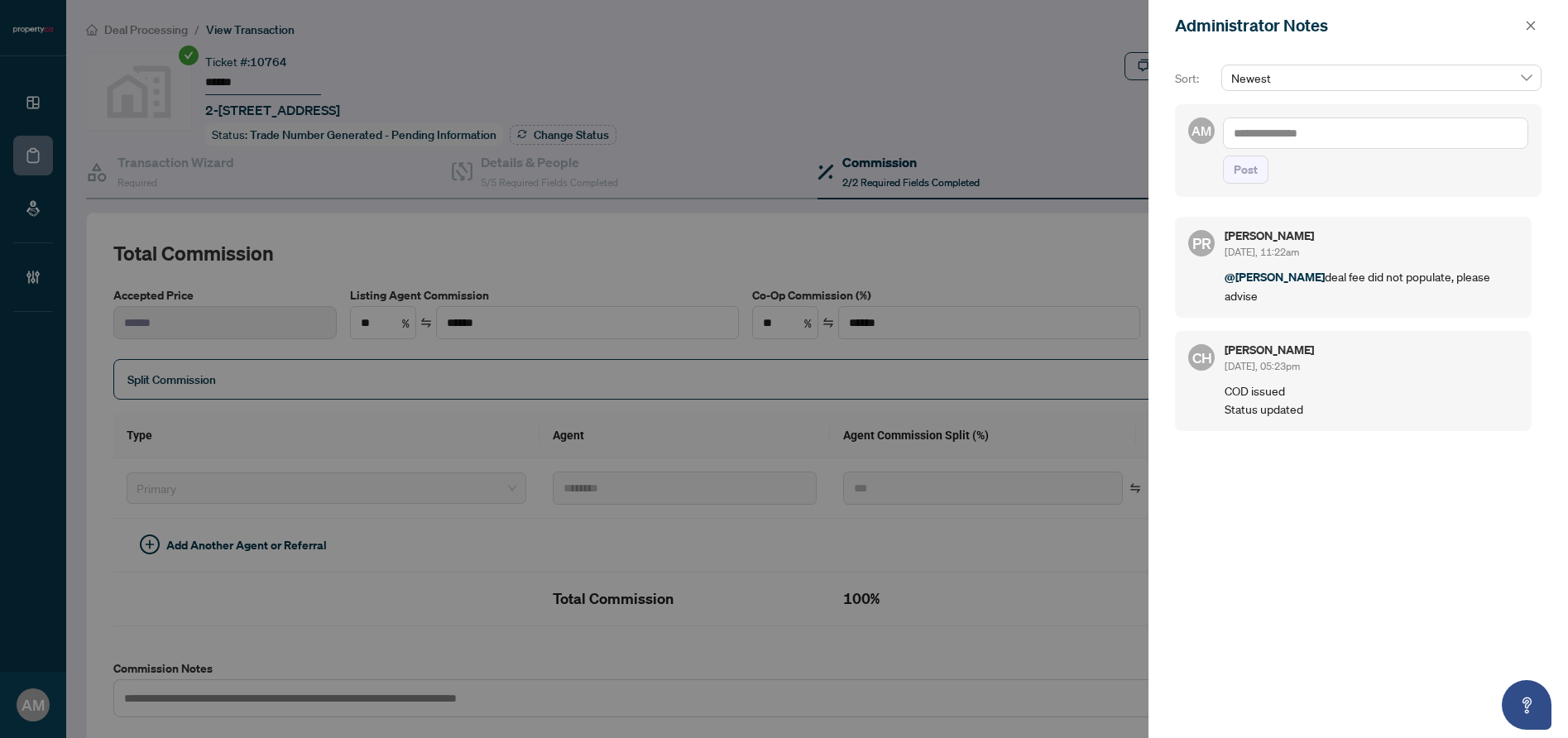
click at [1381, 130] on textarea at bounding box center [1375, 132] width 305 height 31
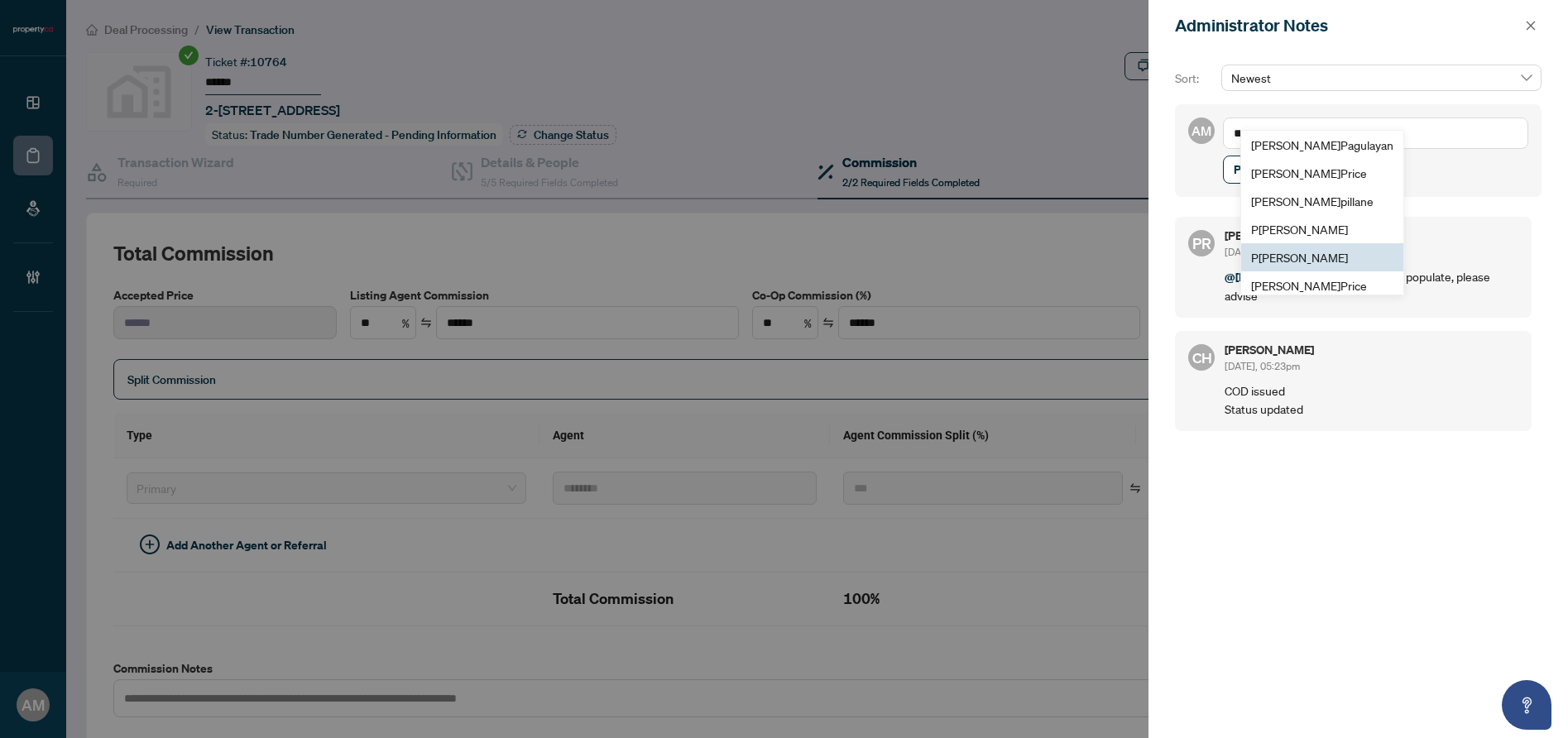
click at [1310, 252] on span "P [PERSON_NAME]" at bounding box center [1300, 258] width 97 height 15
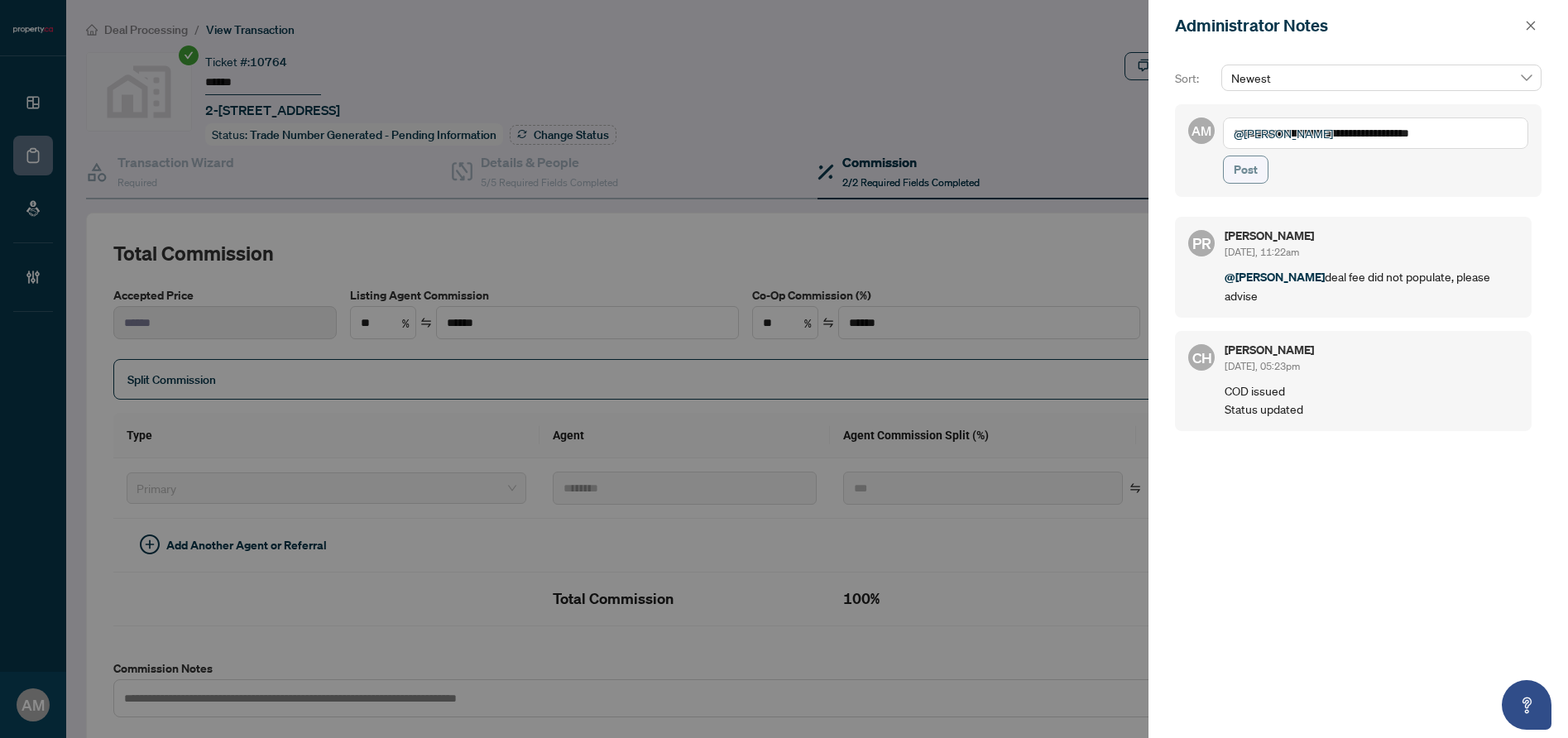
type textarea "**********"
click at [1236, 169] on span "Post" at bounding box center [1245, 170] width 24 height 26
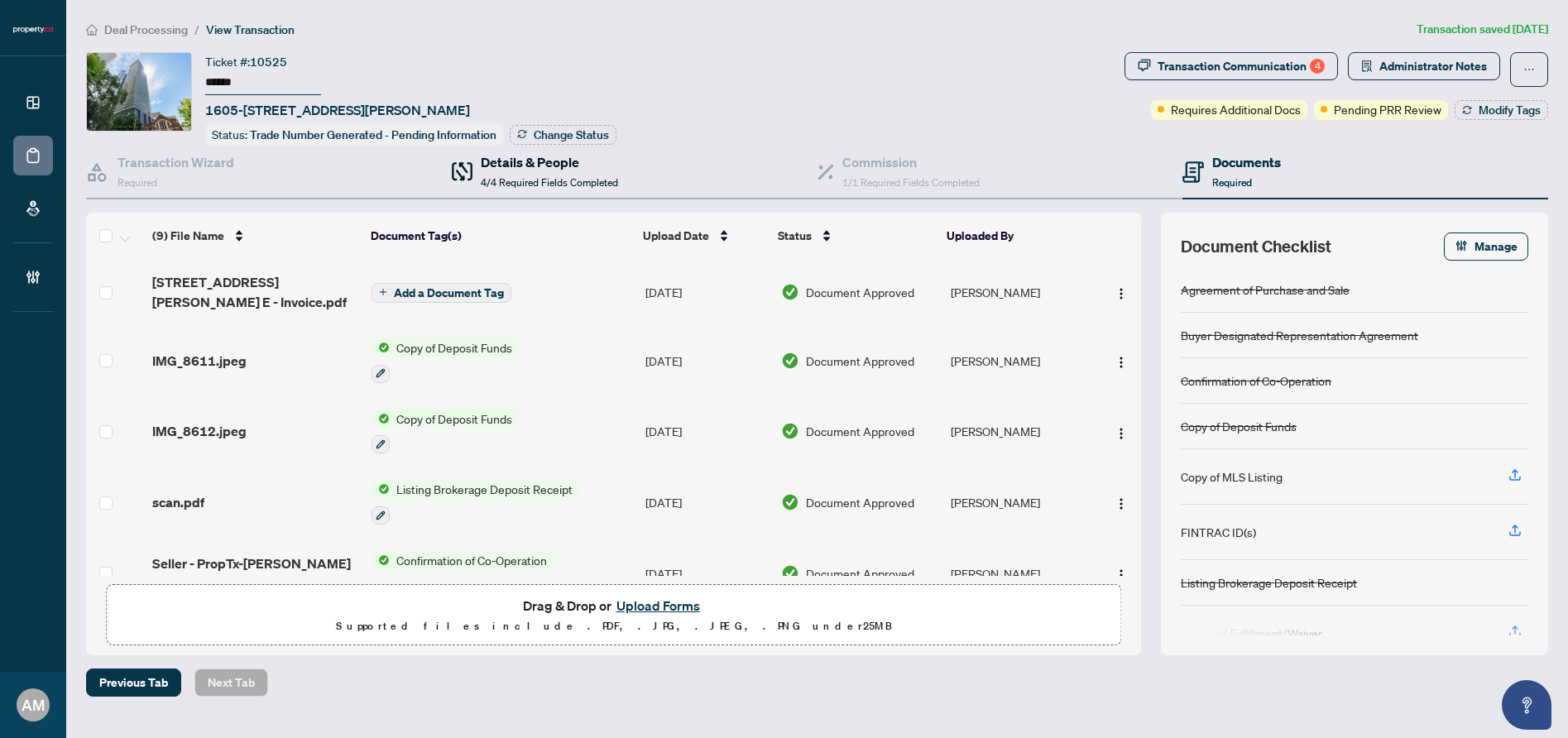
click at [526, 182] on span "4/4 Required Fields Completed" at bounding box center [549, 182] width 137 height 12
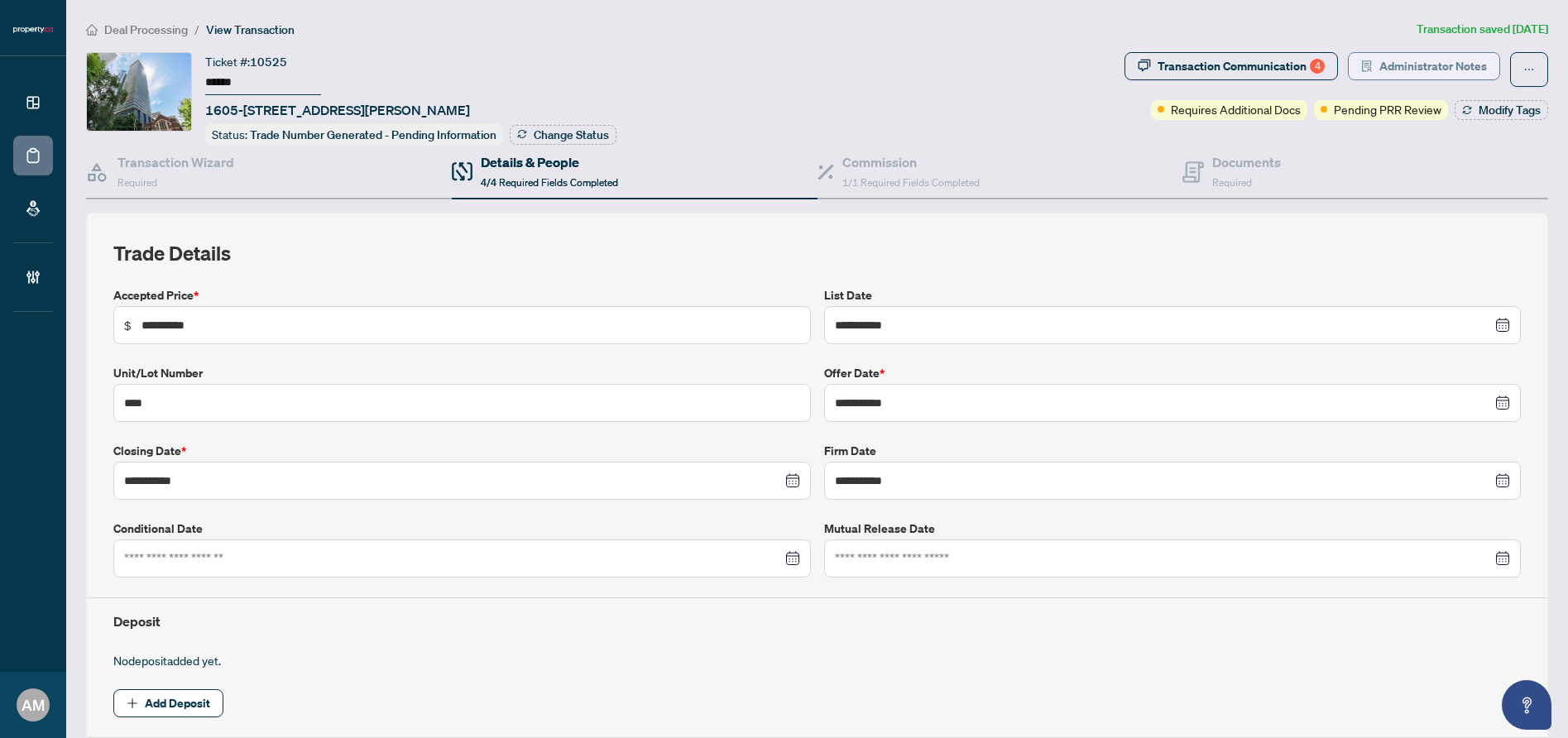
click at [1464, 58] on span "Administrator Notes" at bounding box center [1433, 66] width 108 height 26
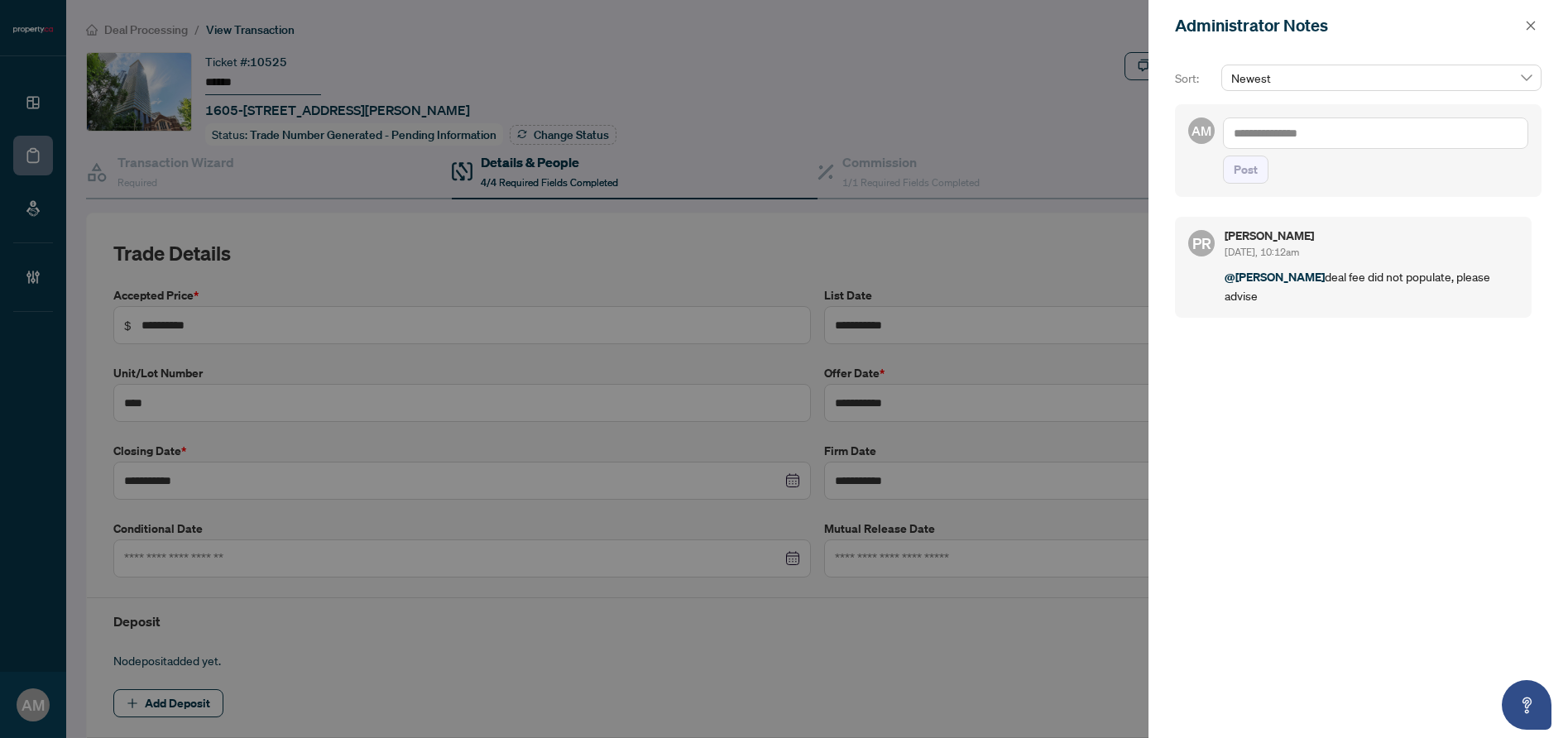
click at [1322, 134] on textarea at bounding box center [1375, 132] width 305 height 31
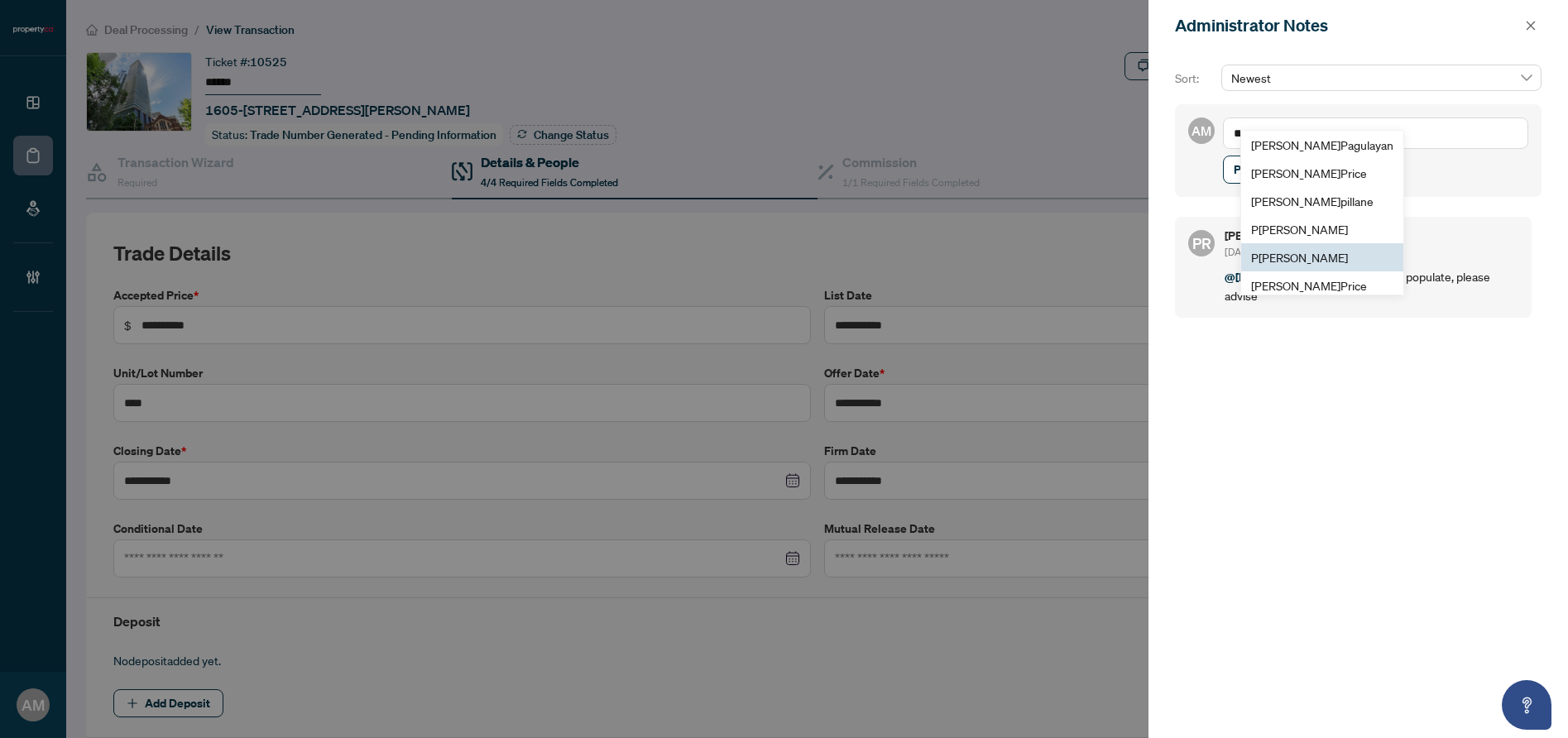
click at [1296, 254] on span "P [PERSON_NAME]" at bounding box center [1300, 258] width 97 height 15
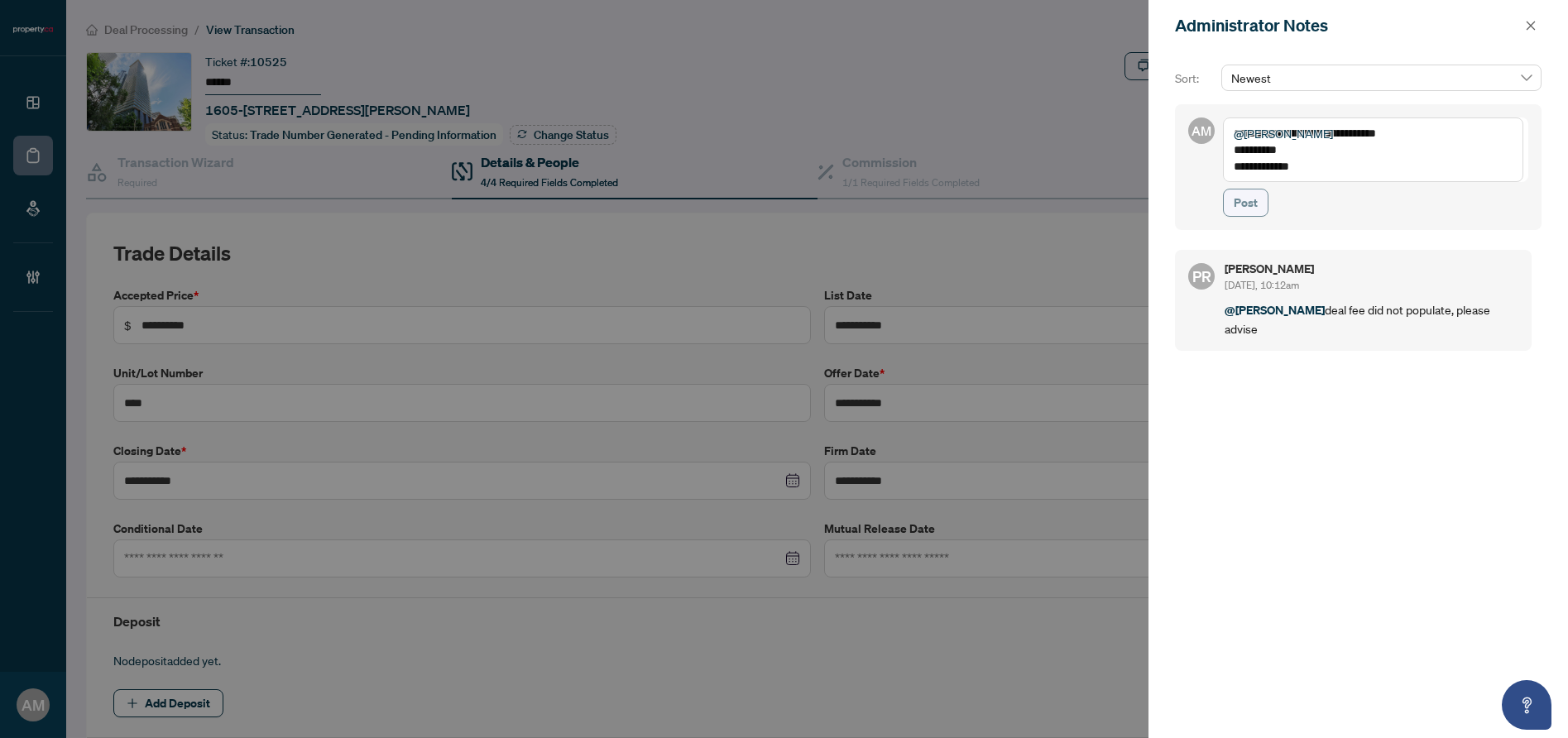
type textarea "**********"
click at [1240, 198] on span "Post" at bounding box center [1245, 203] width 24 height 26
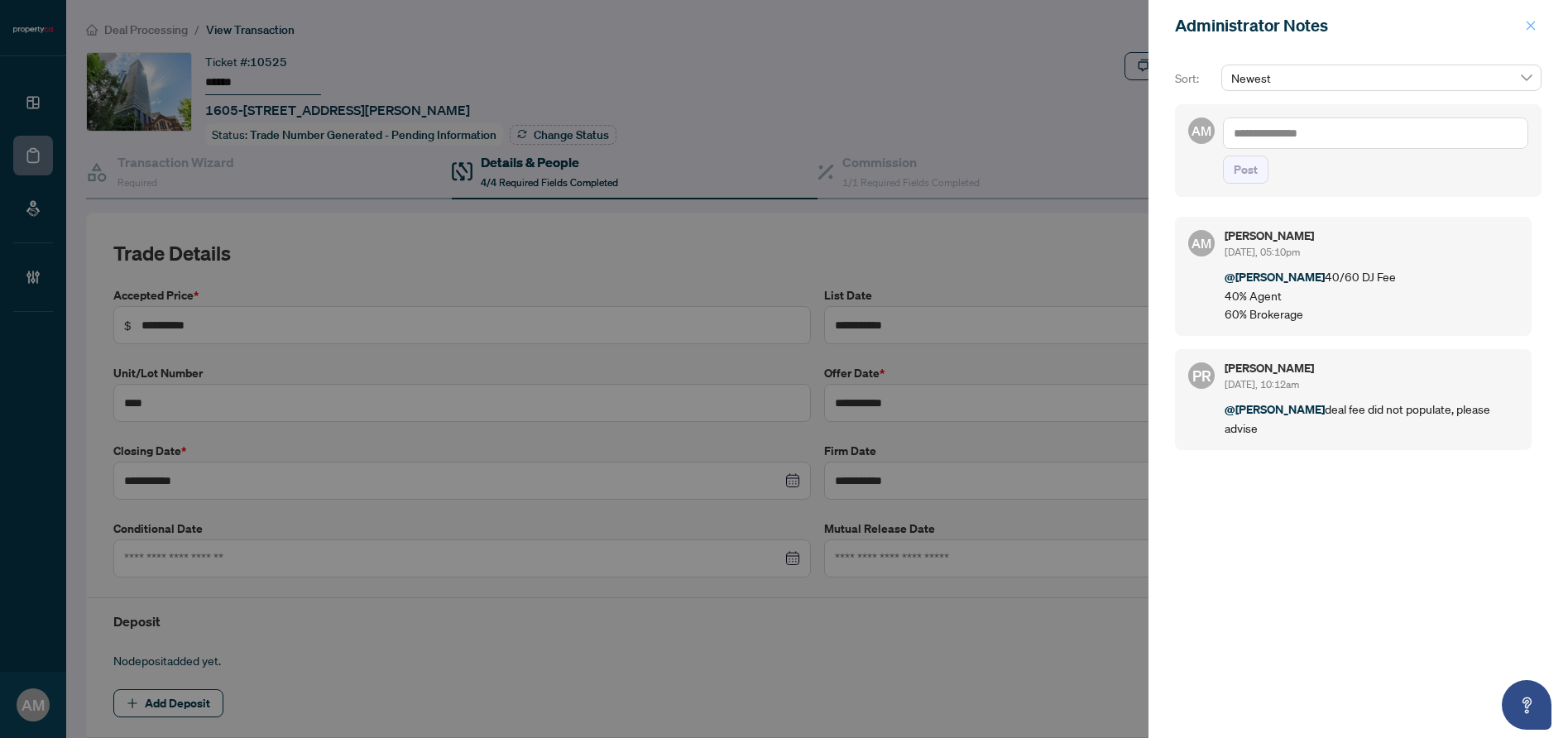
click at [1525, 26] on icon "close" at bounding box center [1531, 26] width 11 height 11
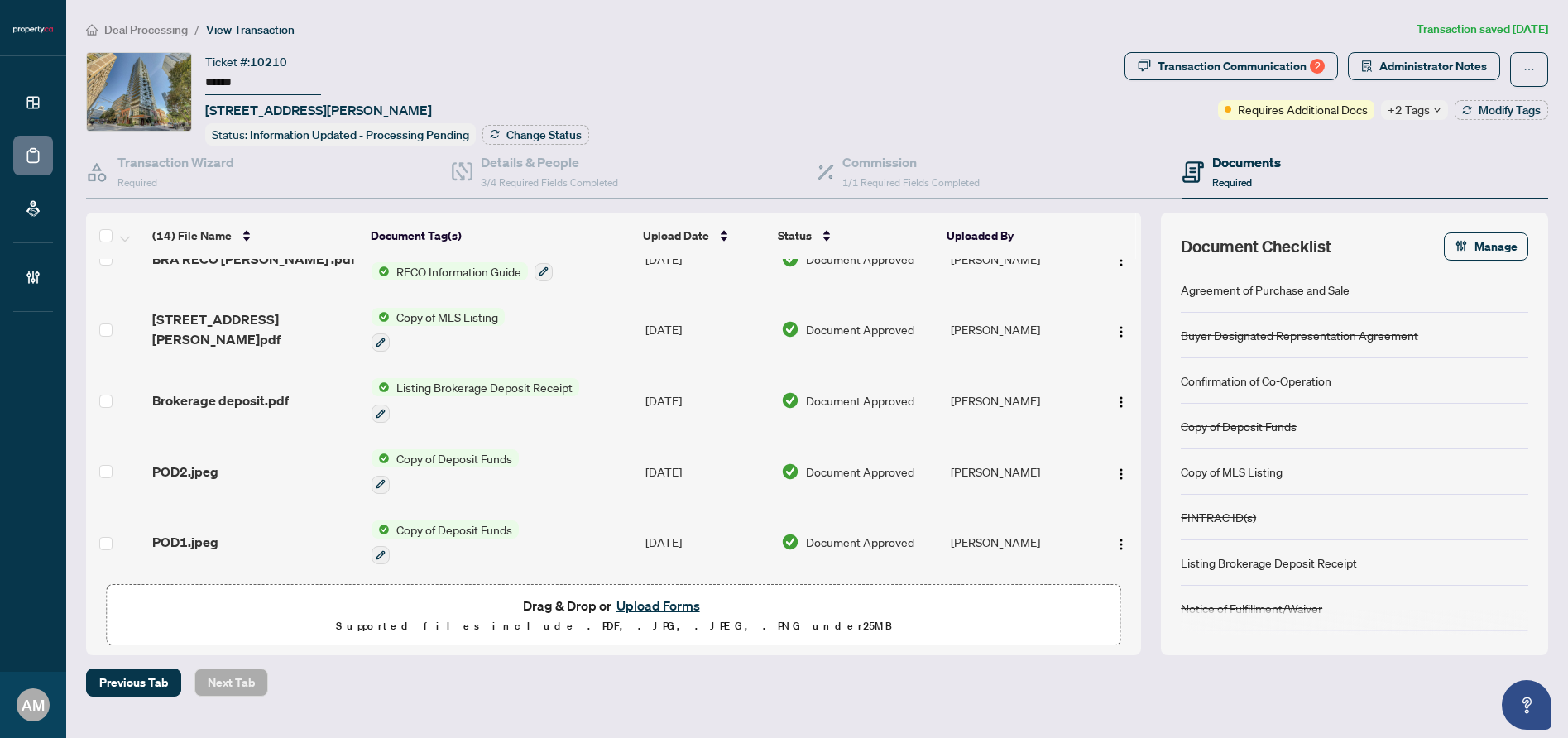
scroll to position [672, 0]
click at [548, 164] on h4 "Details & People" at bounding box center [549, 162] width 137 height 20
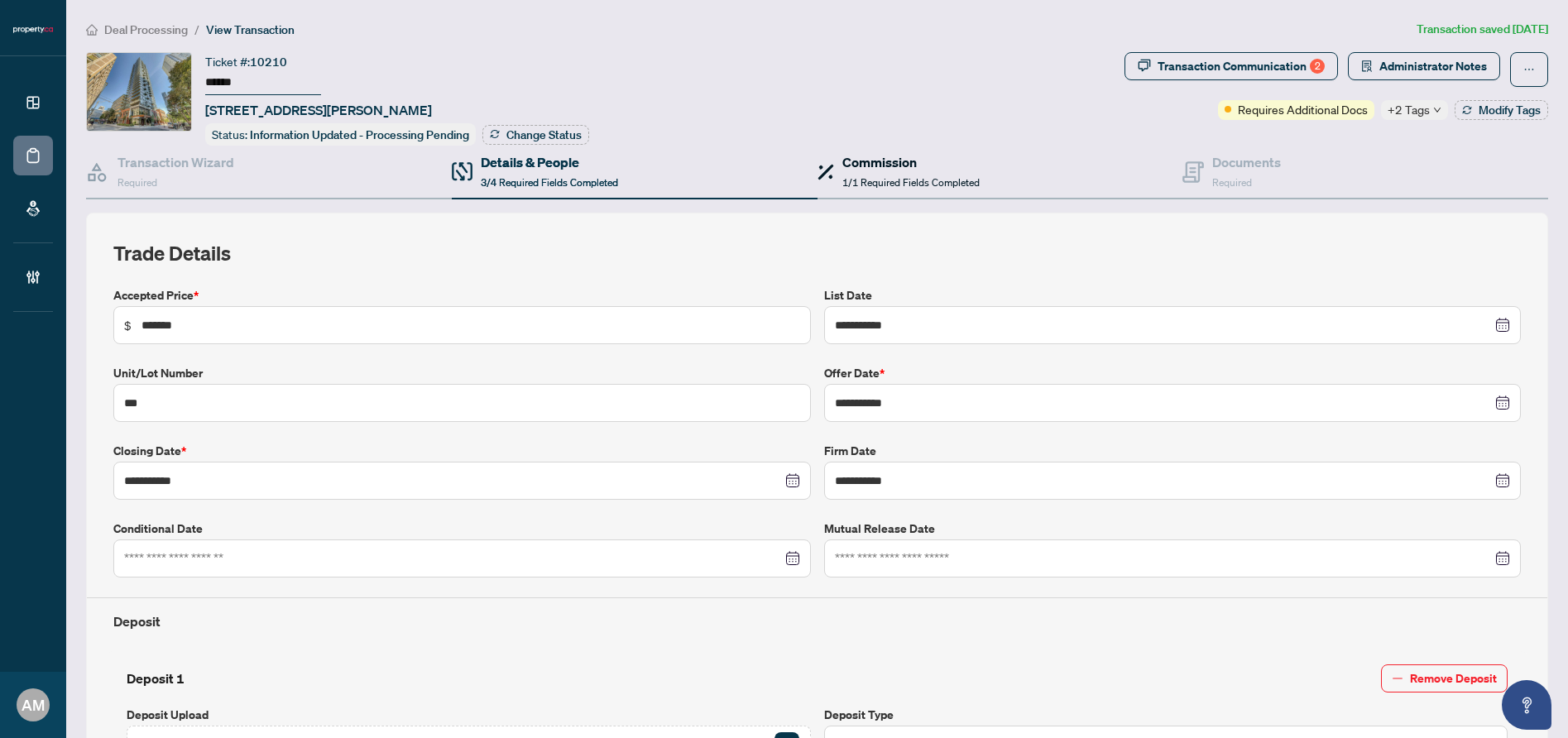
click at [876, 160] on h4 "Commission" at bounding box center [911, 162] width 137 height 20
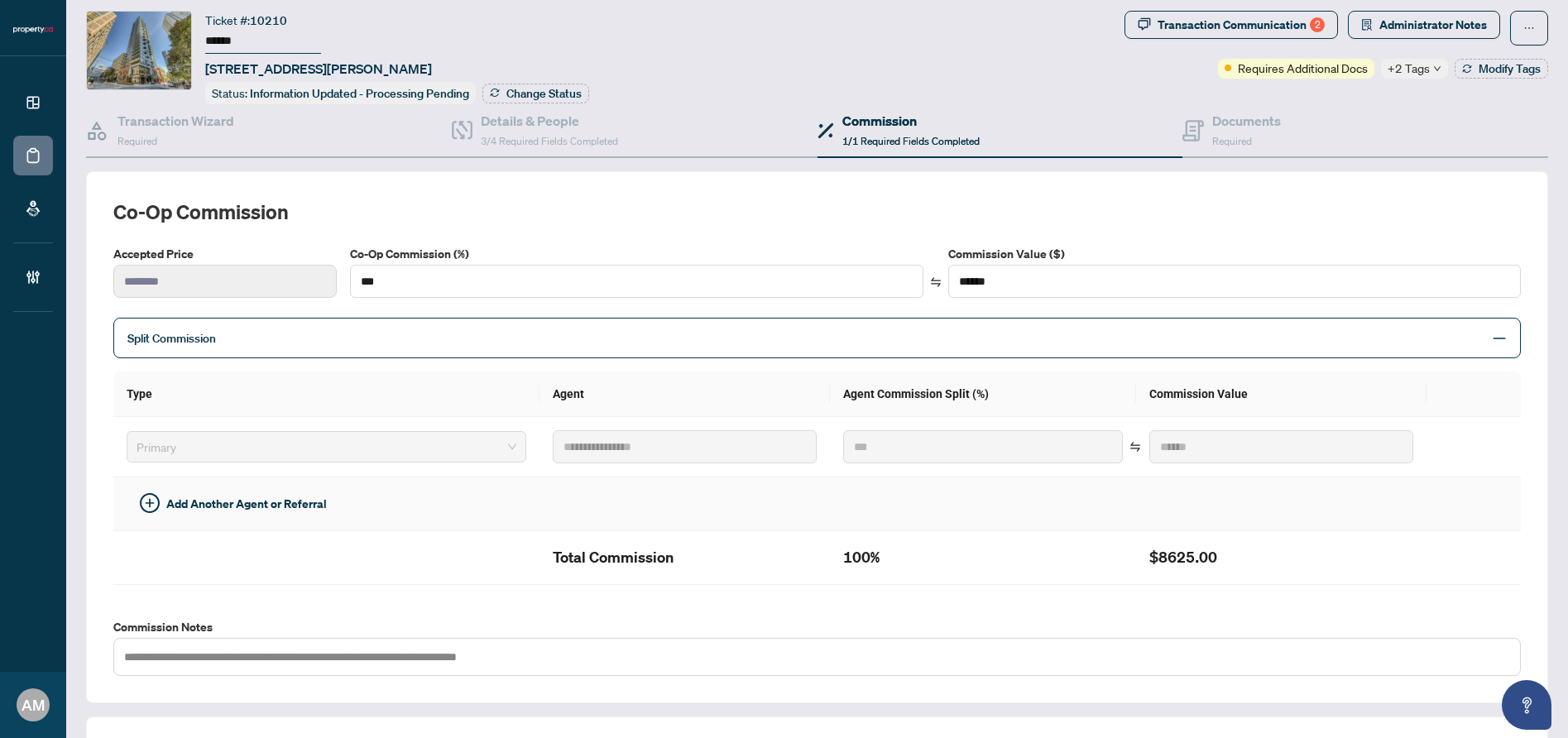
scroll to position [31, 0]
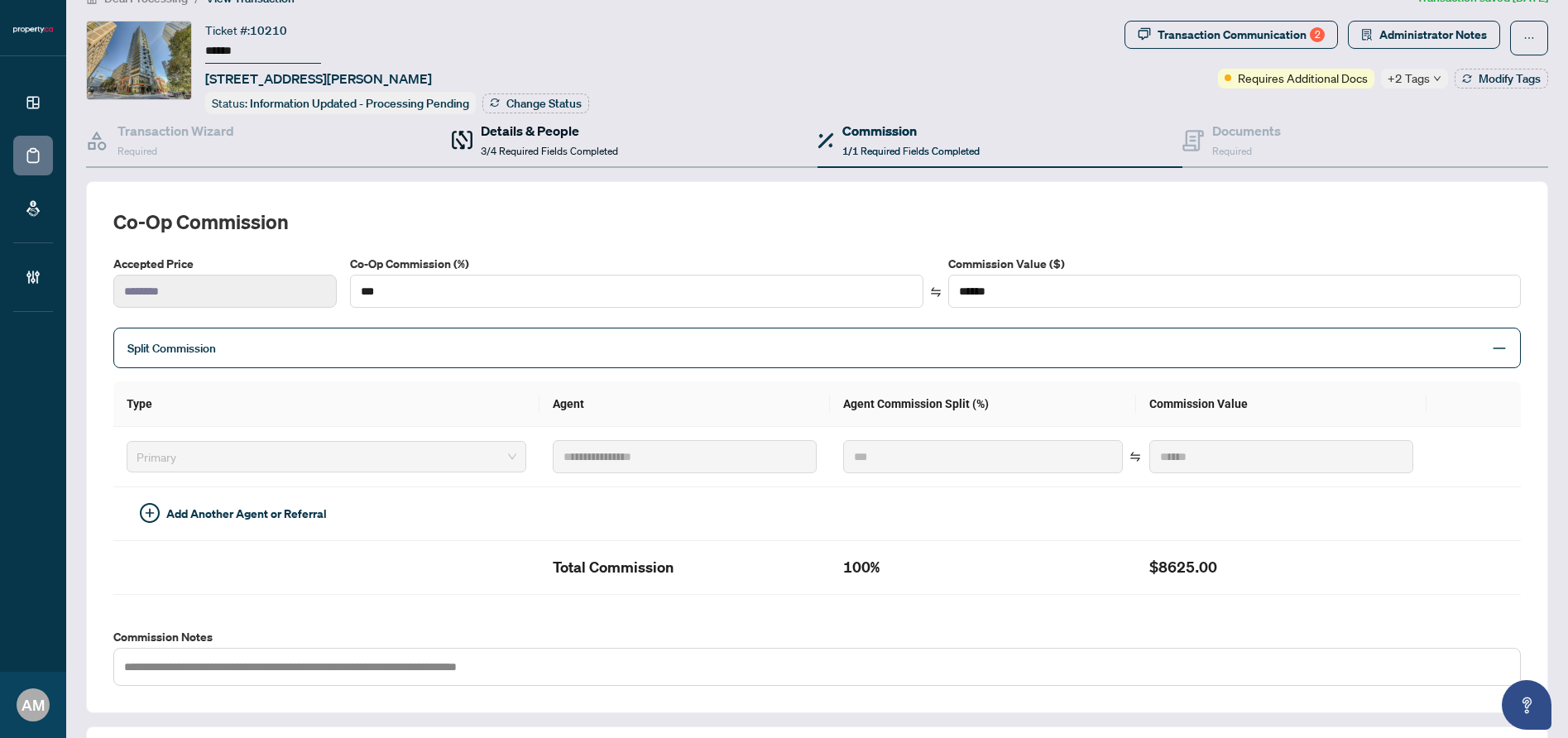
click at [548, 150] on span "3/4 Required Fields Completed" at bounding box center [549, 150] width 137 height 12
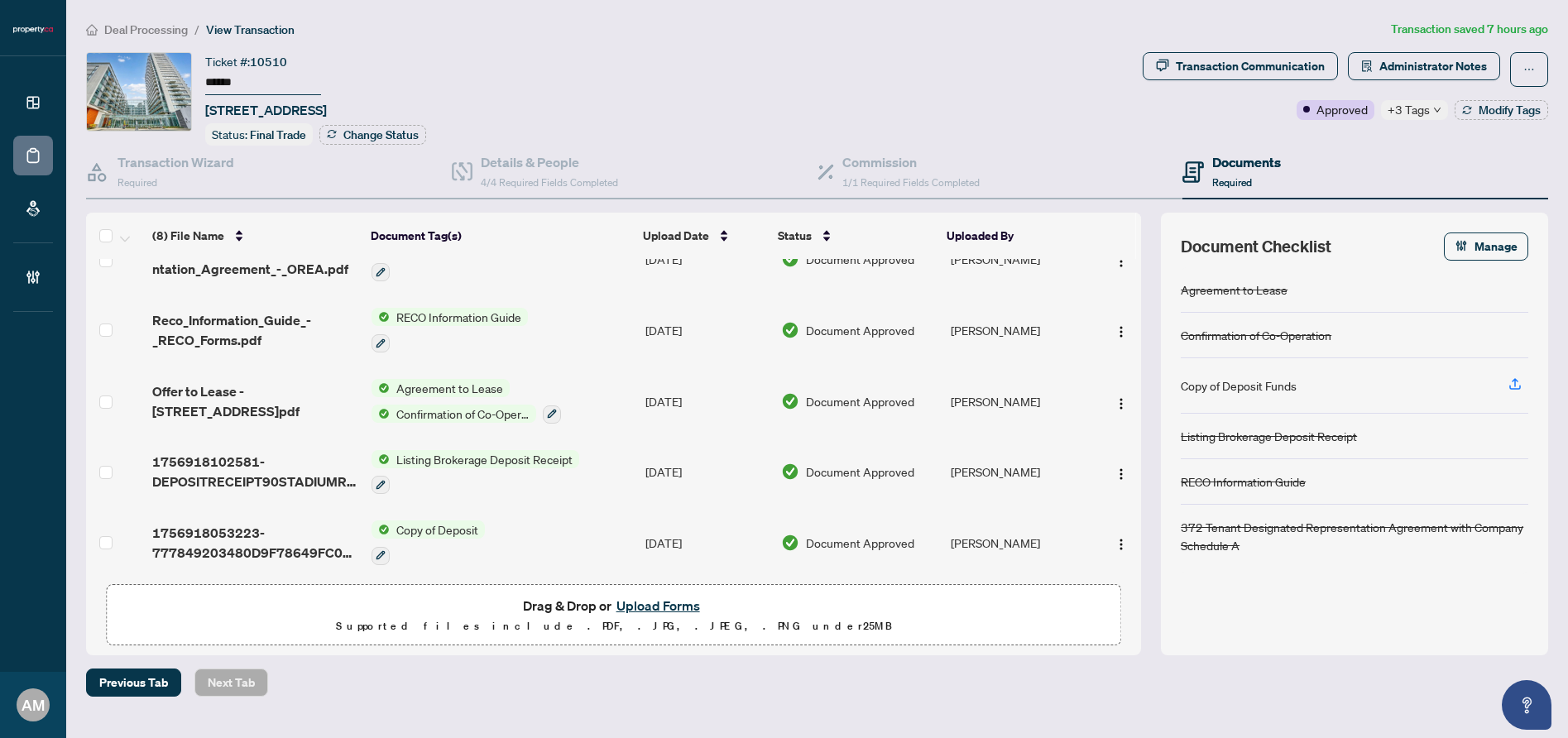
scroll to position [232, 0]
click at [1403, 67] on span "Administrator Notes" at bounding box center [1433, 66] width 108 height 26
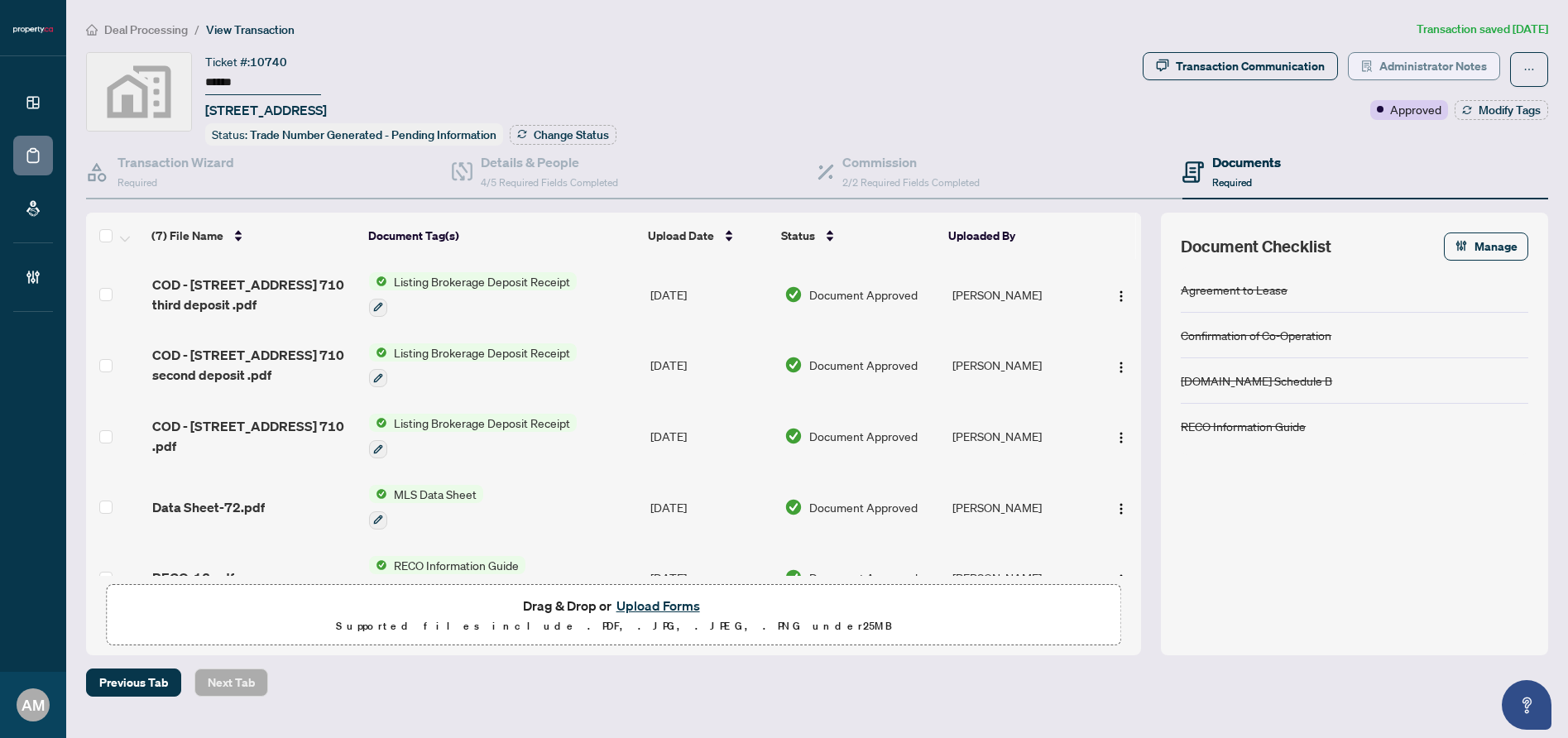
click at [1469, 55] on span "Administrator Notes" at bounding box center [1433, 66] width 108 height 26
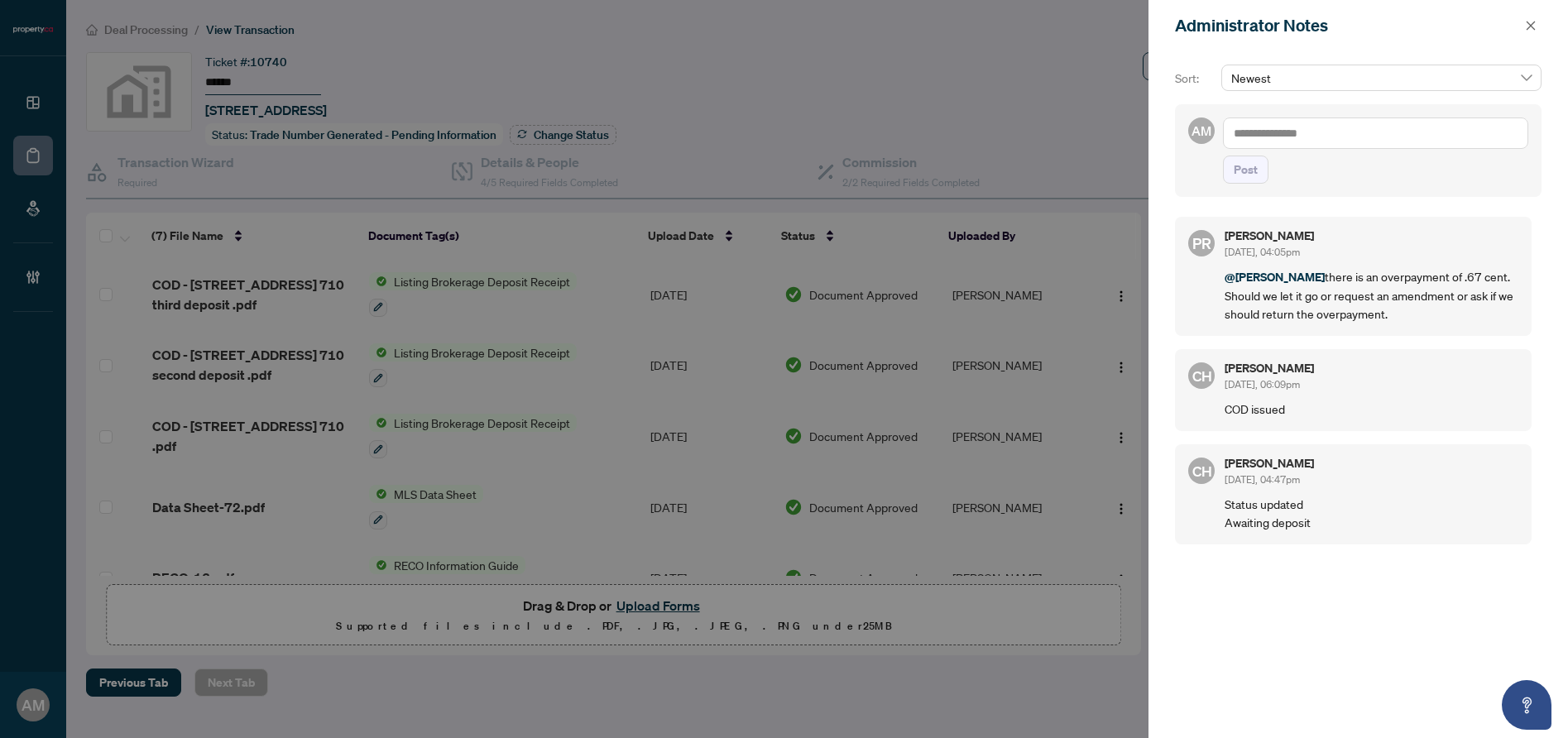
click at [1329, 148] on textarea at bounding box center [1375, 132] width 305 height 31
click at [1329, 245] on li "P [PERSON_NAME]" at bounding box center [1322, 258] width 162 height 28
click at [1361, 129] on textarea "**********" at bounding box center [1375, 132] width 305 height 31
click at [1344, 133] on textarea "**********" at bounding box center [1375, 132] width 305 height 31
drag, startPoint x: 1365, startPoint y: 129, endPoint x: 1228, endPoint y: 129, distance: 137.0
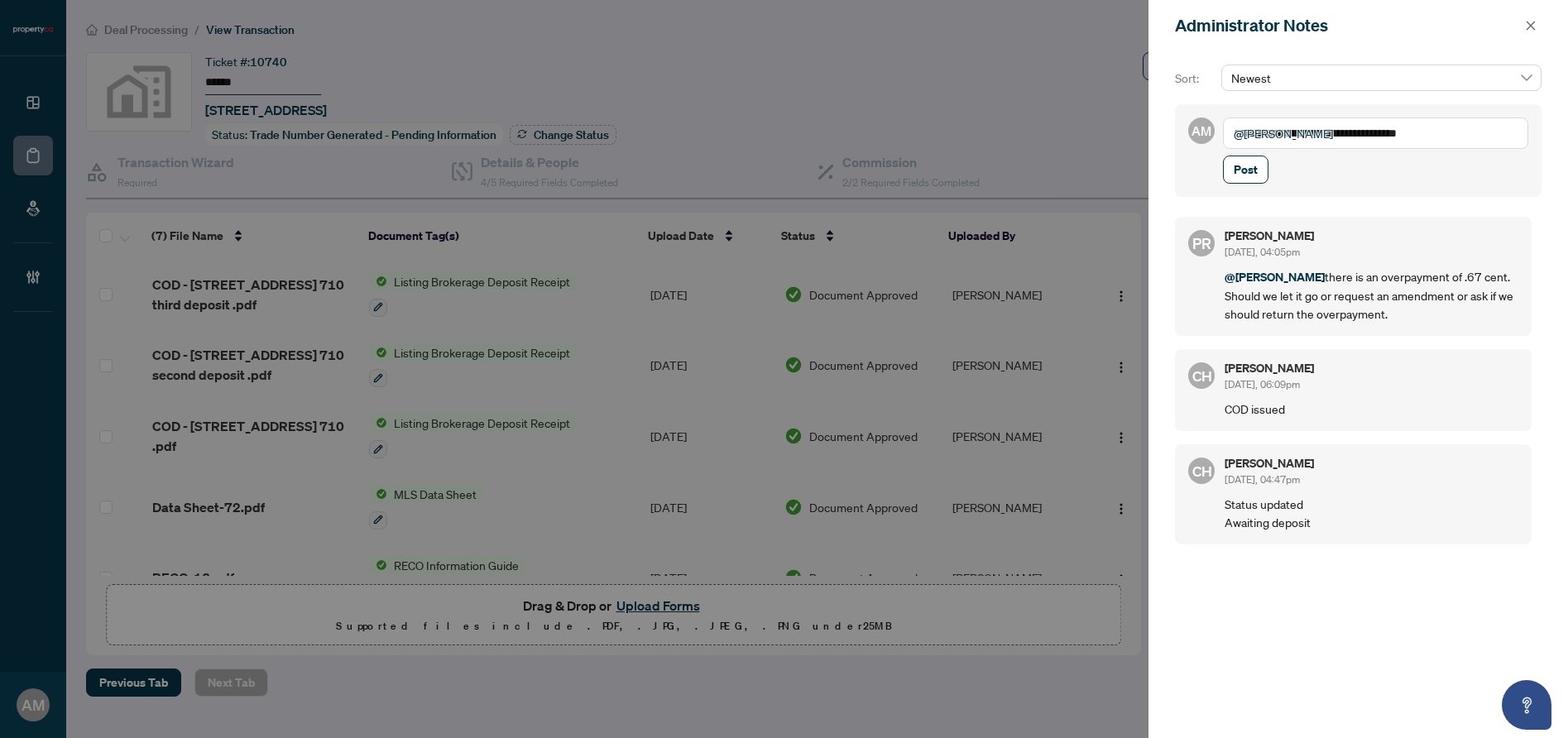
click at [1228, 129] on textarea "**********" at bounding box center [1375, 132] width 305 height 31
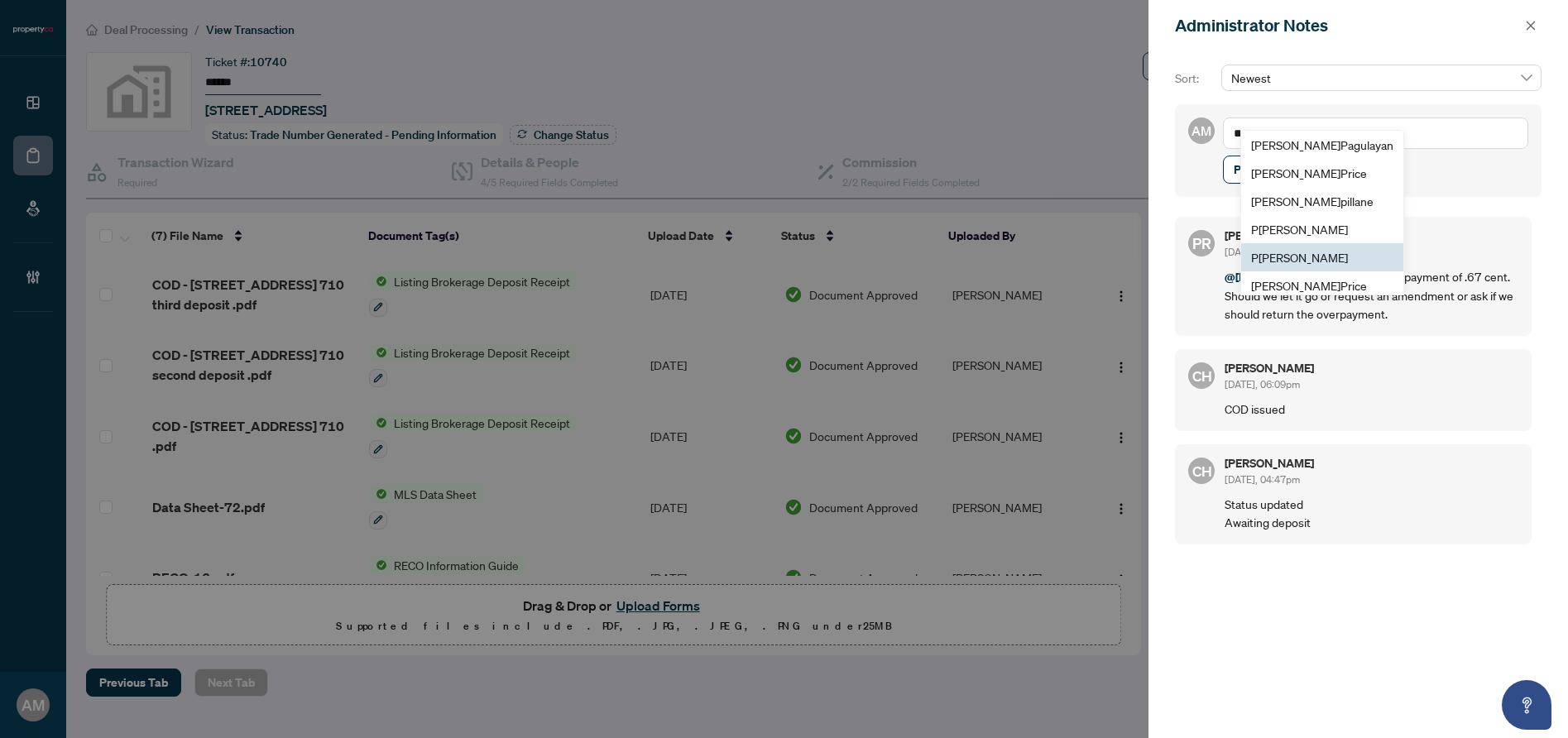
click at [1311, 259] on span "P [PERSON_NAME]" at bounding box center [1300, 258] width 97 height 15
type textarea "**********"
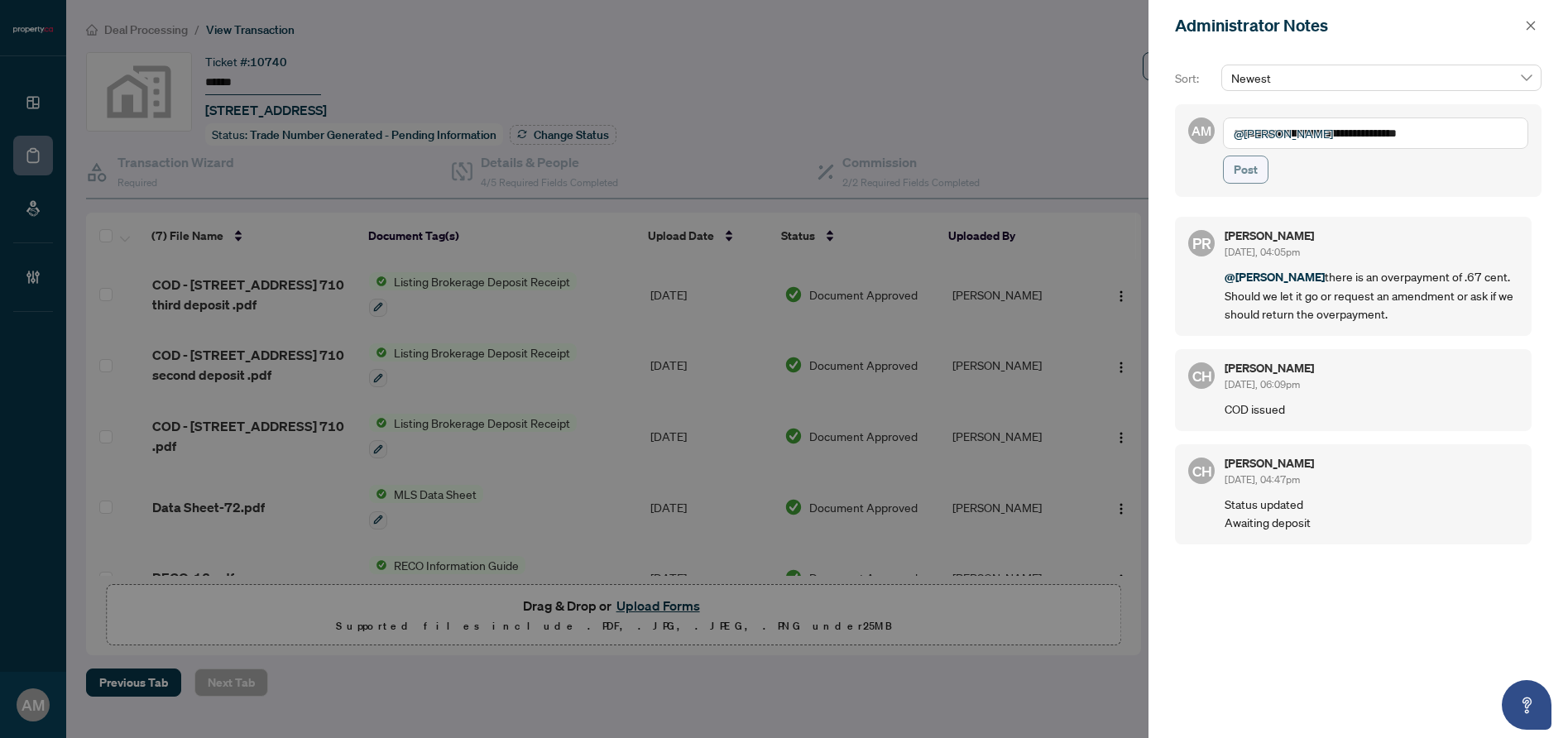
click at [1246, 163] on span "Post" at bounding box center [1245, 170] width 24 height 26
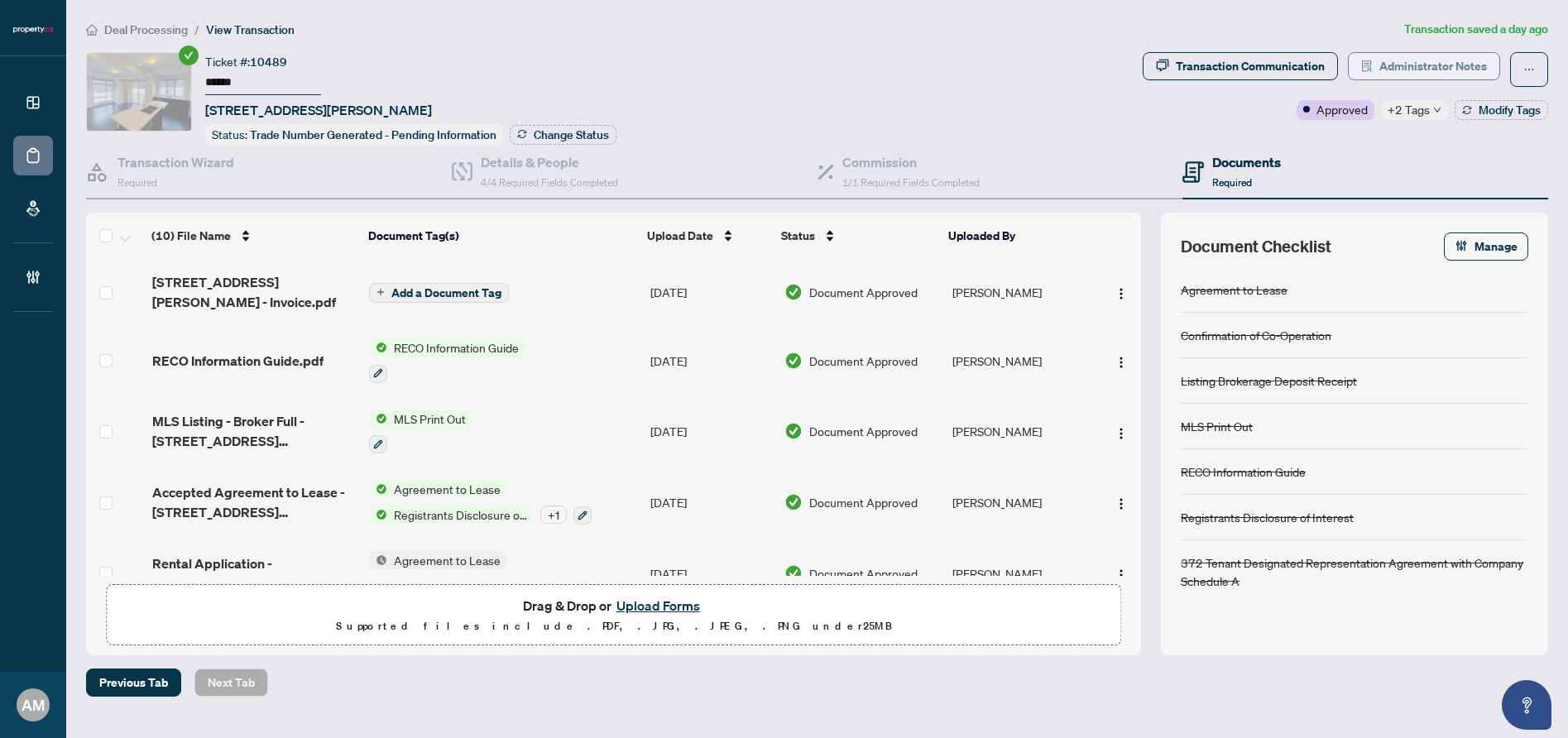
click at [1429, 70] on span "Administrator Notes" at bounding box center [1433, 66] width 108 height 26
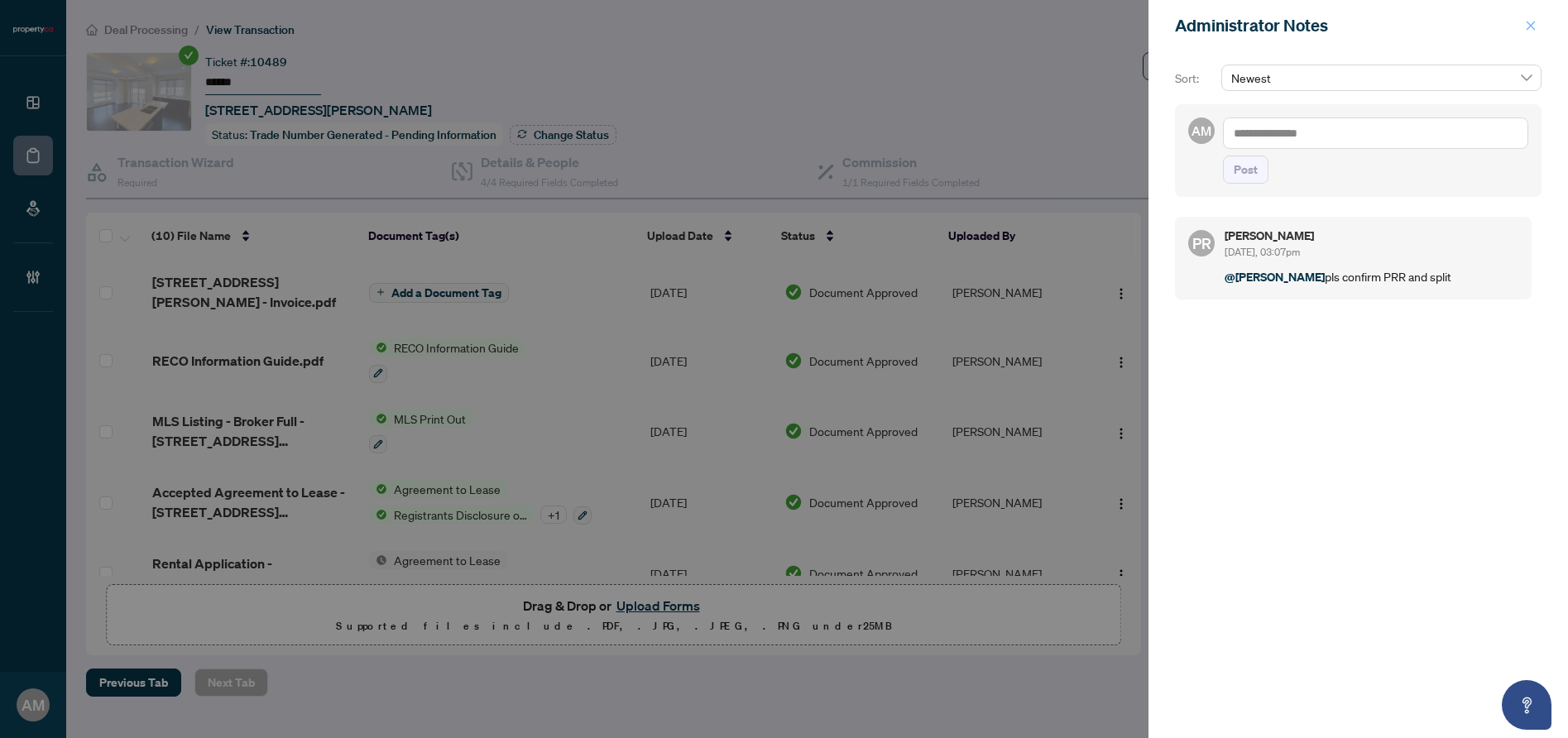
click at [1532, 18] on span "button" at bounding box center [1531, 26] width 11 height 26
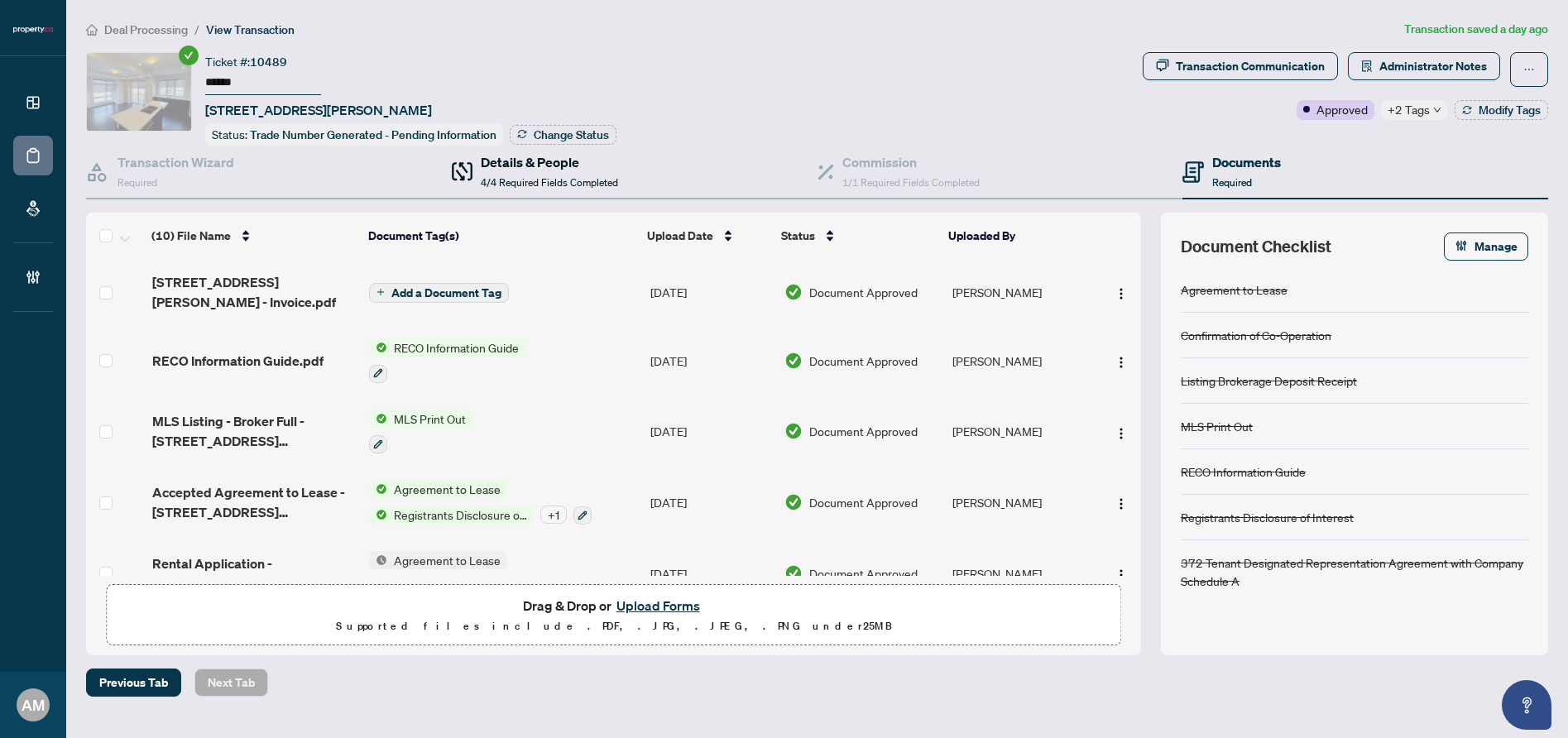
click at [551, 163] on h4 "Details & People" at bounding box center [549, 162] width 137 height 20
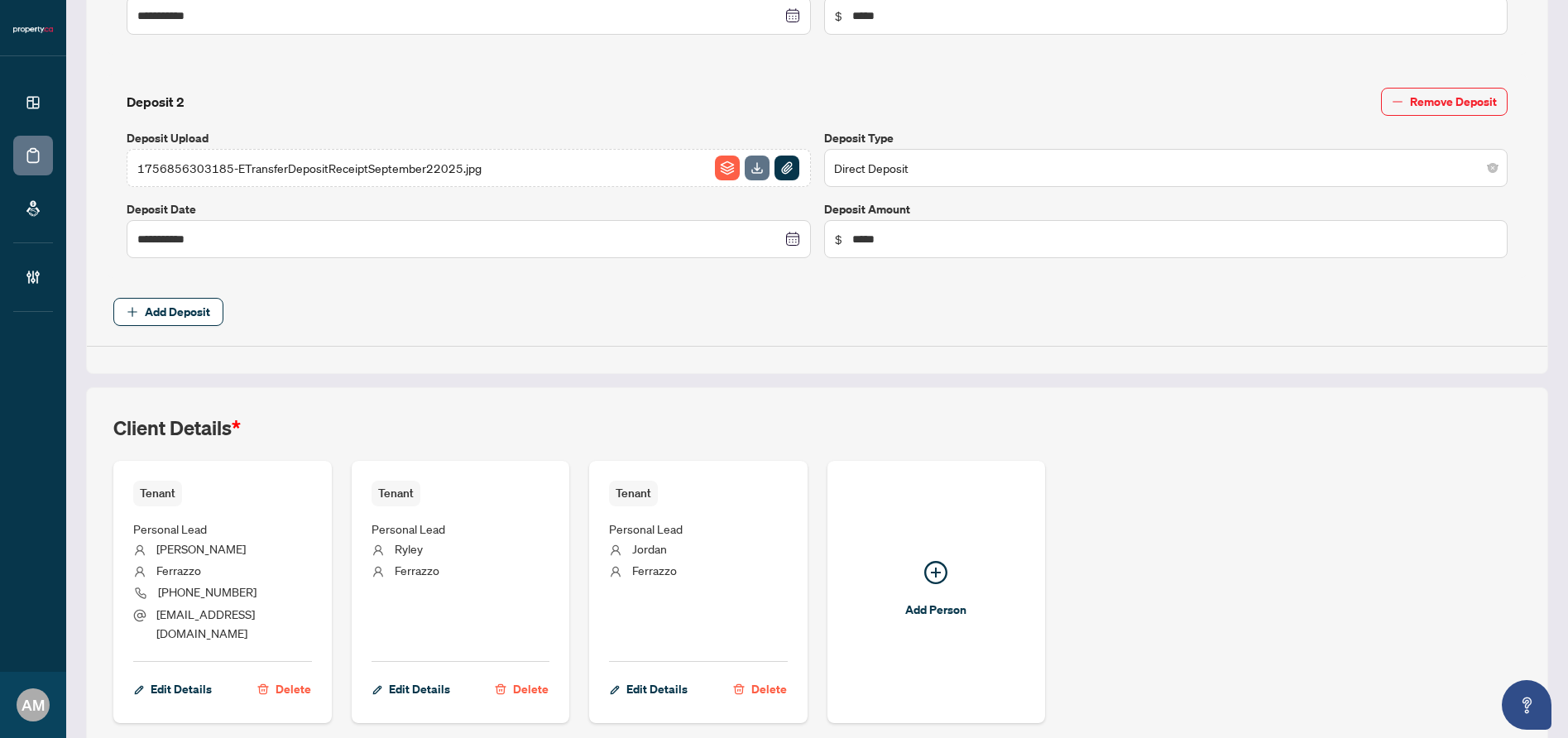
scroll to position [796, 0]
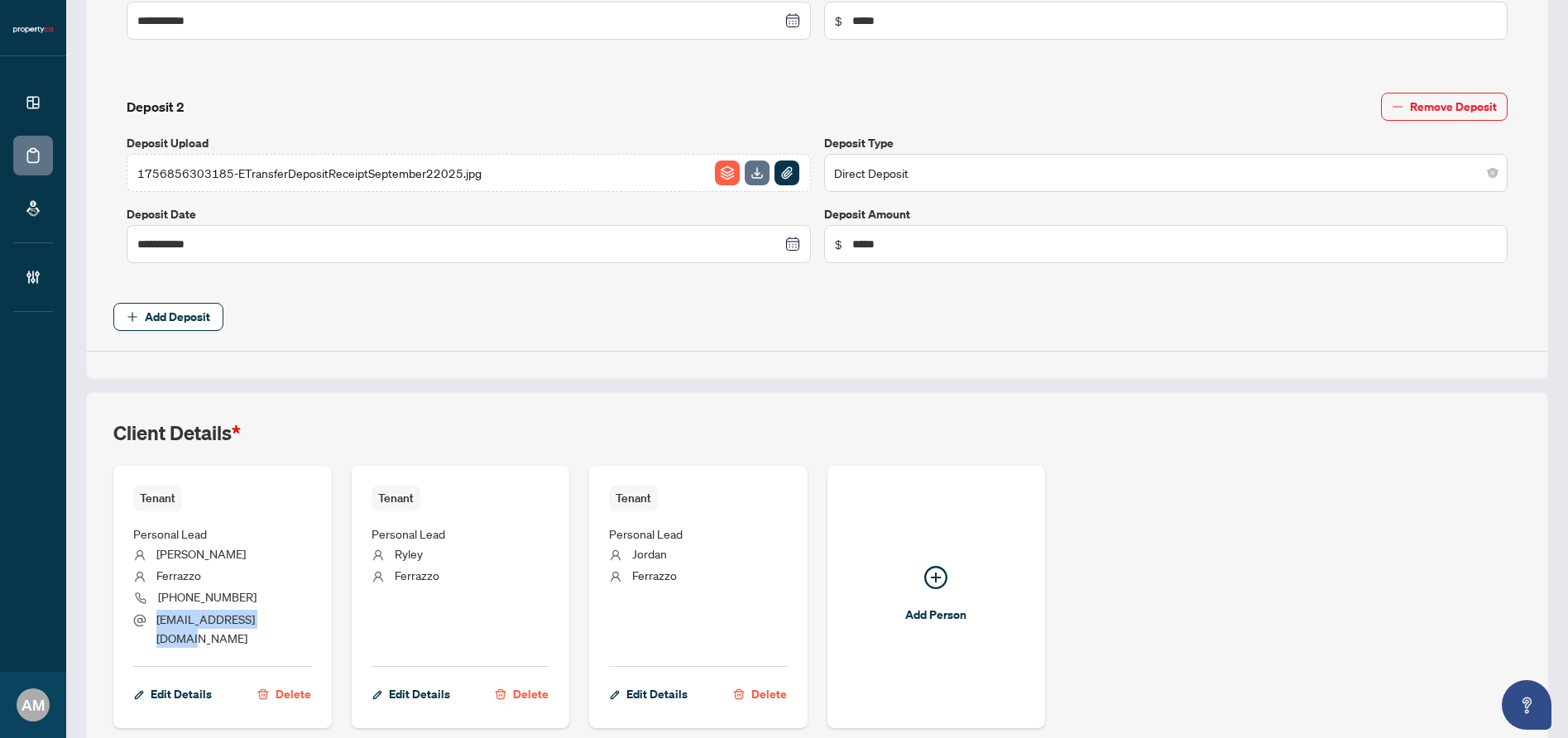
drag, startPoint x: 295, startPoint y: 618, endPoint x: 157, endPoint y: 624, distance: 138.1
click at [157, 624] on li "sfinthesuns@gmail.com" at bounding box center [222, 629] width 179 height 39
copy span "sfinthesuns@gmail.com"
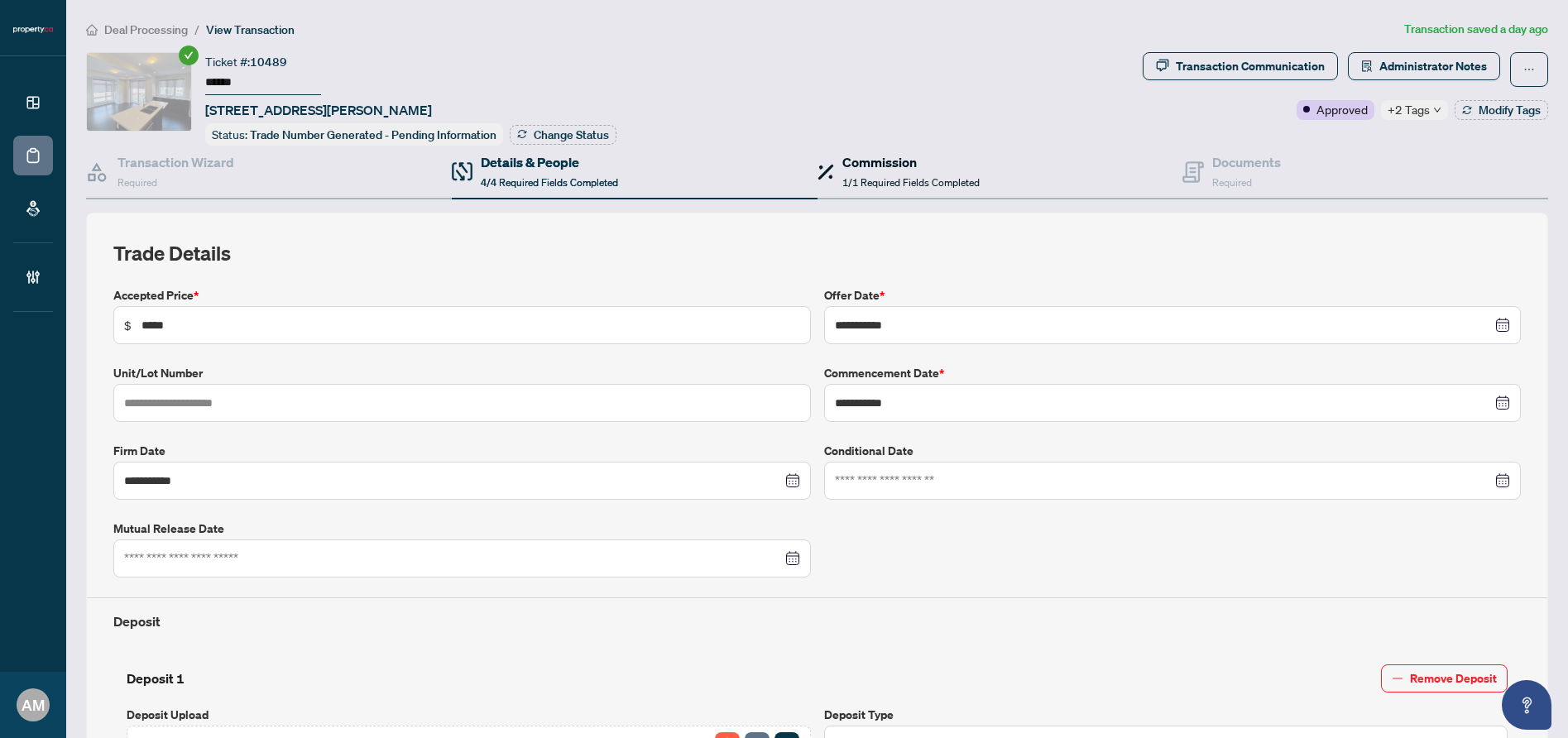
click at [862, 177] on span "1/1 Required Fields Completed" at bounding box center [911, 182] width 137 height 12
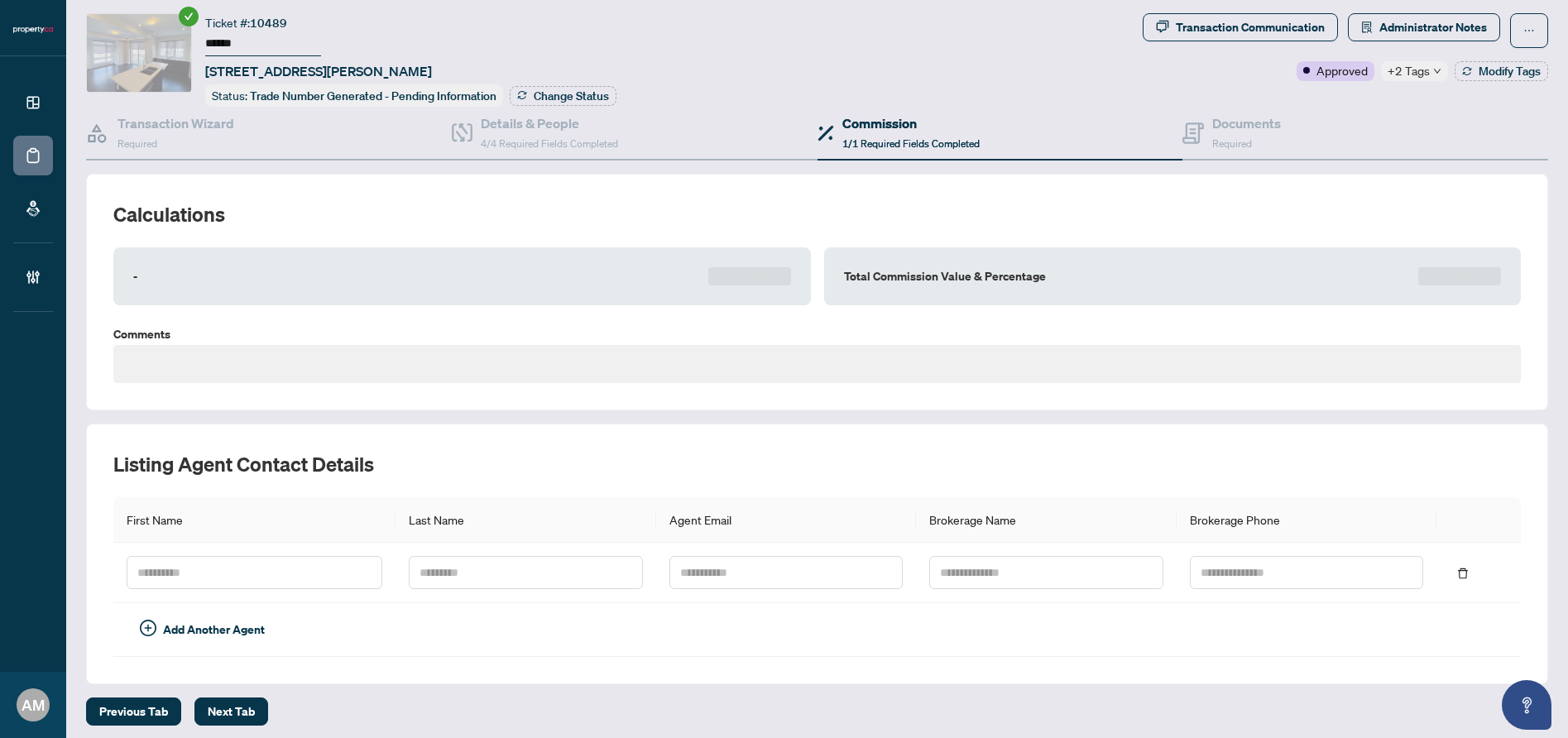
scroll to position [43, 0]
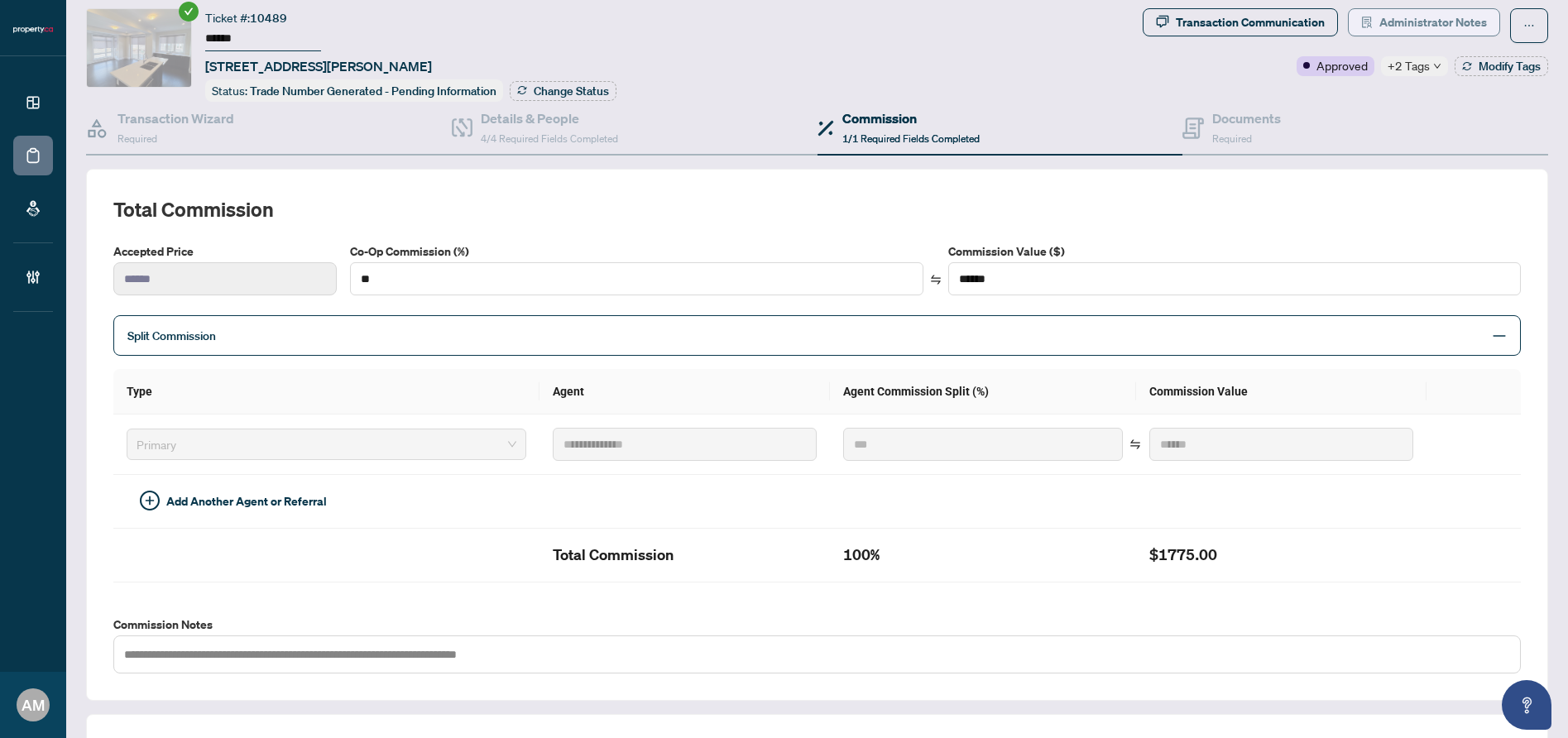
click at [1405, 14] on span "Administrator Notes" at bounding box center [1433, 23] width 108 height 26
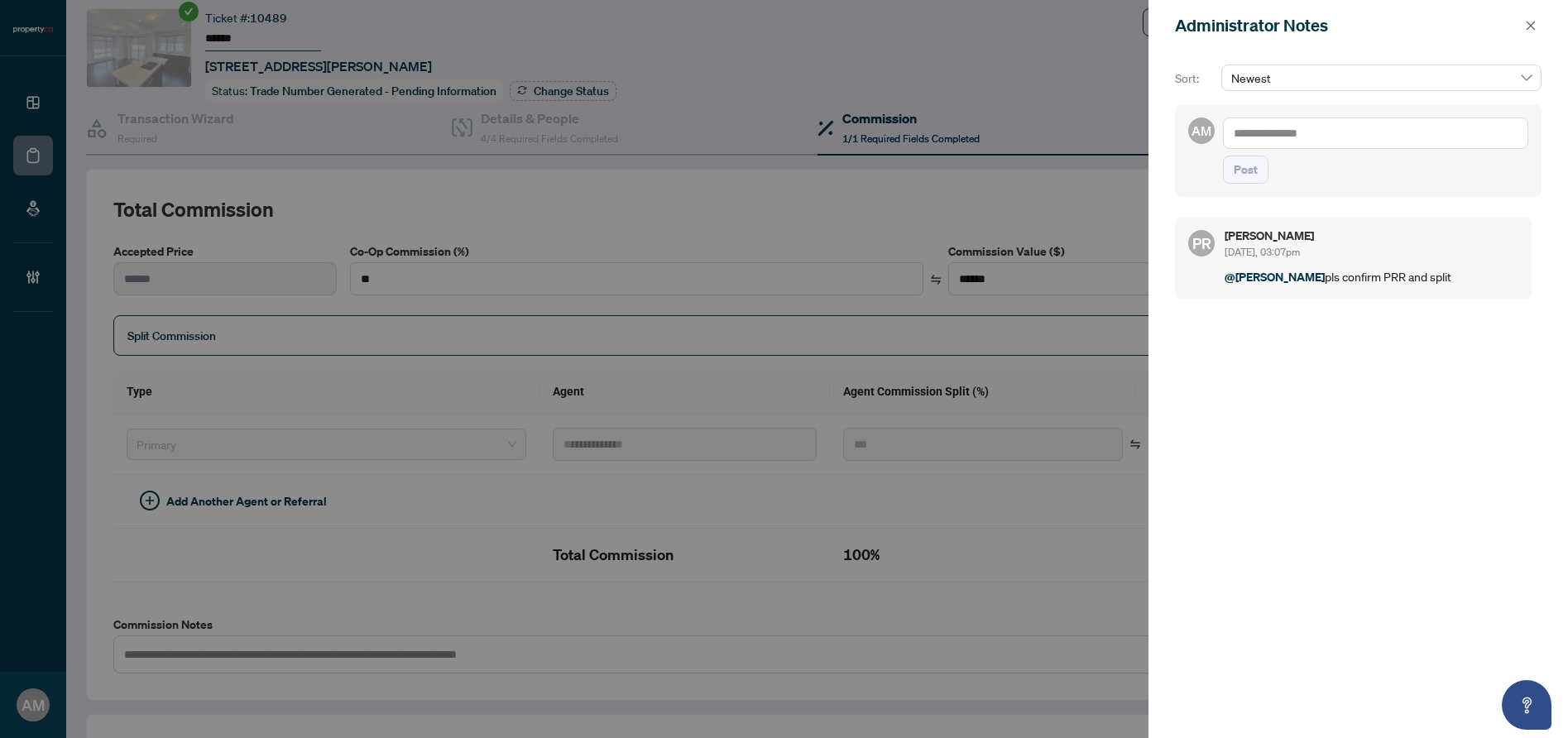
click at [1307, 129] on textarea at bounding box center [1375, 132] width 305 height 31
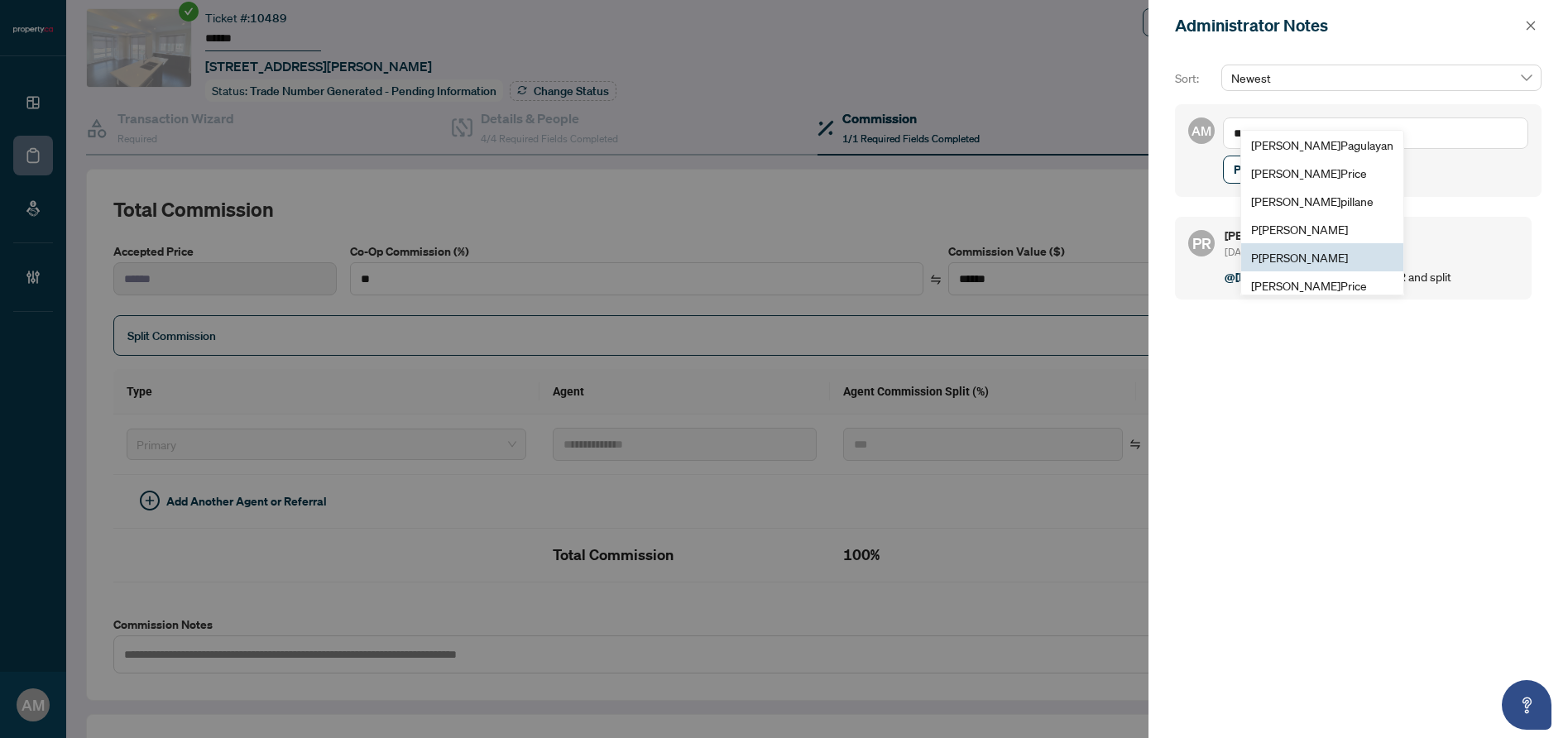
click at [1311, 259] on span "P [PERSON_NAME]" at bounding box center [1300, 258] width 97 height 15
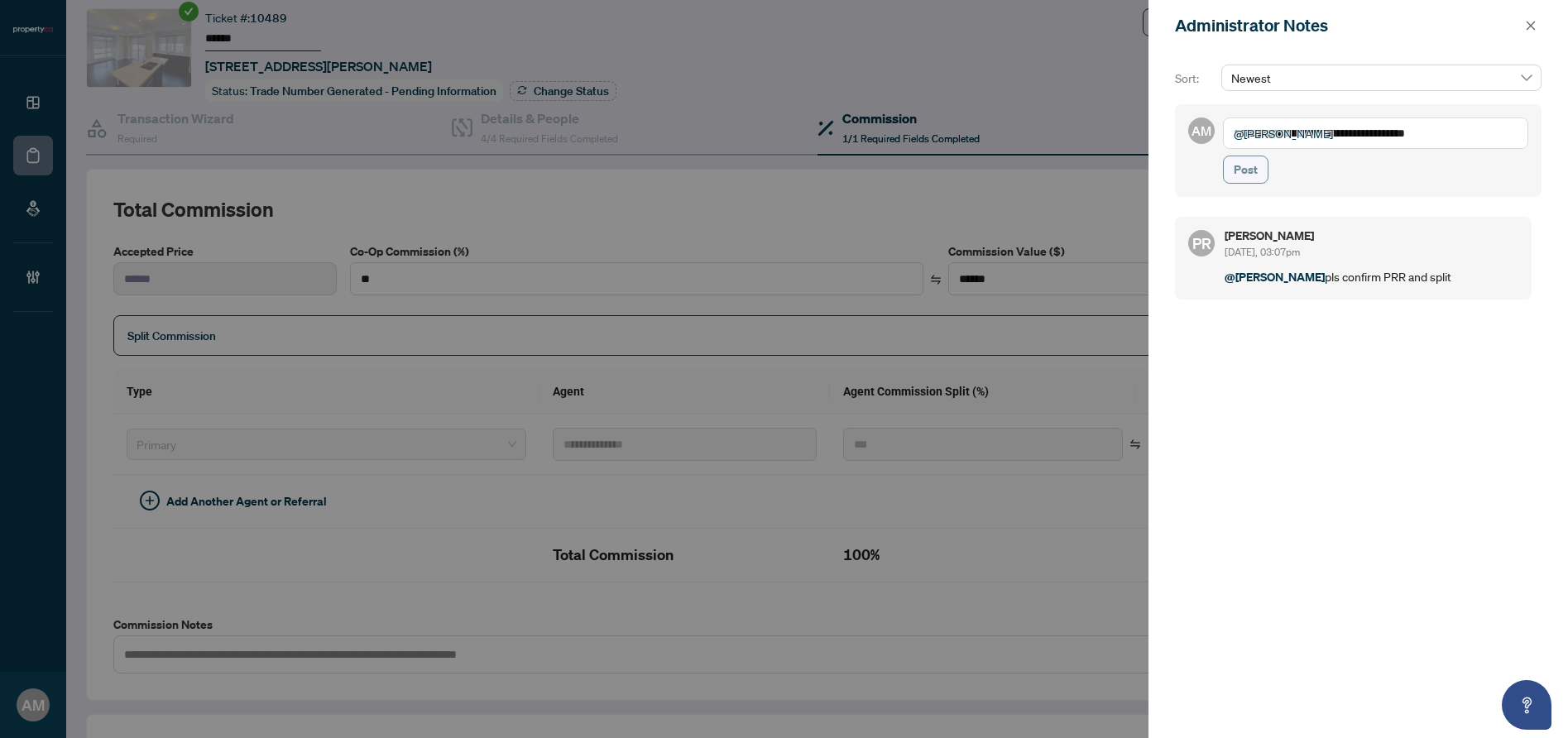
type textarea "**********"
click at [1246, 167] on span "Post" at bounding box center [1245, 170] width 24 height 26
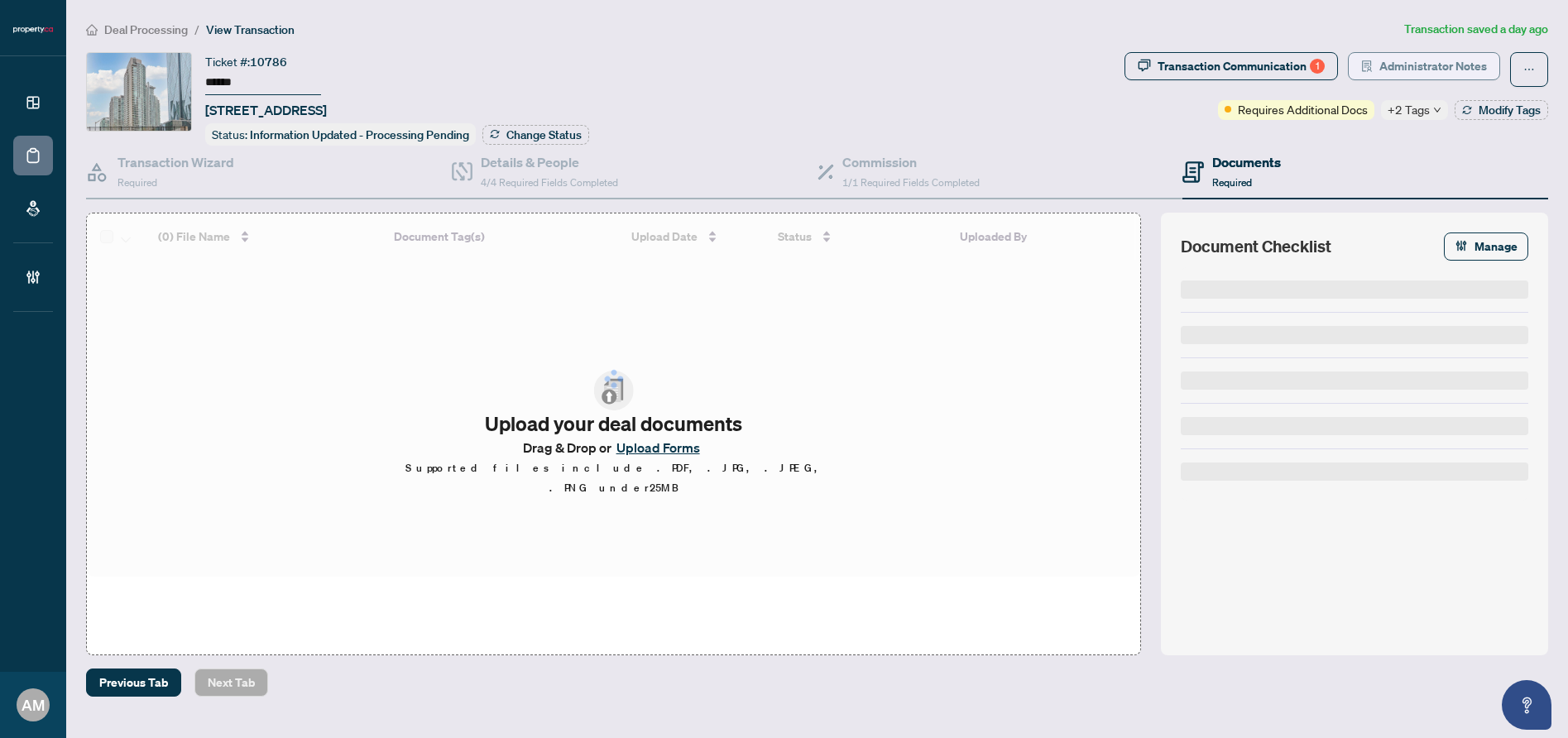
click at [1459, 67] on span "Administrator Notes" at bounding box center [1433, 66] width 108 height 26
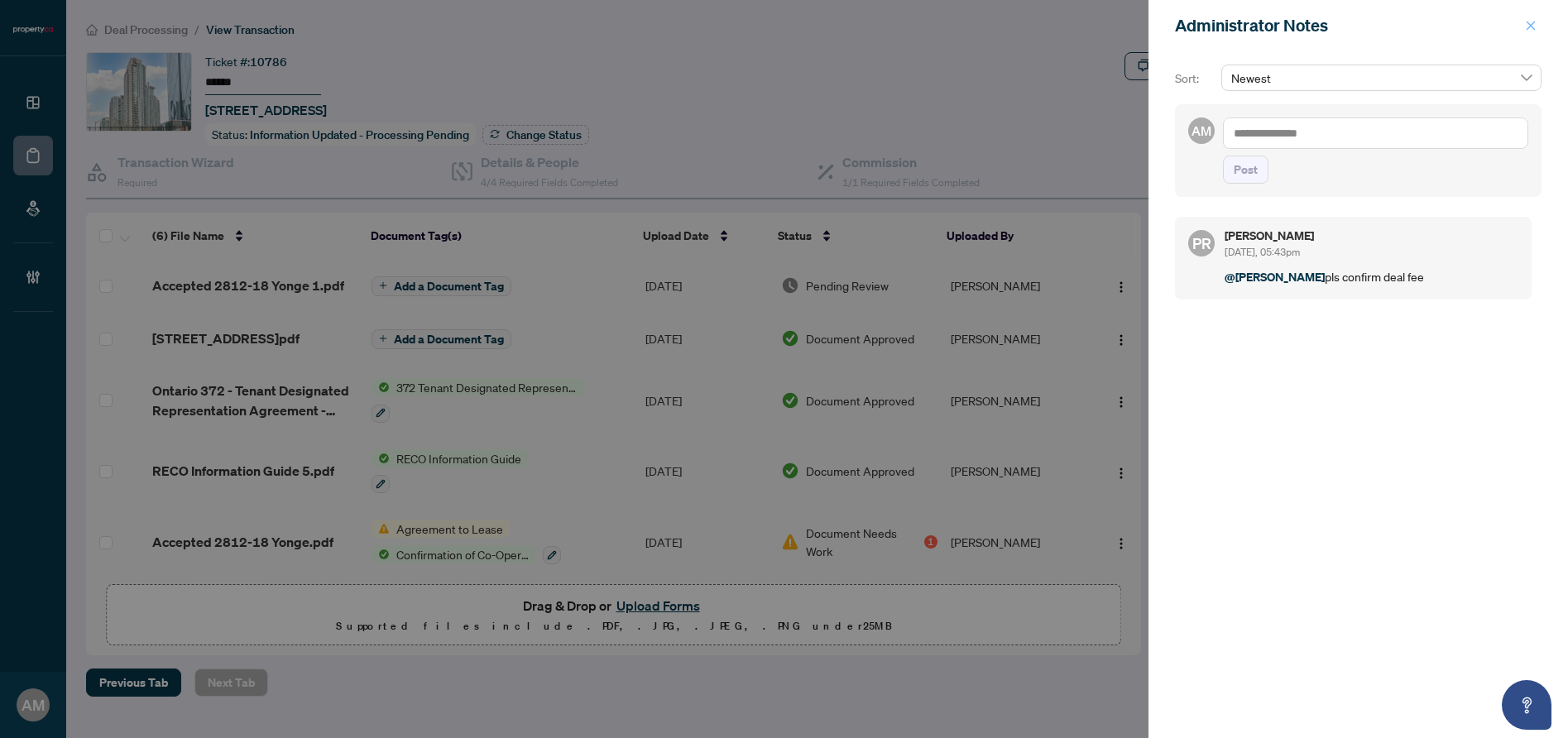
click at [1535, 25] on icon "close" at bounding box center [1531, 26] width 11 height 11
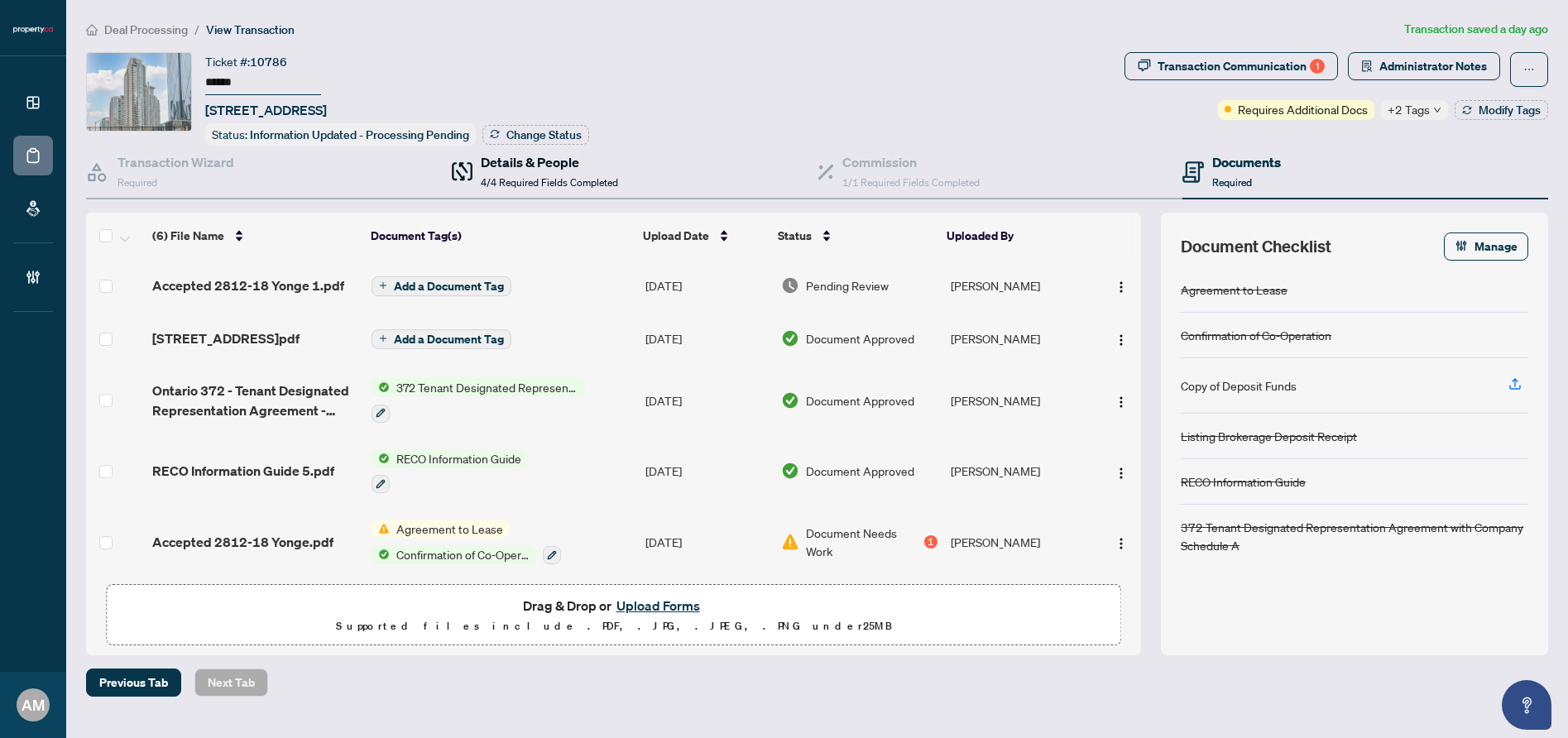
click at [496, 169] on div "Details & People 4/4 Required Fields Completed" at bounding box center [549, 171] width 137 height 39
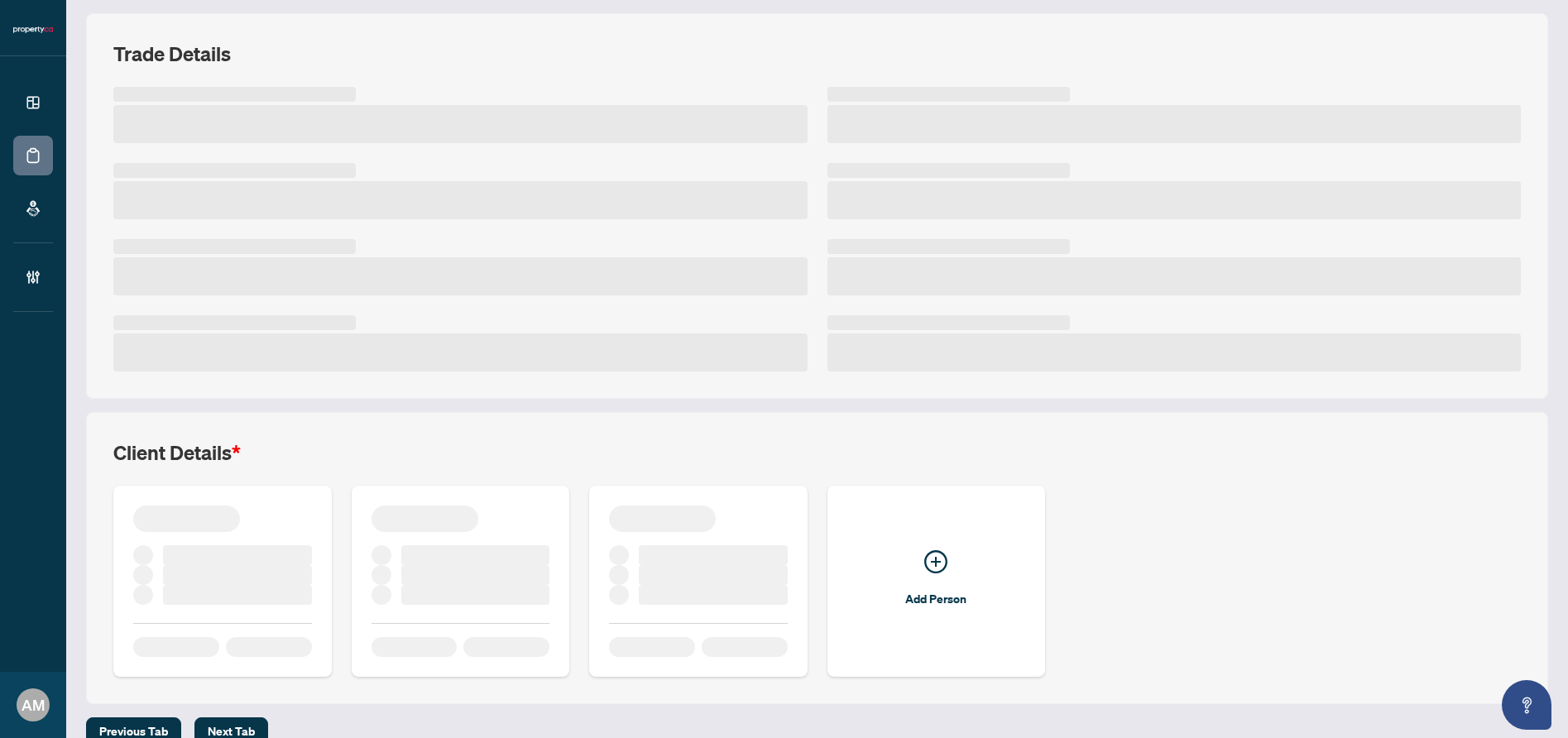
scroll to position [224, 0]
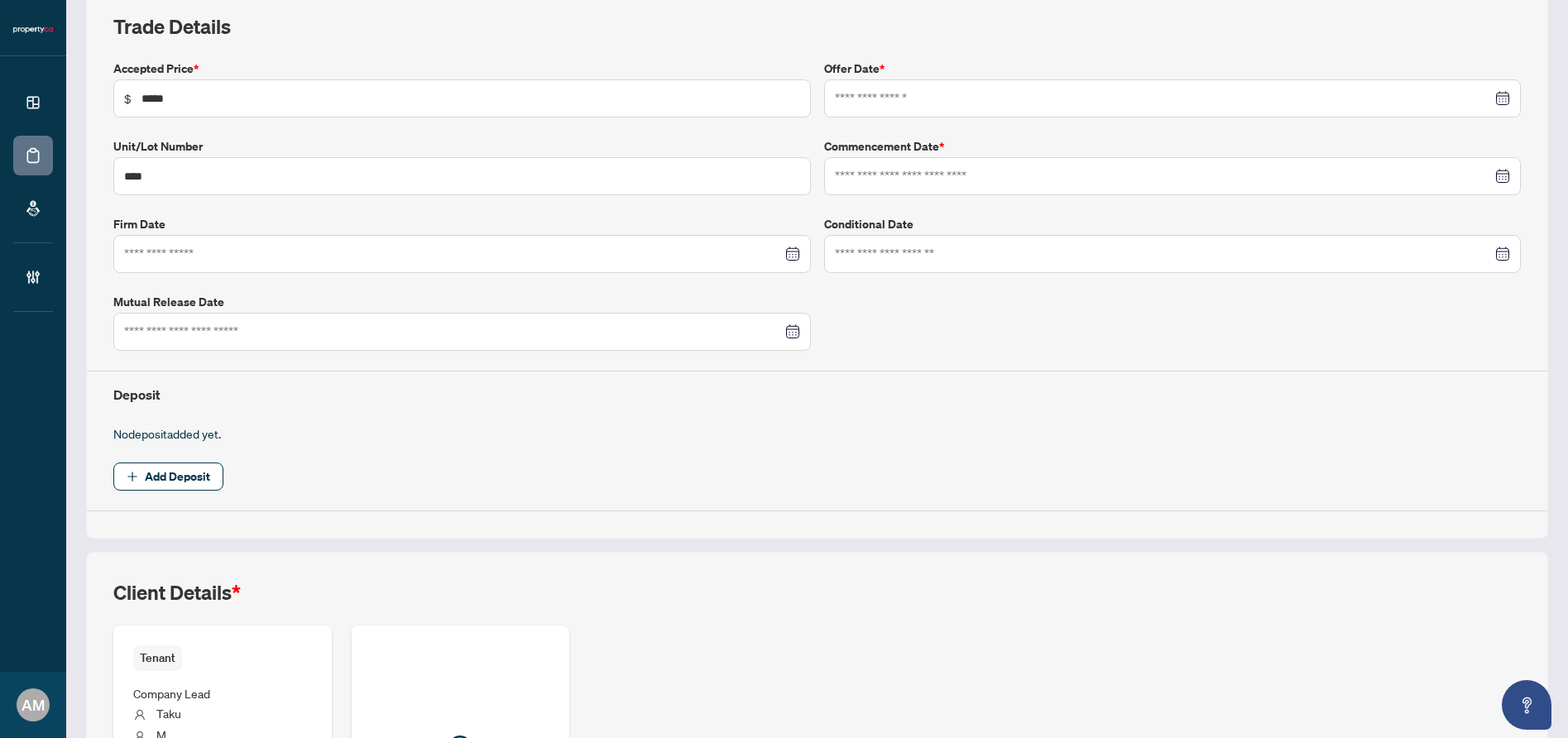
type input "**********"
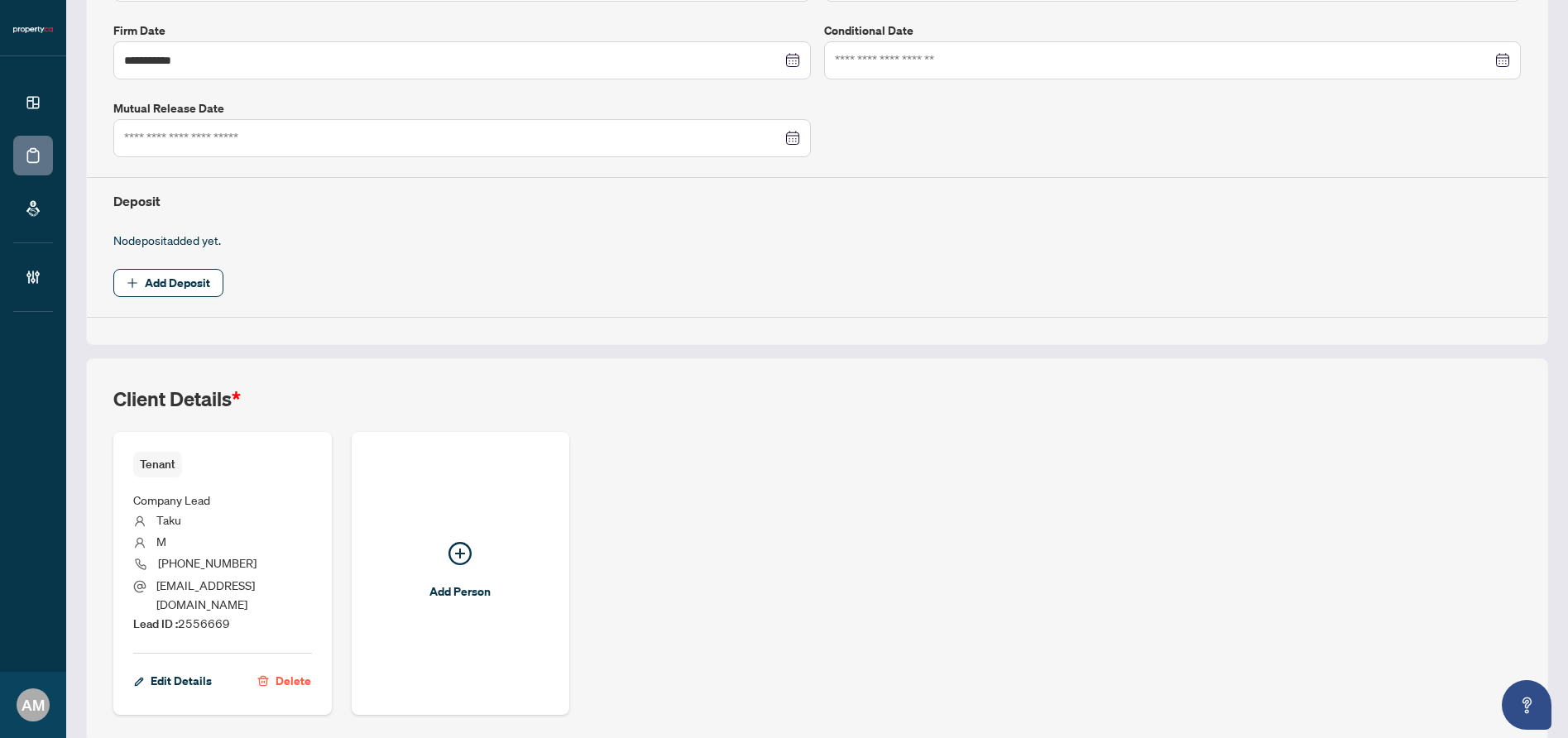
scroll to position [0, 0]
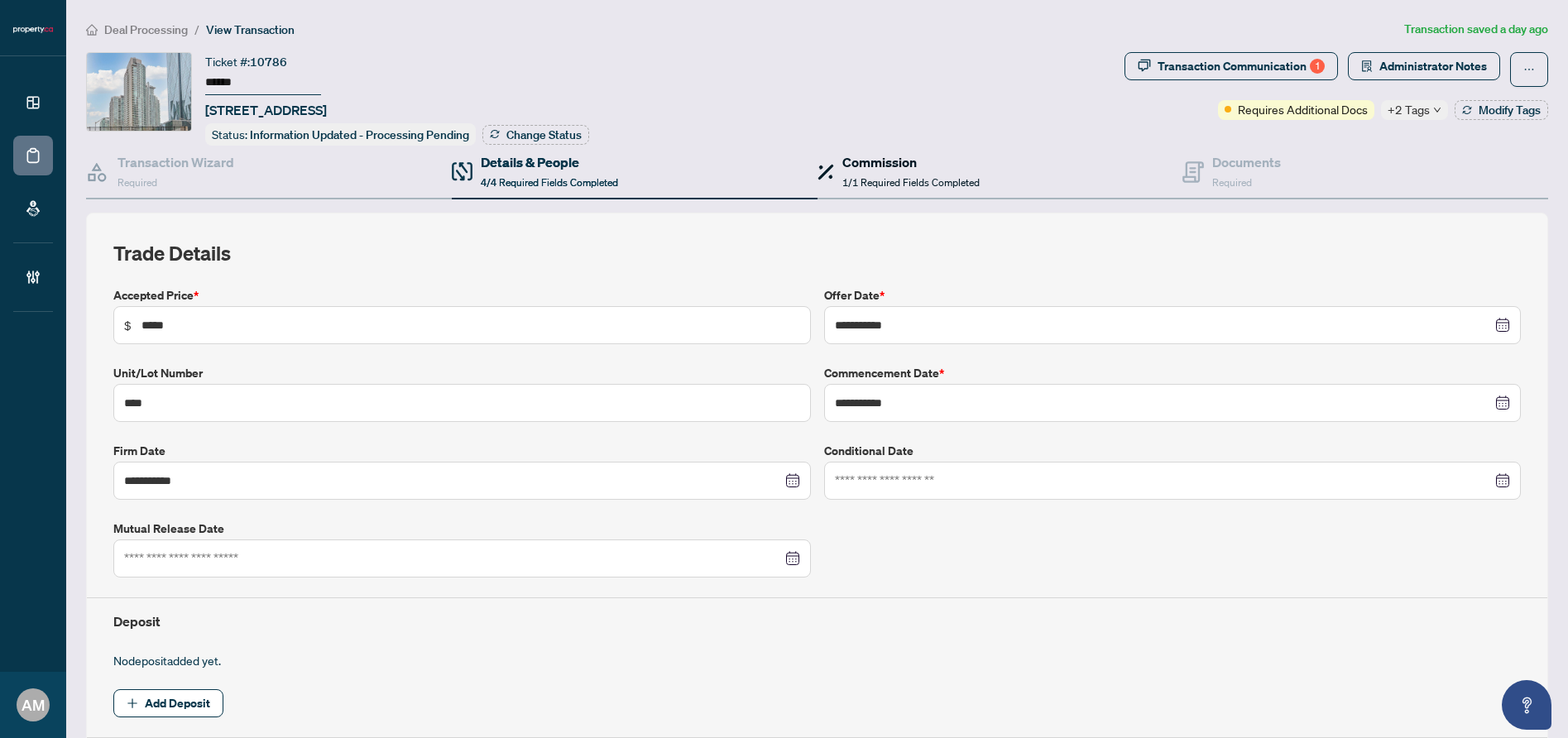
click at [876, 184] on span "1/1 Required Fields Completed" at bounding box center [911, 182] width 137 height 12
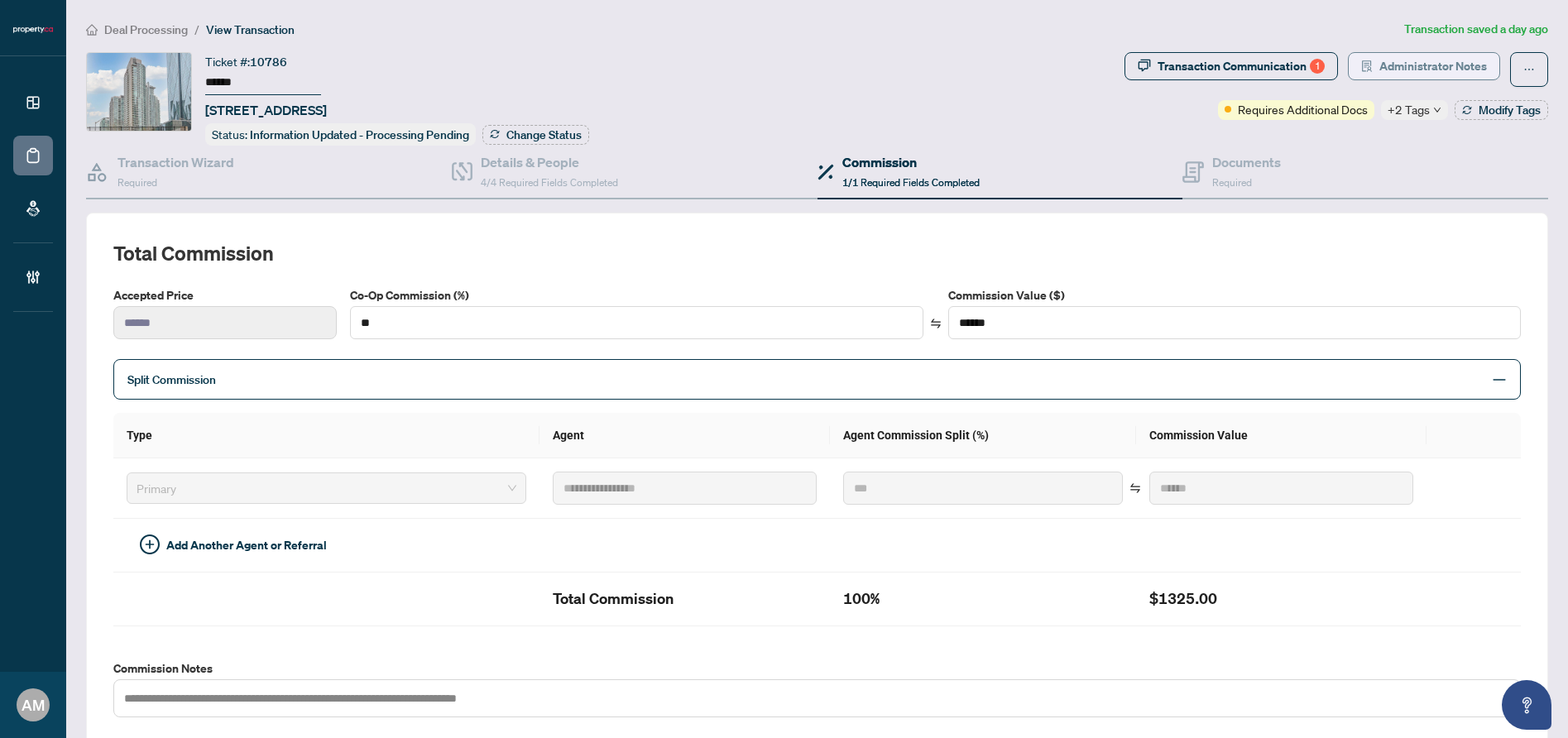
click at [1433, 63] on span "Administrator Notes" at bounding box center [1433, 66] width 108 height 26
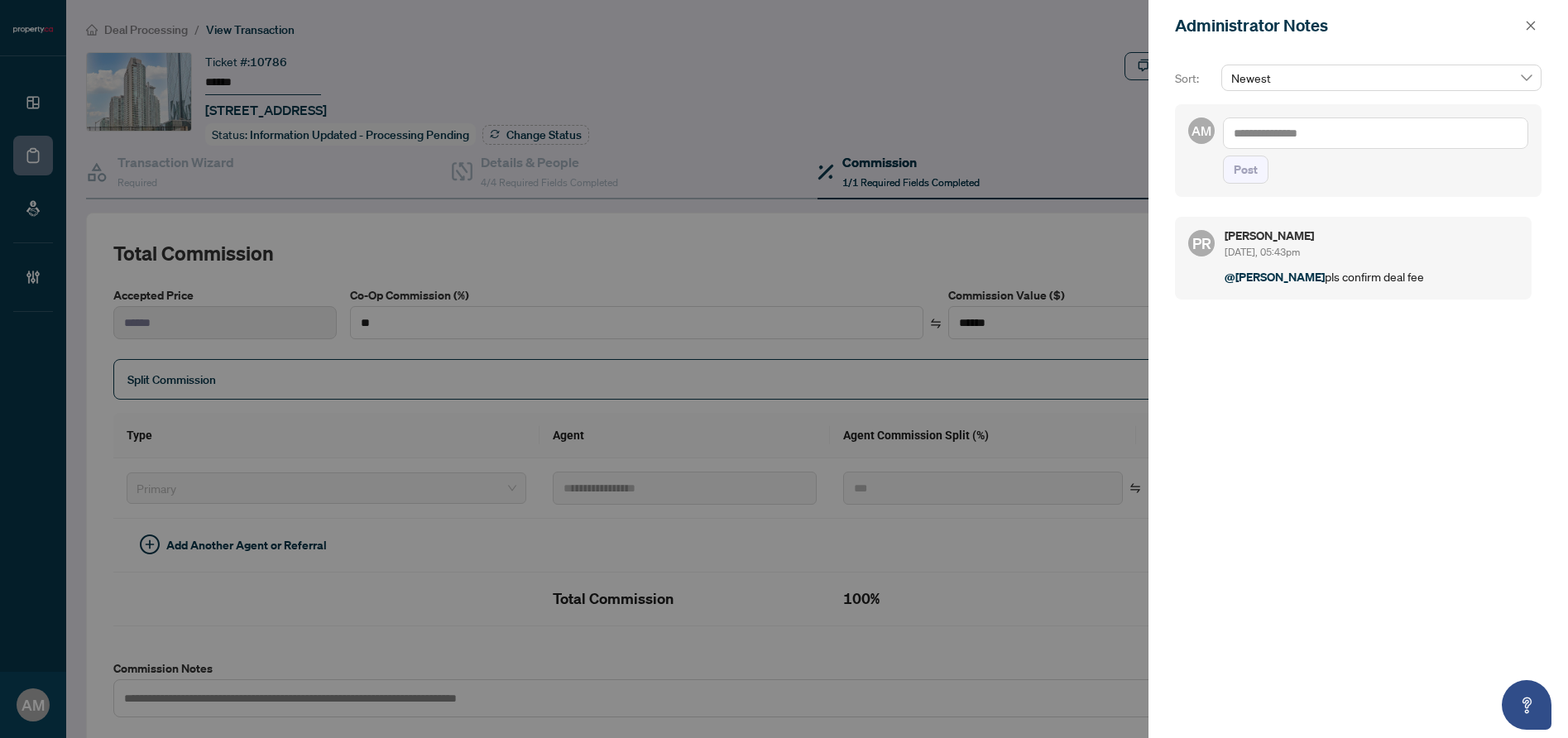
click at [1389, 130] on textarea at bounding box center [1375, 132] width 305 height 31
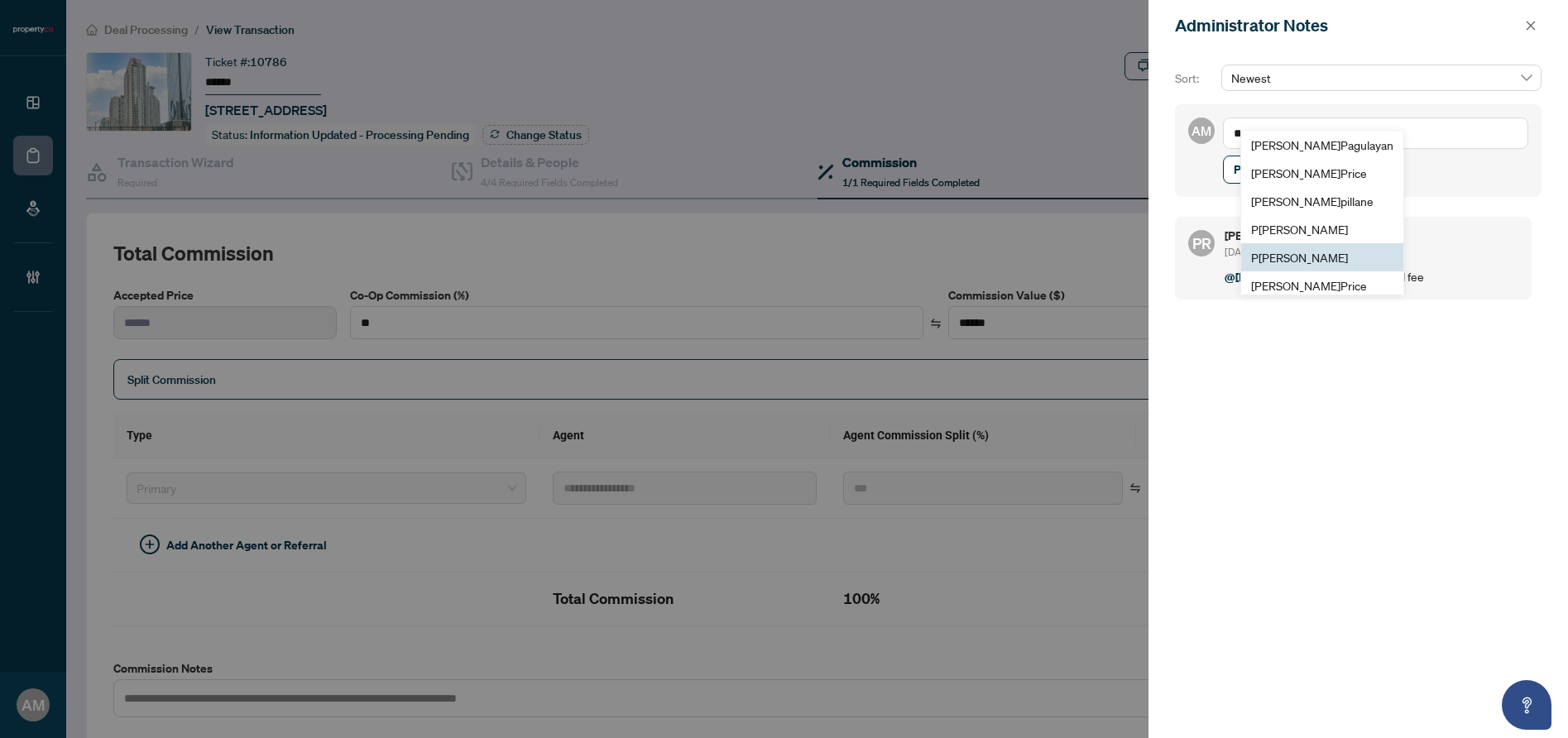
click at [1311, 250] on span "P [PERSON_NAME]" at bounding box center [1300, 258] width 97 height 15
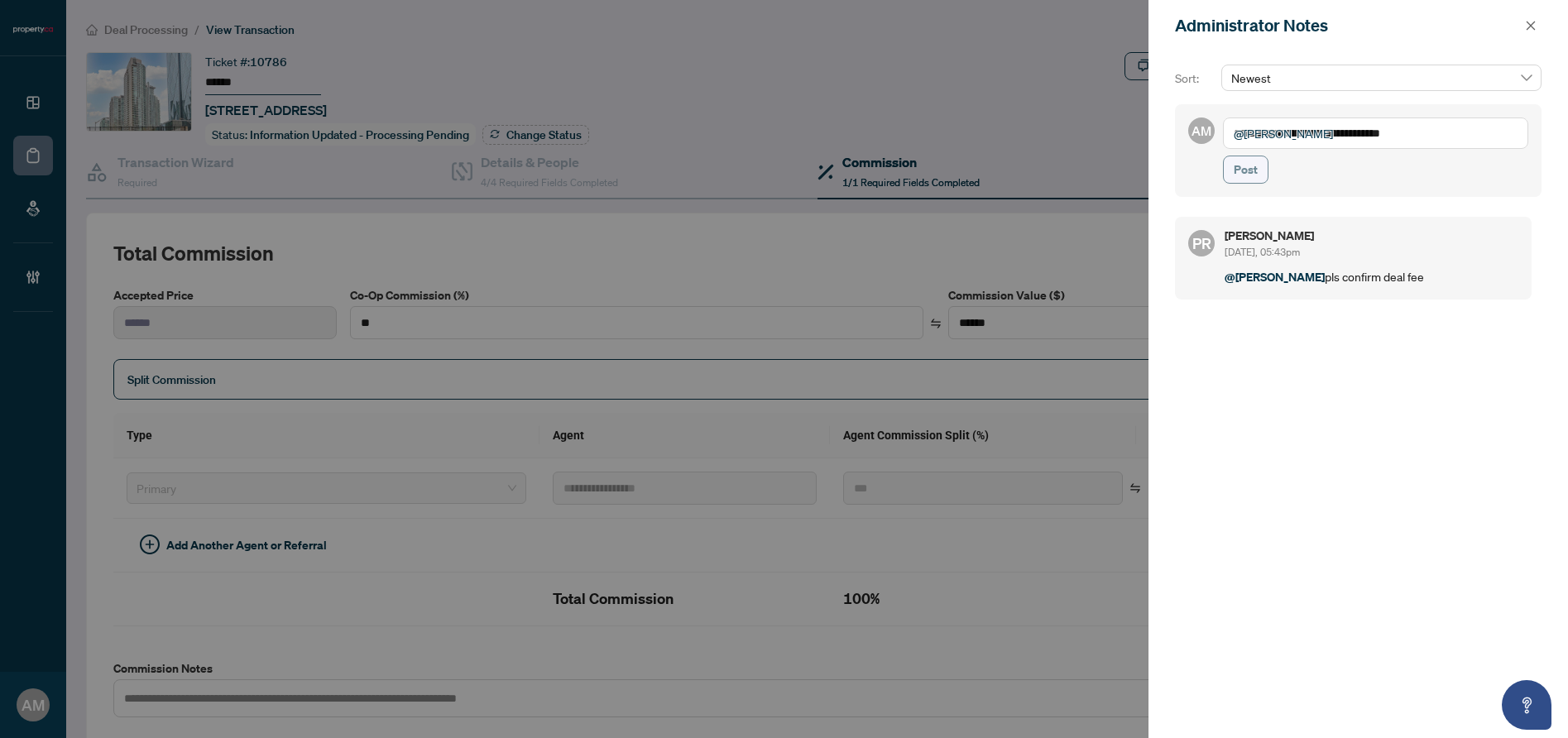
type textarea "**********"
click at [1244, 169] on span "Post" at bounding box center [1245, 170] width 24 height 26
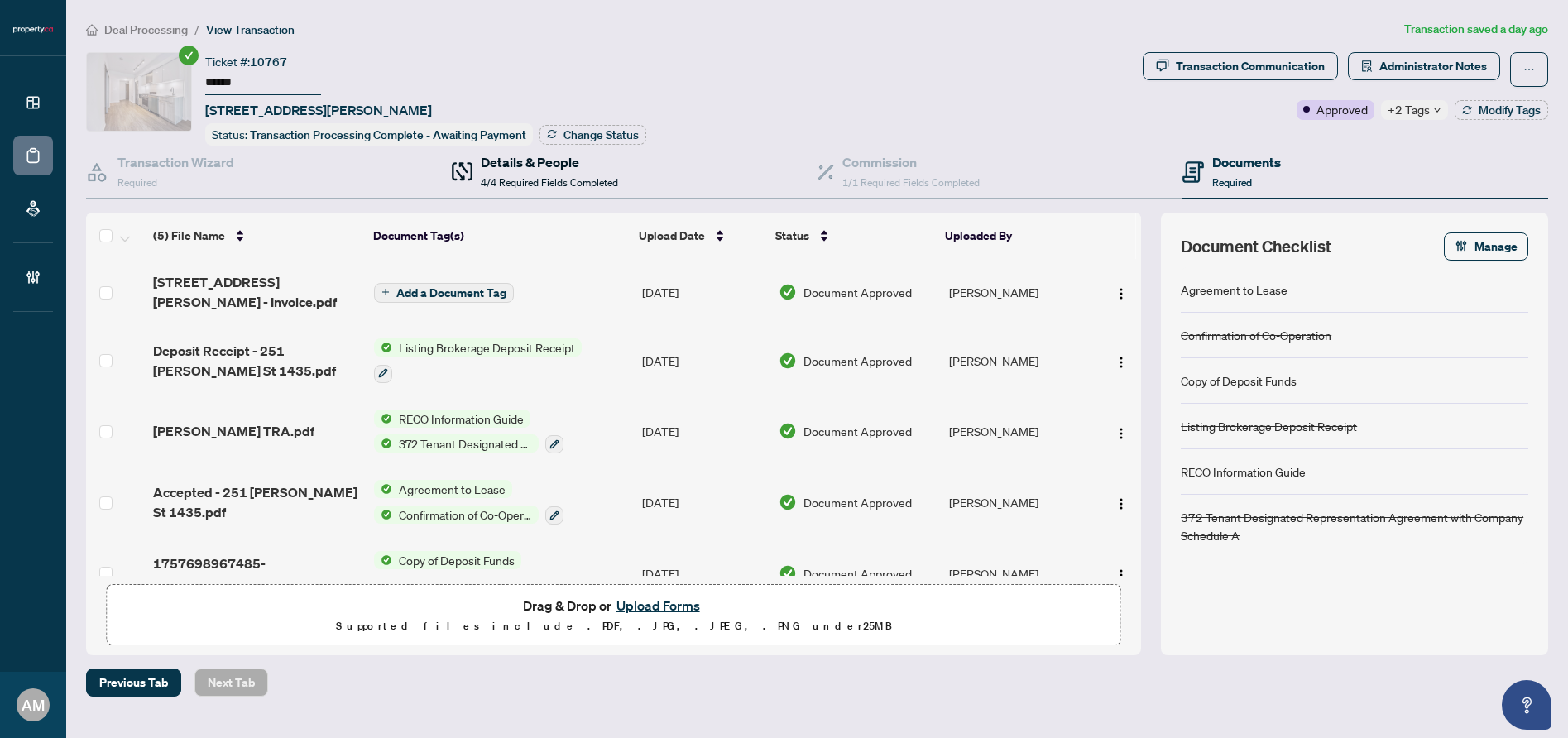
click at [542, 166] on h4 "Details & People" at bounding box center [549, 162] width 137 height 20
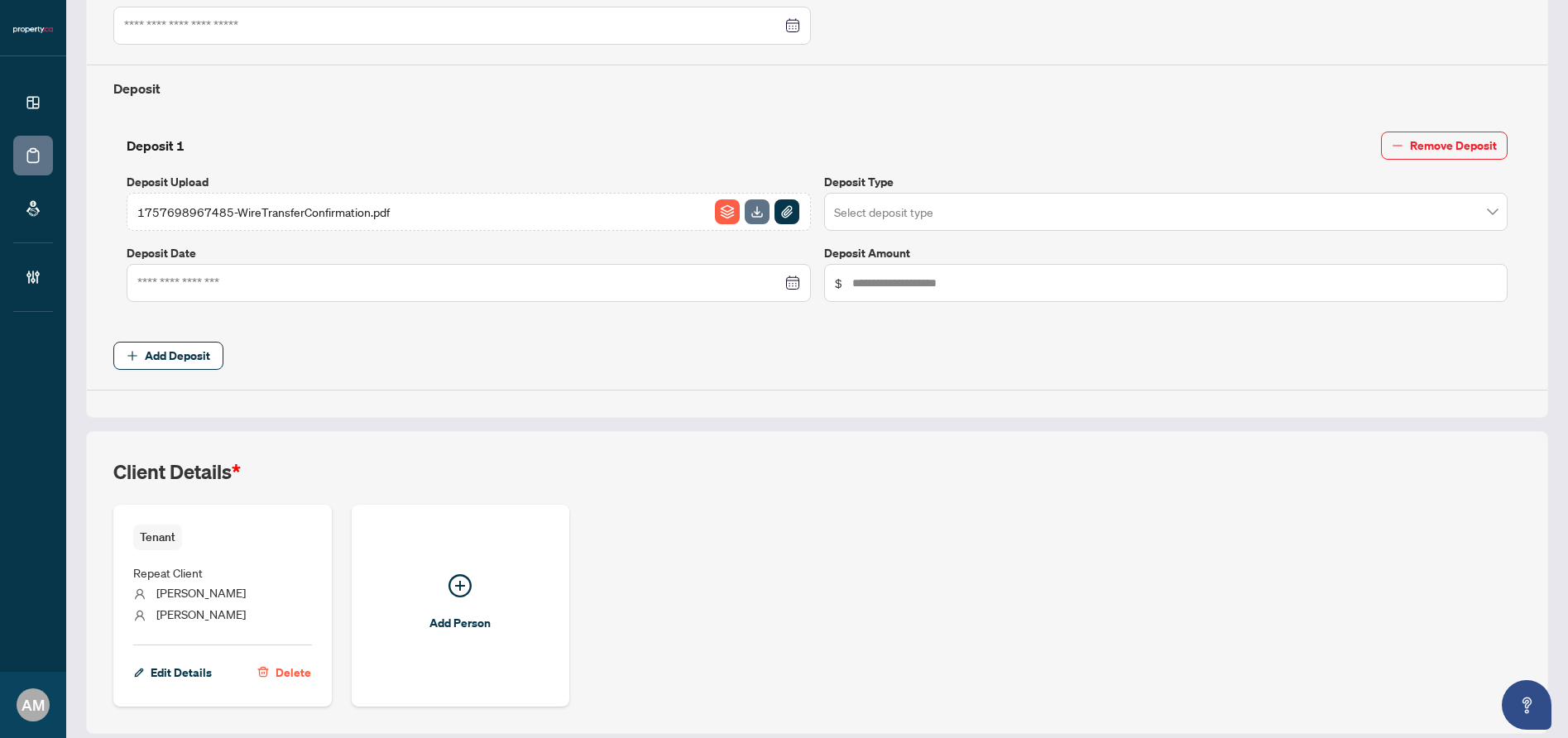
scroll to position [588, 0]
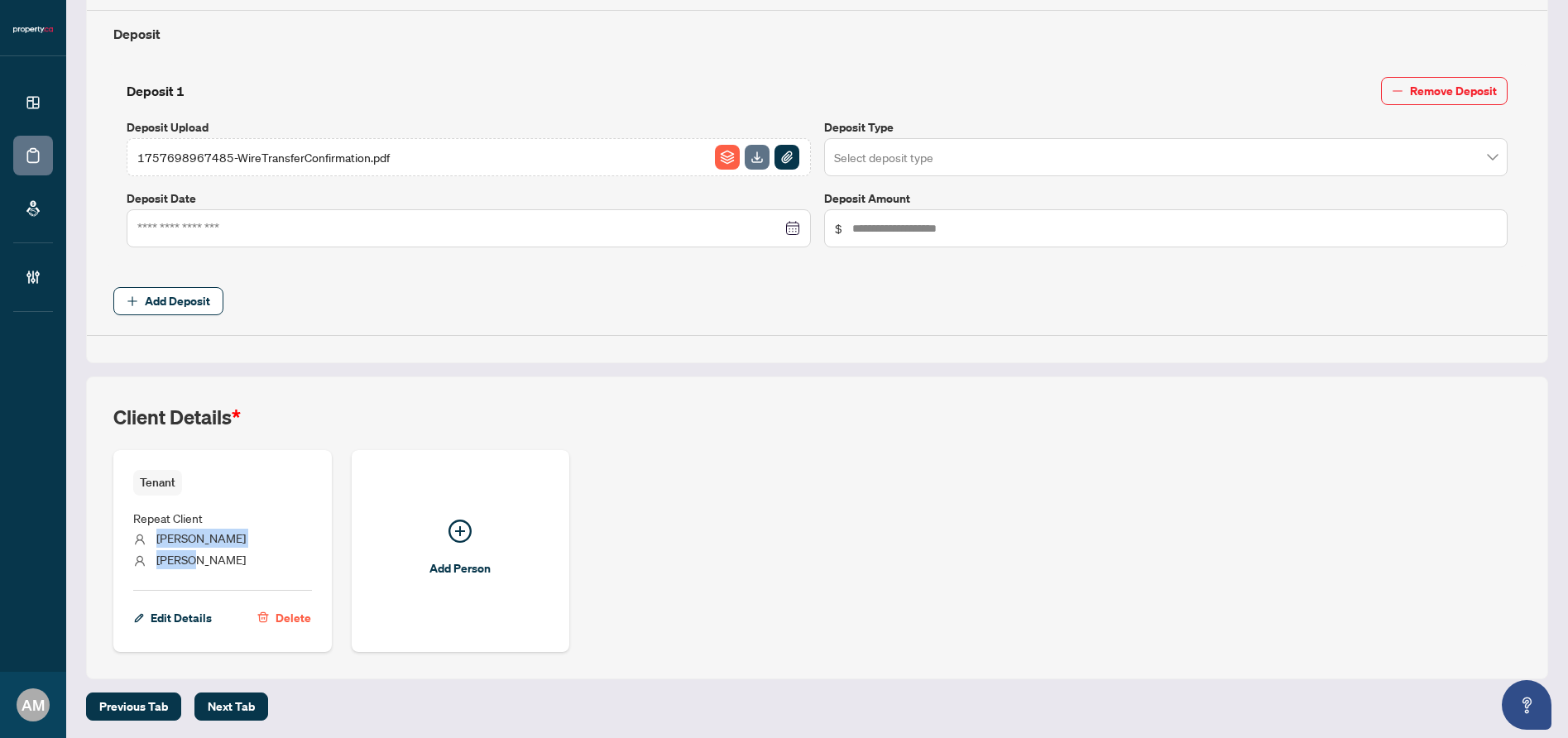
drag, startPoint x: 208, startPoint y: 557, endPoint x: 160, endPoint y: 535, distance: 52.8
click at [160, 535] on ul "Repeat Client Duy Bao Han Nguyen" at bounding box center [222, 537] width 179 height 82
copy ul "Duy Bao Han Nguyen"
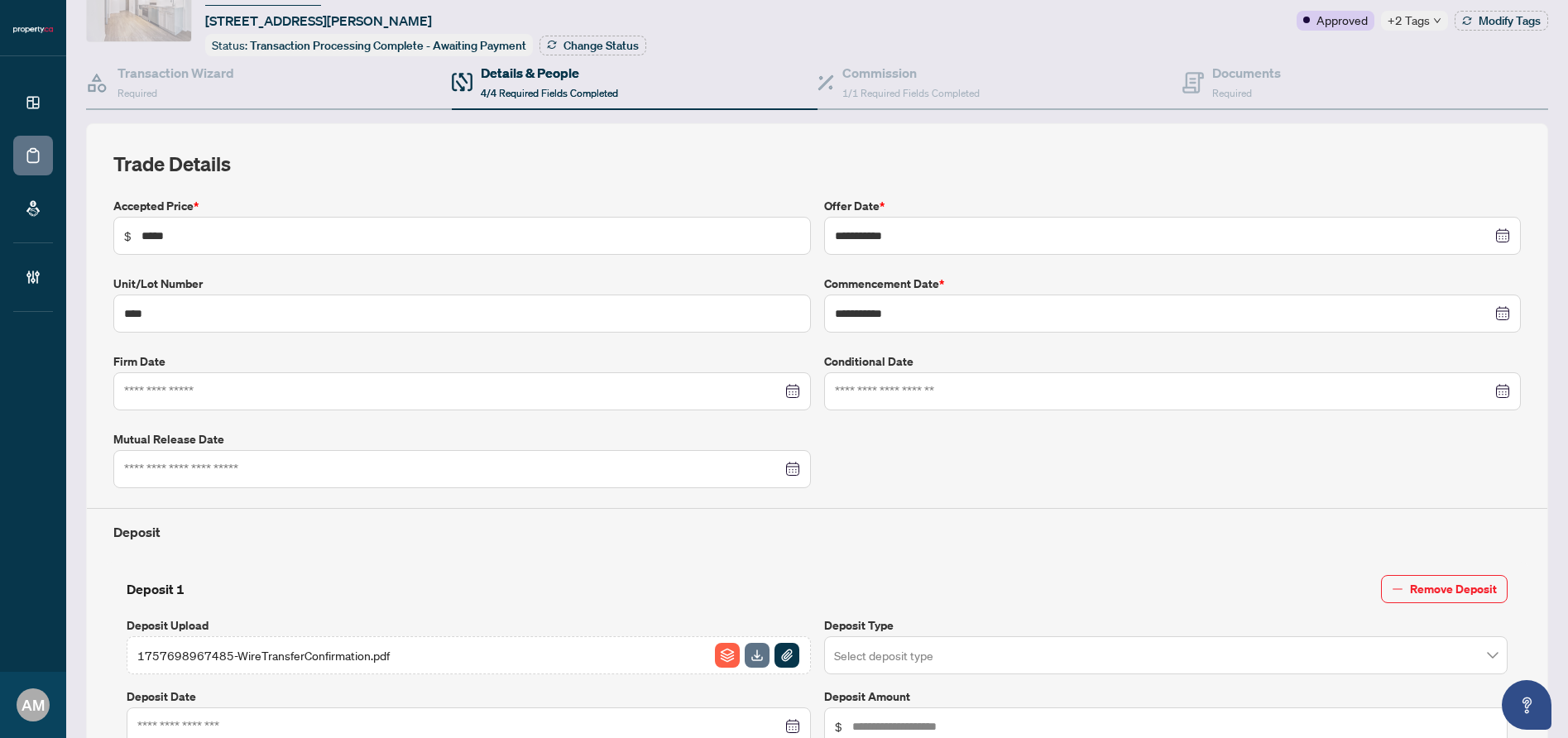
scroll to position [0, 0]
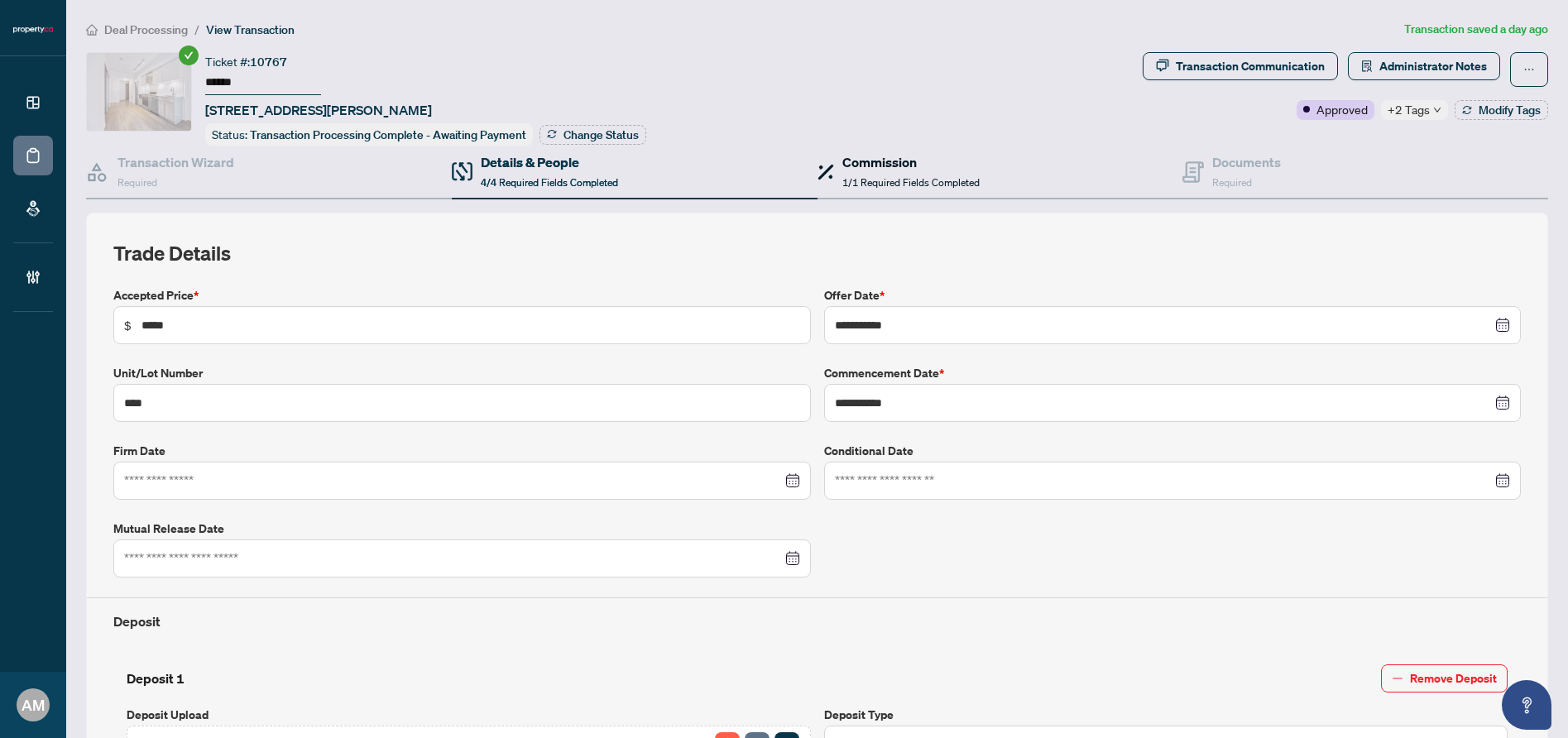
click at [908, 177] on span "1/1 Required Fields Completed" at bounding box center [911, 182] width 137 height 12
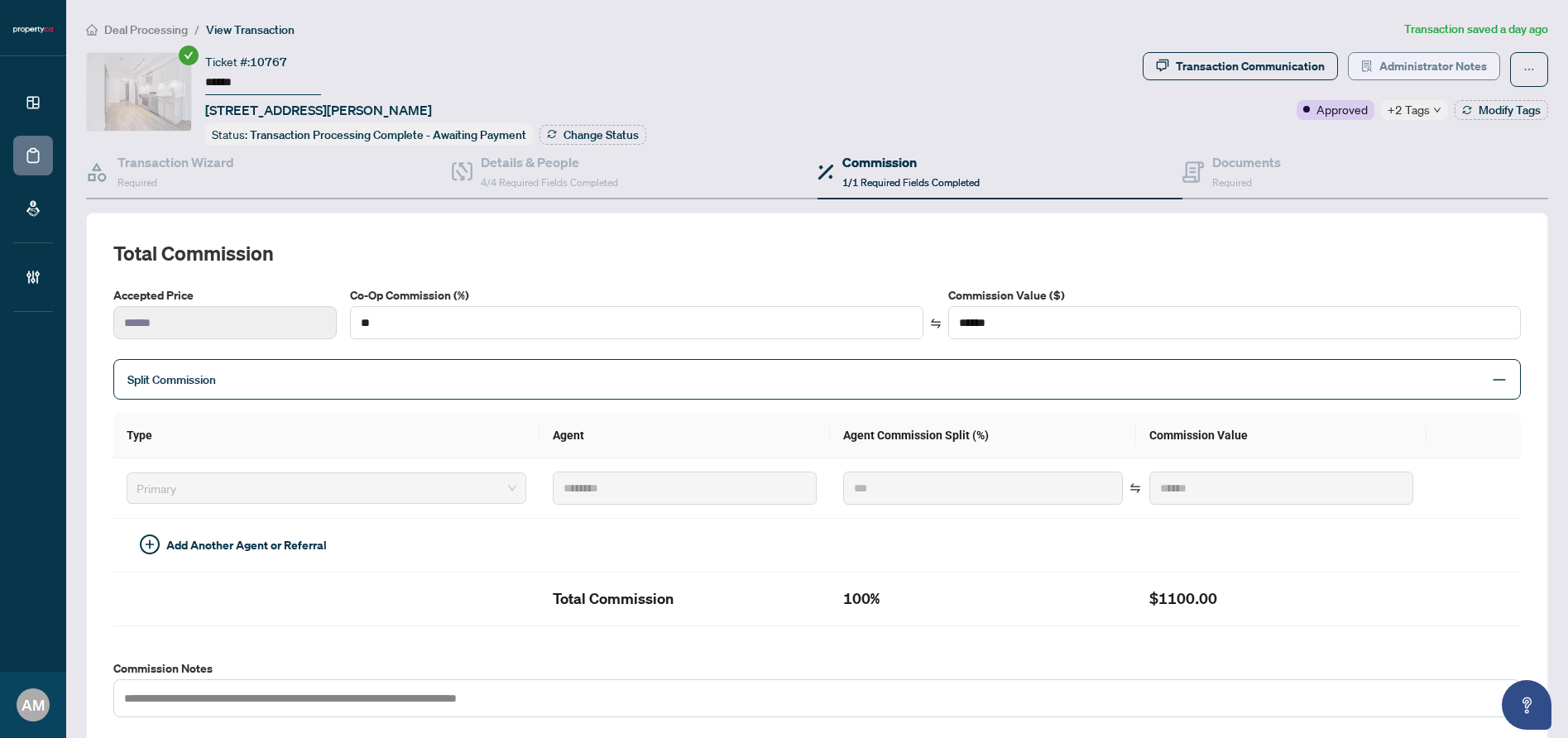
click at [1396, 75] on span "Administrator Notes" at bounding box center [1433, 66] width 108 height 26
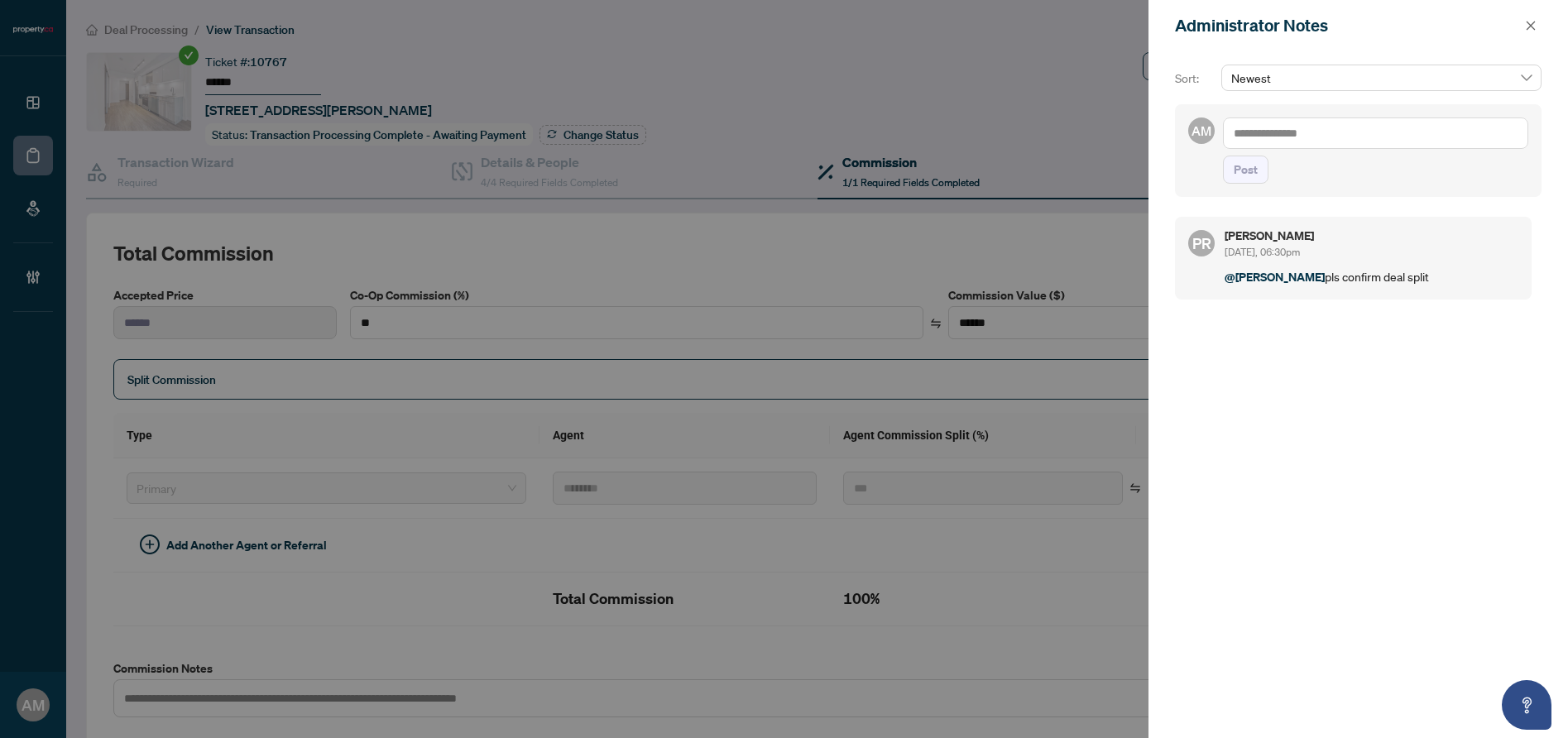
click at [1356, 121] on textarea at bounding box center [1375, 132] width 305 height 31
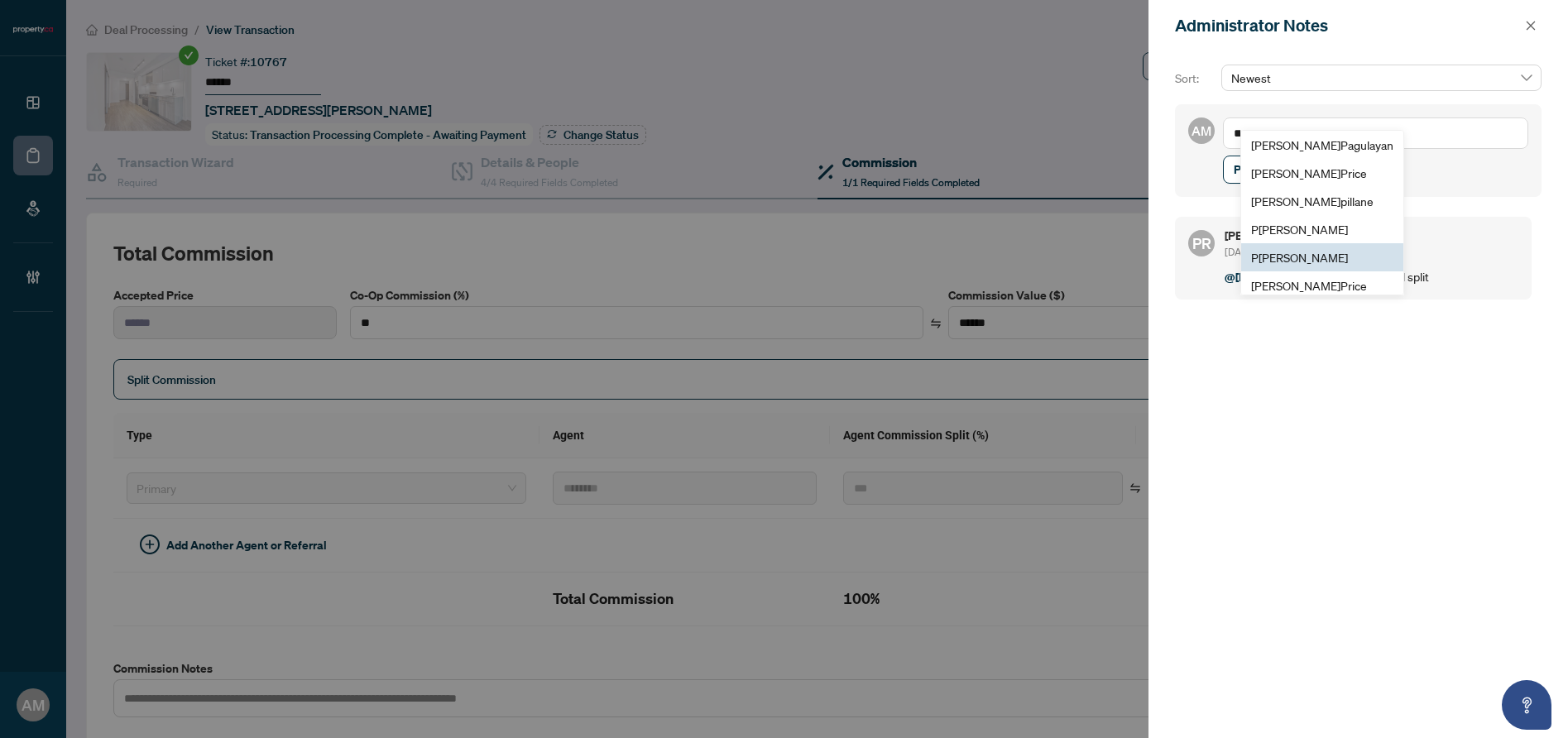
click at [1318, 264] on span "P [PERSON_NAME]" at bounding box center [1300, 258] width 97 height 15
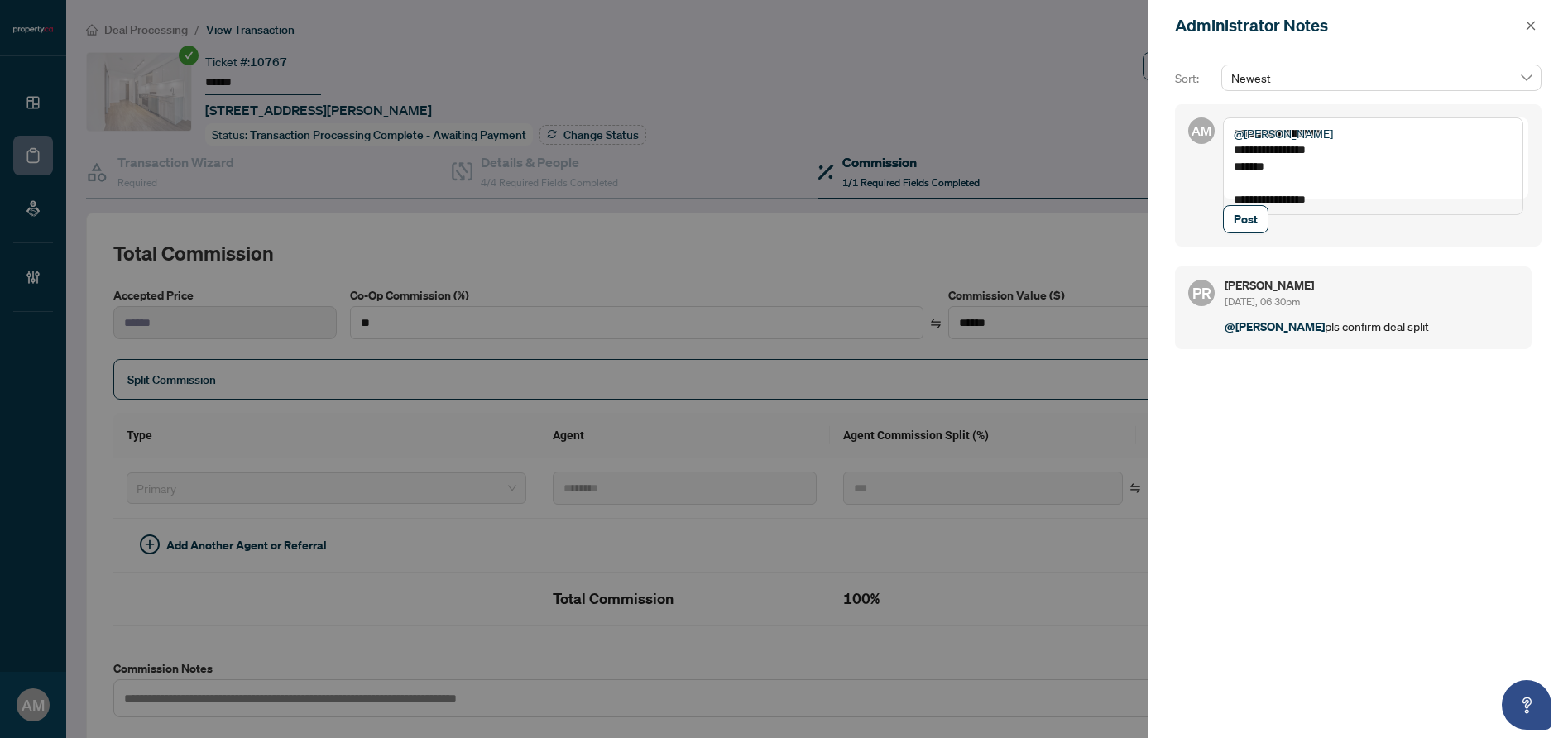
paste textarea "*******"
click at [1331, 197] on textarea "**********" at bounding box center [1373, 165] width 300 height 97
type textarea "**********"
click at [1235, 232] on span "Post" at bounding box center [1245, 219] width 24 height 26
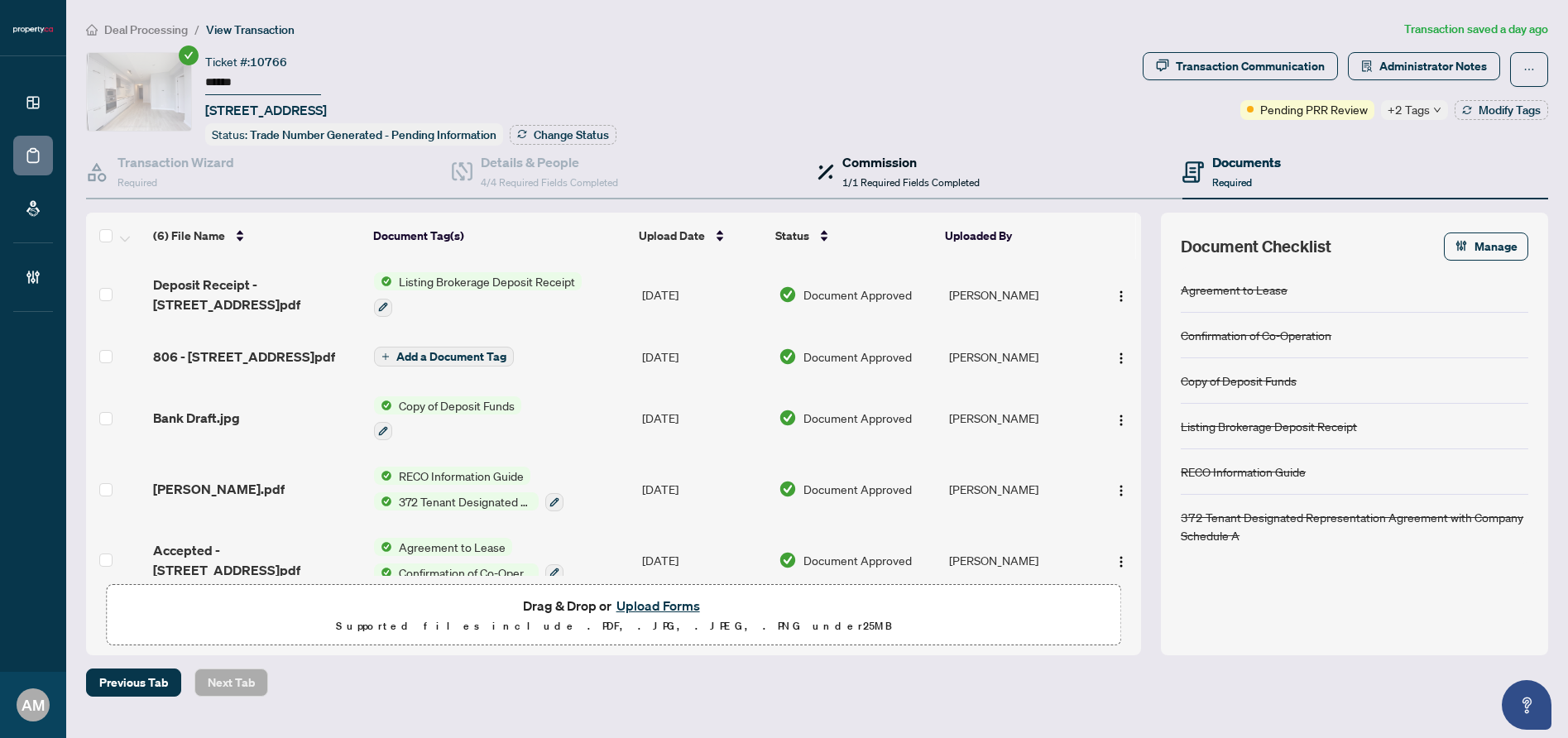
click at [903, 179] on span "1/1 Required Fields Completed" at bounding box center [911, 182] width 137 height 12
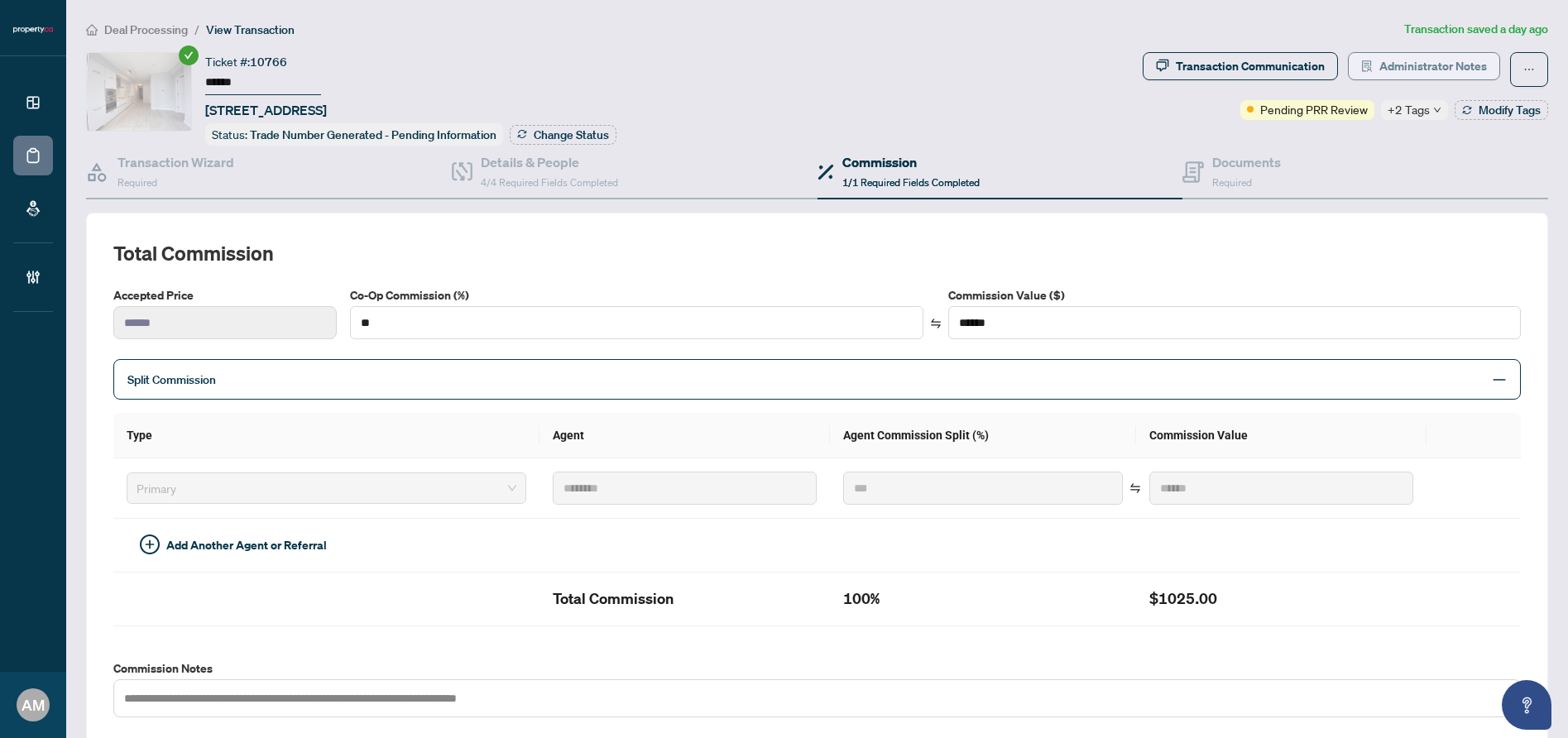
click at [1416, 62] on span "Administrator Notes" at bounding box center [1433, 66] width 108 height 26
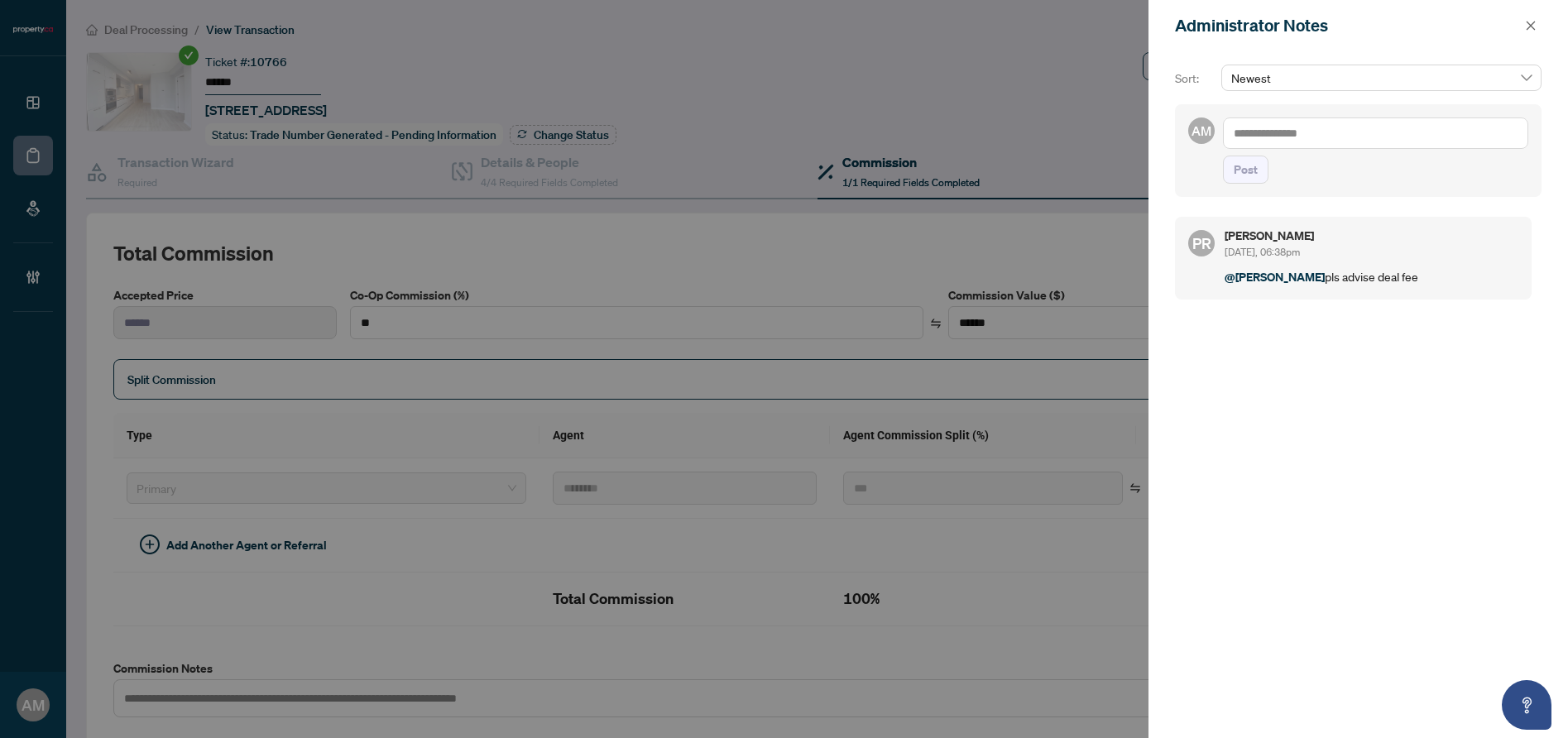
drag, startPoint x: 1320, startPoint y: 144, endPoint x: 1312, endPoint y: 126, distance: 19.7
click at [1319, 147] on textarea at bounding box center [1375, 132] width 305 height 31
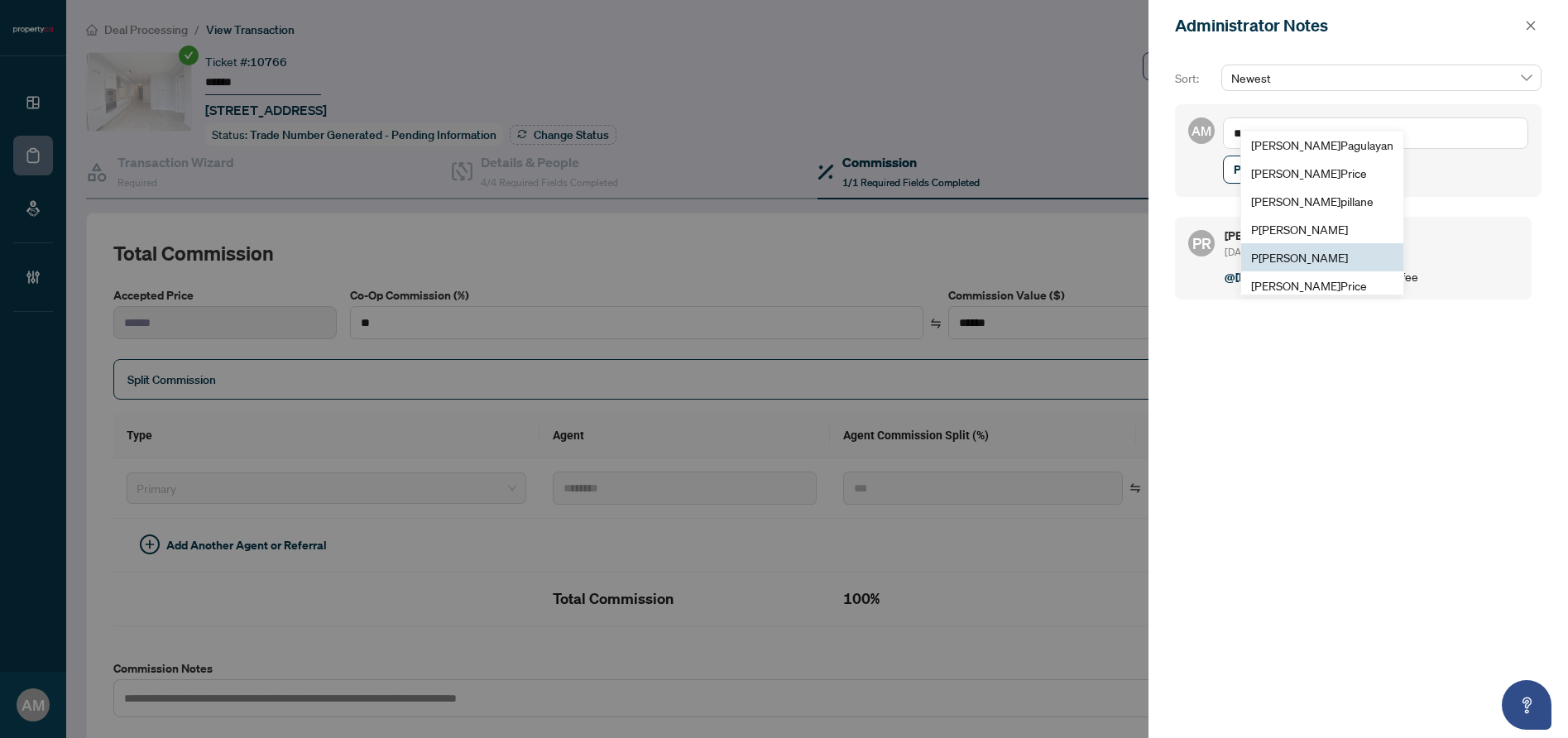
click at [1321, 250] on span "P [PERSON_NAME]" at bounding box center [1300, 258] width 97 height 15
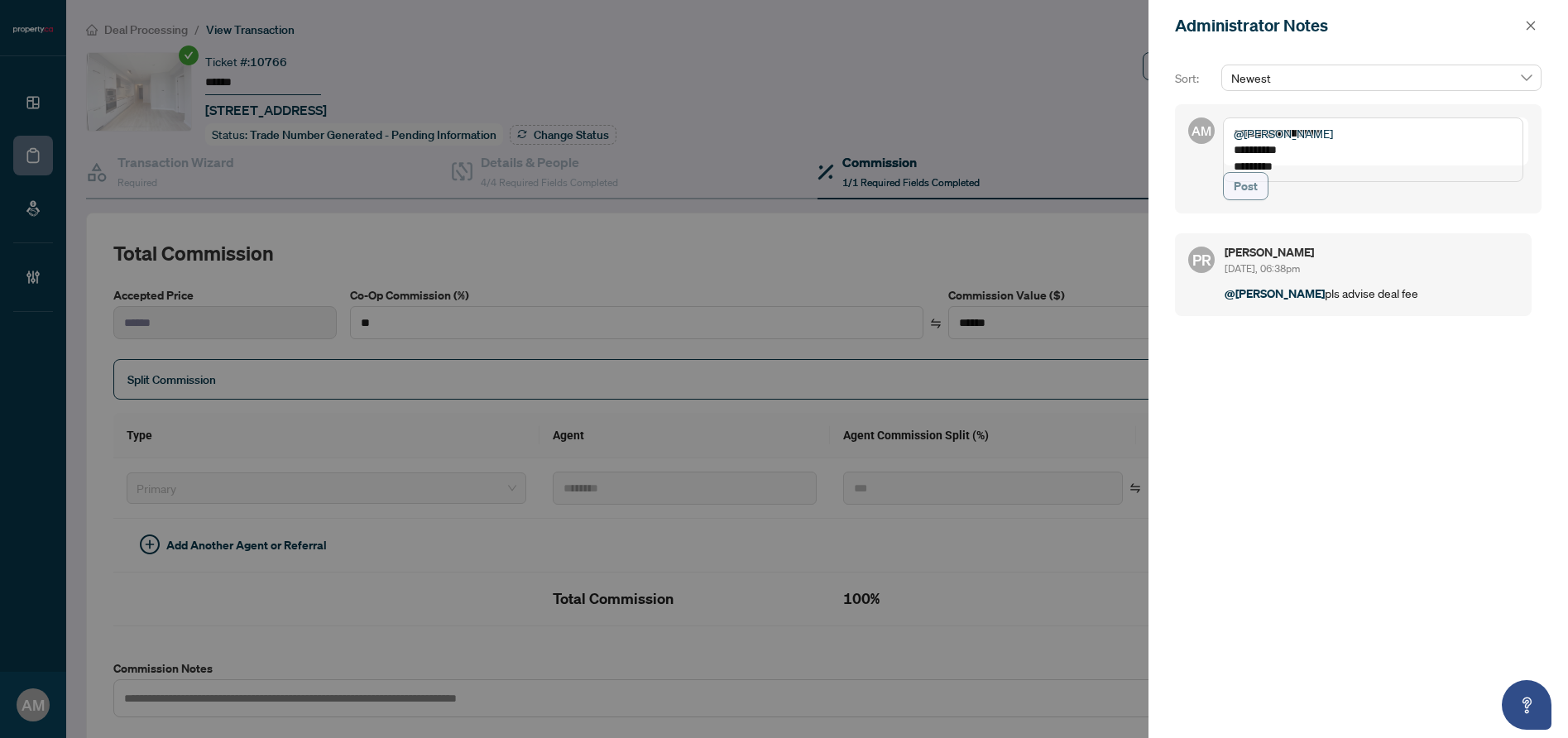
type textarea "**********"
click at [1246, 199] on span "Post" at bounding box center [1245, 186] width 24 height 26
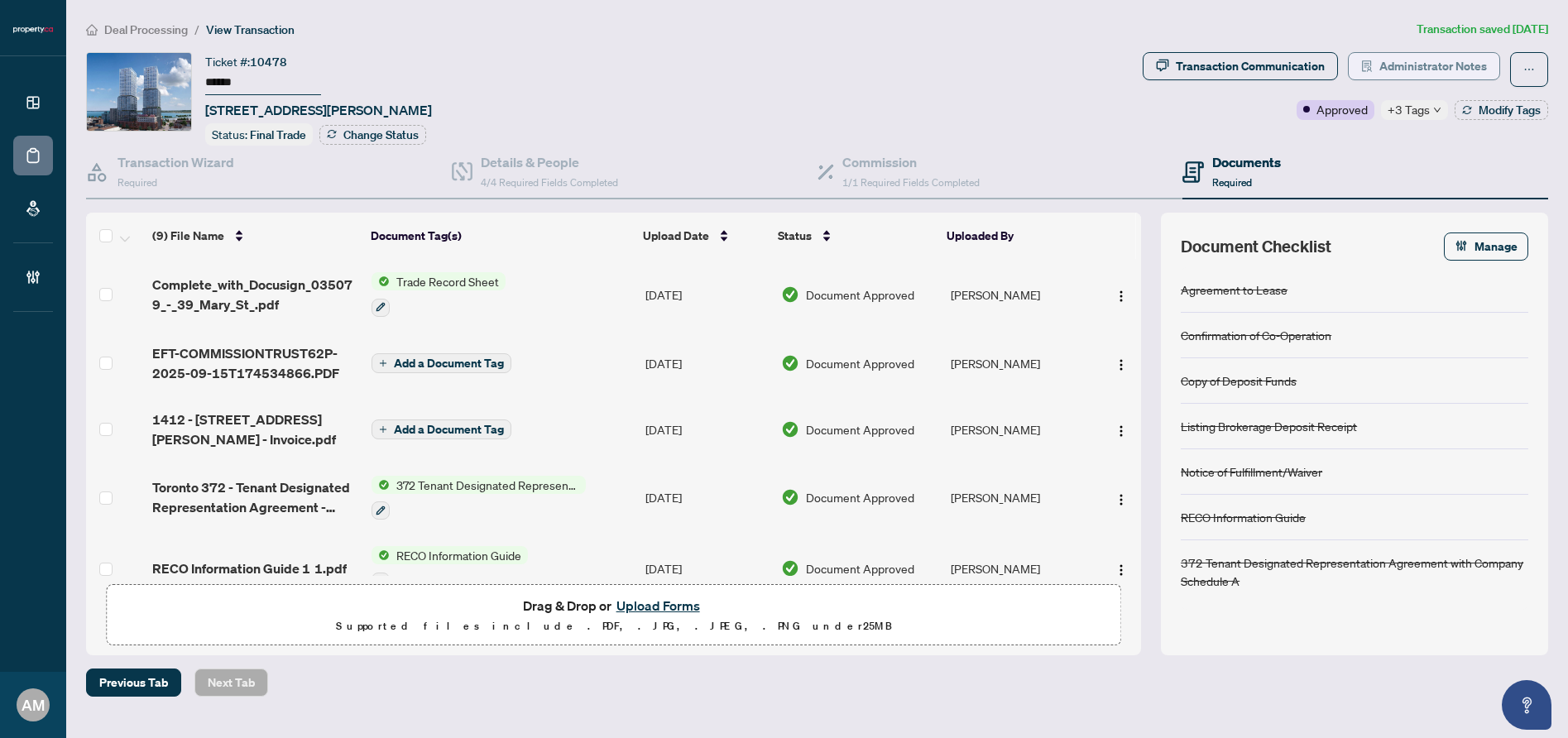
click at [1423, 58] on span "Administrator Notes" at bounding box center [1433, 66] width 108 height 26
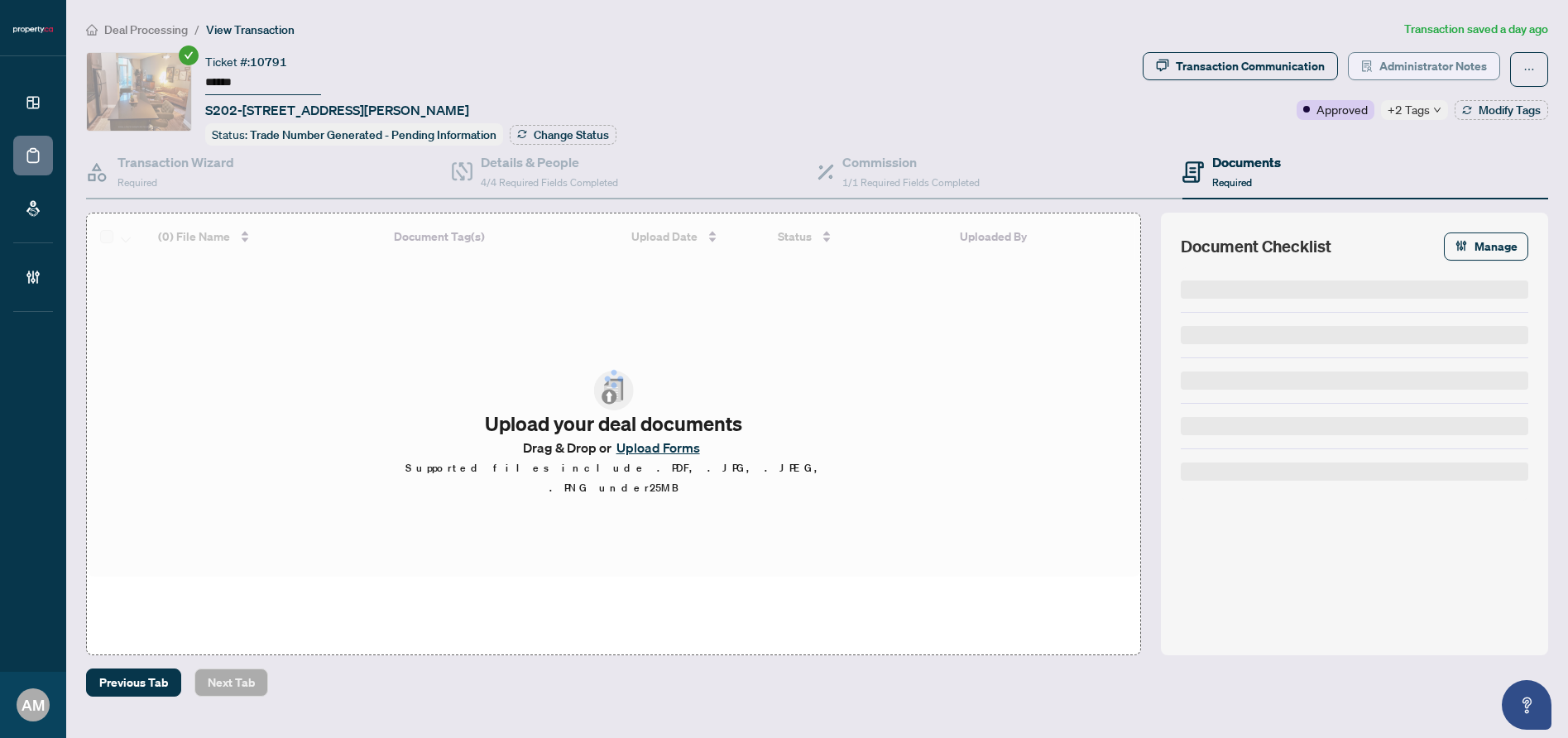
click at [1408, 66] on span "Administrator Notes" at bounding box center [1433, 66] width 108 height 26
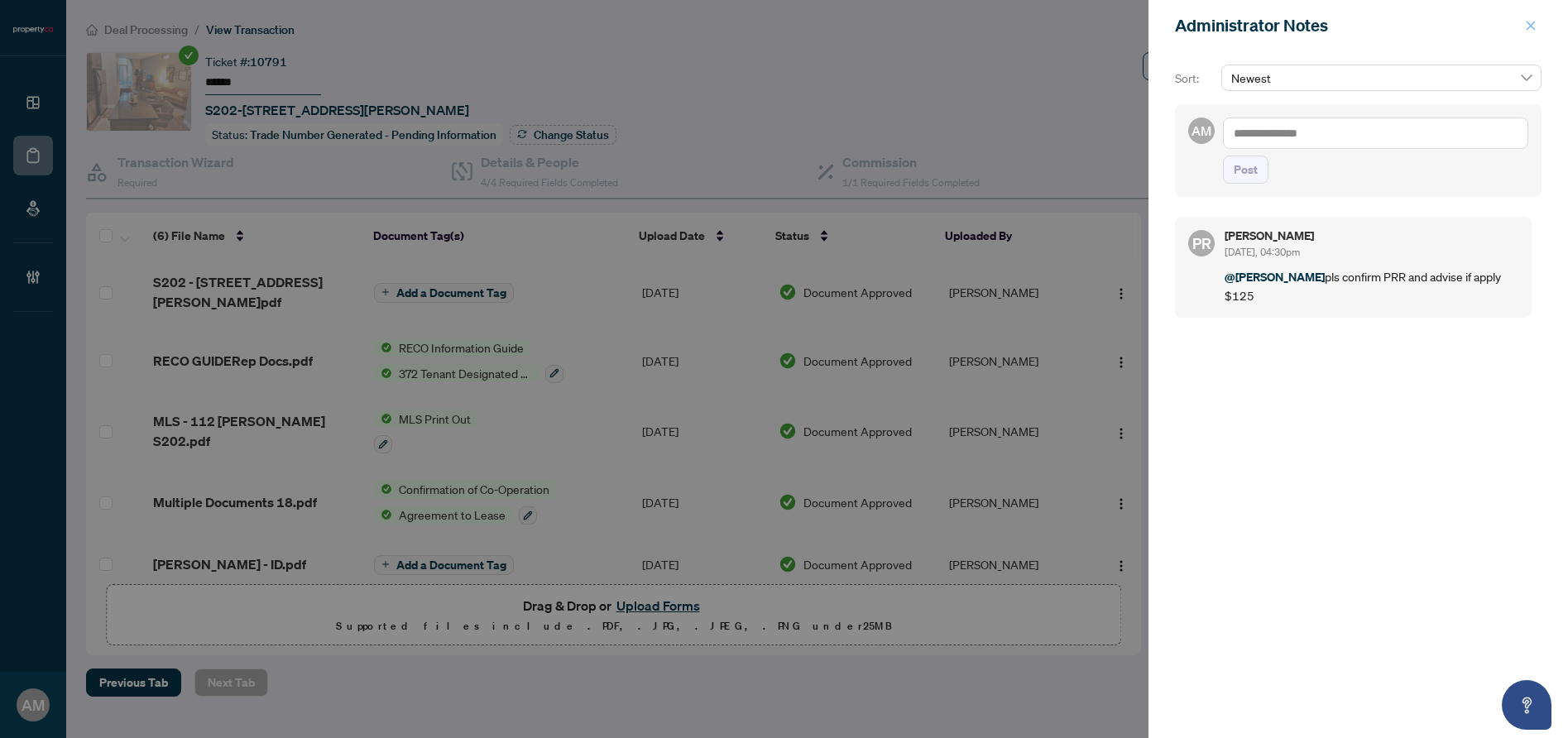
click at [1536, 32] on span "button" at bounding box center [1531, 26] width 11 height 26
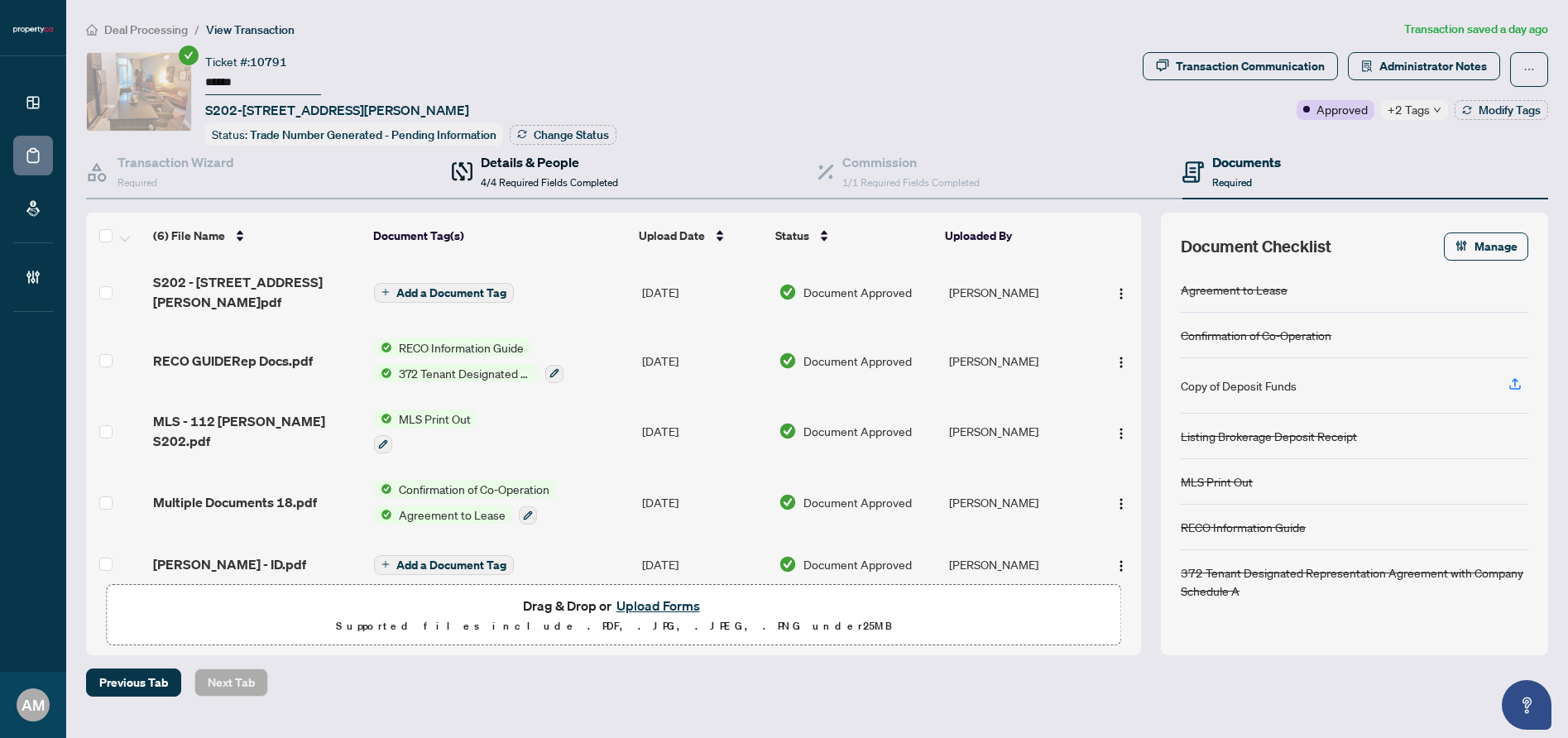
click at [501, 177] on span "4/4 Required Fields Completed" at bounding box center [549, 182] width 137 height 12
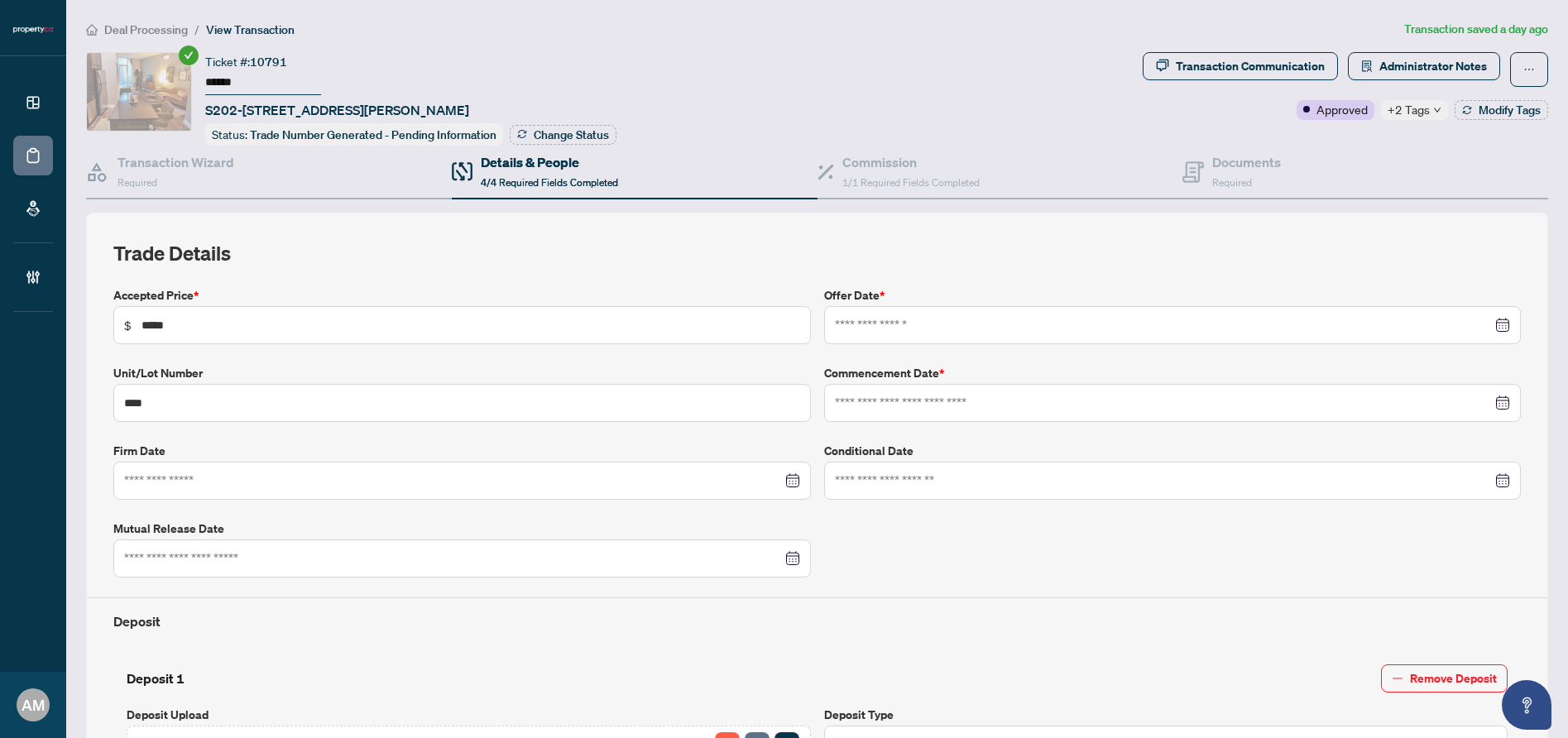
type input "**********"
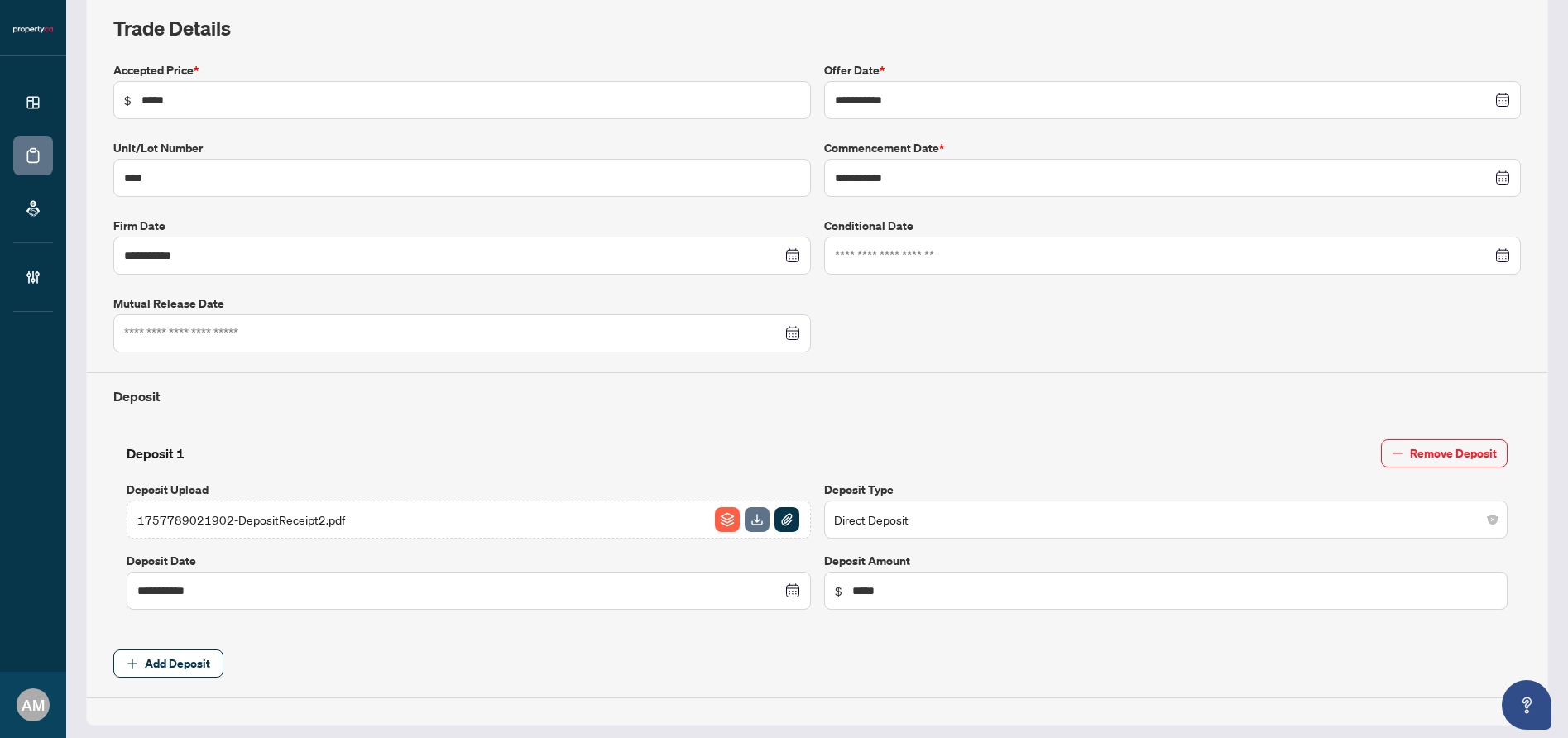
scroll to position [137, 0]
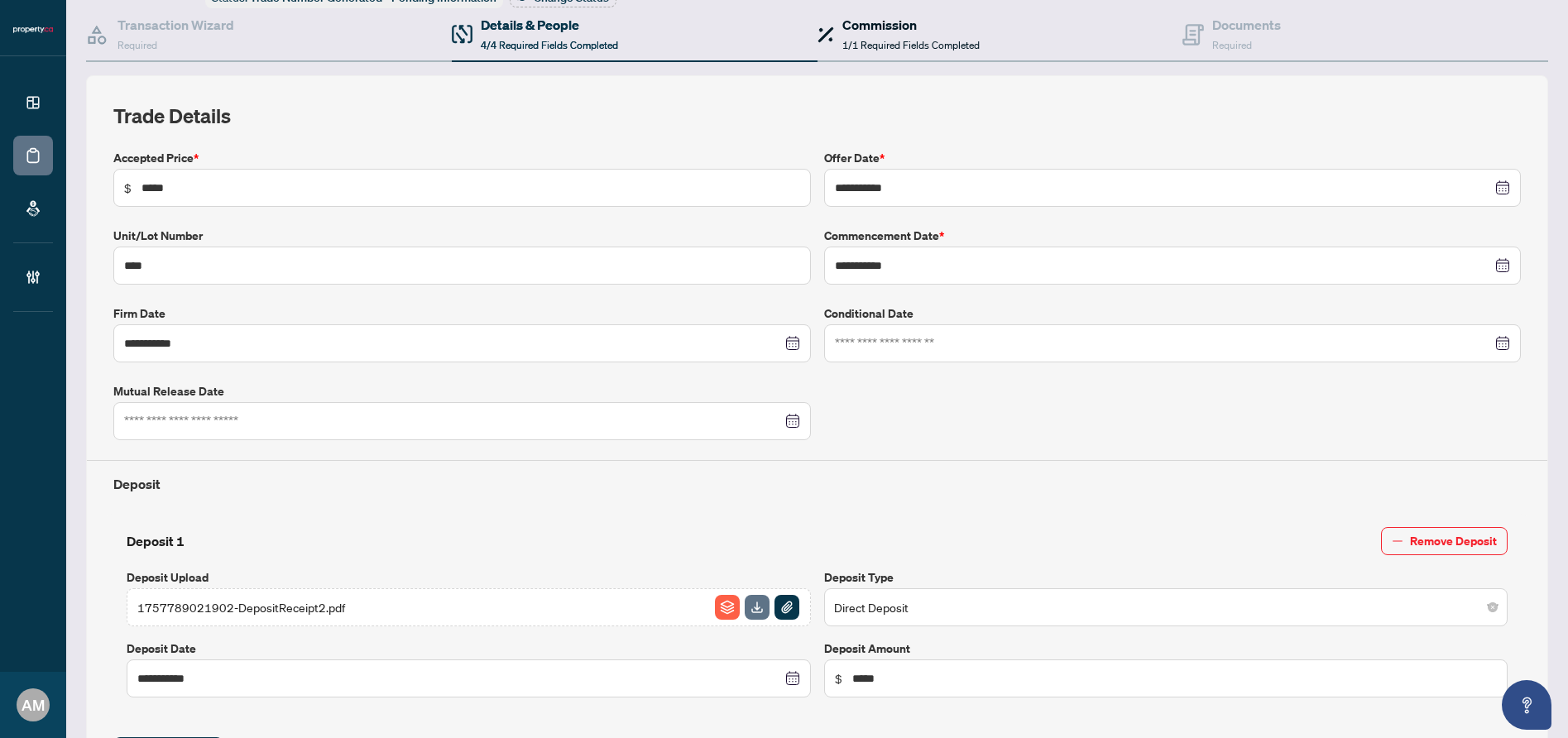
click at [873, 47] on span "1/1 Required Fields Completed" at bounding box center [911, 44] width 137 height 12
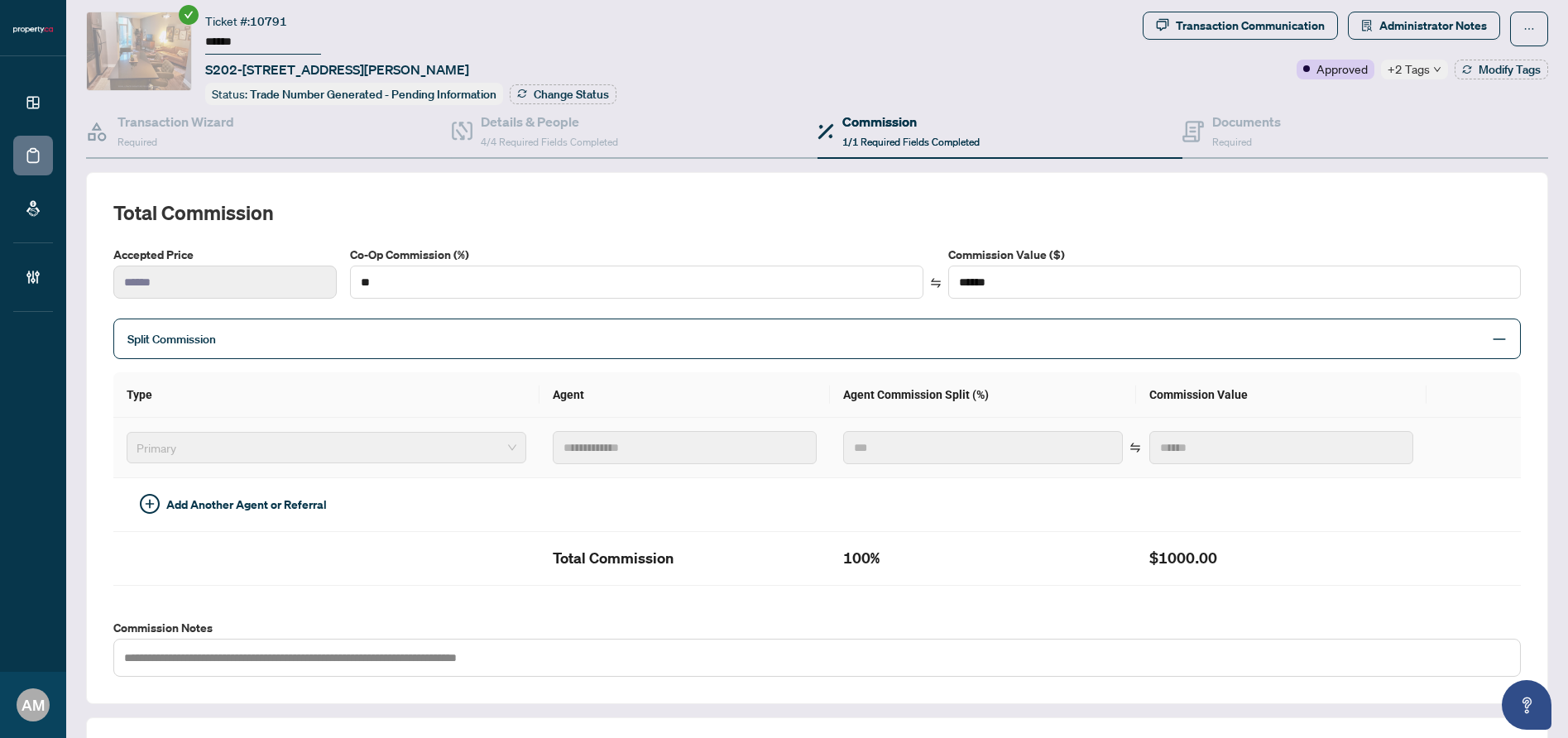
scroll to position [43, 0]
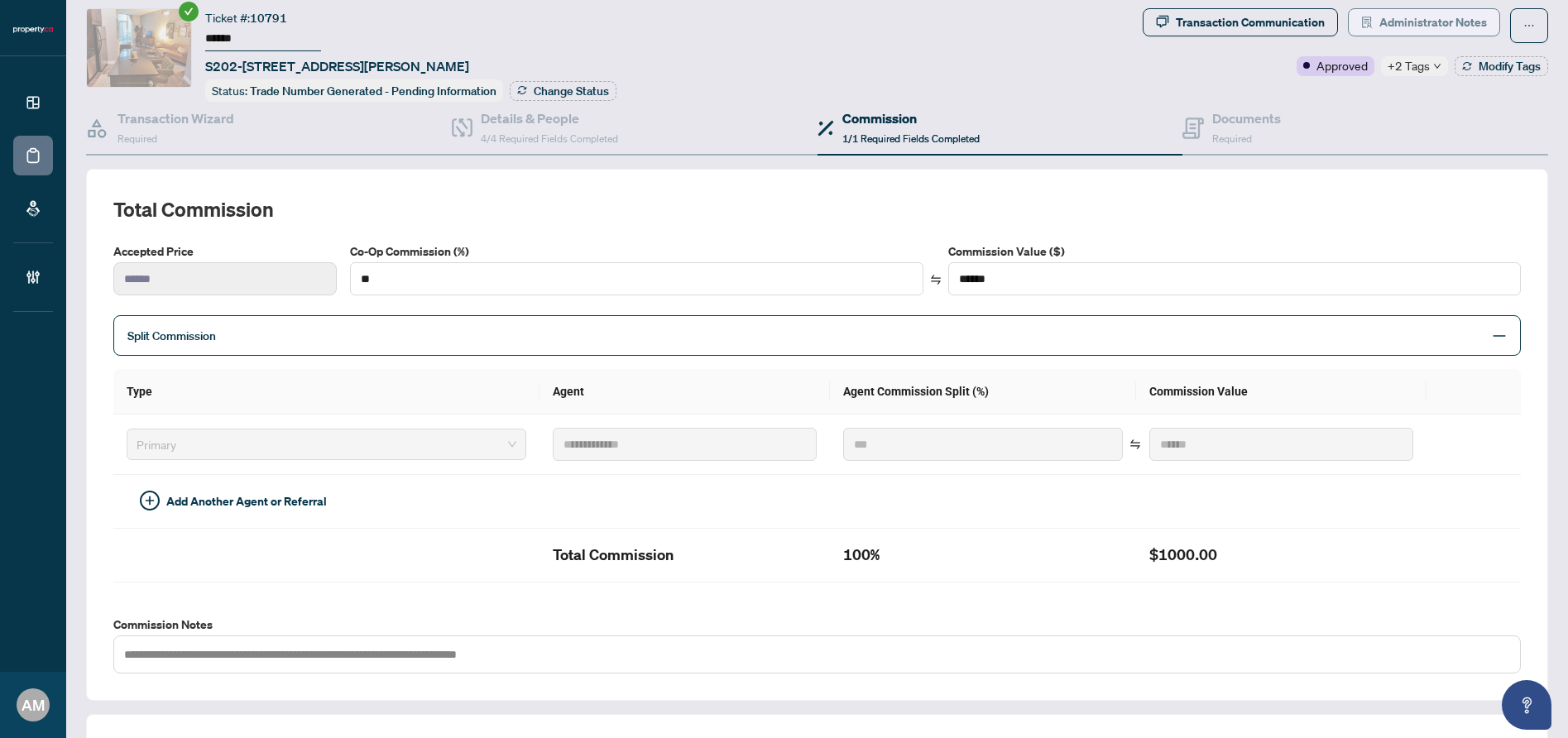
click at [1455, 15] on span "Administrator Notes" at bounding box center [1433, 23] width 108 height 26
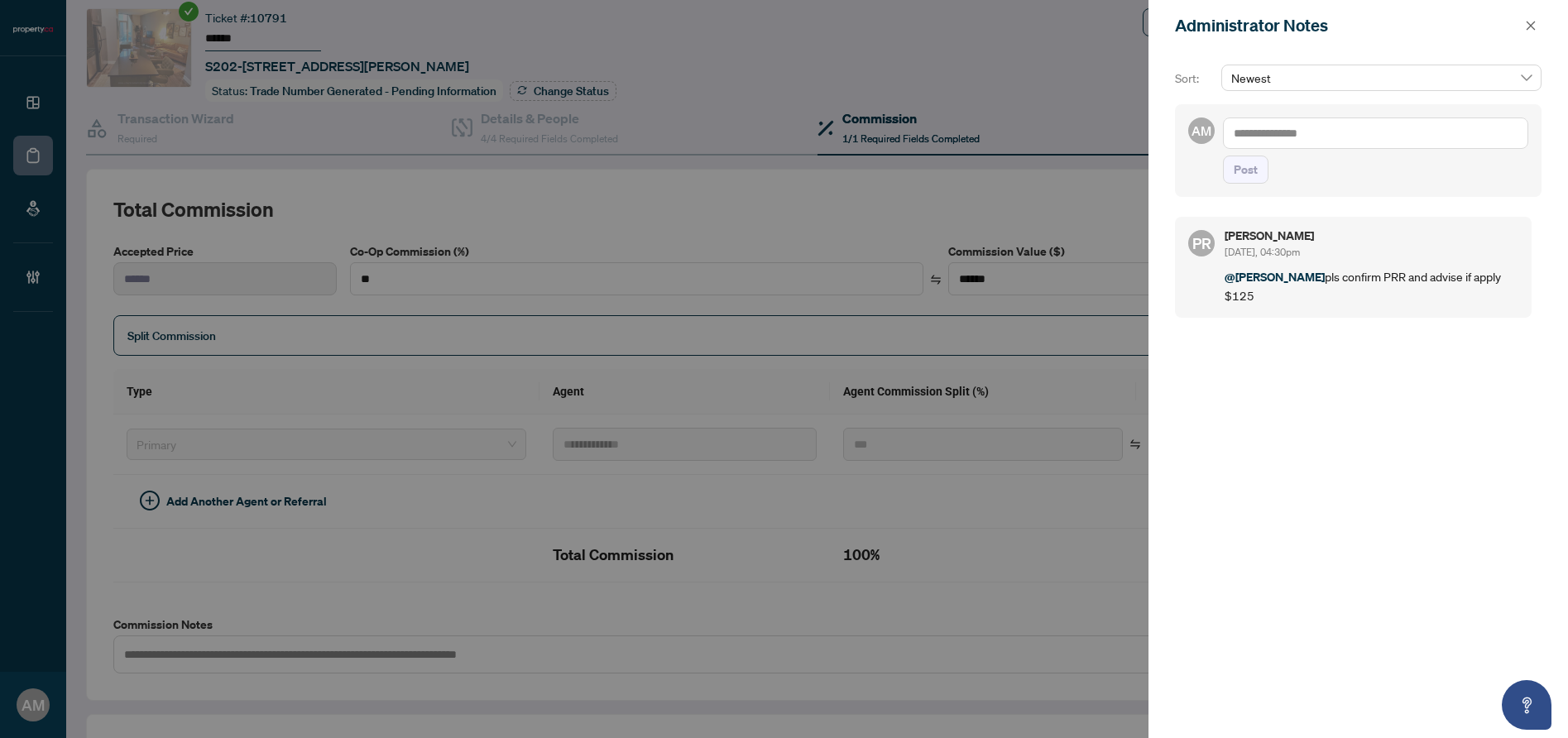
click at [1279, 125] on textarea at bounding box center [1375, 132] width 305 height 31
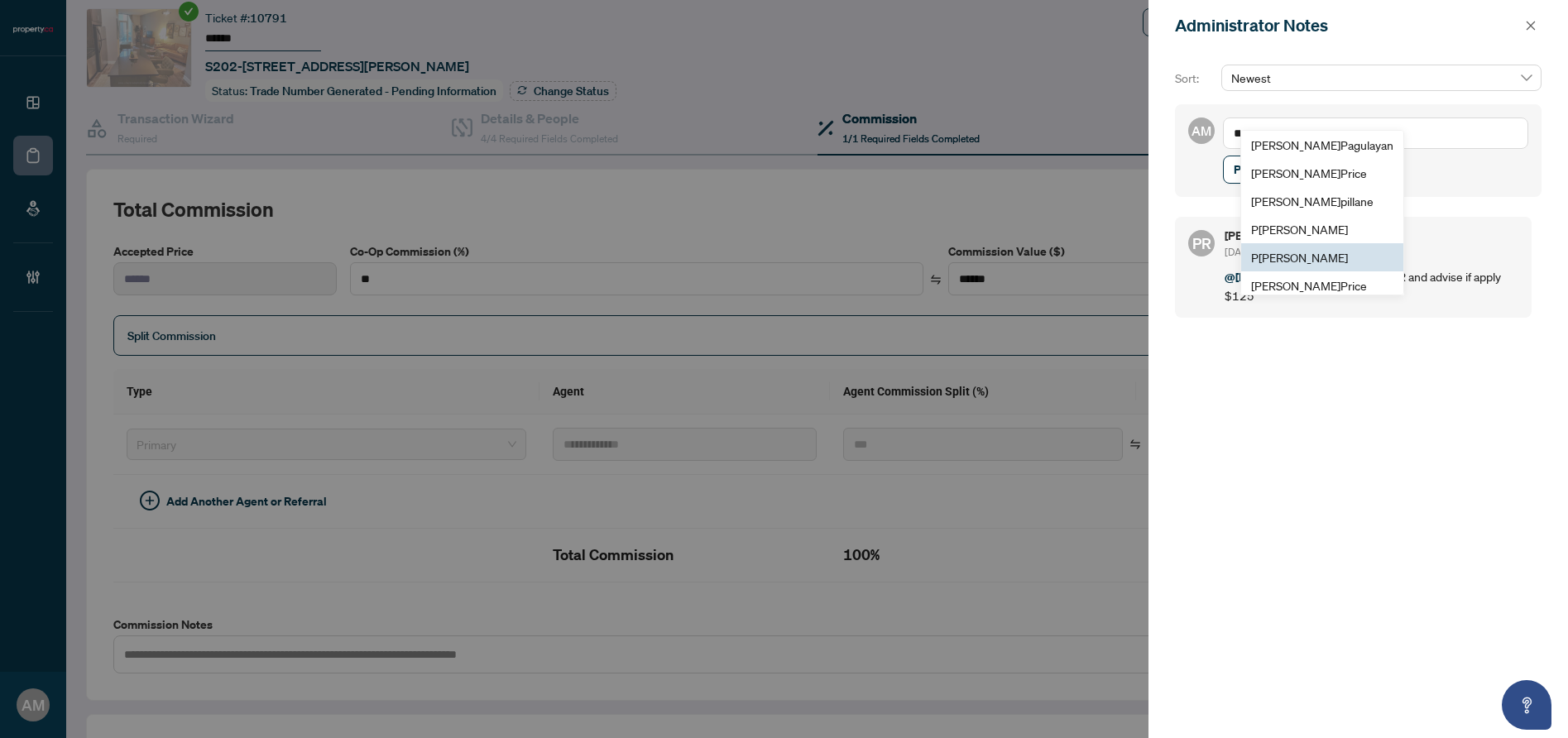
click at [1319, 261] on span "P uvitha Ramachandran" at bounding box center [1300, 258] width 97 height 15
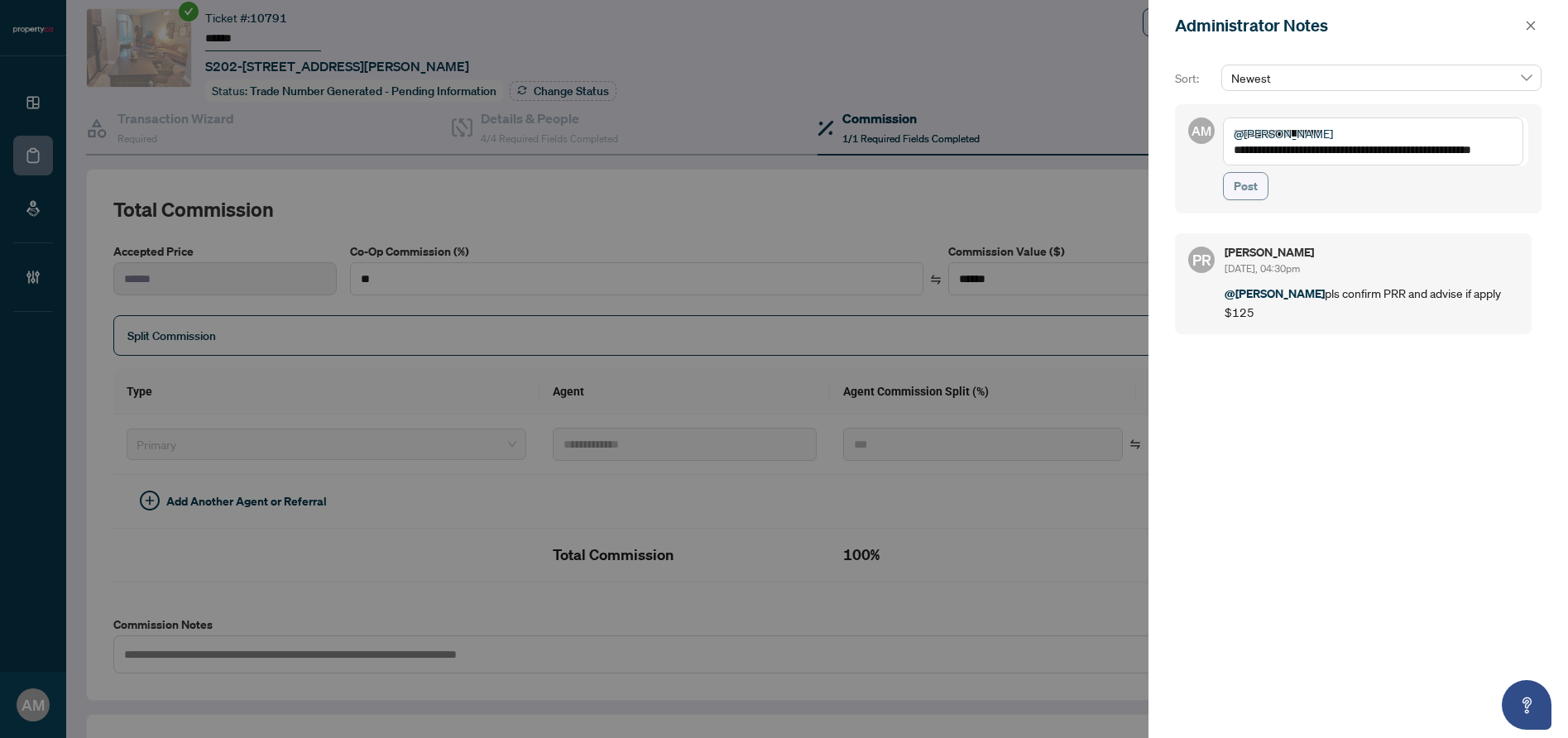
type textarea "**********"
click at [1256, 189] on span "Post" at bounding box center [1245, 186] width 24 height 26
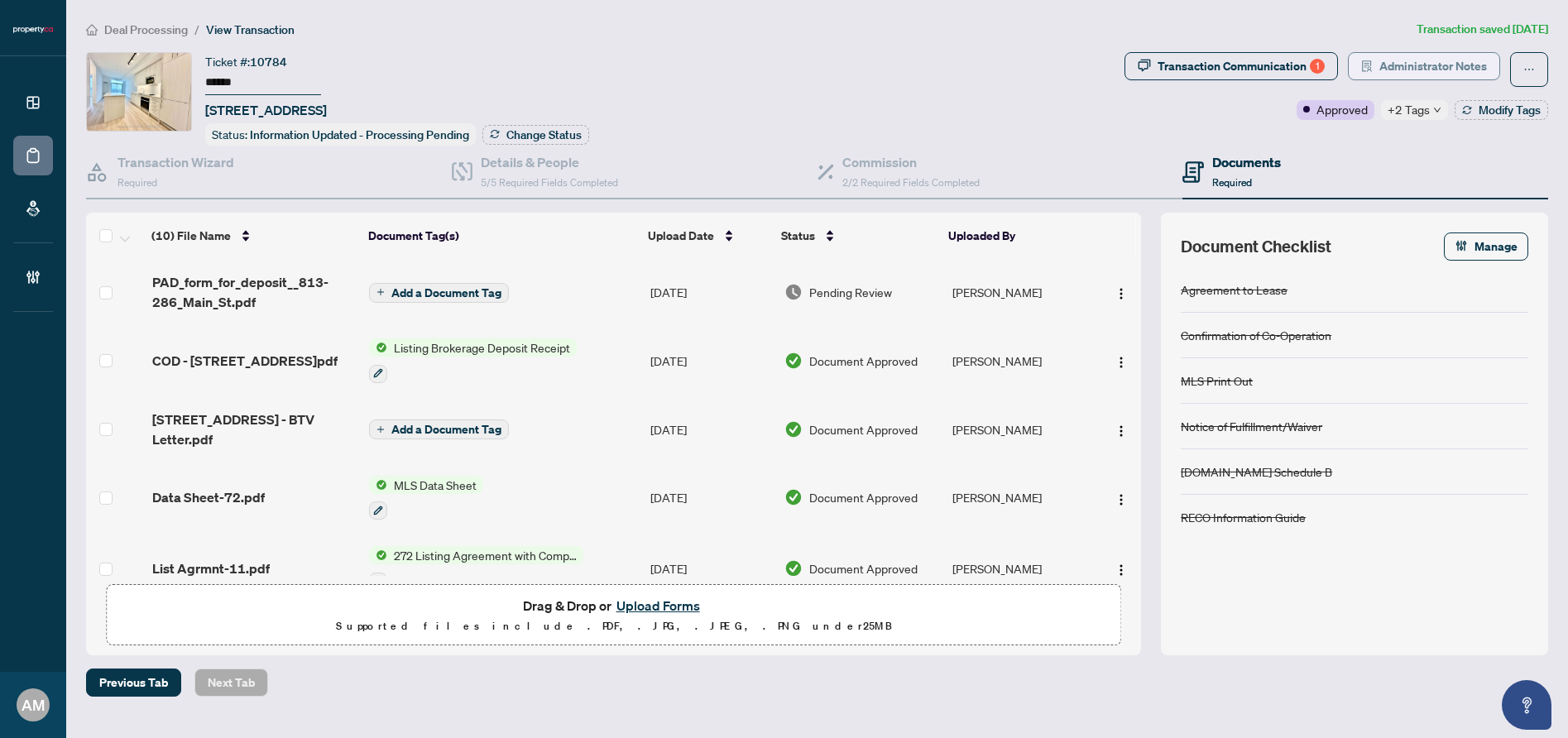
click at [1432, 64] on span "Administrator Notes" at bounding box center [1433, 66] width 108 height 26
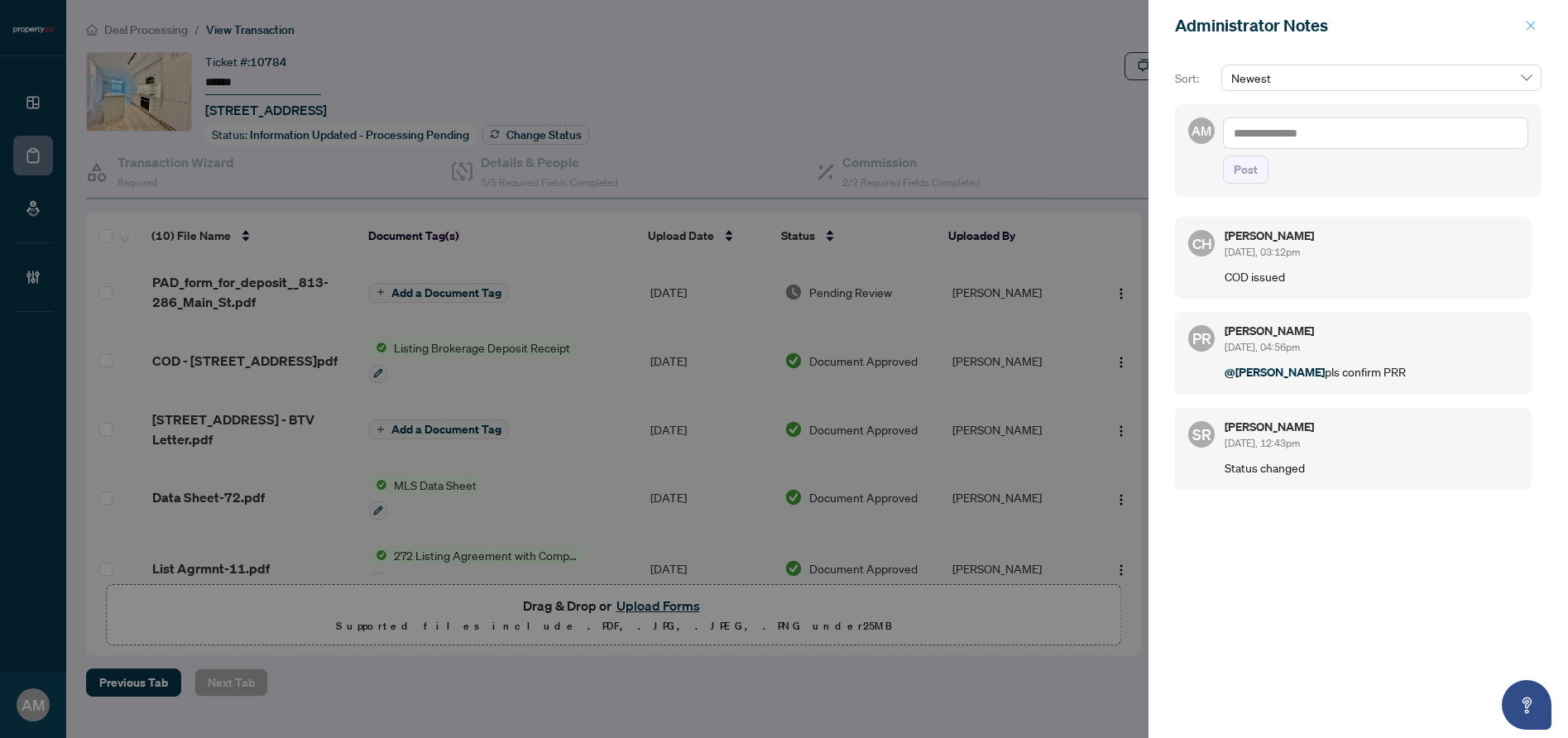
click at [1535, 22] on icon "close" at bounding box center [1531, 26] width 11 height 11
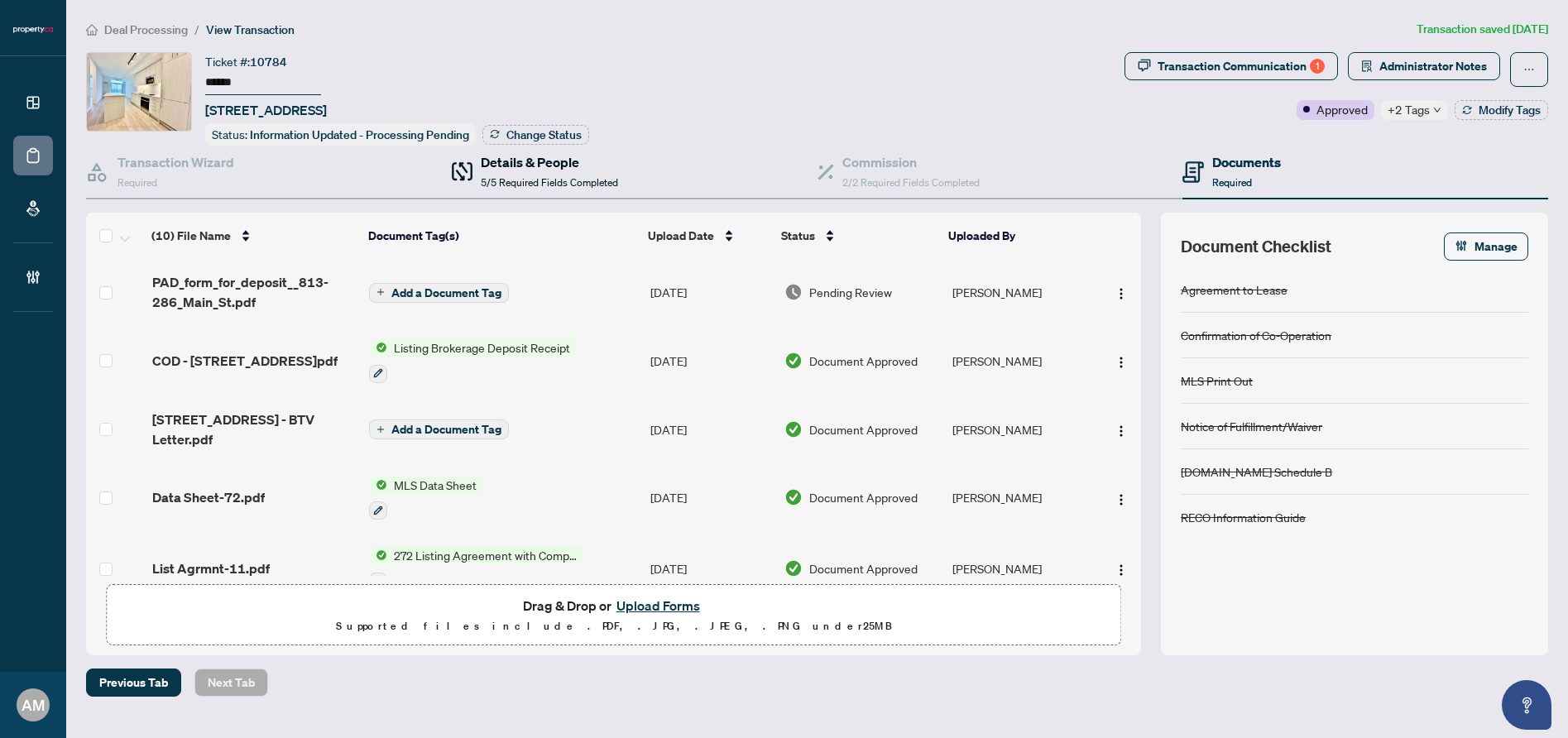
click at [487, 183] on span "5/5 Required Fields Completed" at bounding box center [549, 182] width 137 height 12
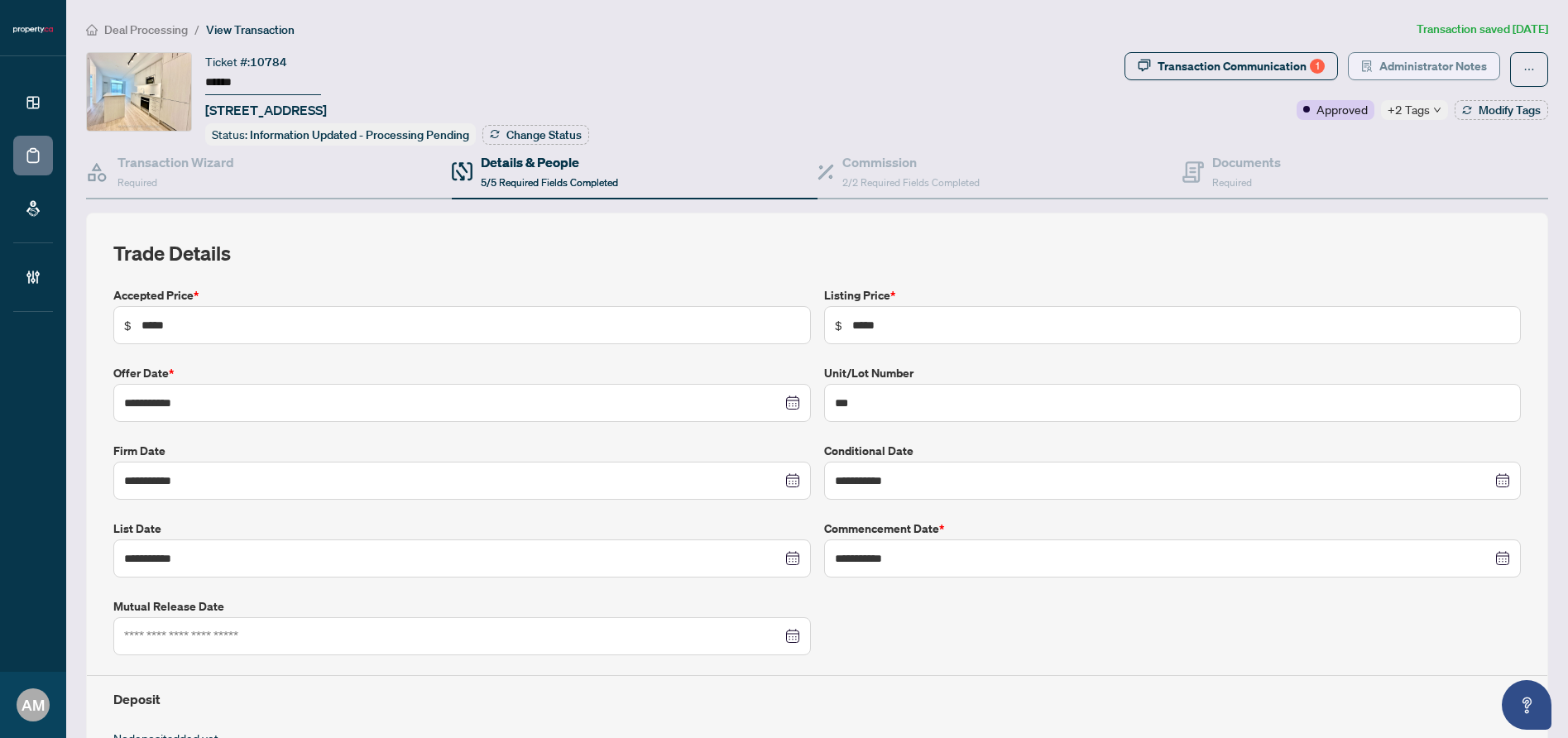
click at [1417, 67] on span "Administrator Notes" at bounding box center [1433, 66] width 108 height 26
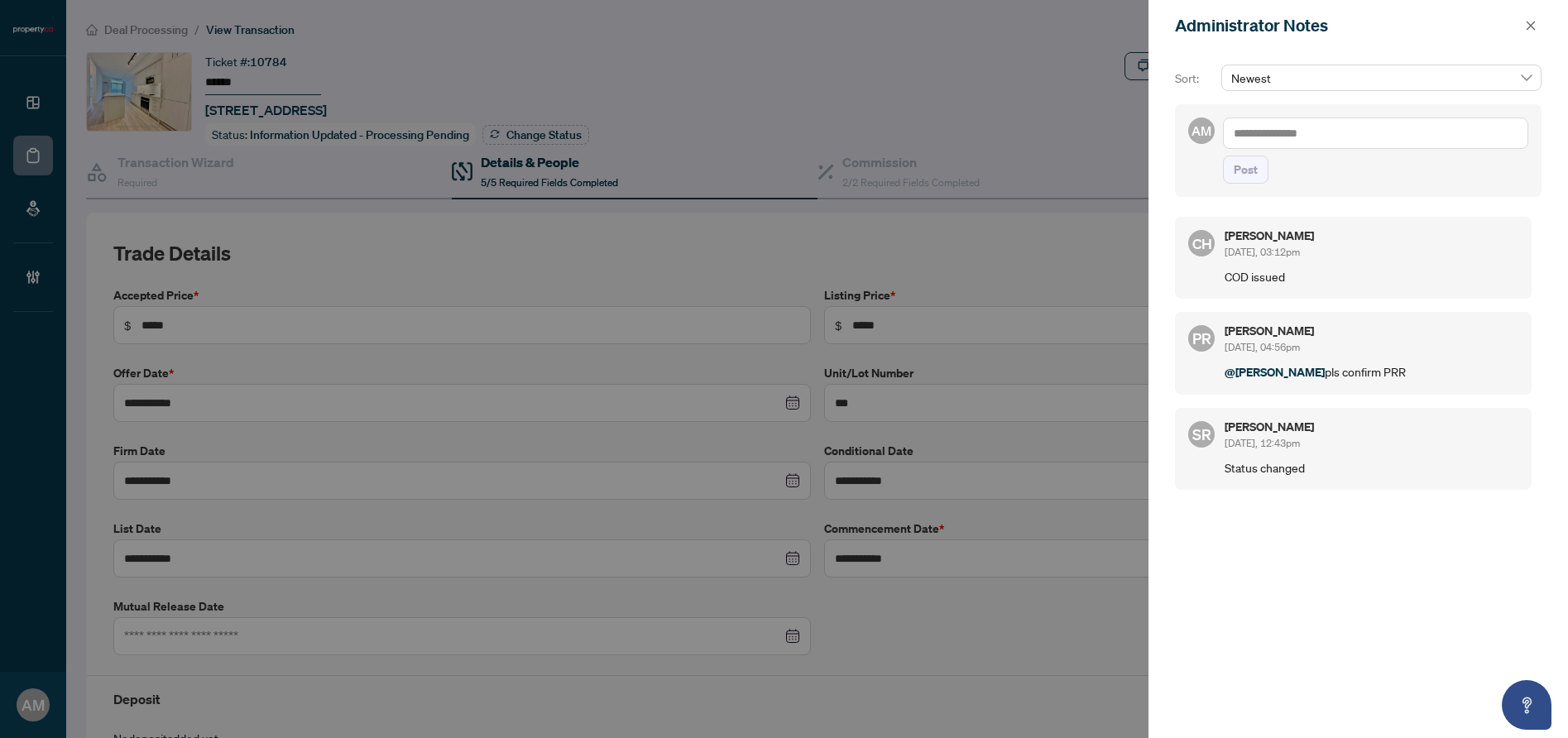
click at [1373, 136] on textarea at bounding box center [1375, 132] width 305 height 31
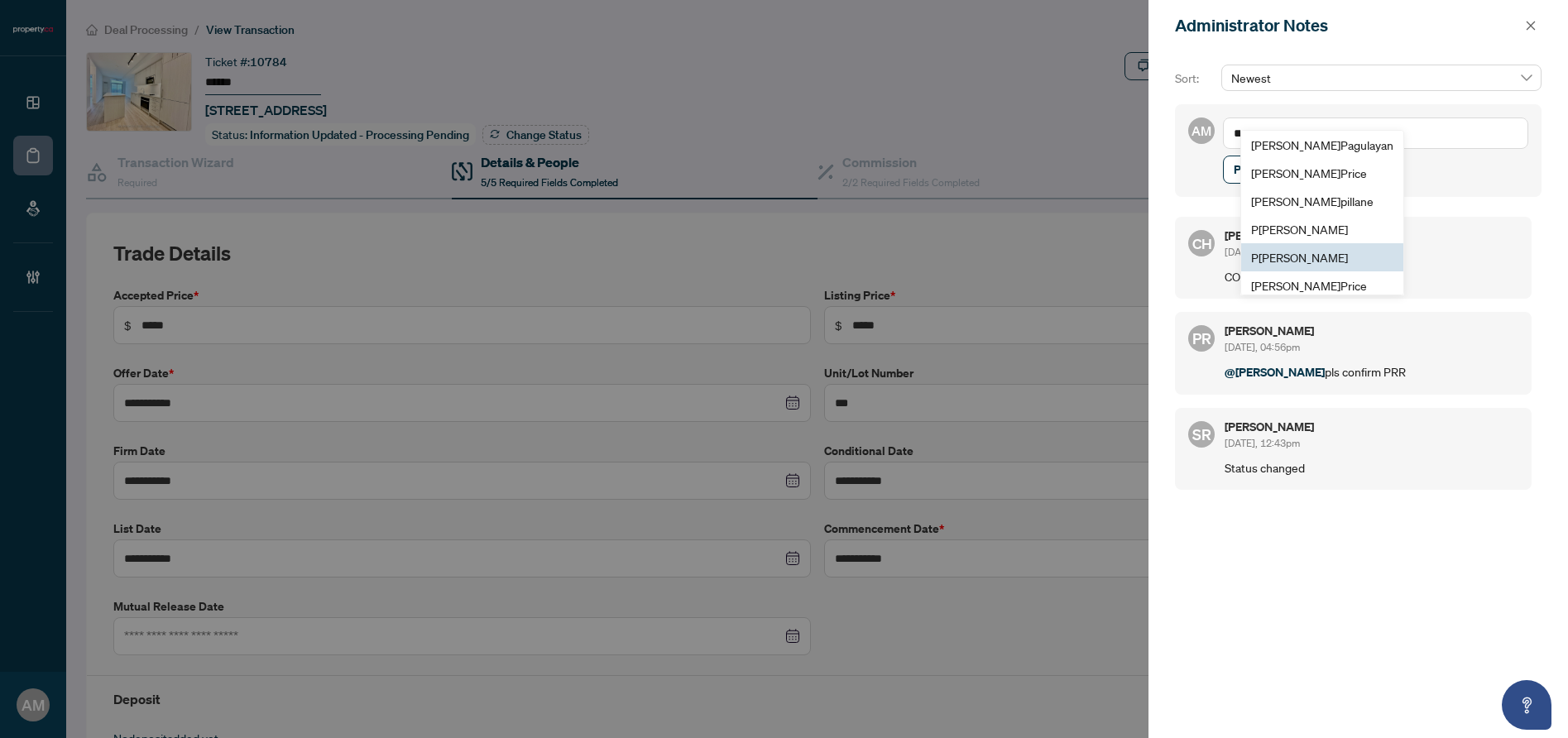
click at [1298, 252] on span "P uvitha Ramachandran" at bounding box center [1300, 258] width 97 height 15
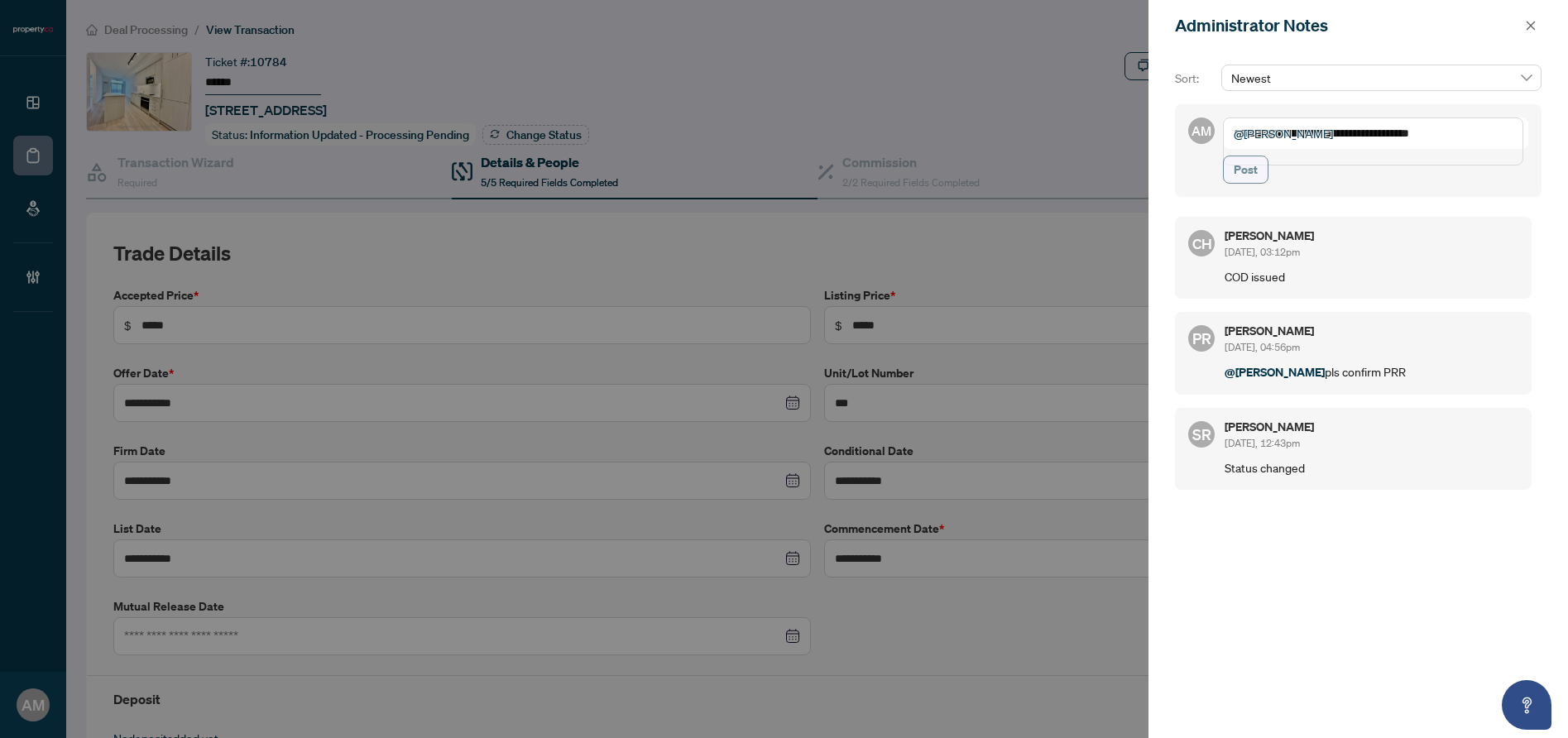
type textarea "**********"
click at [1241, 183] on span "Post" at bounding box center [1245, 170] width 24 height 26
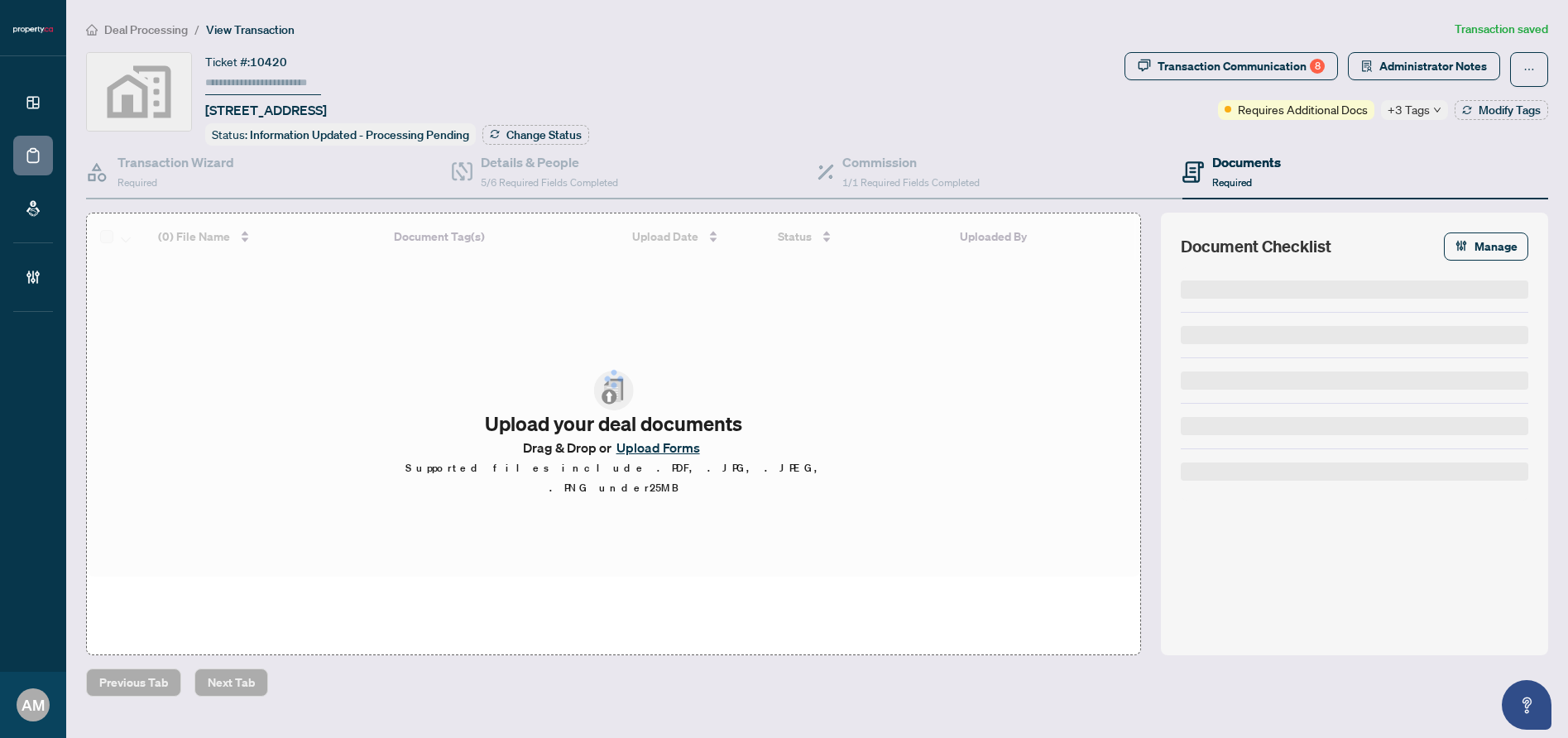
type input "******"
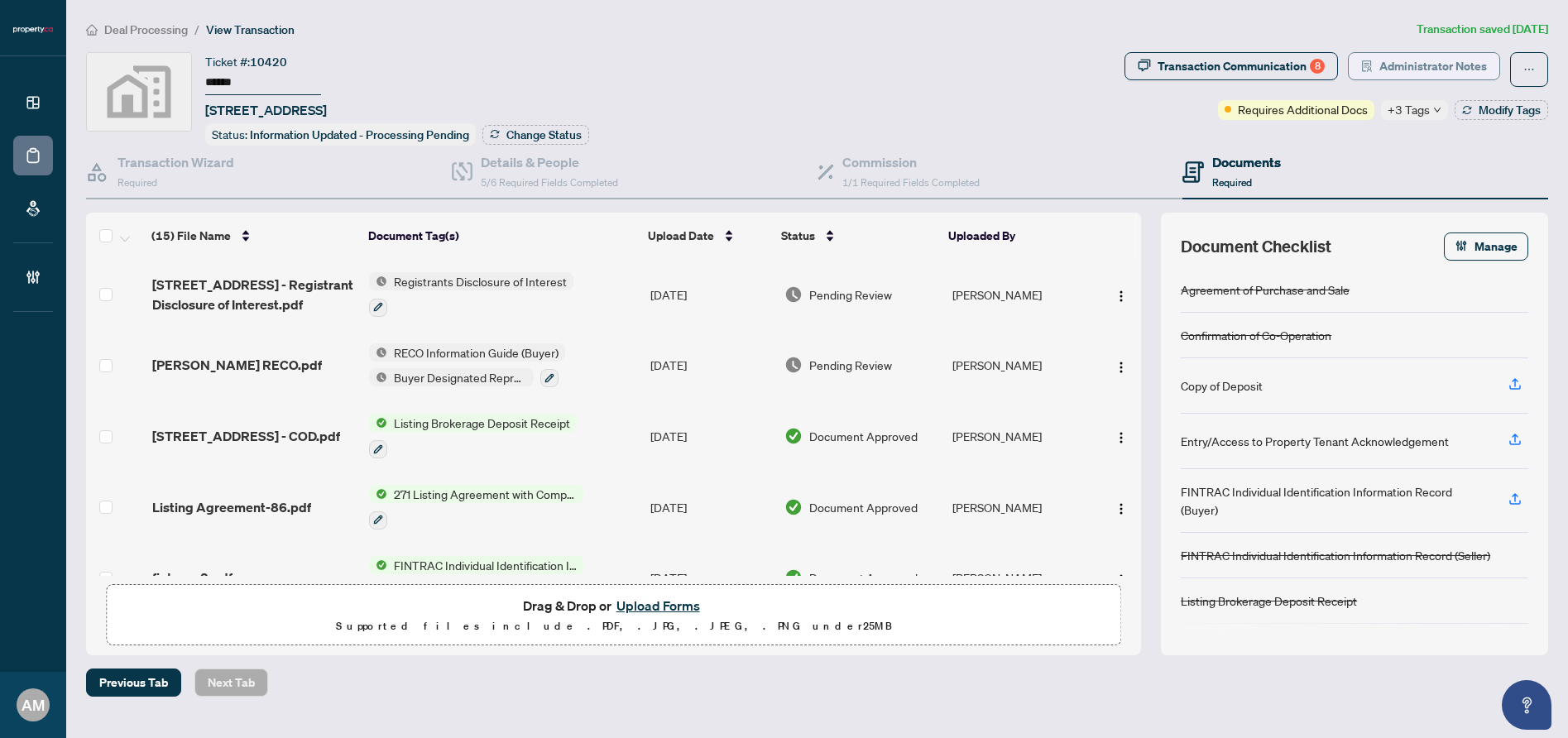
click at [1408, 75] on span "Administrator Notes" at bounding box center [1433, 66] width 108 height 26
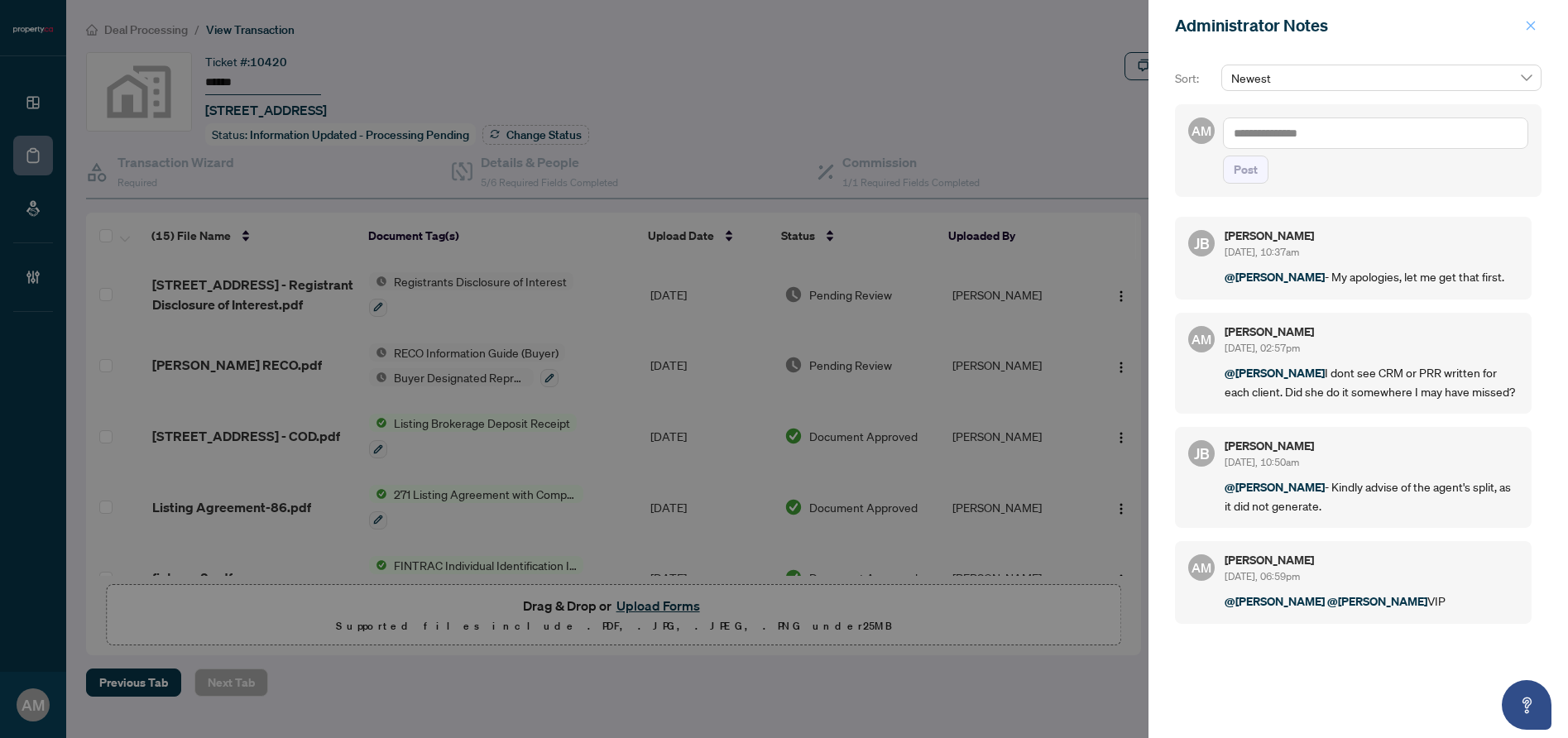
click at [1527, 24] on icon "close" at bounding box center [1531, 26] width 11 height 11
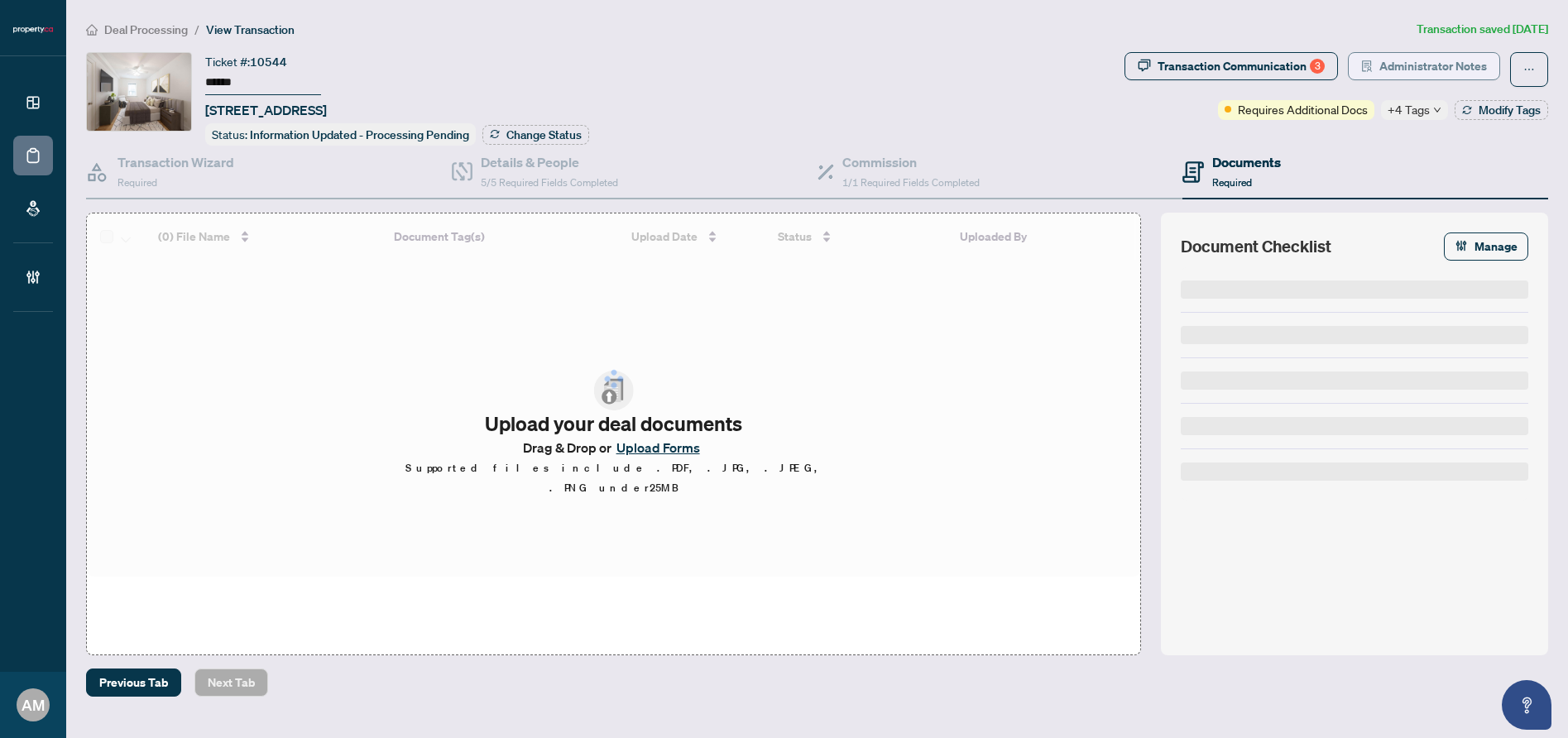
click at [1451, 64] on span "Administrator Notes" at bounding box center [1433, 66] width 108 height 26
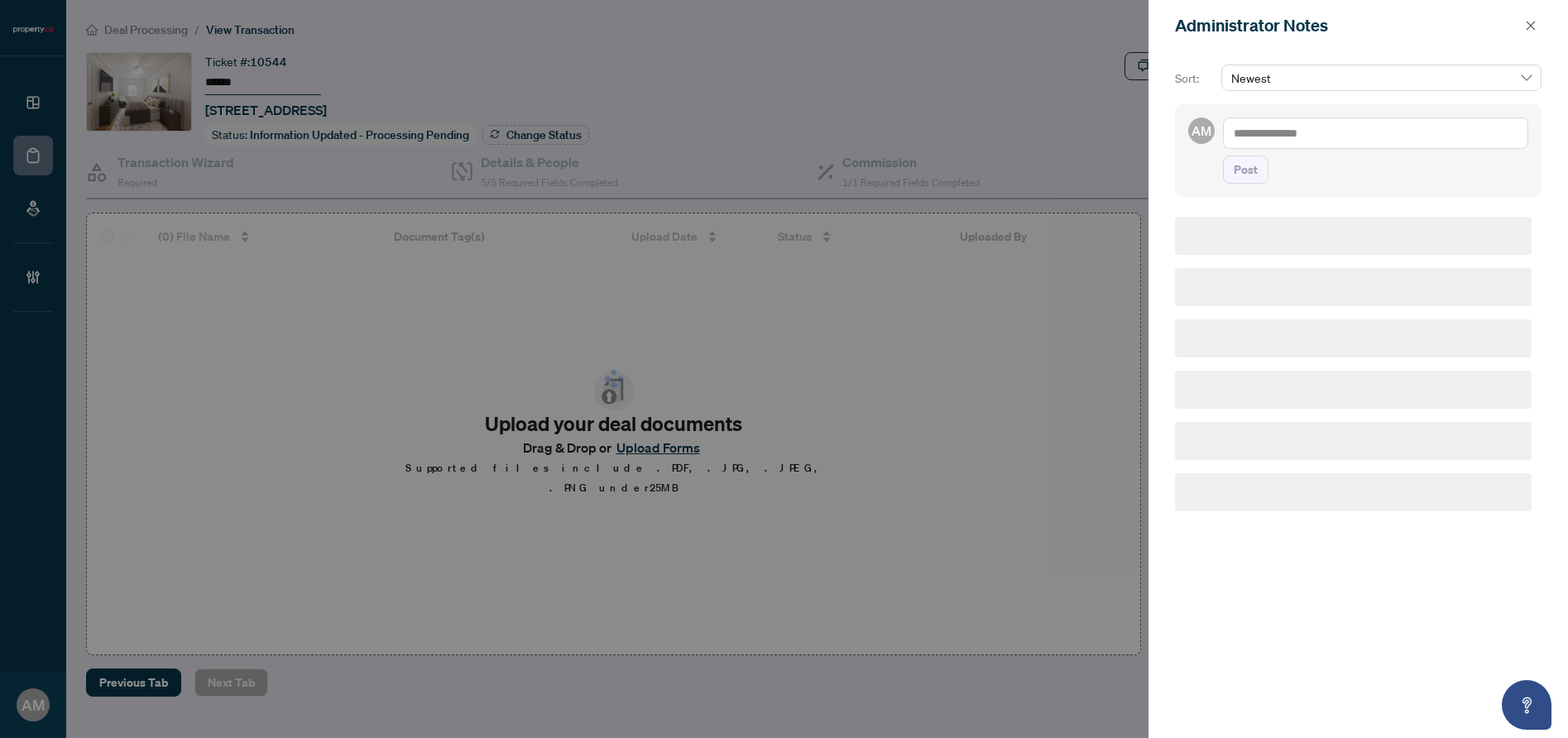
click at [1444, 67] on span "Newest" at bounding box center [1382, 77] width 300 height 25
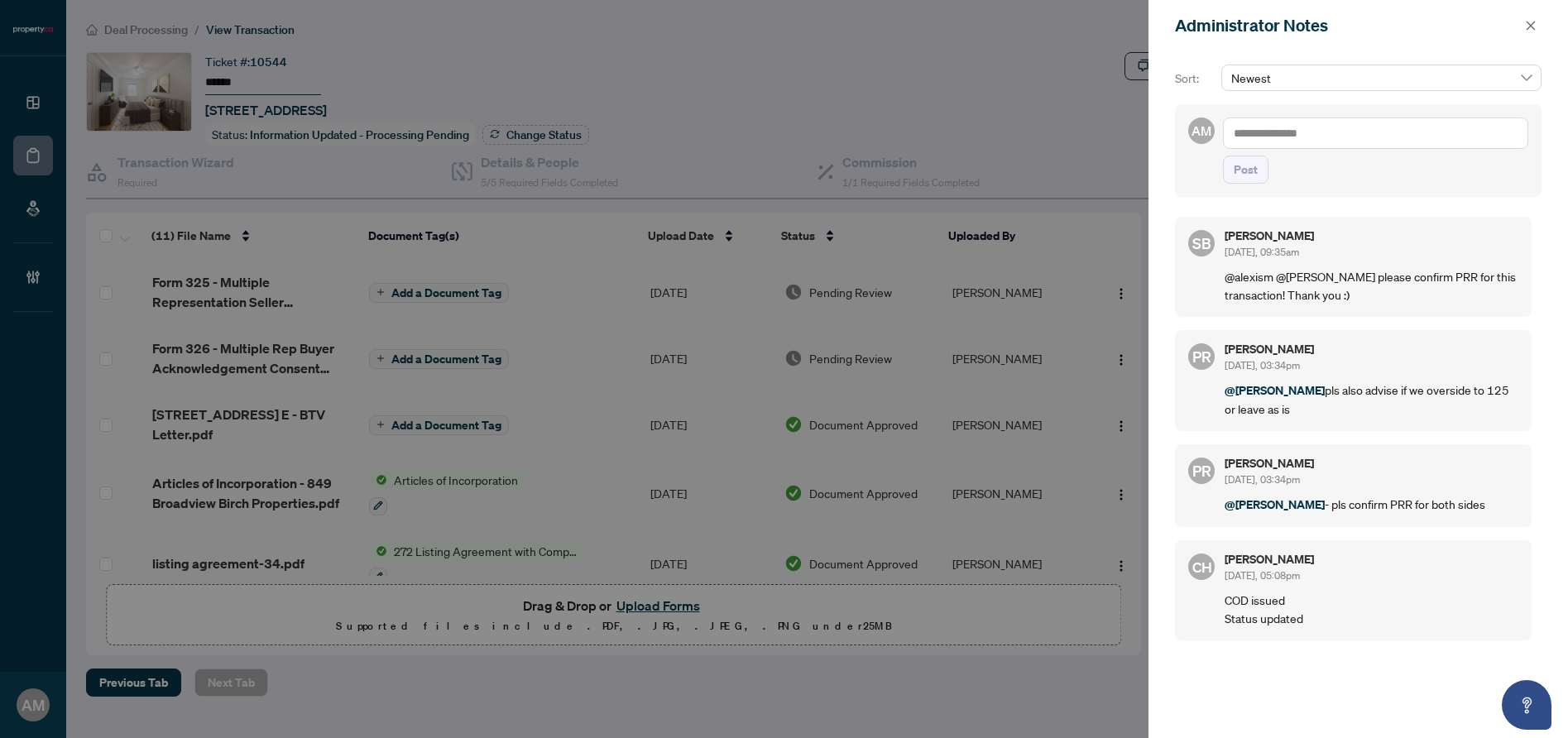
click at [1101, 102] on div at bounding box center [784, 369] width 1568 height 738
click at [503, 186] on div at bounding box center [784, 369] width 1568 height 738
click at [497, 177] on div at bounding box center [784, 369] width 1568 height 738
click at [1534, 26] on icon "close" at bounding box center [1531, 26] width 11 height 11
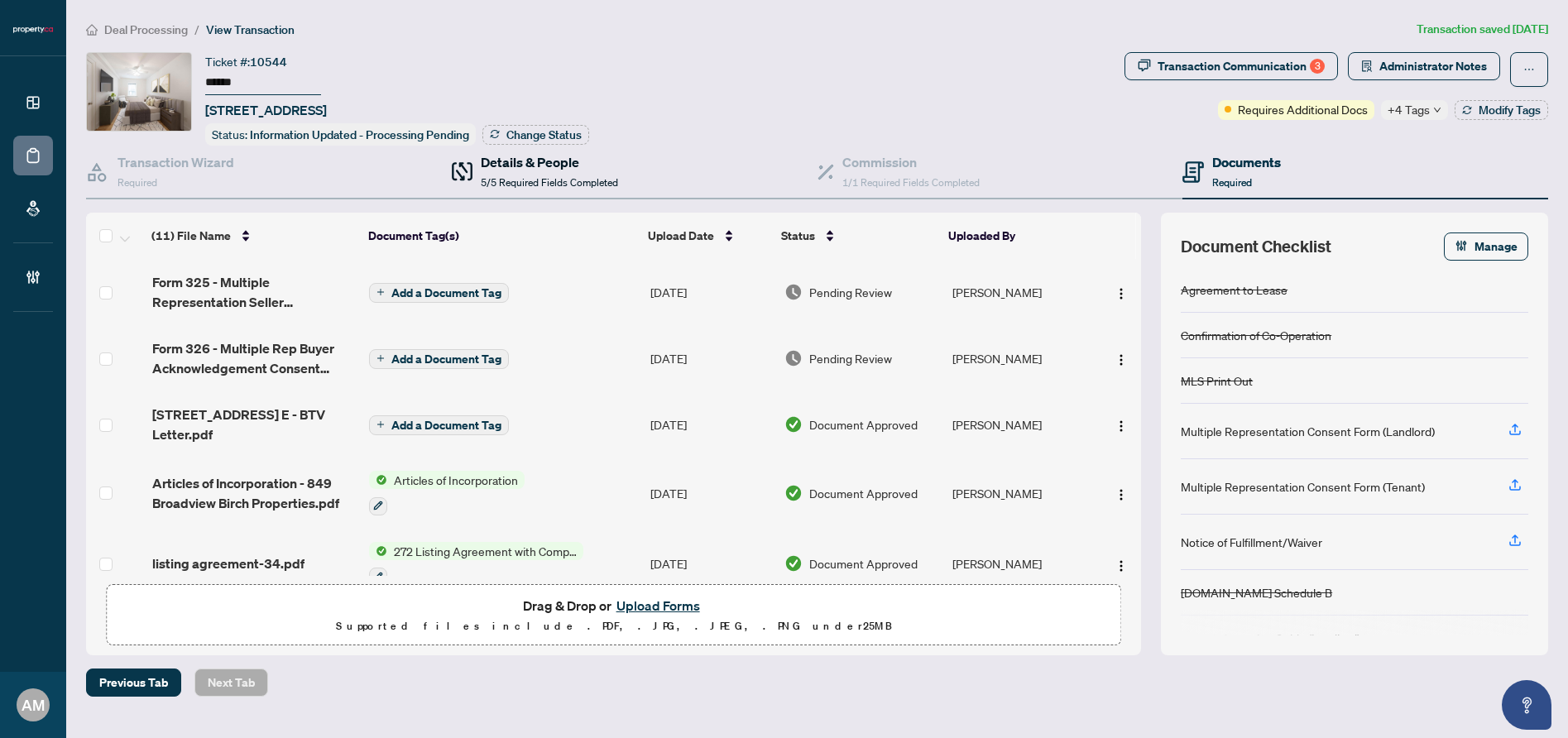
click at [515, 163] on h4 "Details & People" at bounding box center [549, 162] width 137 height 20
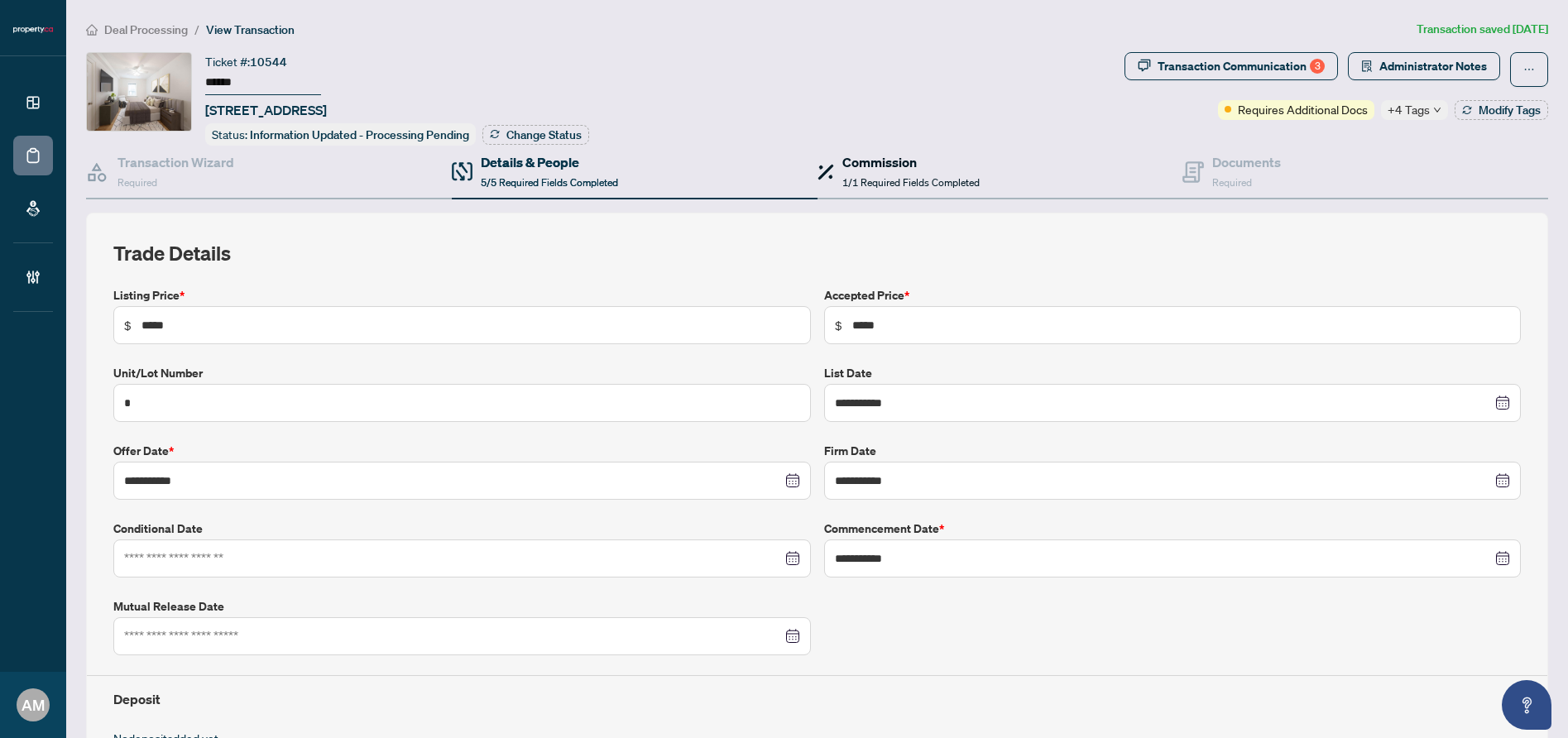
click at [869, 170] on div "Commission 1/1 Required Fields Completed" at bounding box center [911, 171] width 137 height 39
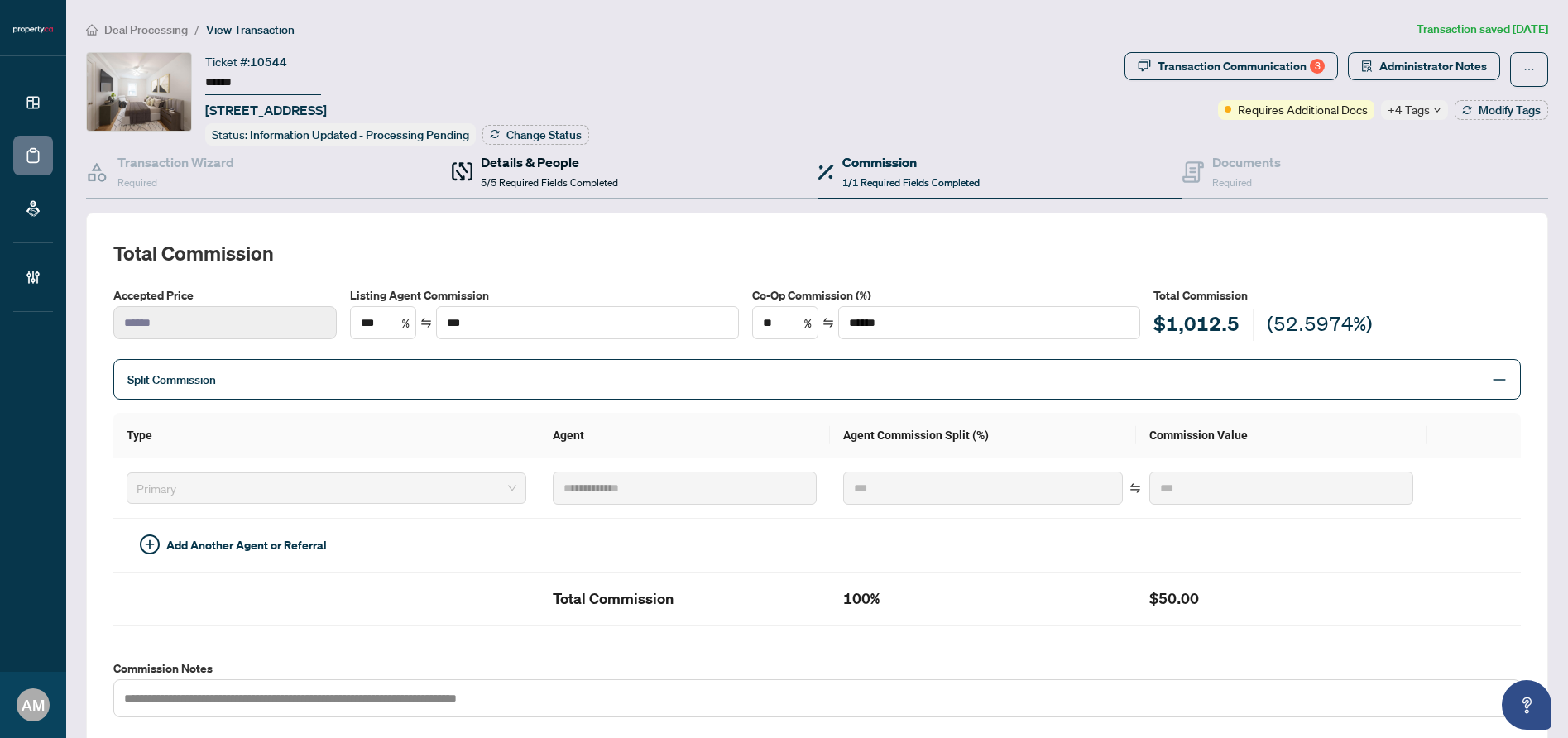
click at [539, 169] on div "Details & People 5/5 Required Fields Completed" at bounding box center [549, 171] width 137 height 39
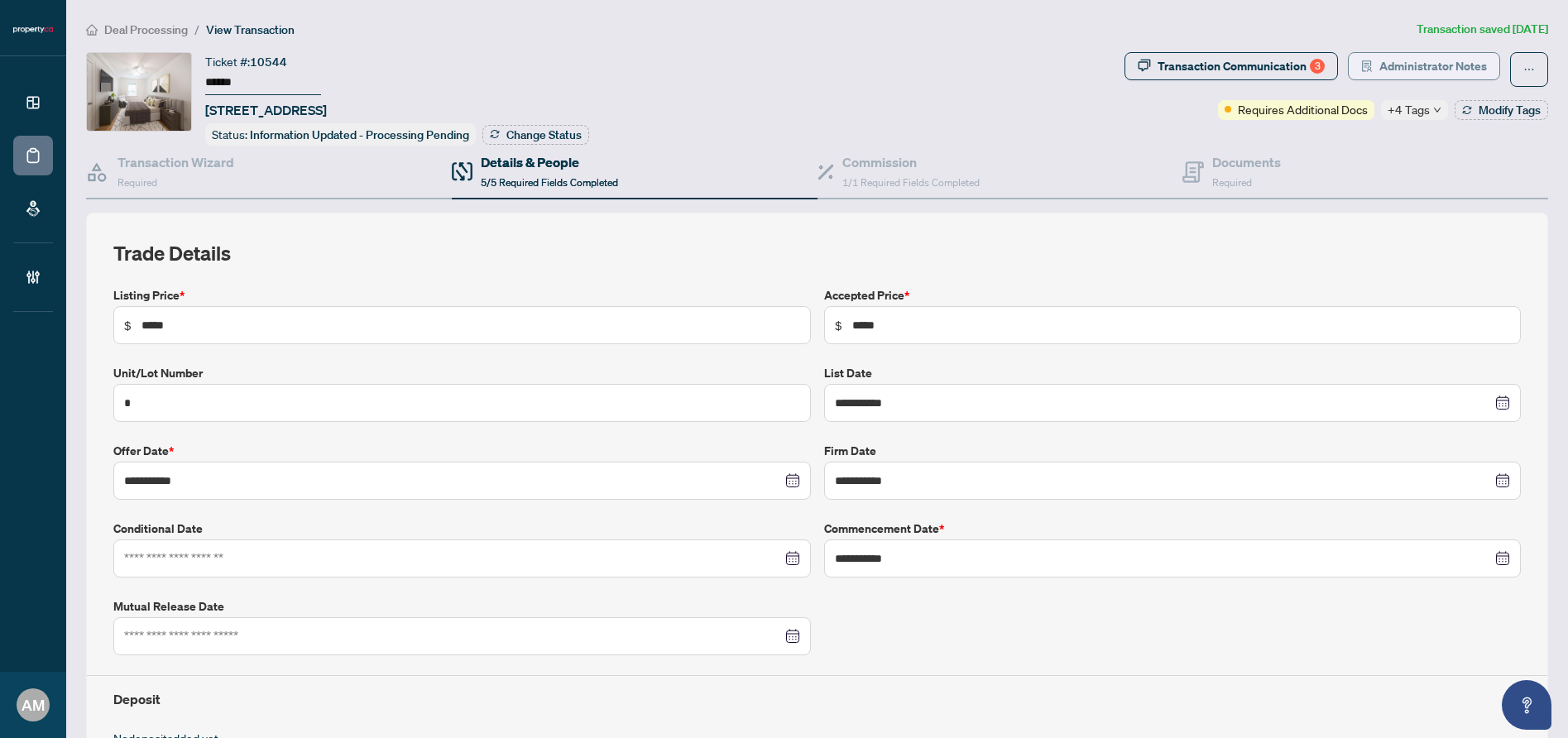
click at [1414, 62] on span "Administrator Notes" at bounding box center [1433, 66] width 108 height 26
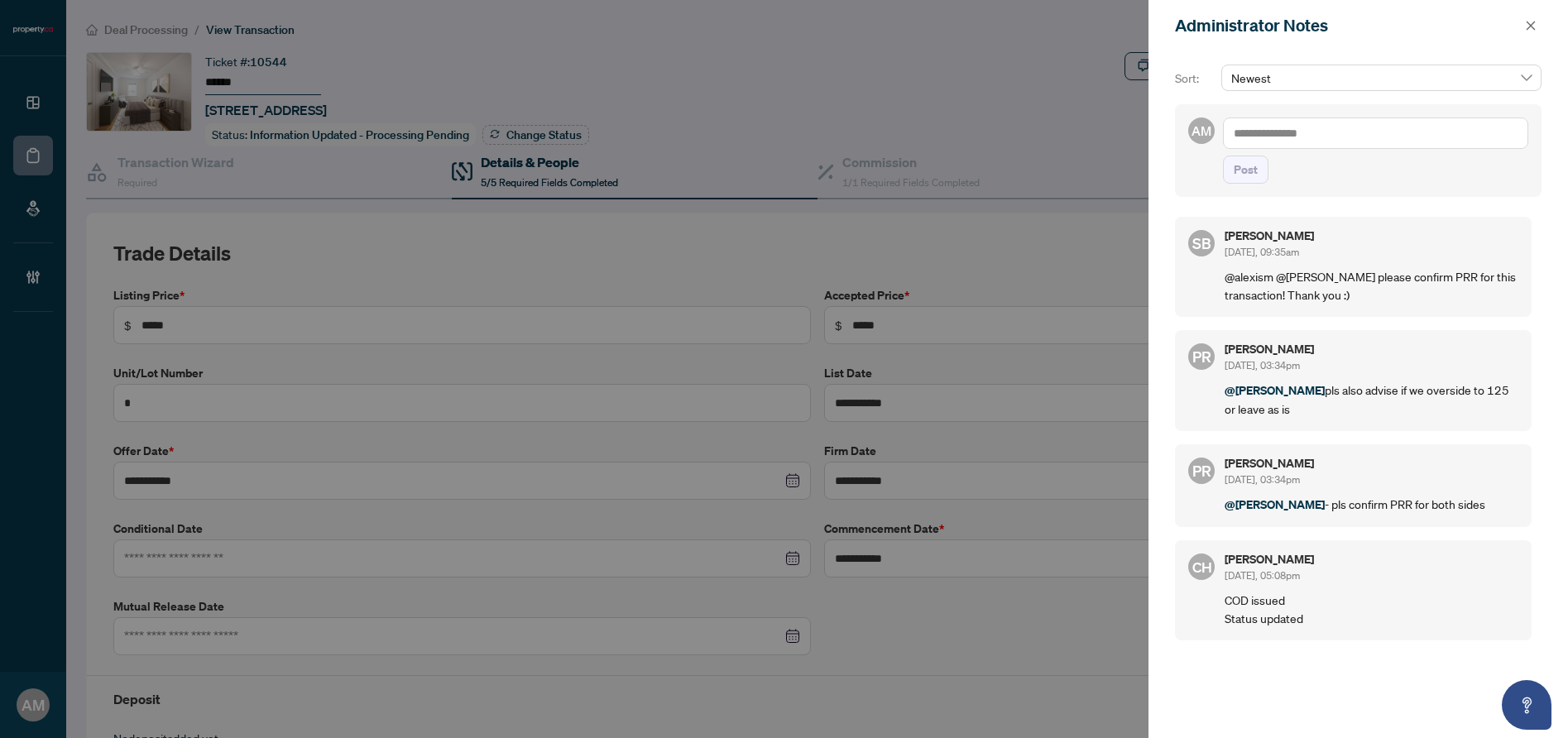
click at [1369, 127] on textarea at bounding box center [1375, 132] width 305 height 31
click at [1323, 258] on span "P uvitha Ramachandran" at bounding box center [1300, 258] width 97 height 15
drag, startPoint x: 1430, startPoint y: 133, endPoint x: 1371, endPoint y: 133, distance: 59.0
click at [1371, 133] on textarea "**********" at bounding box center [1375, 132] width 305 height 31
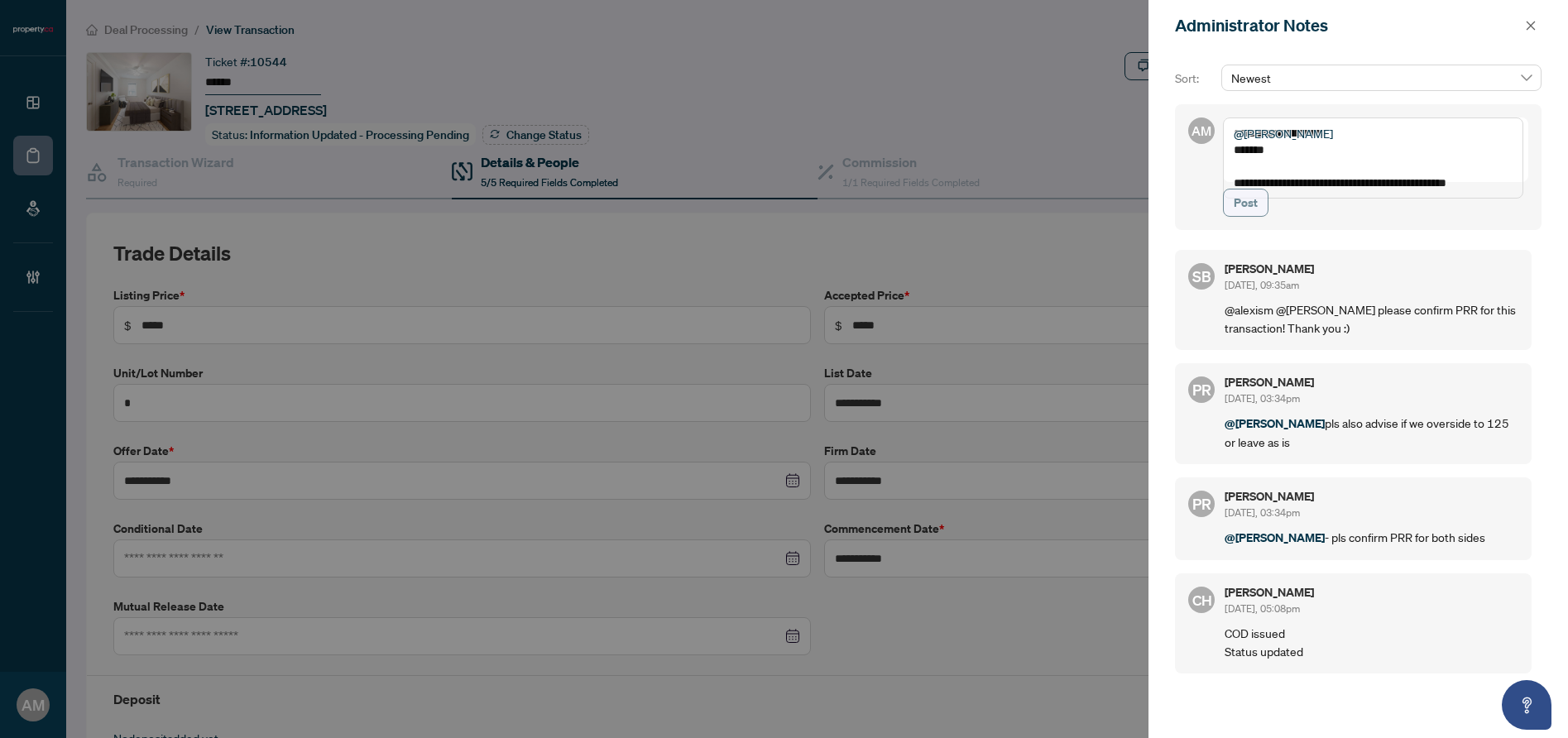
type textarea "**********"
click at [1260, 217] on button "Post" at bounding box center [1246, 203] width 45 height 28
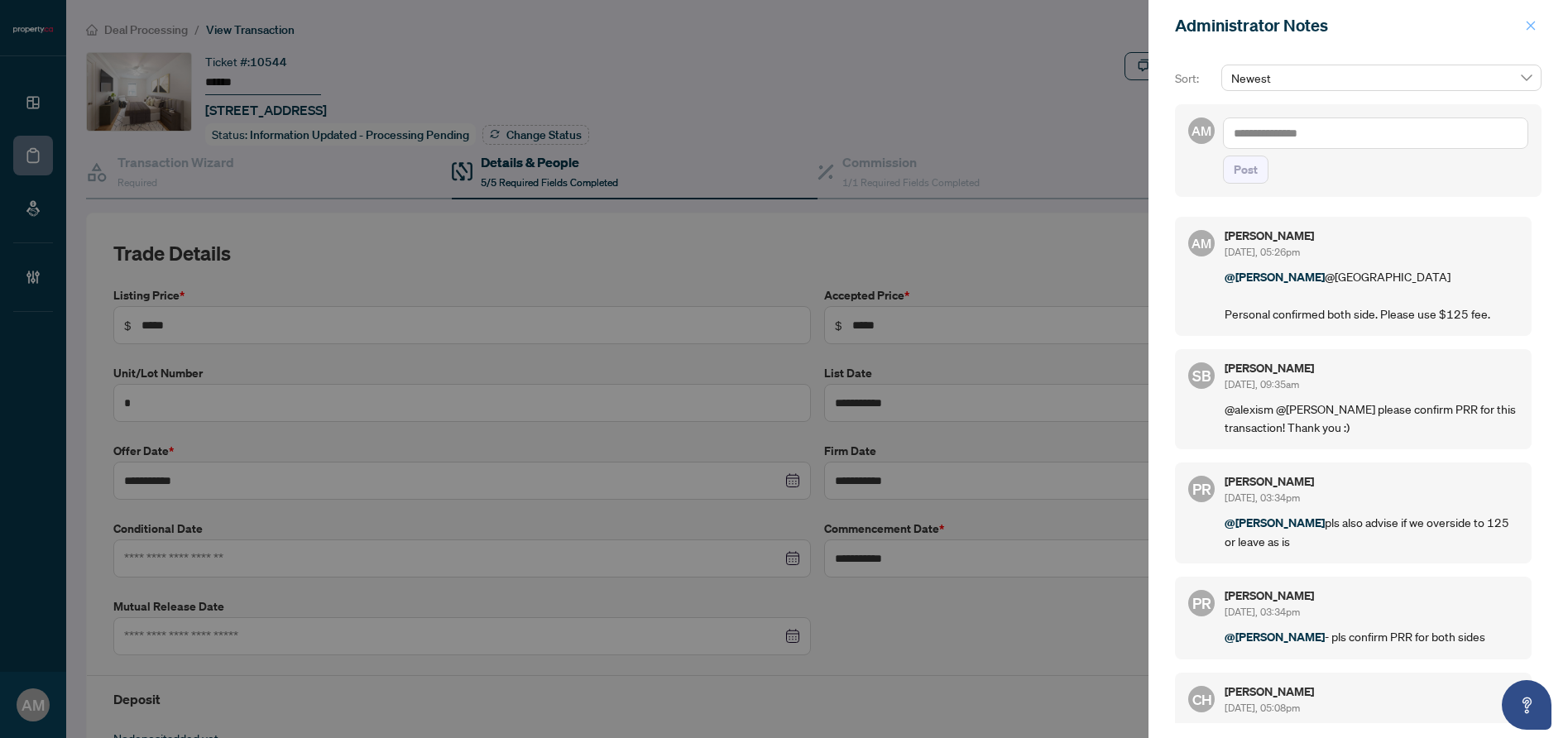
click at [1538, 29] on button "button" at bounding box center [1530, 26] width 22 height 20
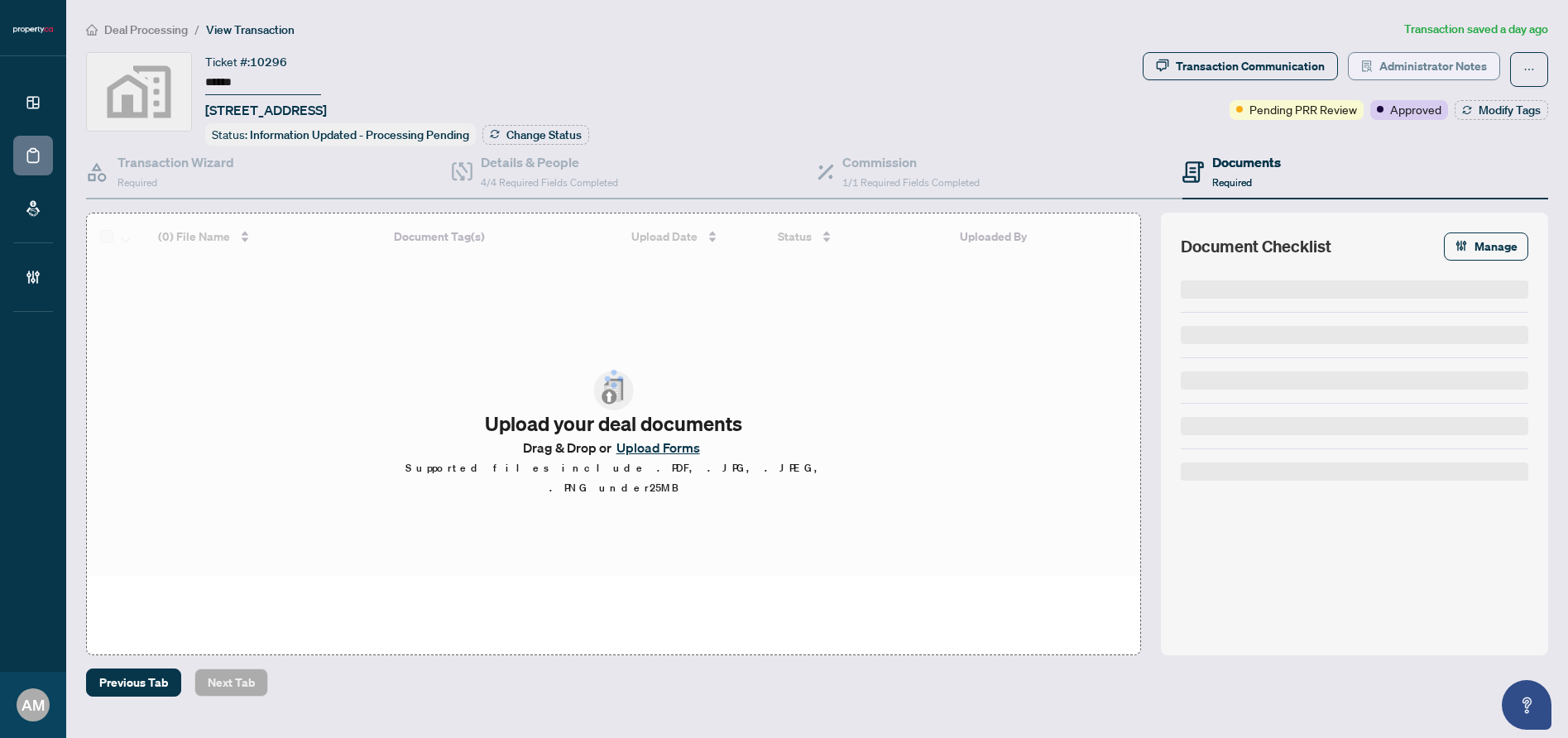
click at [1395, 63] on span "Administrator Notes" at bounding box center [1433, 66] width 108 height 26
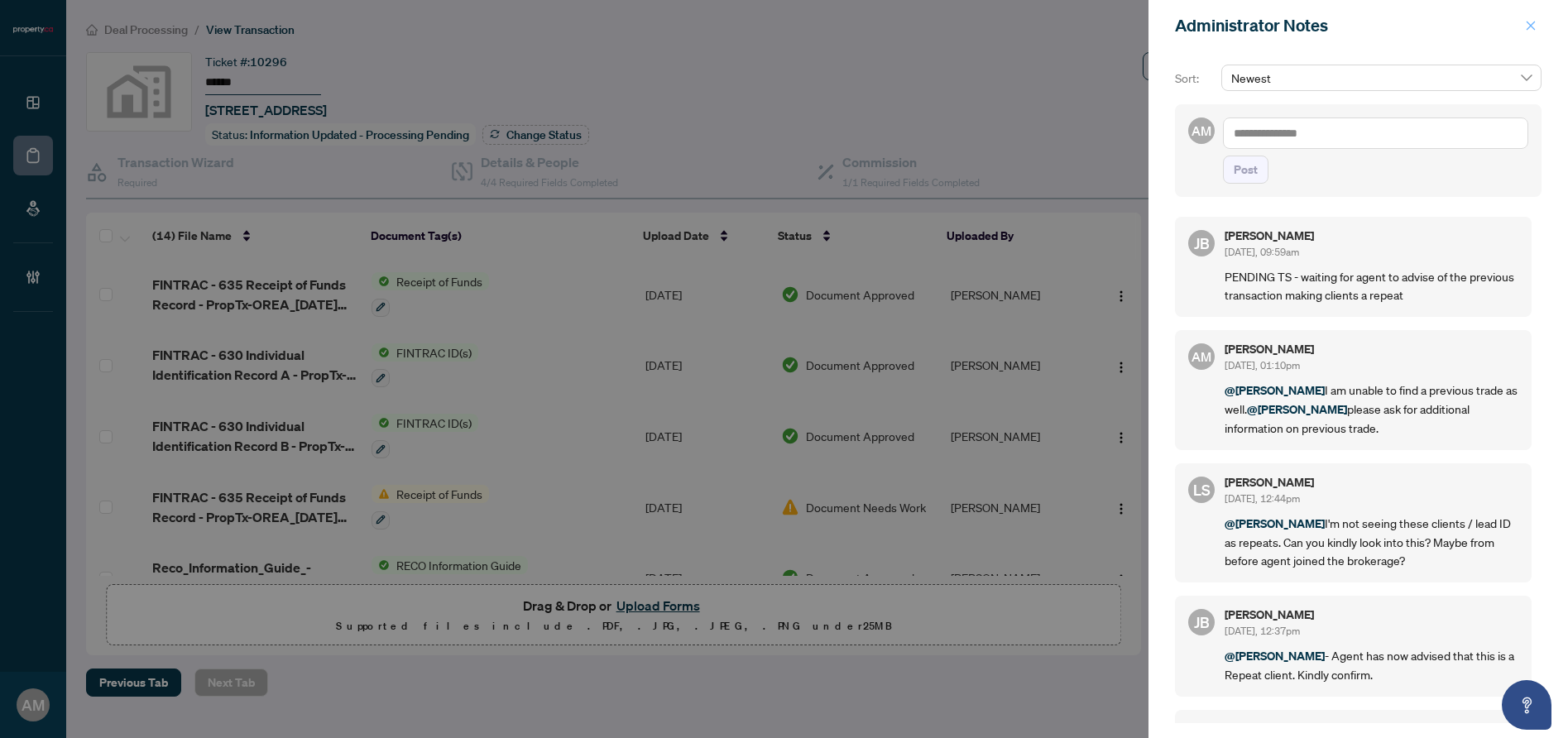
click at [1529, 30] on icon "close" at bounding box center [1531, 26] width 11 height 11
